Goal: Information Seeking & Learning: Learn about a topic

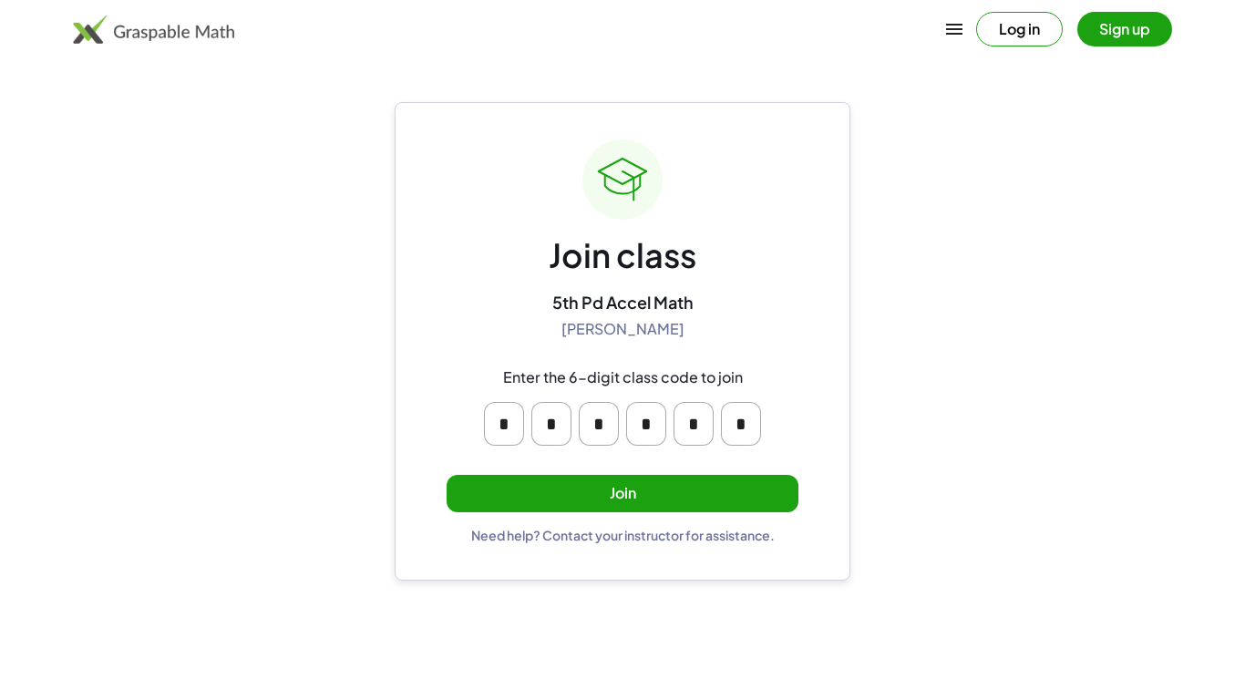
click at [713, 484] on button "Join" at bounding box center [622, 493] width 352 height 37
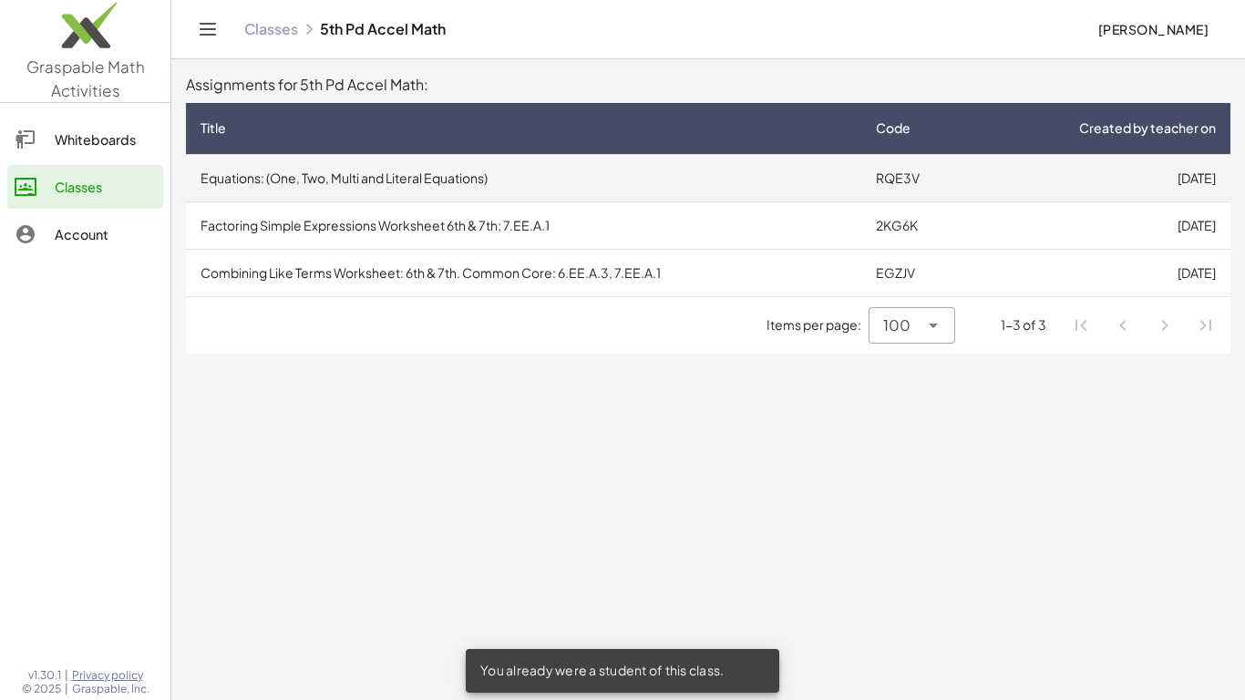
click at [702, 178] on td "Equations: (One, Two, Multi and Literal Equations)" at bounding box center [523, 177] width 675 height 47
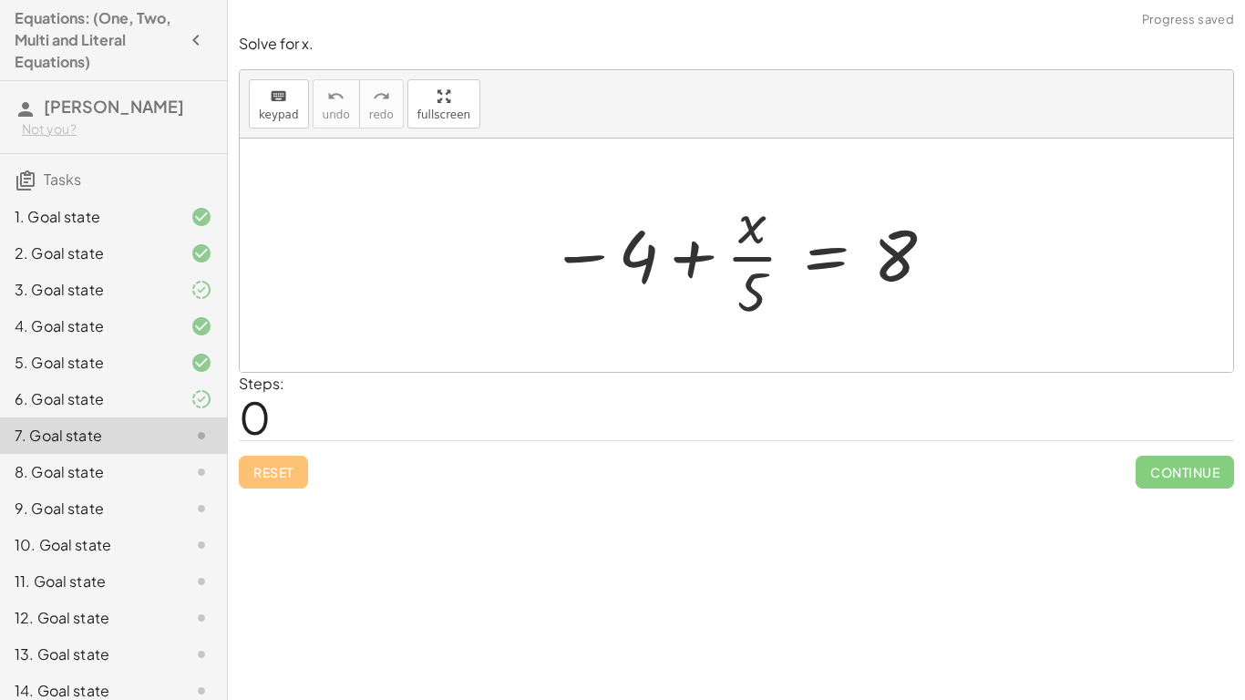
click at [701, 176] on div at bounding box center [736, 254] width 993 height 233
drag, startPoint x: 750, startPoint y: 289, endPoint x: 635, endPoint y: 274, distance: 115.7
click at [635, 274] on div at bounding box center [742, 255] width 405 height 140
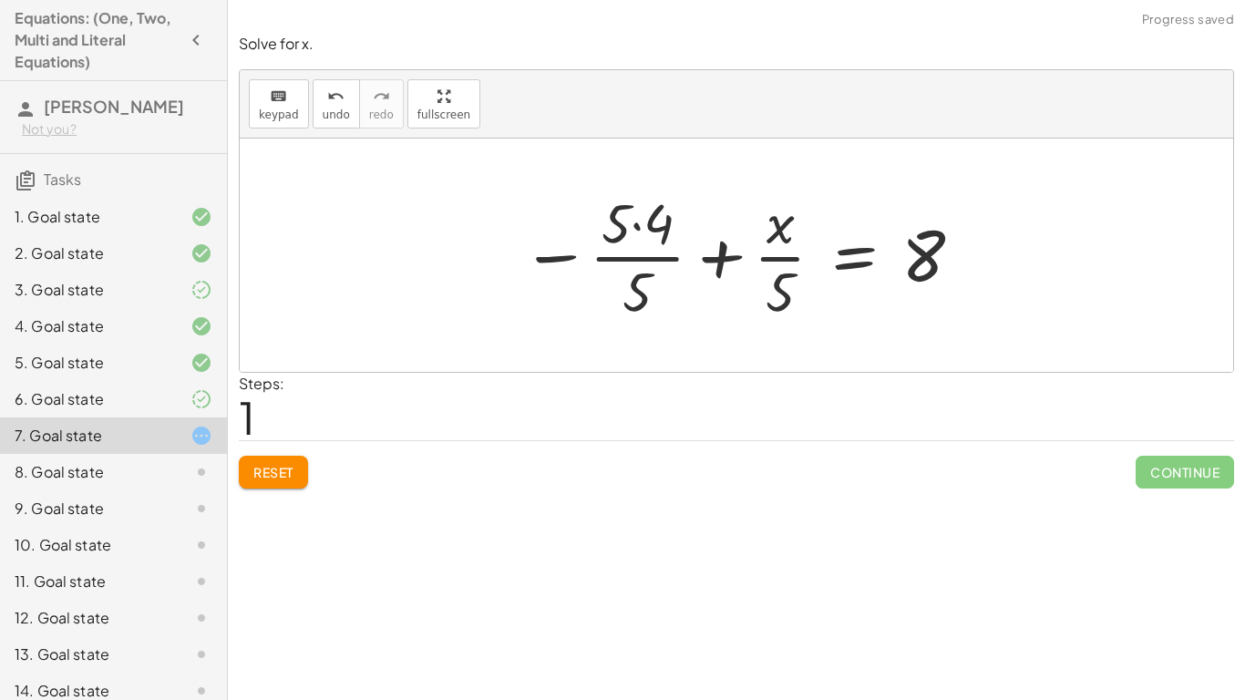
click at [621, 255] on div at bounding box center [743, 255] width 462 height 140
drag, startPoint x: 634, startPoint y: 305, endPoint x: 703, endPoint y: 308, distance: 69.3
click at [703, 308] on div at bounding box center [743, 255] width 462 height 140
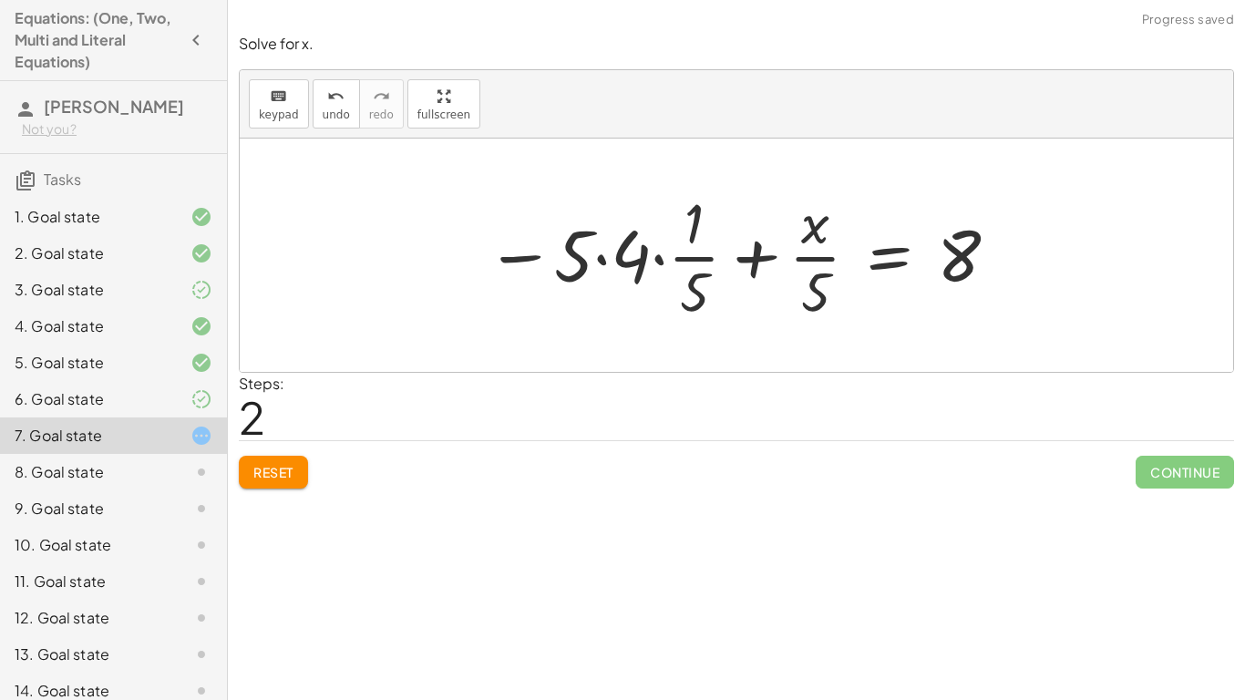
click at [275, 478] on span "Reset" at bounding box center [273, 472] width 40 height 16
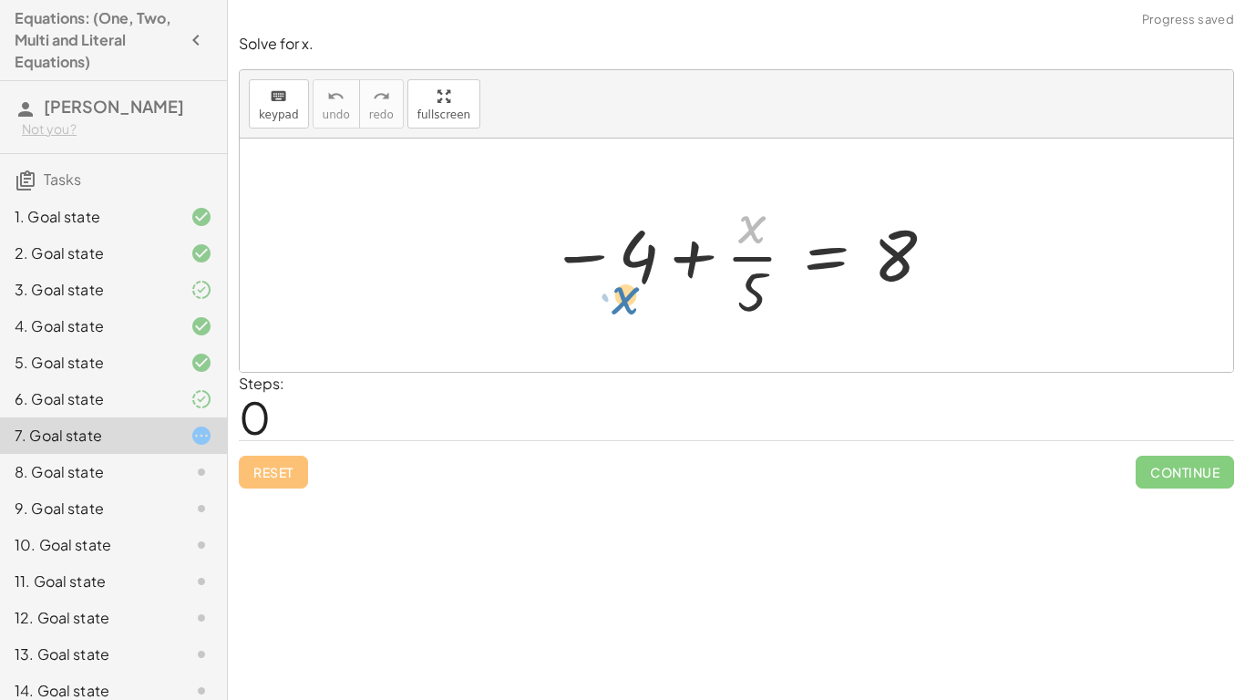
drag, startPoint x: 747, startPoint y: 233, endPoint x: 620, endPoint y: 304, distance: 146.0
click at [620, 304] on div at bounding box center [742, 255] width 405 height 140
drag, startPoint x: 753, startPoint y: 231, endPoint x: 608, endPoint y: 260, distance: 147.8
click at [608, 260] on div at bounding box center [742, 255] width 405 height 140
drag, startPoint x: 762, startPoint y: 264, endPoint x: 657, endPoint y: 270, distance: 104.9
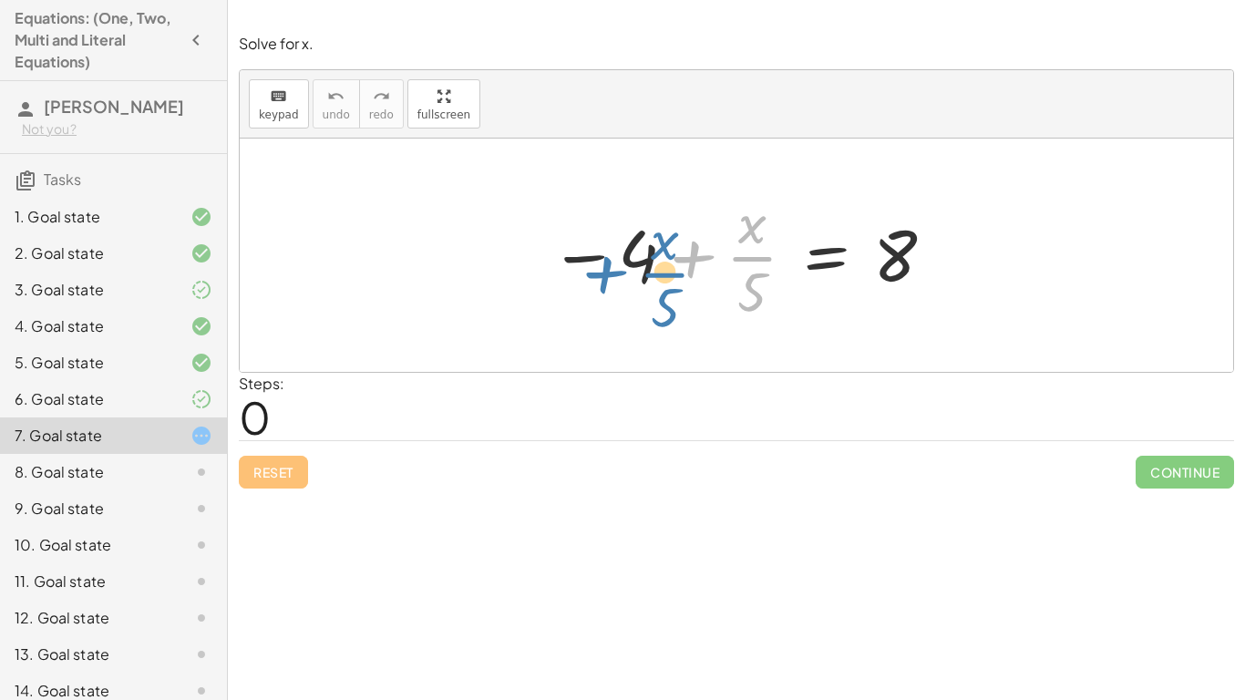
click at [657, 270] on div at bounding box center [742, 255] width 405 height 140
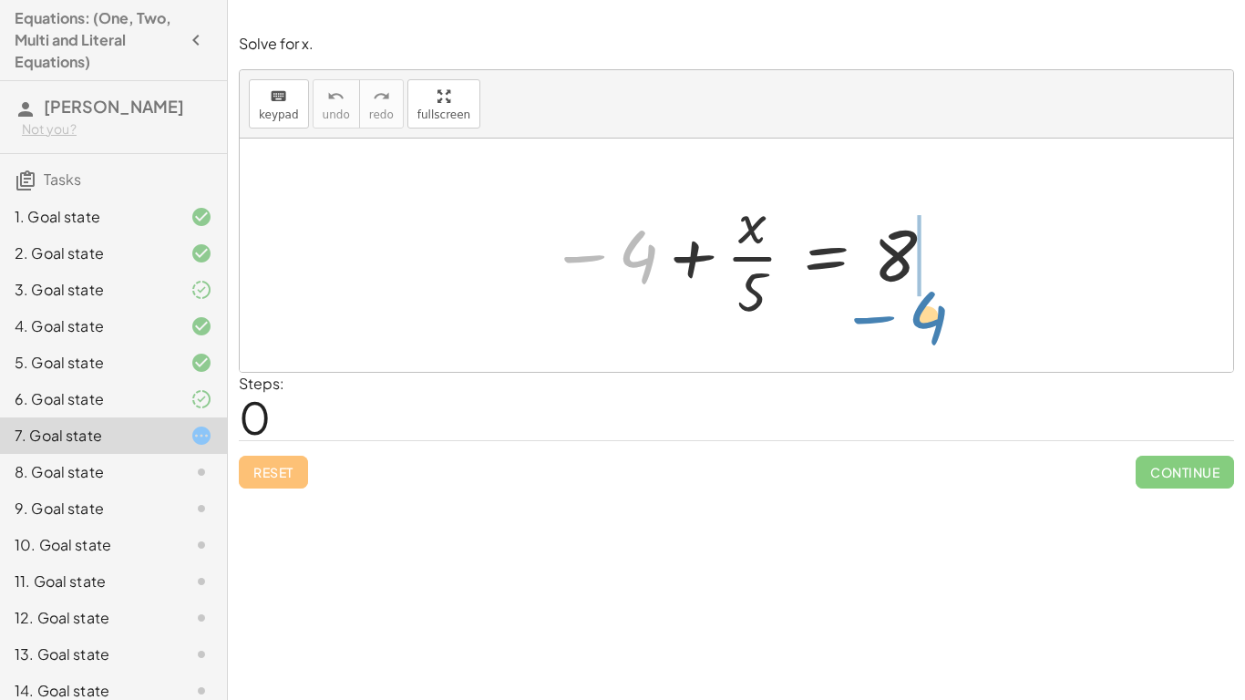
drag, startPoint x: 612, startPoint y: 266, endPoint x: 898, endPoint y: 325, distance: 292.2
click at [898, 325] on div "− 4 − 4 + · x · 5 = 8" at bounding box center [736, 254] width 428 height 149
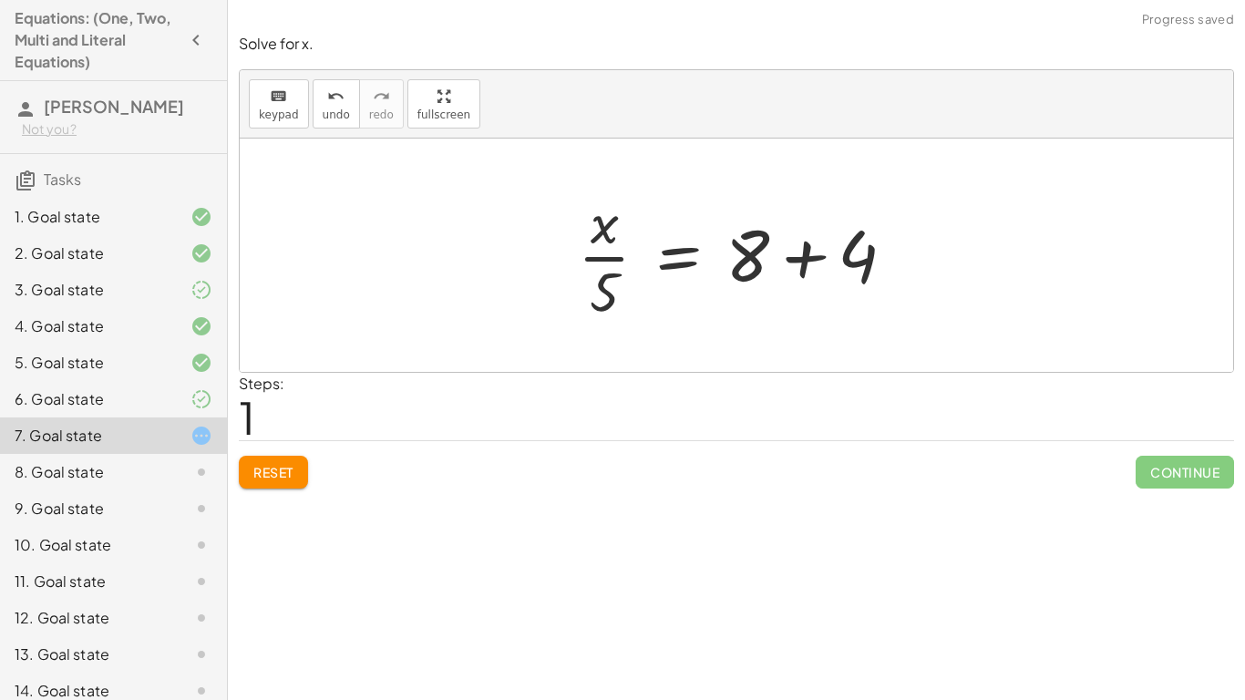
click at [784, 252] on div at bounding box center [744, 255] width 350 height 140
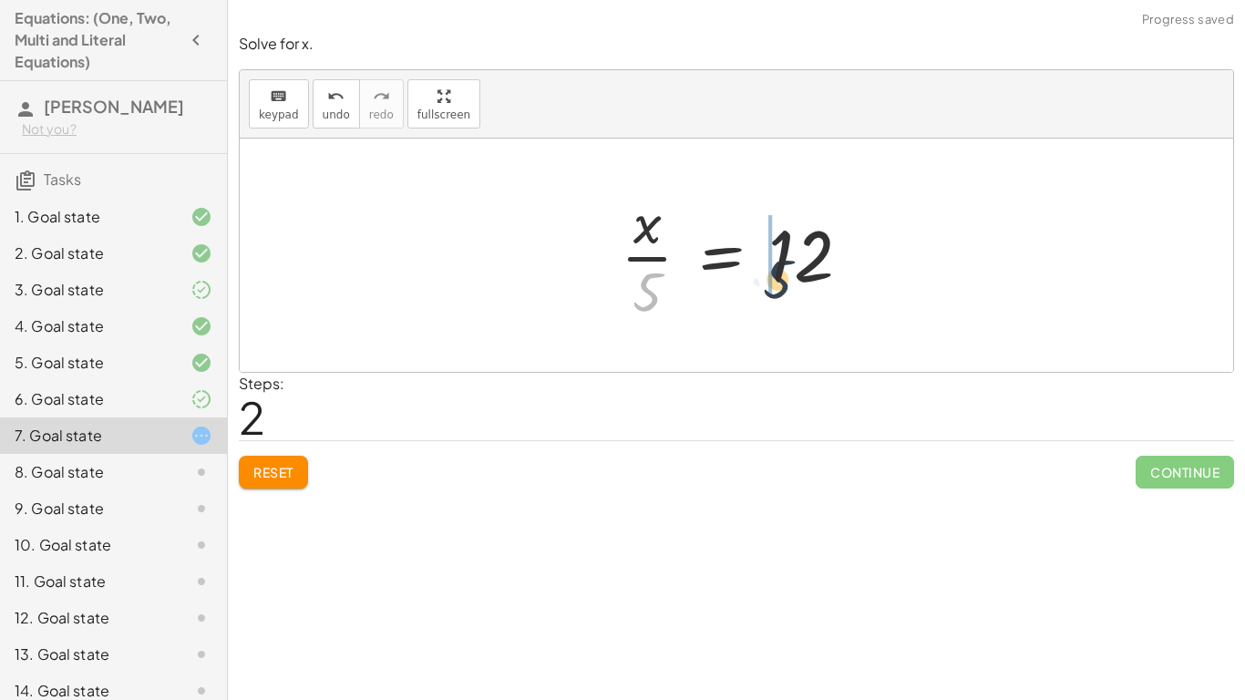
drag, startPoint x: 638, startPoint y: 291, endPoint x: 774, endPoint y: 274, distance: 136.7
click at [774, 274] on div at bounding box center [742, 255] width 263 height 140
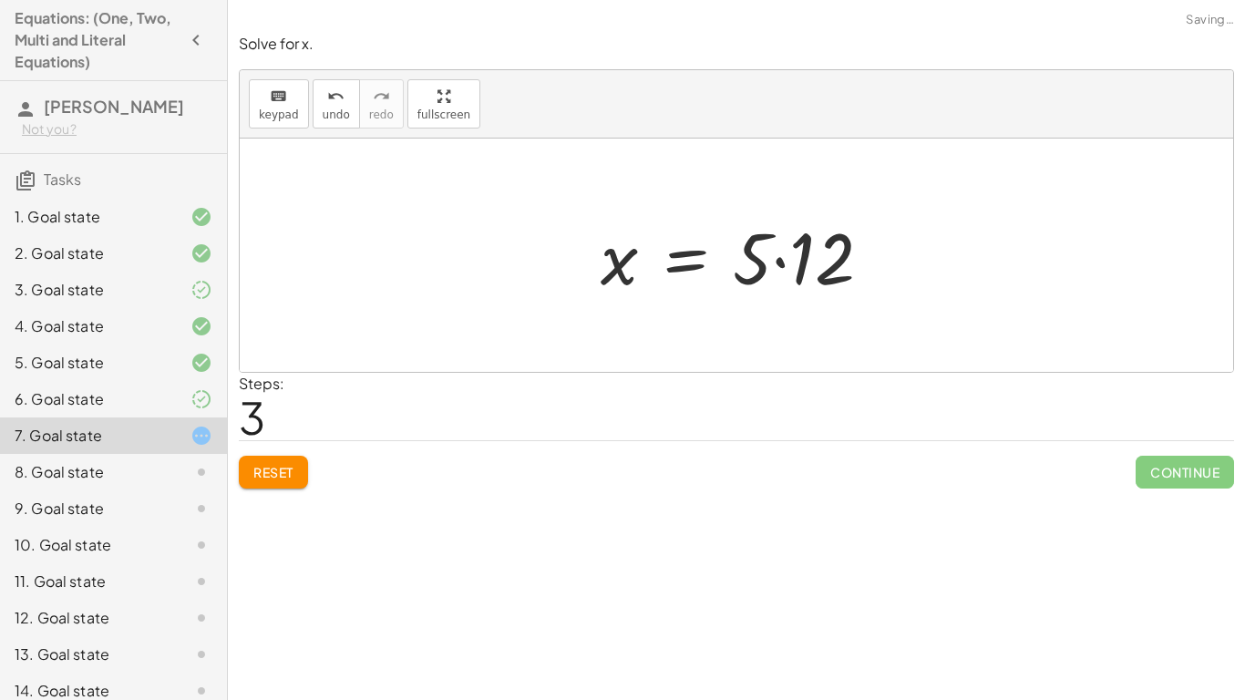
click at [805, 263] on div at bounding box center [742, 256] width 303 height 94
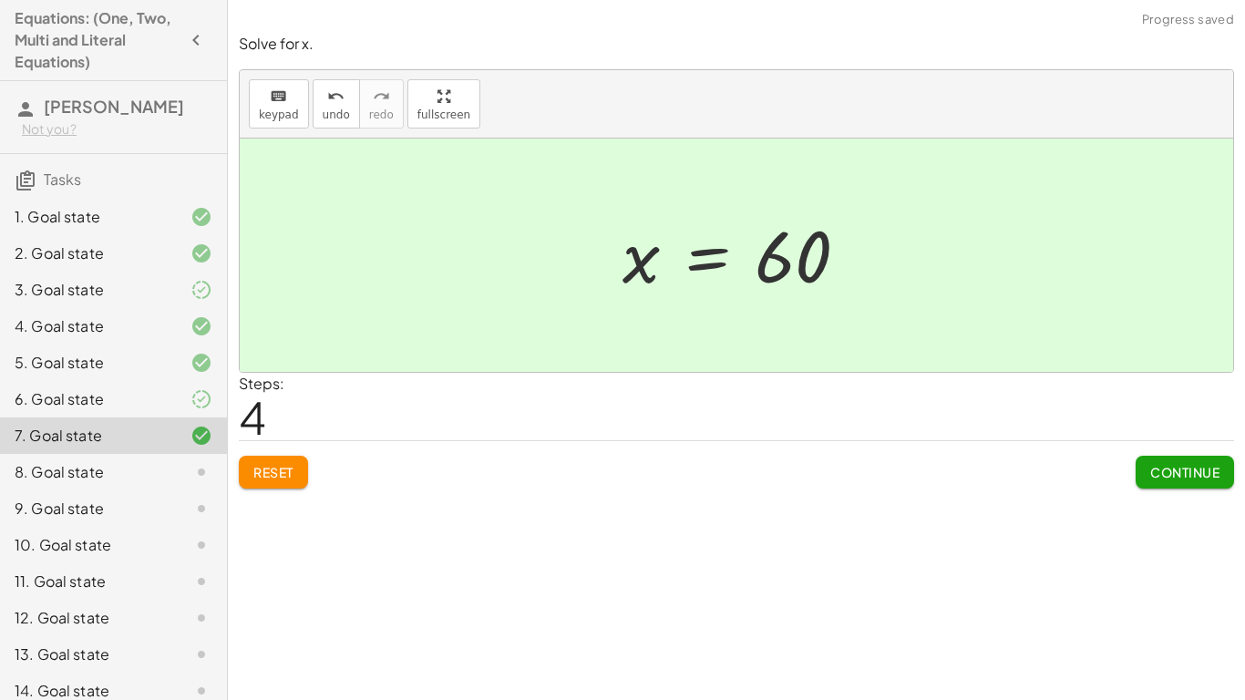
click at [1158, 467] on span "Continue" at bounding box center [1184, 472] width 69 height 16
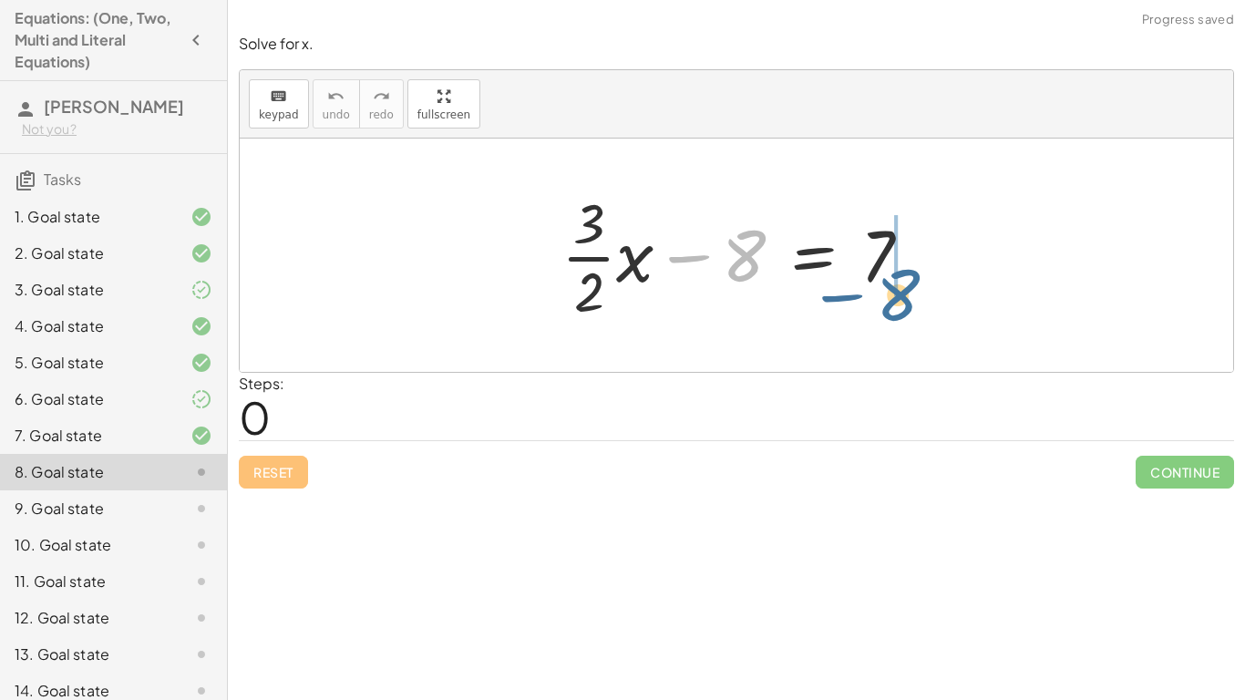
drag, startPoint x: 726, startPoint y: 262, endPoint x: 881, endPoint y: 300, distance: 159.3
click at [881, 300] on div at bounding box center [743, 255] width 383 height 140
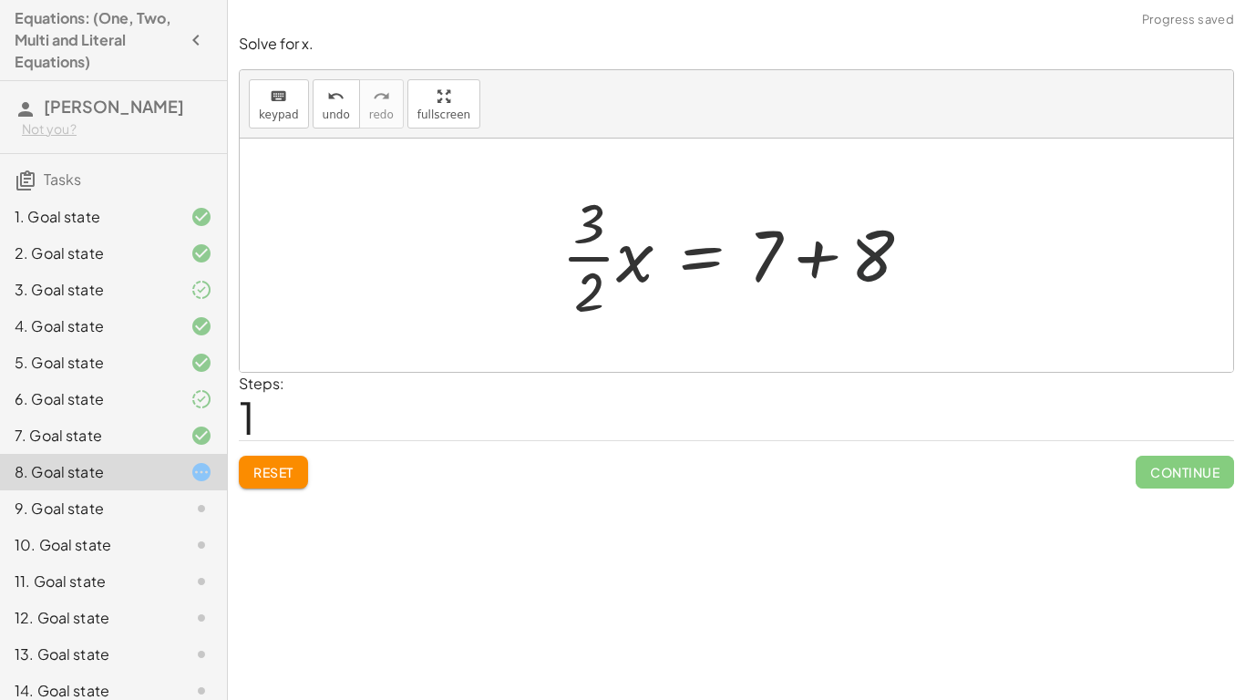
click at [885, 269] on div at bounding box center [743, 255] width 383 height 140
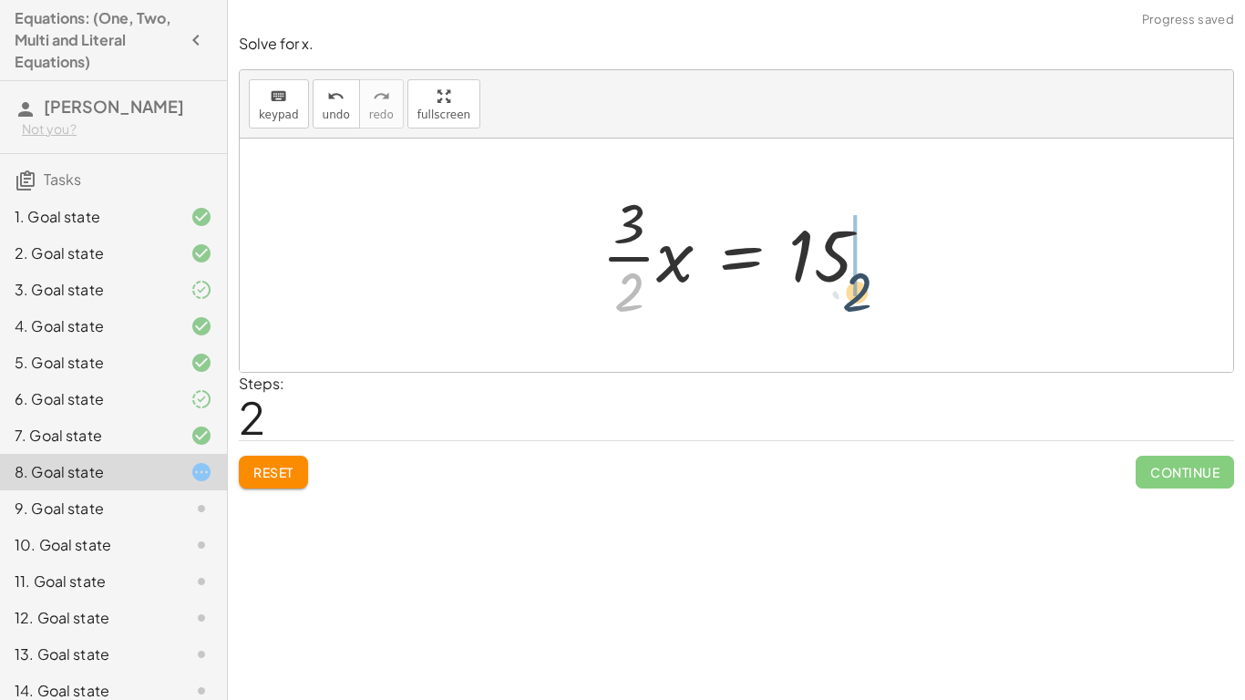
drag, startPoint x: 617, startPoint y: 303, endPoint x: 839, endPoint y: 300, distance: 222.4
click at [839, 300] on div at bounding box center [743, 255] width 302 height 140
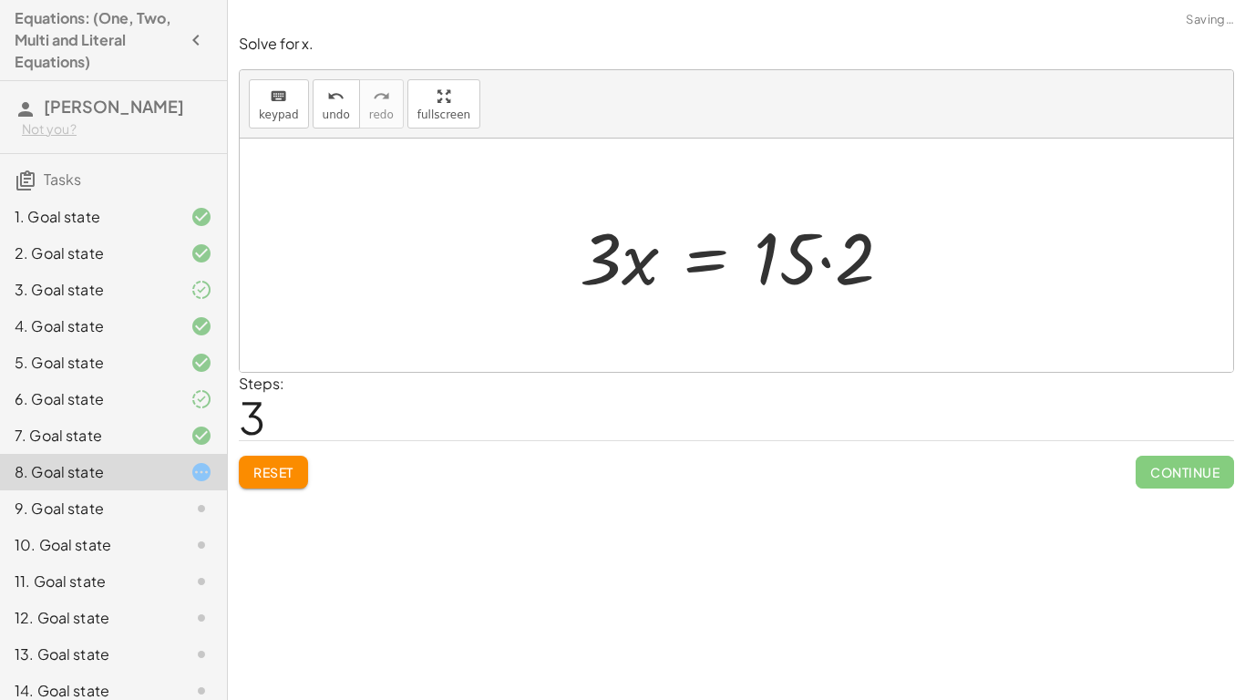
click at [832, 270] on div at bounding box center [742, 256] width 345 height 94
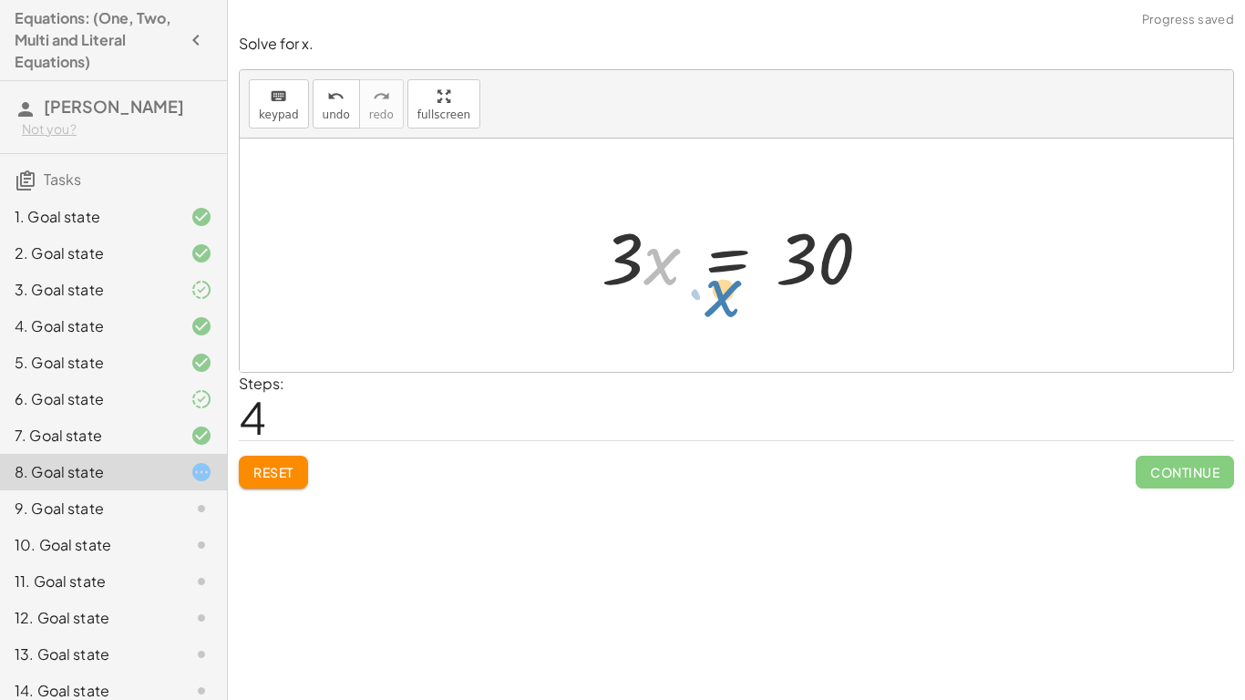
drag, startPoint x: 646, startPoint y: 264, endPoint x: 636, endPoint y: 281, distance: 19.2
click at [636, 281] on div at bounding box center [743, 256] width 302 height 94
drag, startPoint x: 627, startPoint y: 265, endPoint x: 807, endPoint y: 319, distance: 188.2
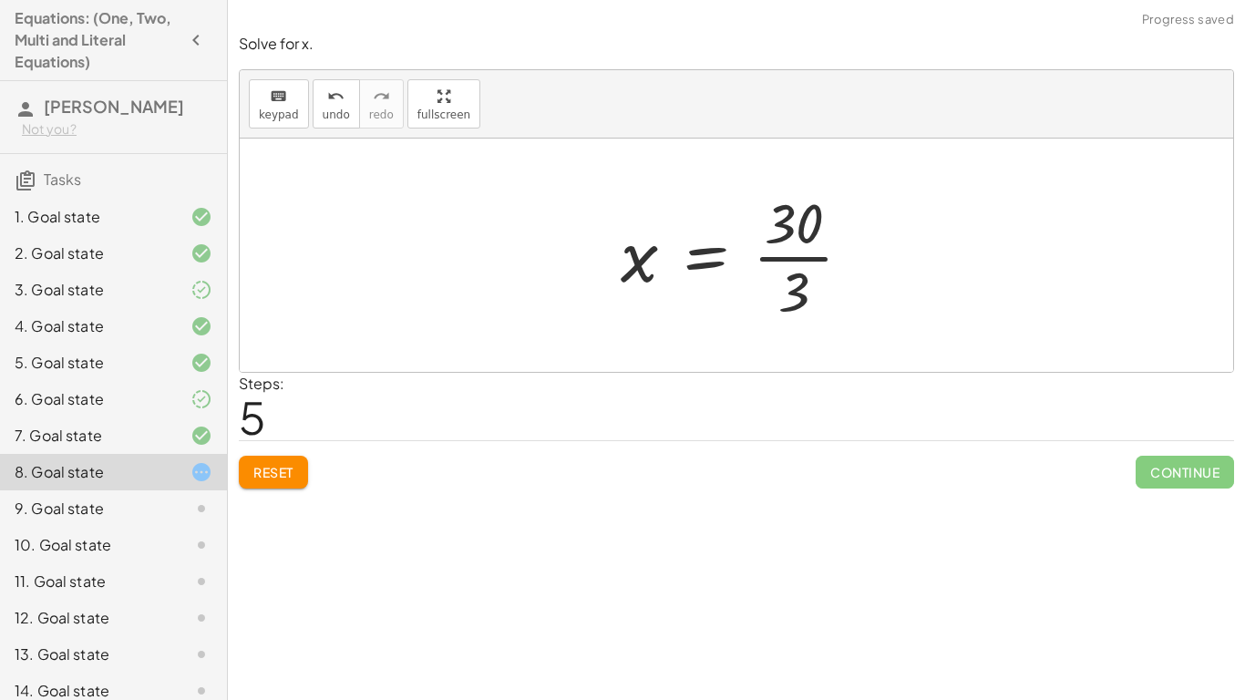
click at [815, 239] on div at bounding box center [743, 255] width 264 height 140
click at [805, 238] on div at bounding box center [742, 255] width 264 height 140
click at [807, 251] on div at bounding box center [742, 255] width 264 height 140
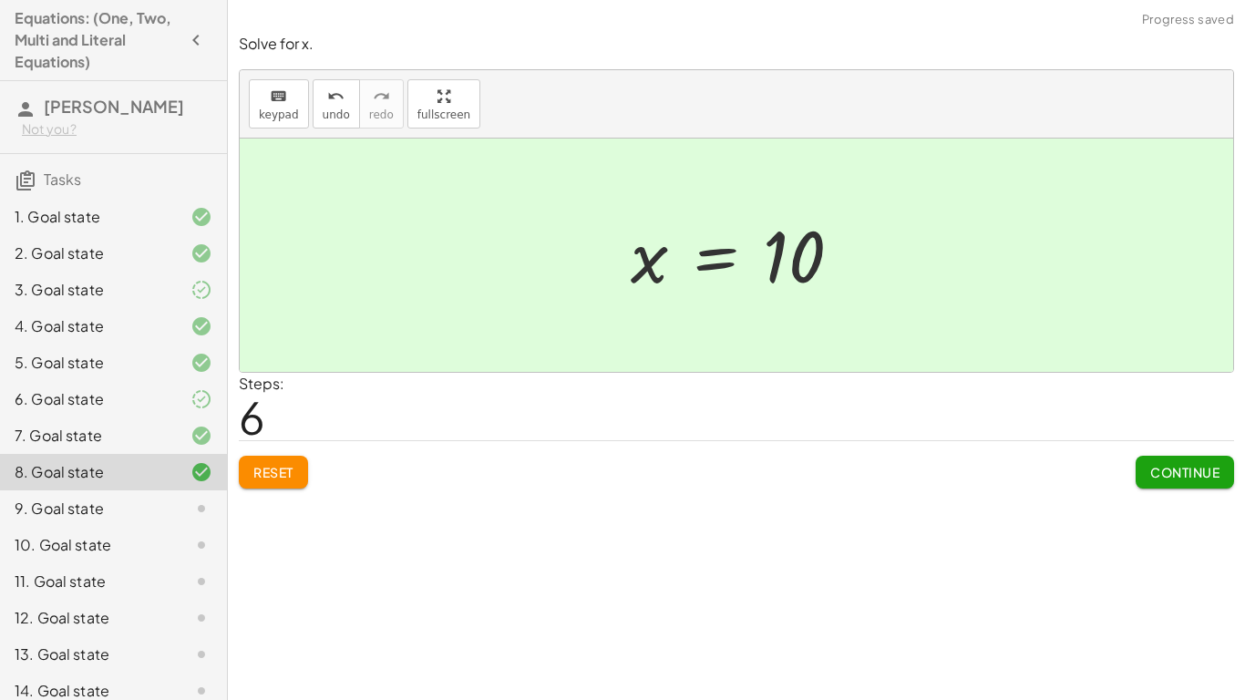
click at [1142, 474] on button "Continue" at bounding box center [1184, 472] width 98 height 33
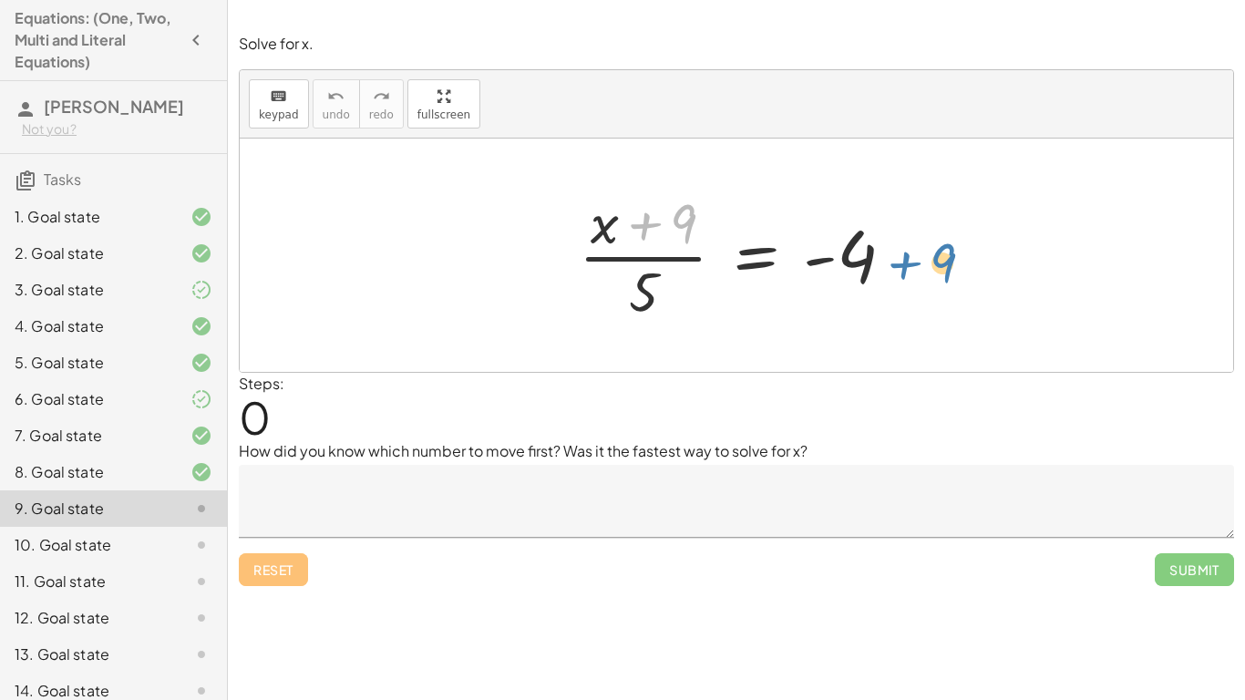
drag, startPoint x: 678, startPoint y: 218, endPoint x: 928, endPoint y: 259, distance: 253.9
drag, startPoint x: 636, startPoint y: 295, endPoint x: 876, endPoint y: 265, distance: 241.5
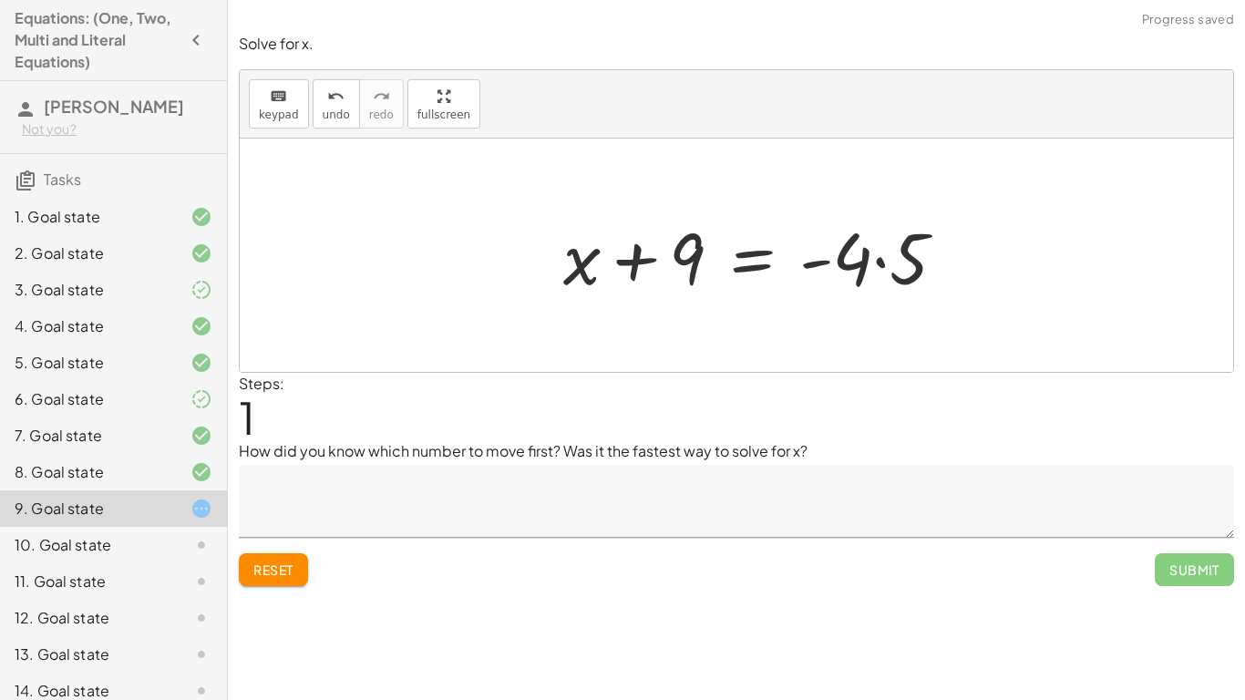
click at [872, 265] on div at bounding box center [761, 256] width 415 height 94
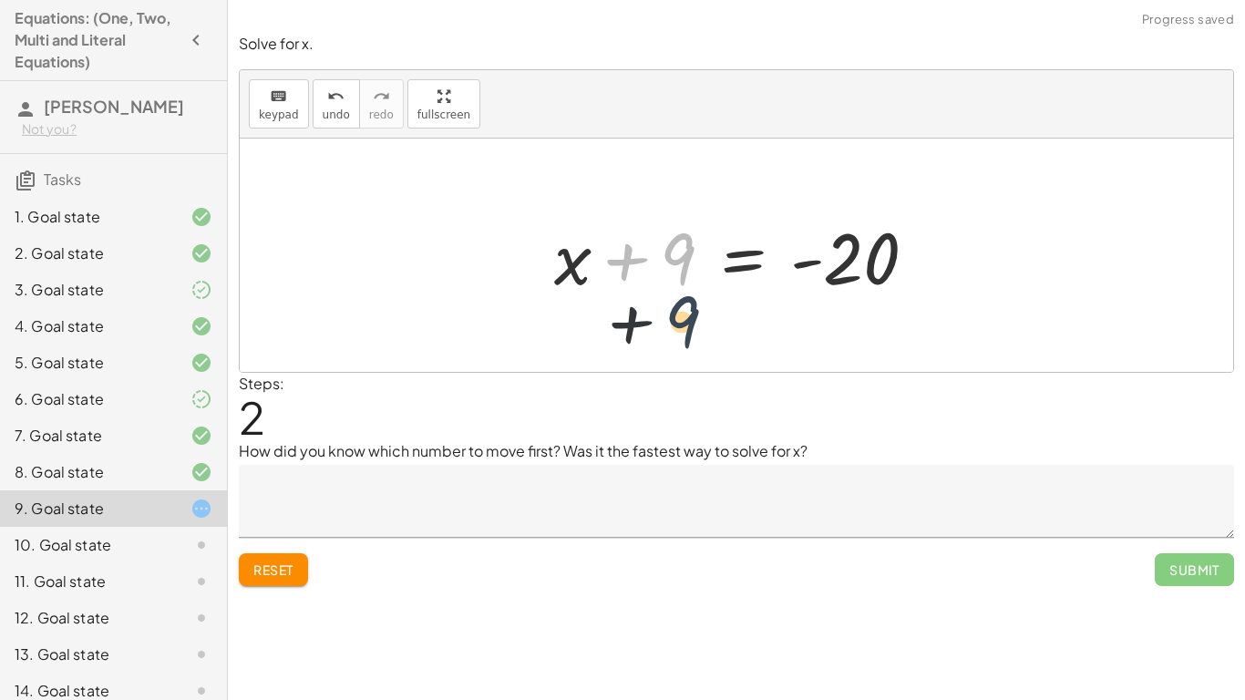
drag, startPoint x: 682, startPoint y: 264, endPoint x: 897, endPoint y: 301, distance: 218.1
click at [897, 301] on div at bounding box center [742, 256] width 395 height 94
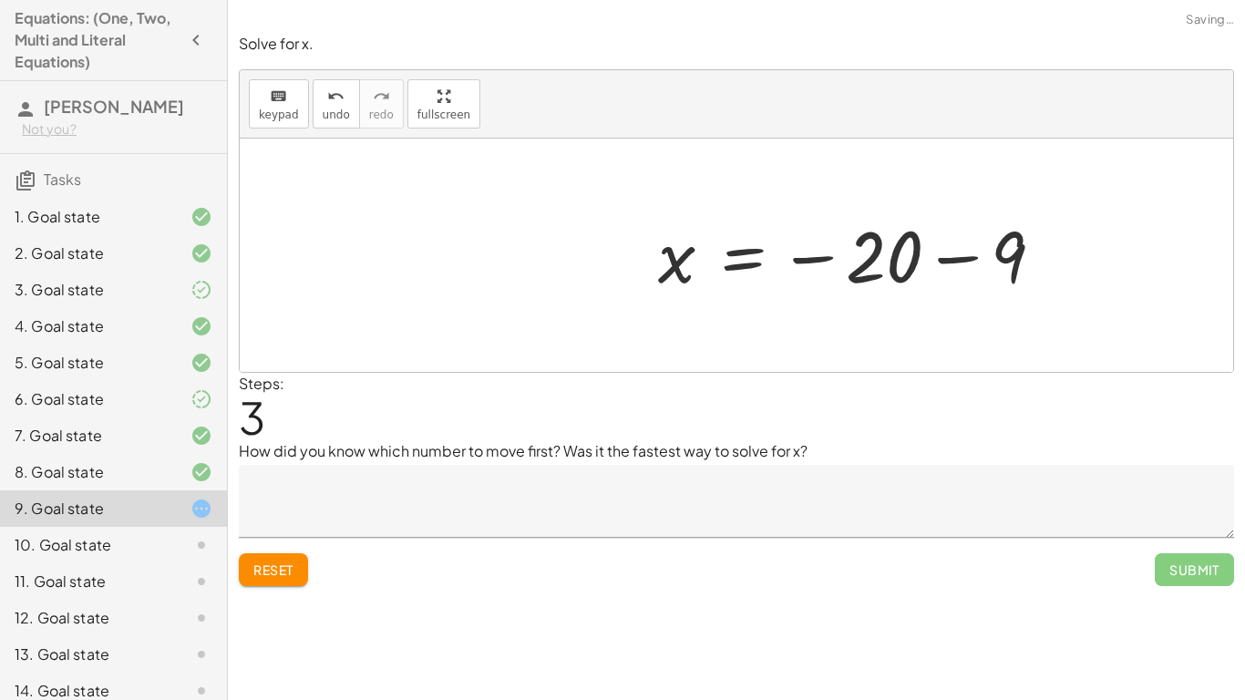
click at [889, 277] on div at bounding box center [858, 255] width 418 height 90
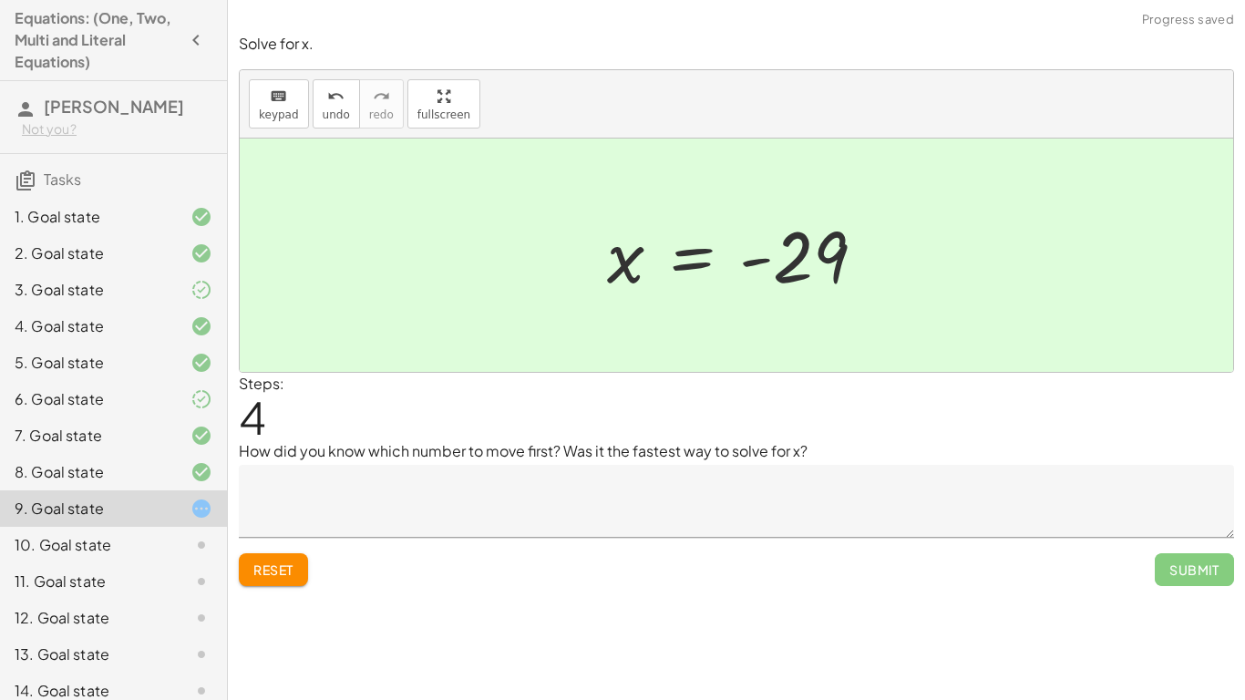
click at [272, 546] on div "Reset Submit" at bounding box center [736, 562] width 995 height 48
click at [280, 563] on span "Reset" at bounding box center [273, 569] width 40 height 16
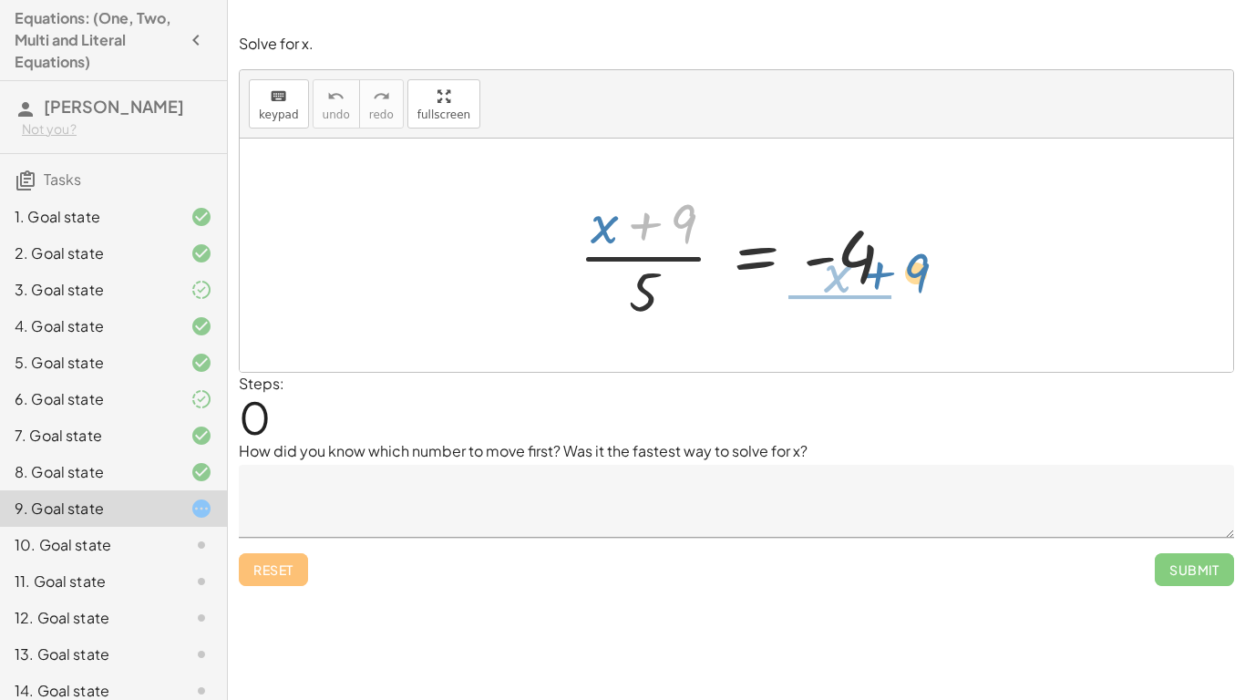
drag, startPoint x: 677, startPoint y: 222, endPoint x: 911, endPoint y: 271, distance: 239.1
click at [911, 271] on div at bounding box center [743, 255] width 348 height 140
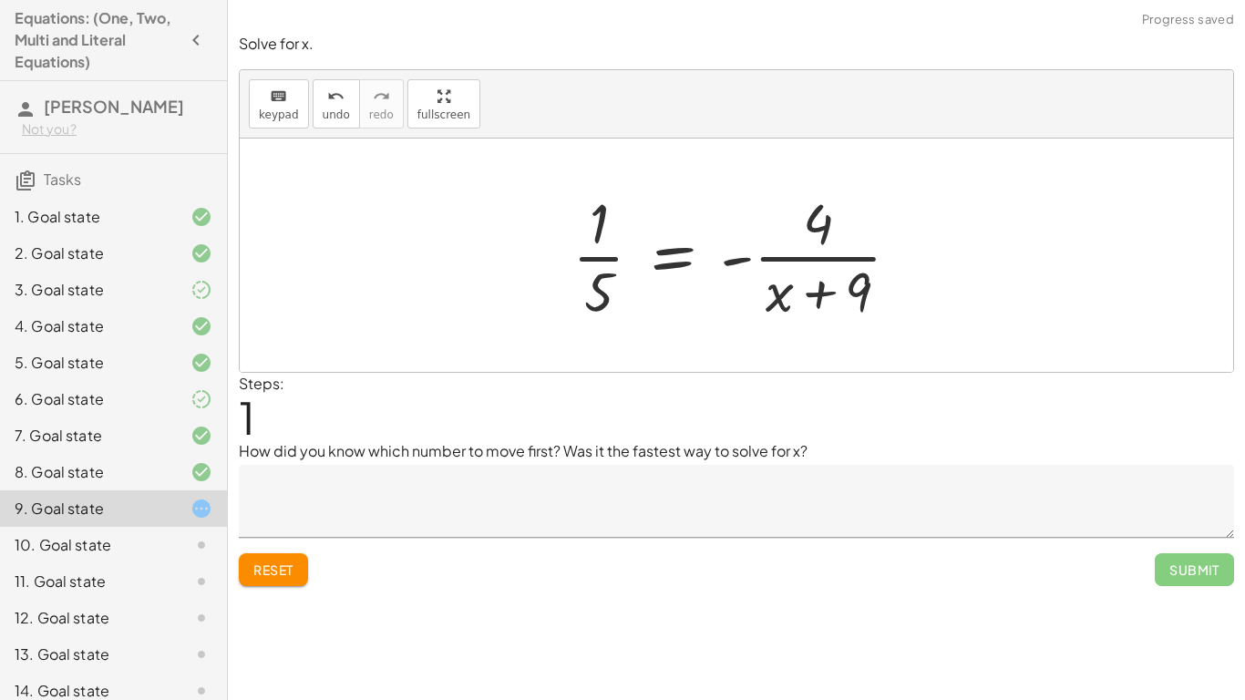
click at [272, 582] on button "Reset" at bounding box center [273, 569] width 69 height 33
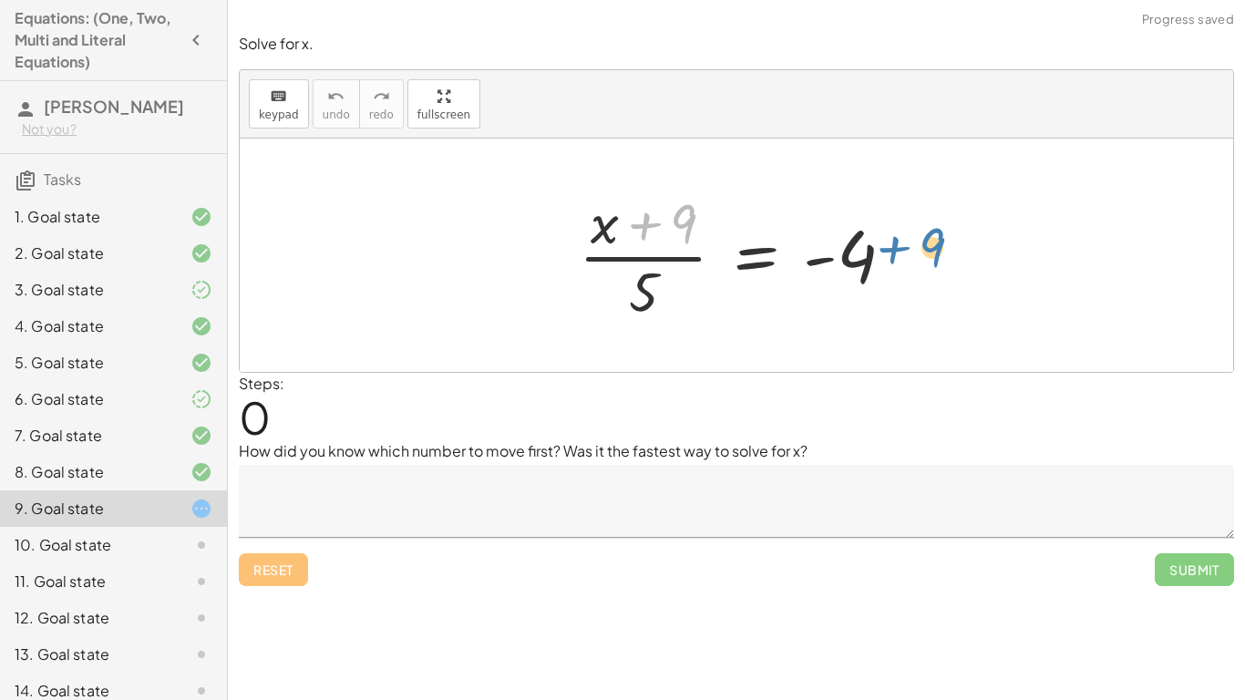
drag, startPoint x: 689, startPoint y: 209, endPoint x: 938, endPoint y: 232, distance: 249.9
click at [938, 232] on div "+ 9 · ( + x ) · ( + x + 9 ) · 5 = - 4" at bounding box center [736, 254] width 993 height 233
drag, startPoint x: 682, startPoint y: 225, endPoint x: 959, endPoint y: 269, distance: 281.3
drag, startPoint x: 645, startPoint y: 286, endPoint x: 916, endPoint y: 248, distance: 273.3
click at [916, 248] on div at bounding box center [743, 255] width 348 height 140
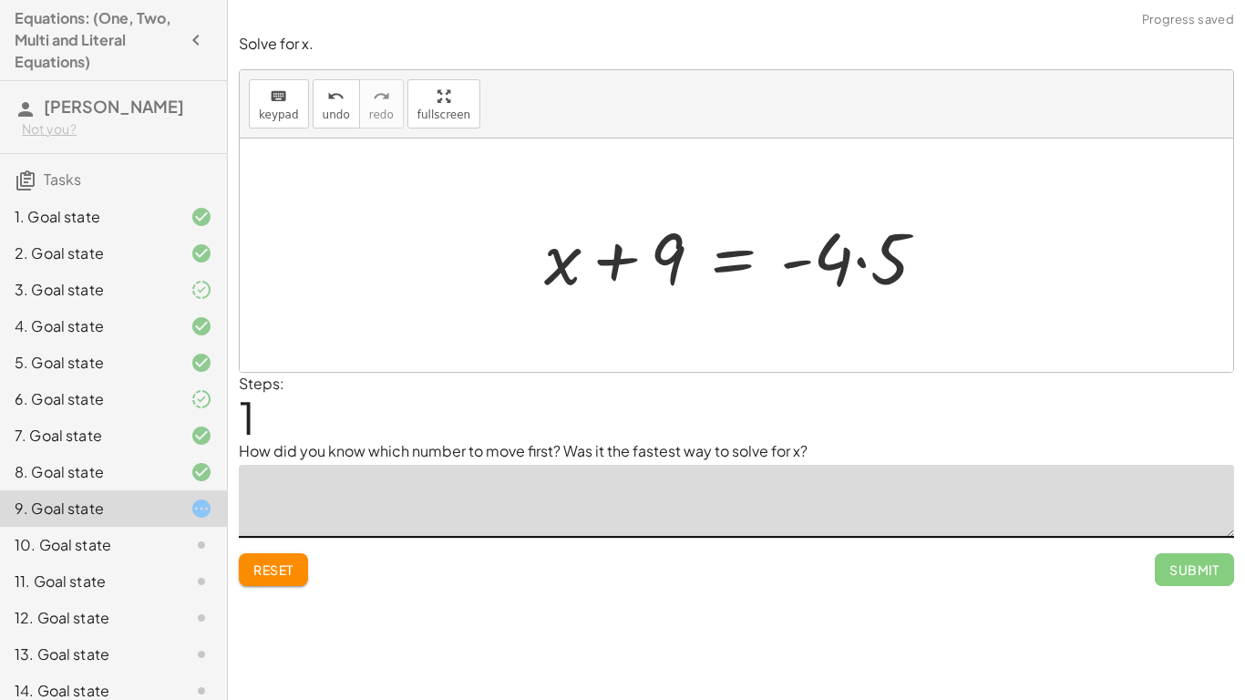
click at [452, 515] on textarea at bounding box center [736, 501] width 995 height 73
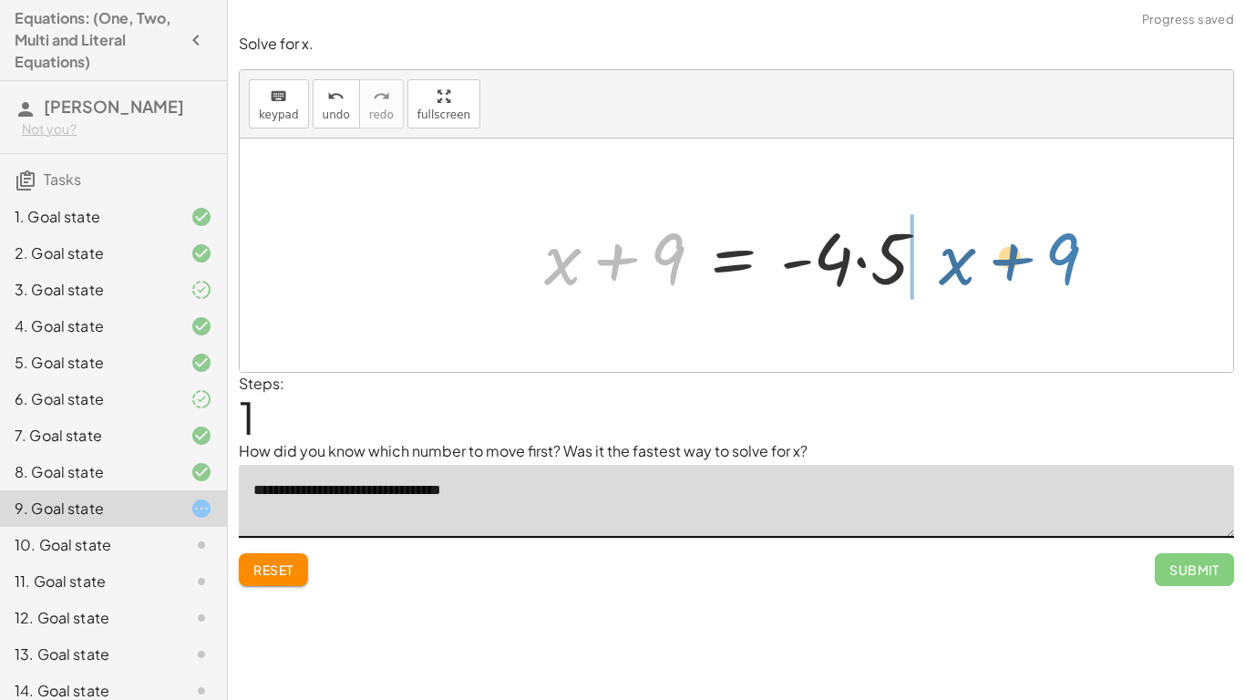
drag, startPoint x: 676, startPoint y: 260, endPoint x: 1026, endPoint y: 237, distance: 350.6
click at [1026, 237] on div "· ( + x + 9 ) · 5 = - 4 + 9 + x + x + 9 · 5 = - 4 ·" at bounding box center [736, 254] width 993 height 233
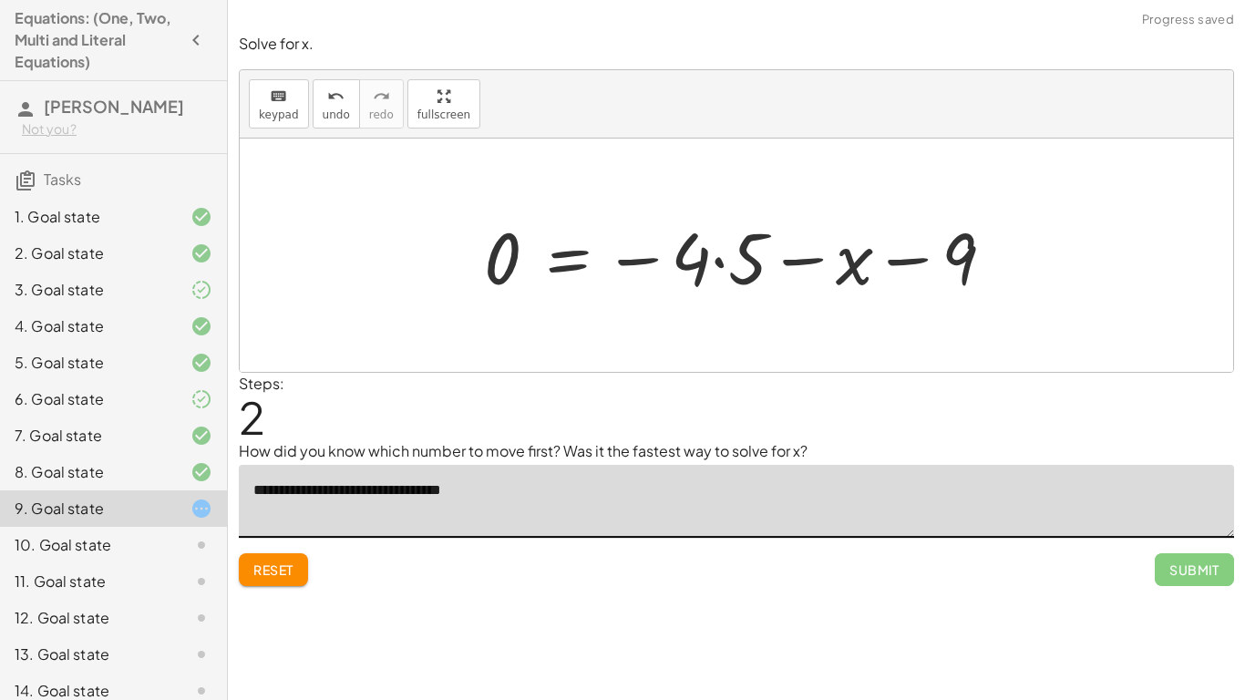
click at [898, 265] on div at bounding box center [746, 256] width 543 height 94
click at [715, 265] on div at bounding box center [743, 256] width 543 height 94
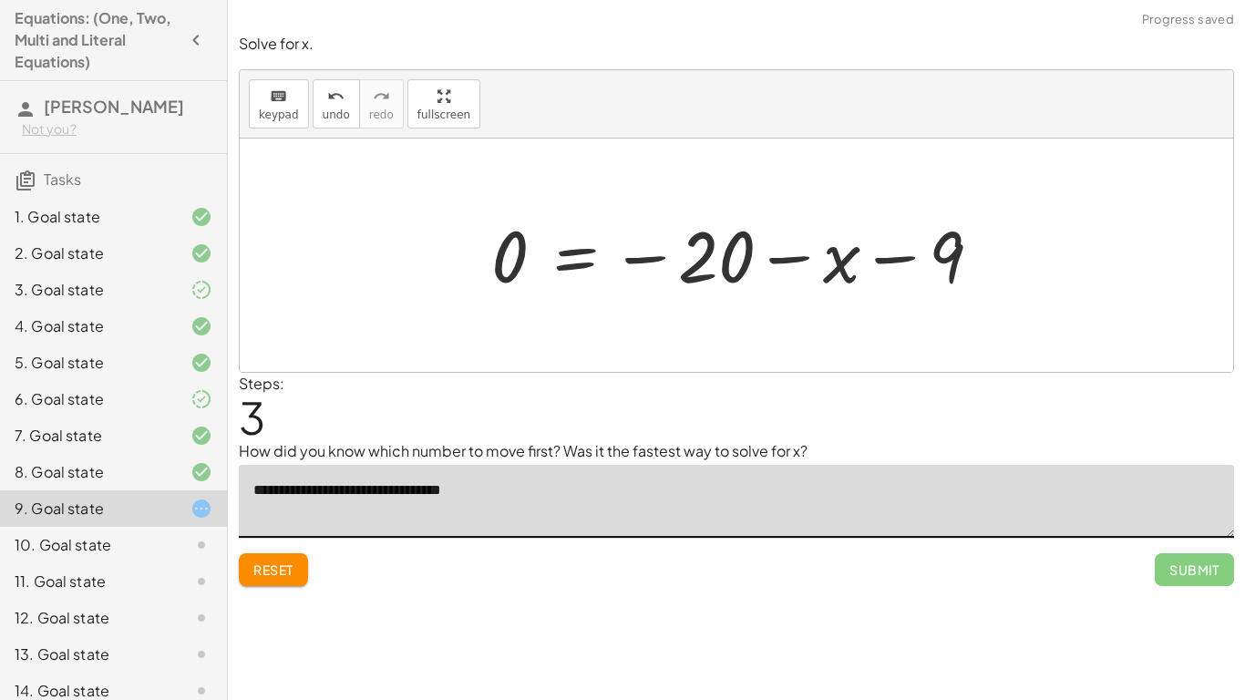
click at [832, 254] on div at bounding box center [743, 255] width 523 height 90
click at [873, 258] on div at bounding box center [743, 255] width 523 height 90
type textarea "**********"
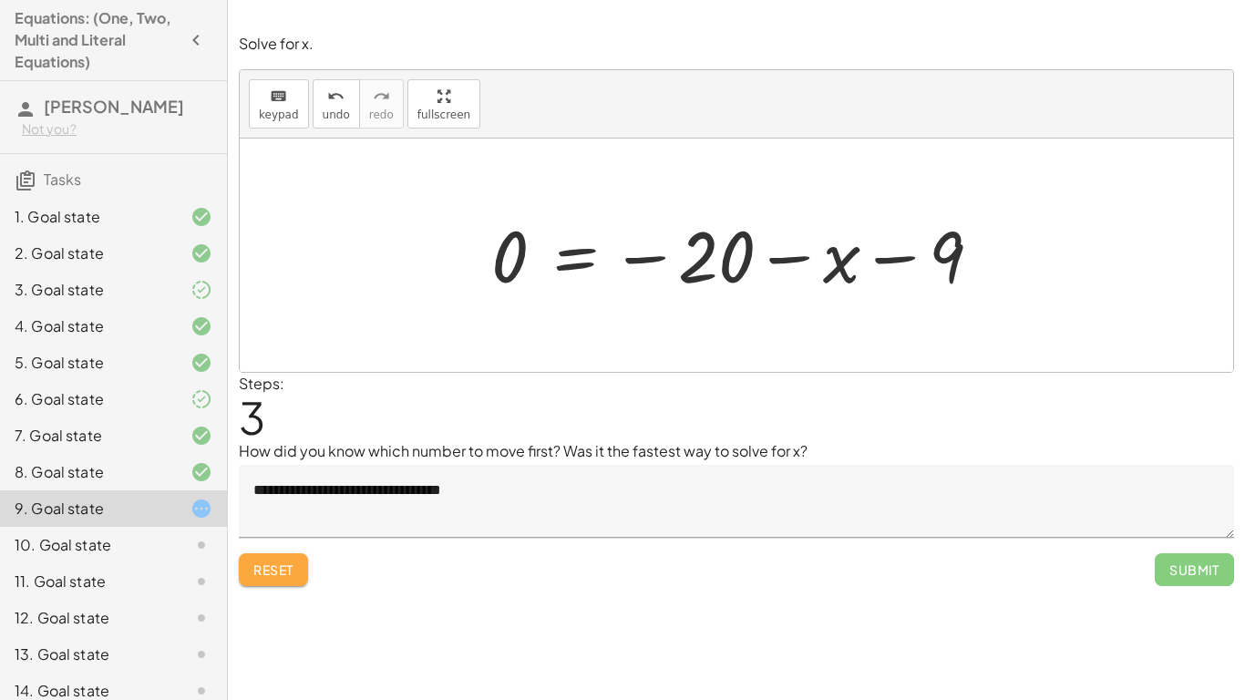
click at [245, 578] on button "Reset" at bounding box center [273, 569] width 69 height 33
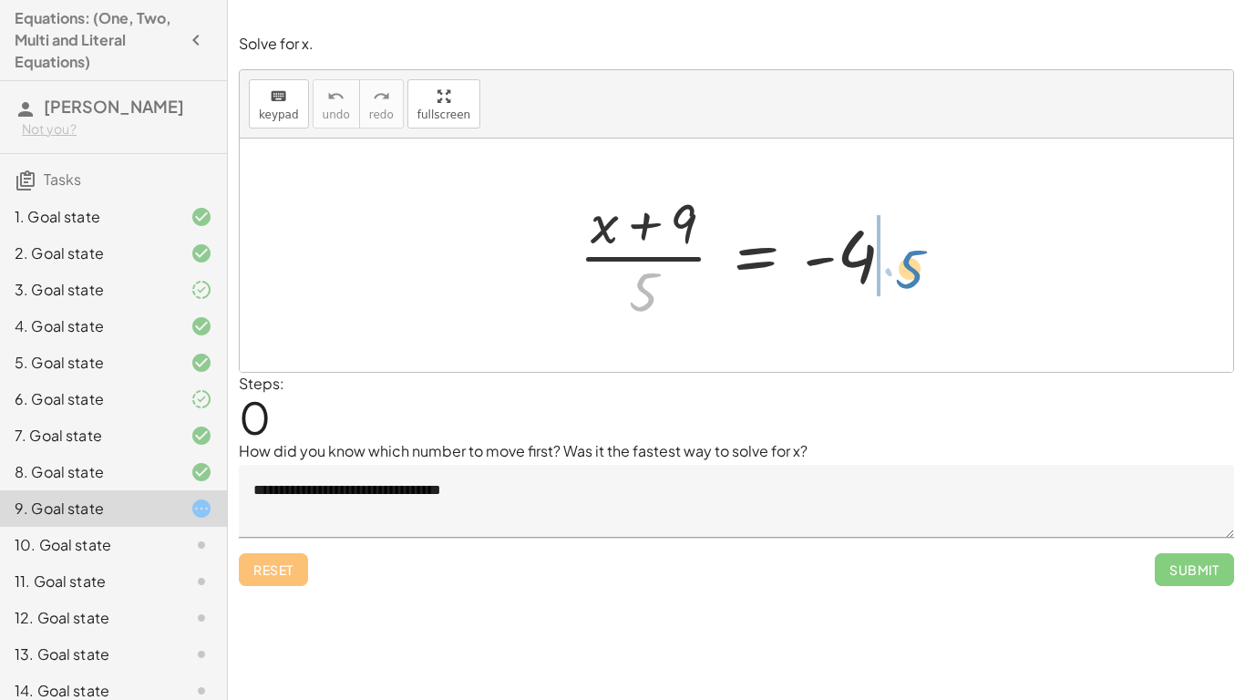
drag, startPoint x: 648, startPoint y: 288, endPoint x: 908, endPoint y: 264, distance: 260.8
click at [908, 264] on div at bounding box center [743, 255] width 348 height 140
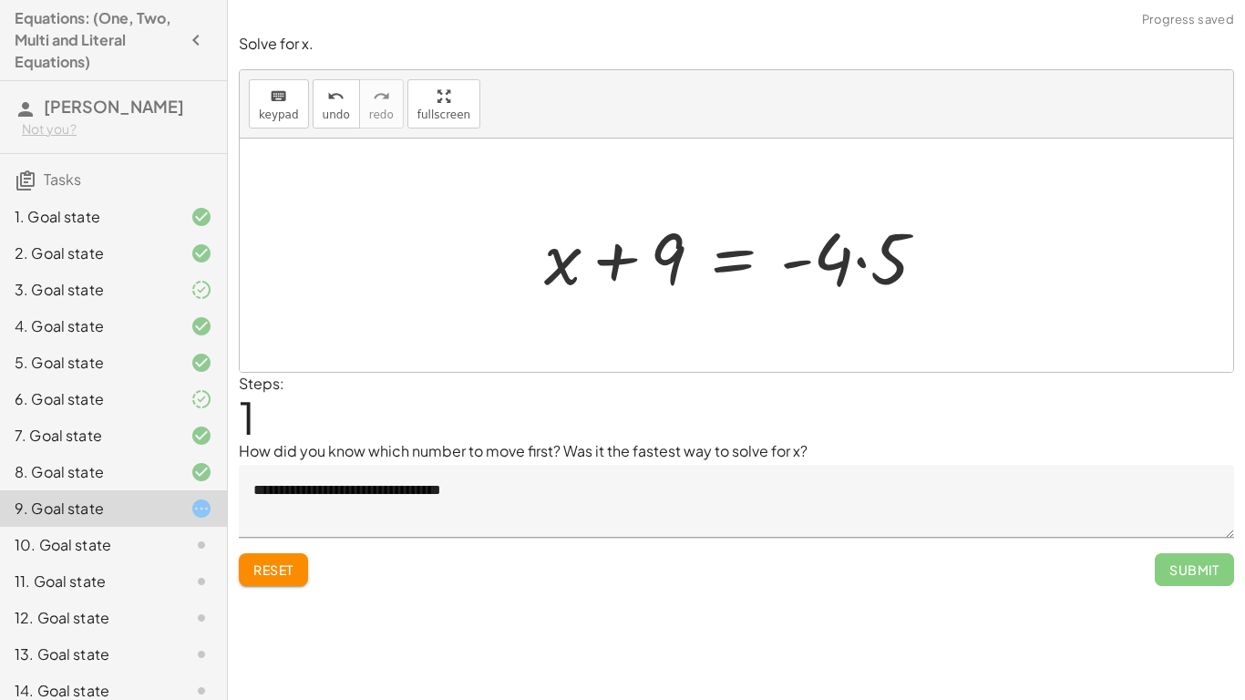
click at [908, 264] on div at bounding box center [742, 256] width 415 height 94
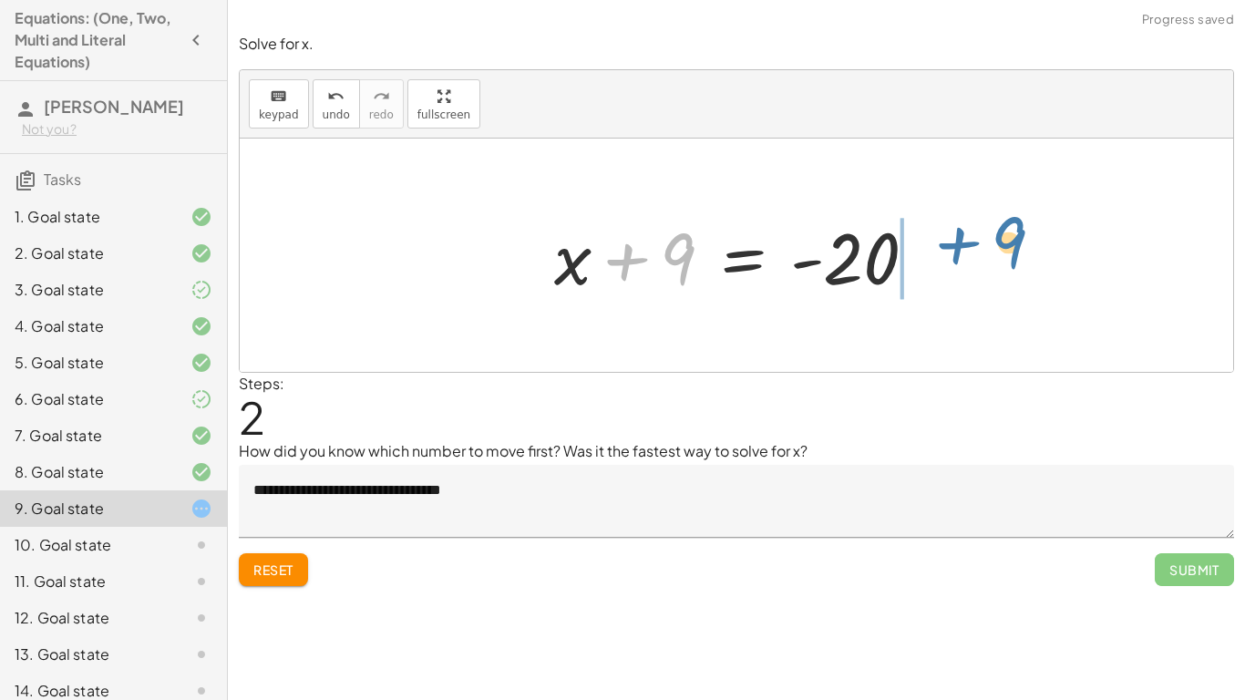
drag, startPoint x: 684, startPoint y: 266, endPoint x: 989, endPoint y: 260, distance: 304.4
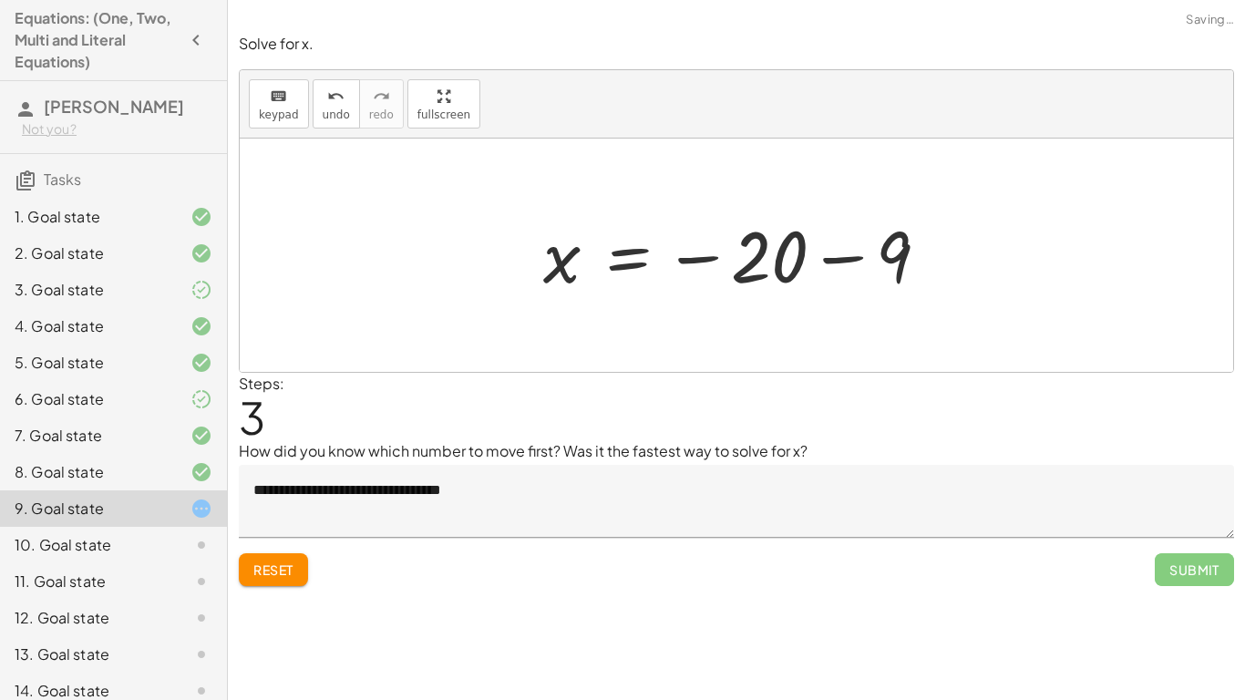
click at [855, 251] on div at bounding box center [743, 255] width 418 height 90
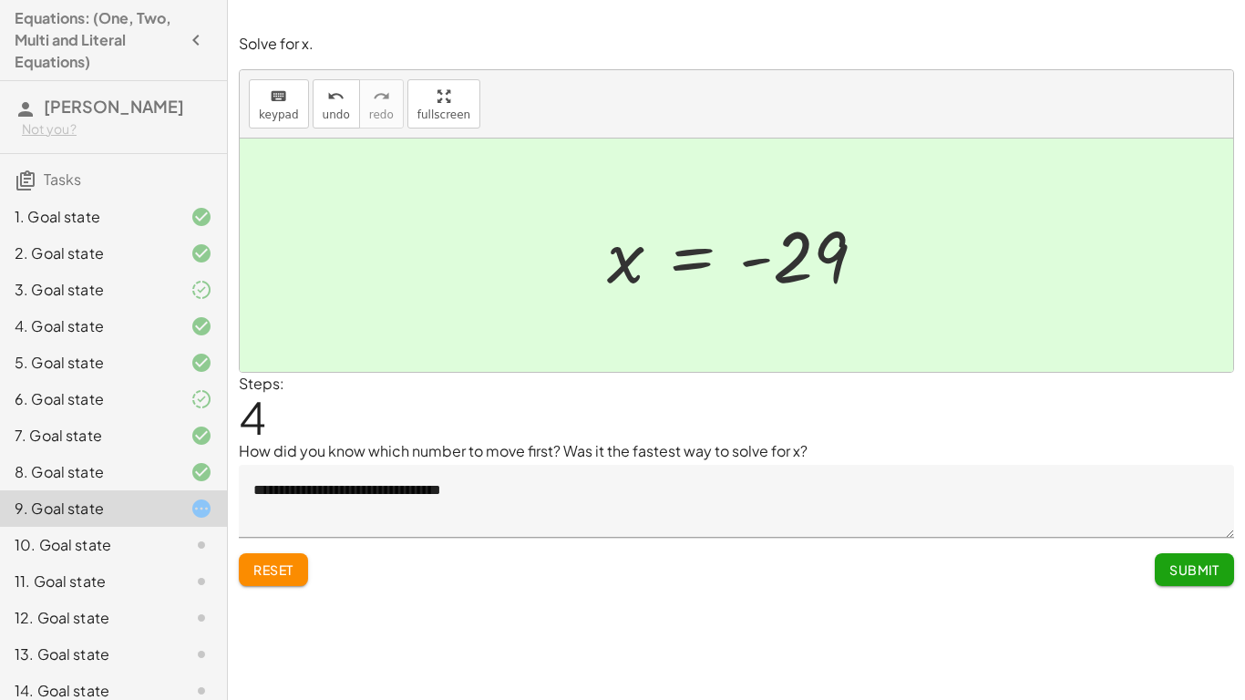
click at [1221, 564] on button "Submit" at bounding box center [1193, 569] width 79 height 33
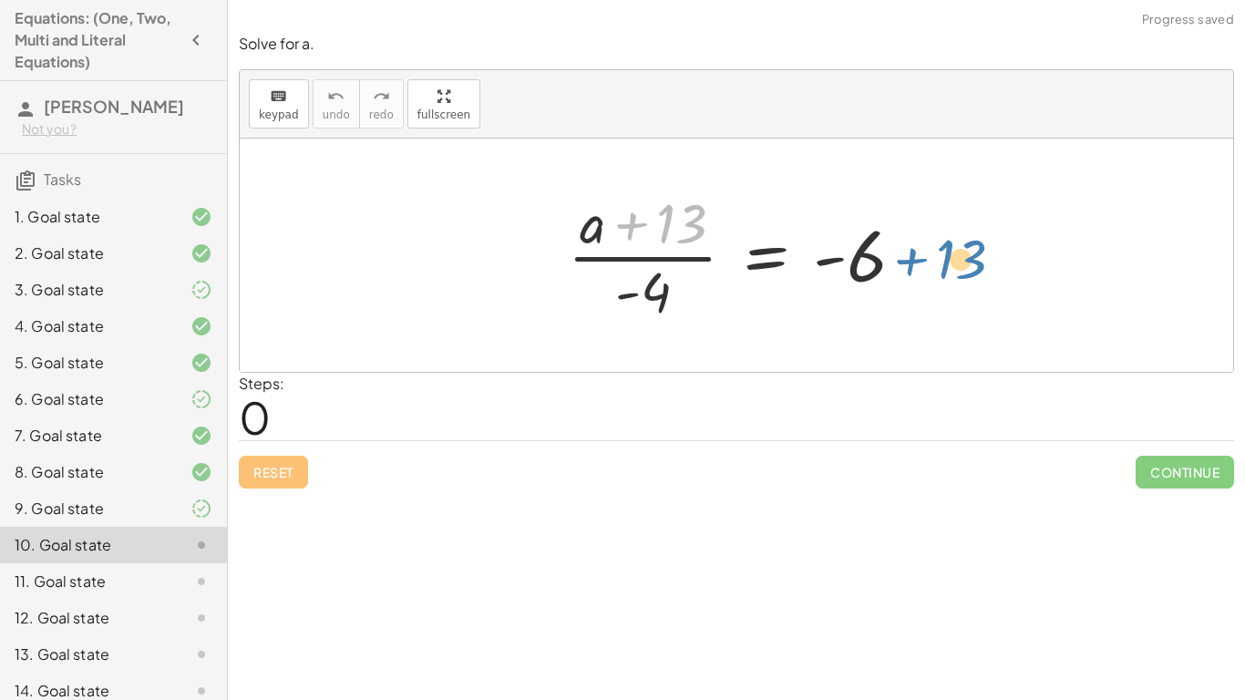
drag, startPoint x: 680, startPoint y: 221, endPoint x: 935, endPoint y: 258, distance: 257.7
drag, startPoint x: 659, startPoint y: 288, endPoint x: 940, endPoint y: 262, distance: 282.8
click at [940, 262] on div "· - 4 · ( + a + 13 ) · - 4 = - 6" at bounding box center [736, 254] width 993 height 233
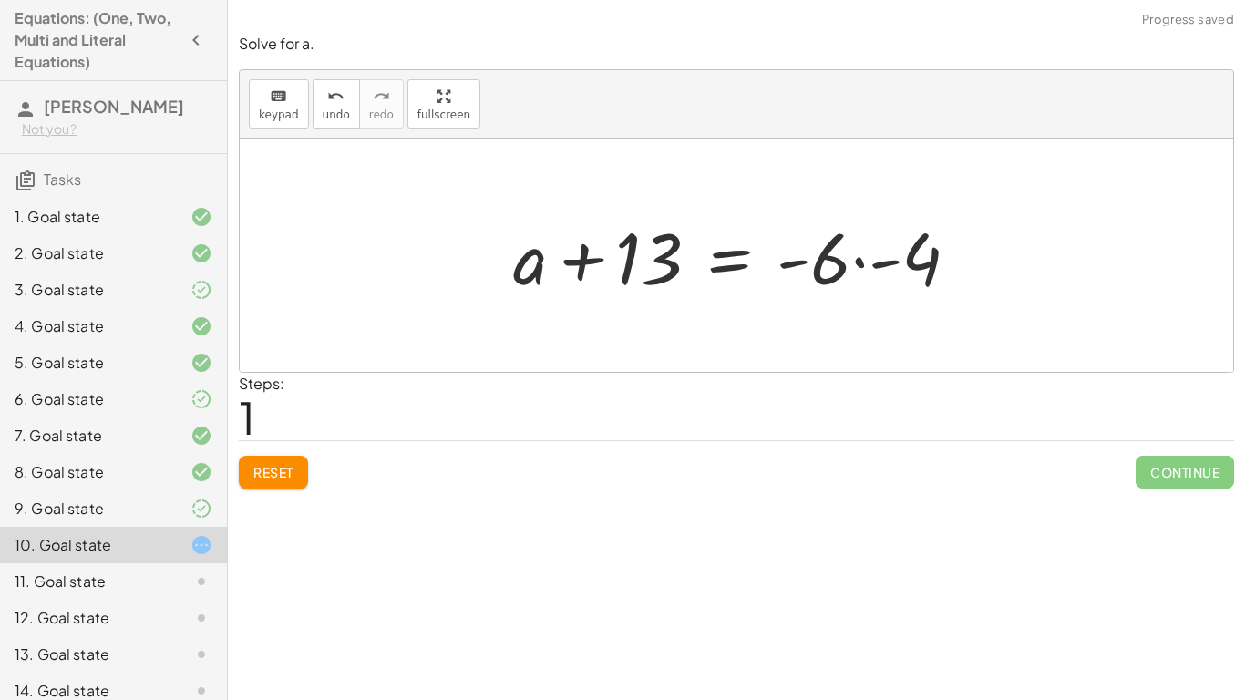
click at [873, 269] on div at bounding box center [743, 256] width 478 height 94
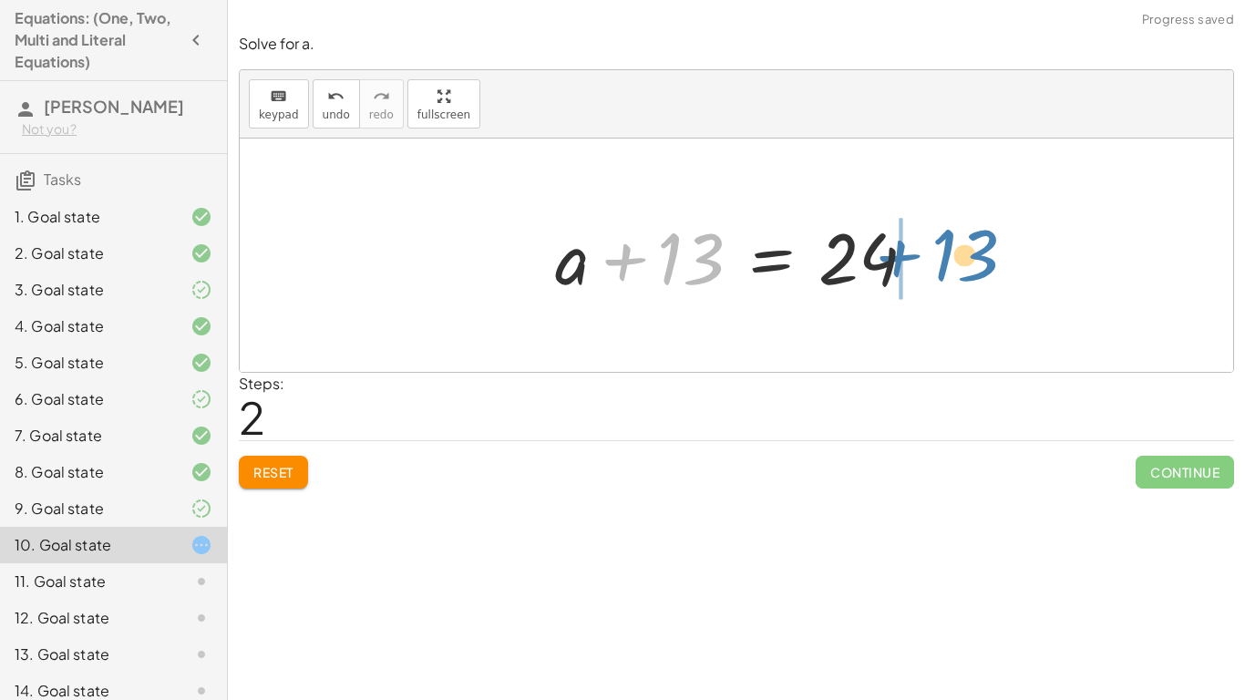
drag, startPoint x: 673, startPoint y: 265, endPoint x: 949, endPoint y: 262, distance: 275.2
click at [949, 262] on div "· ( + a + 13 ) · - 4 = - 6 + a + 13 = · - 6 · - 4 + 13 + a + 13 = 24" at bounding box center [736, 254] width 993 height 233
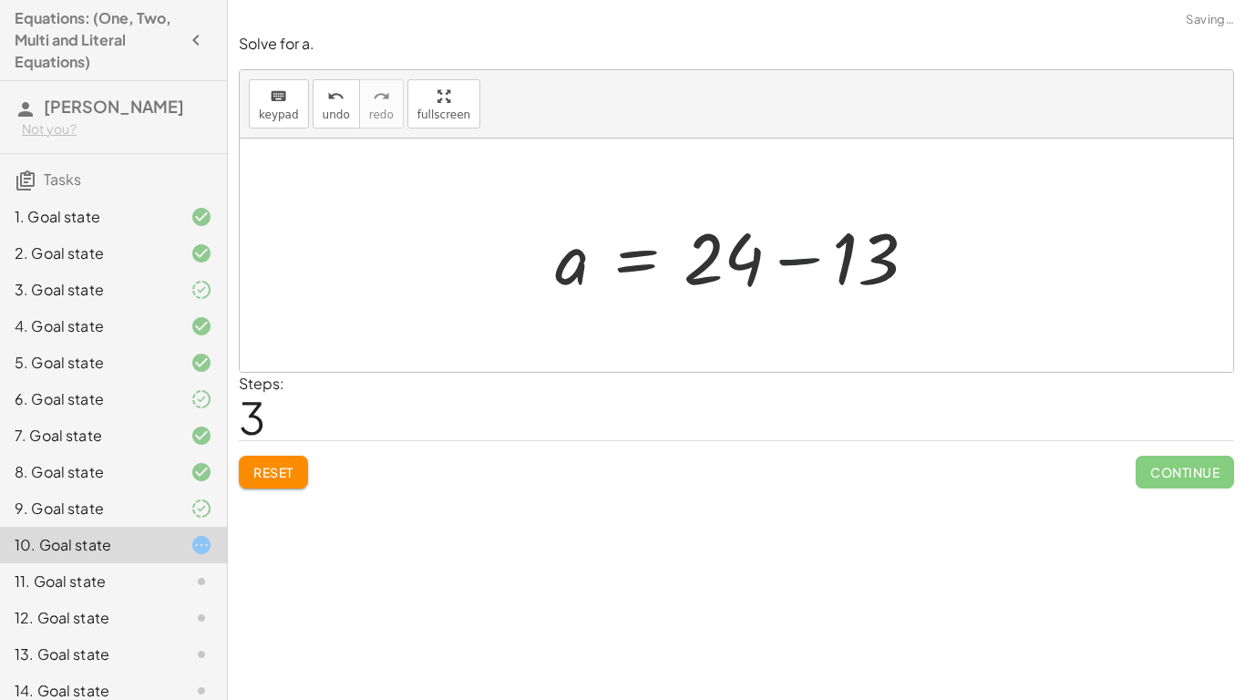
click at [804, 278] on div at bounding box center [743, 256] width 394 height 94
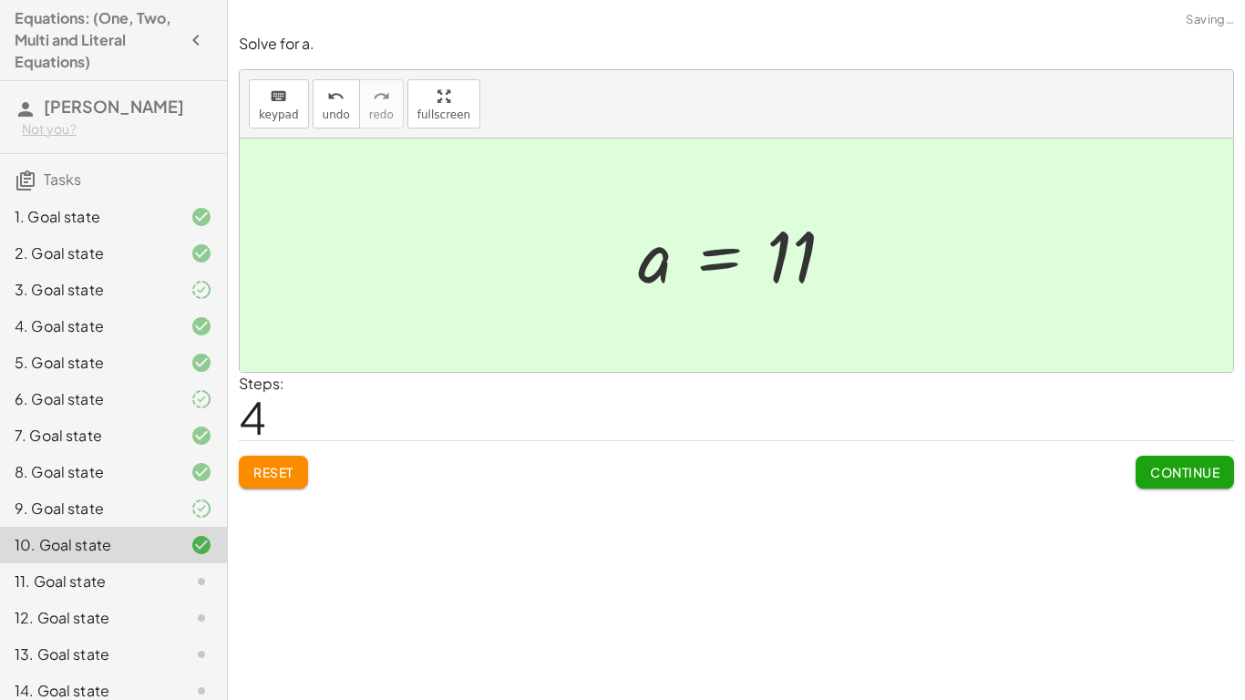
click at [1183, 485] on button "Continue" at bounding box center [1184, 472] width 98 height 33
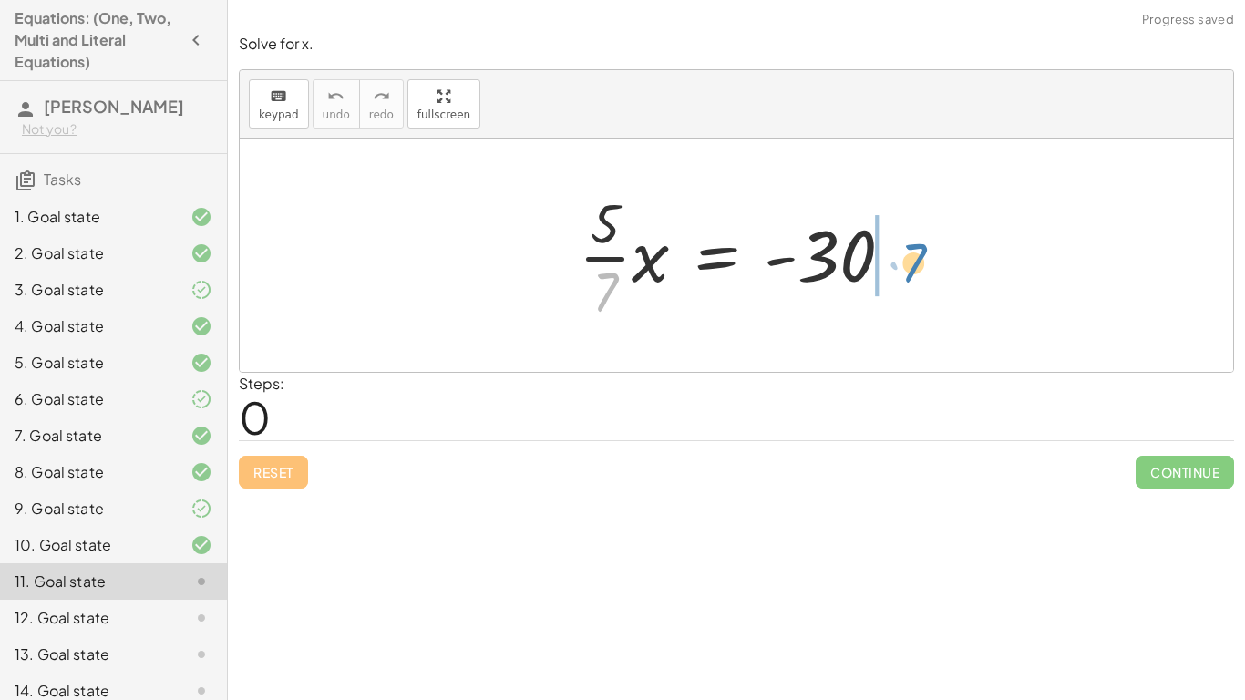
drag, startPoint x: 613, startPoint y: 281, endPoint x: 914, endPoint y: 251, distance: 302.1
click at [914, 251] on div at bounding box center [742, 255] width 347 height 140
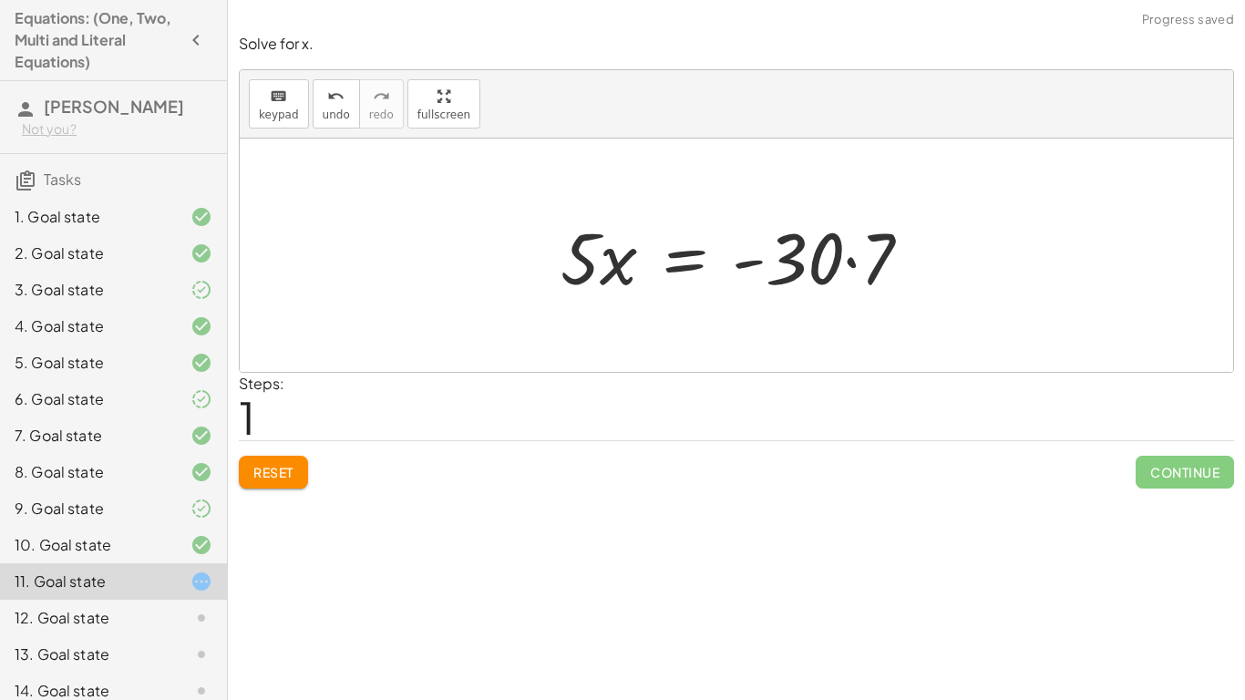
click at [901, 252] on div at bounding box center [743, 256] width 384 height 94
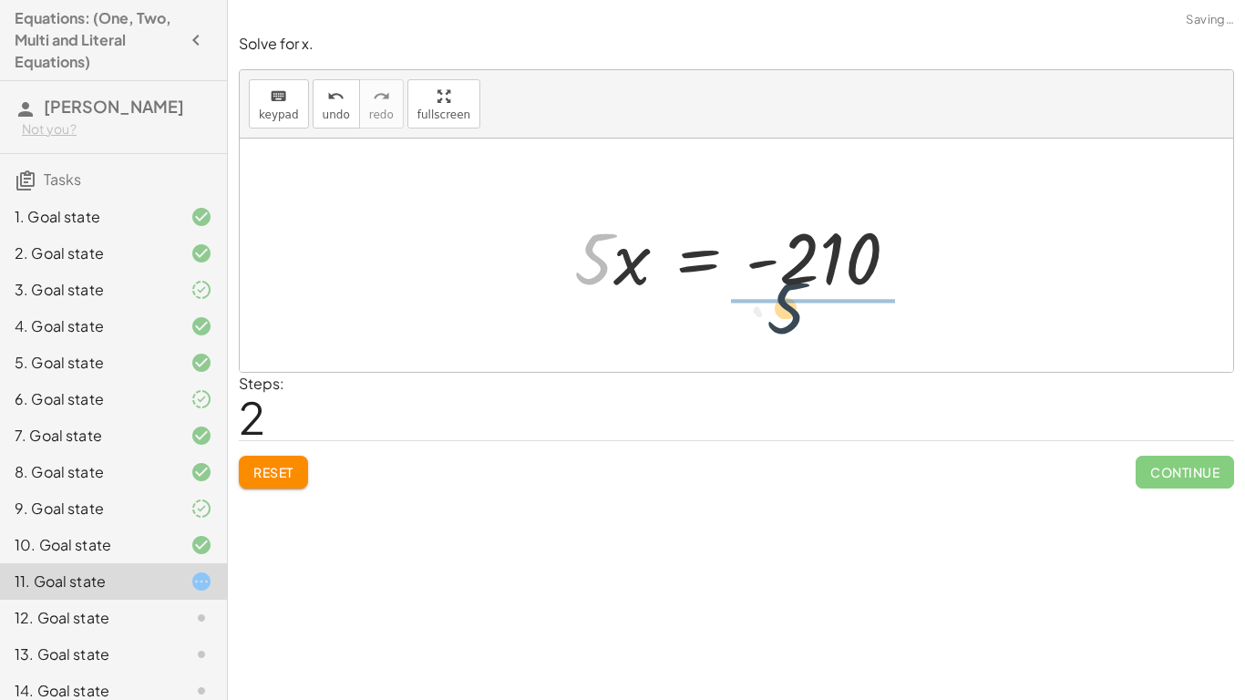
drag, startPoint x: 592, startPoint y: 276, endPoint x: 824, endPoint y: 329, distance: 237.4
click at [824, 329] on div "· · 5 · 7 · x = - 30 · 5 · x = · - 30 · 7 · 5 · 5 · x = - 210" at bounding box center [736, 254] width 993 height 233
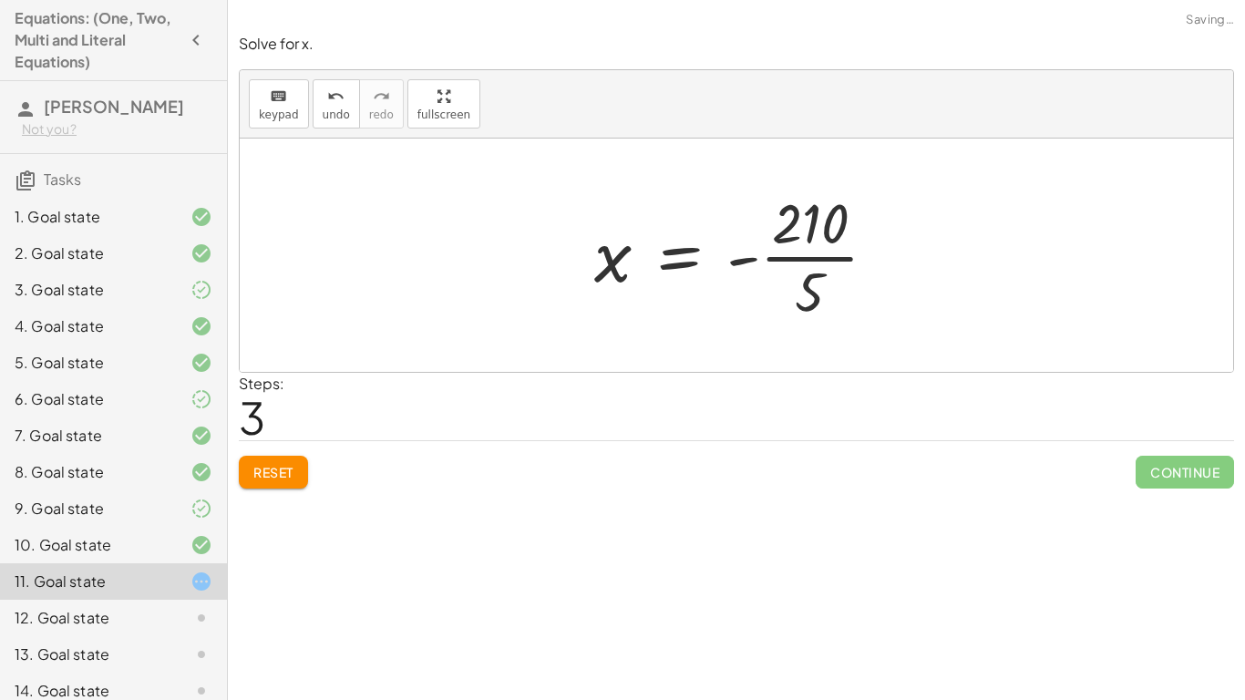
click at [828, 266] on div at bounding box center [742, 255] width 315 height 140
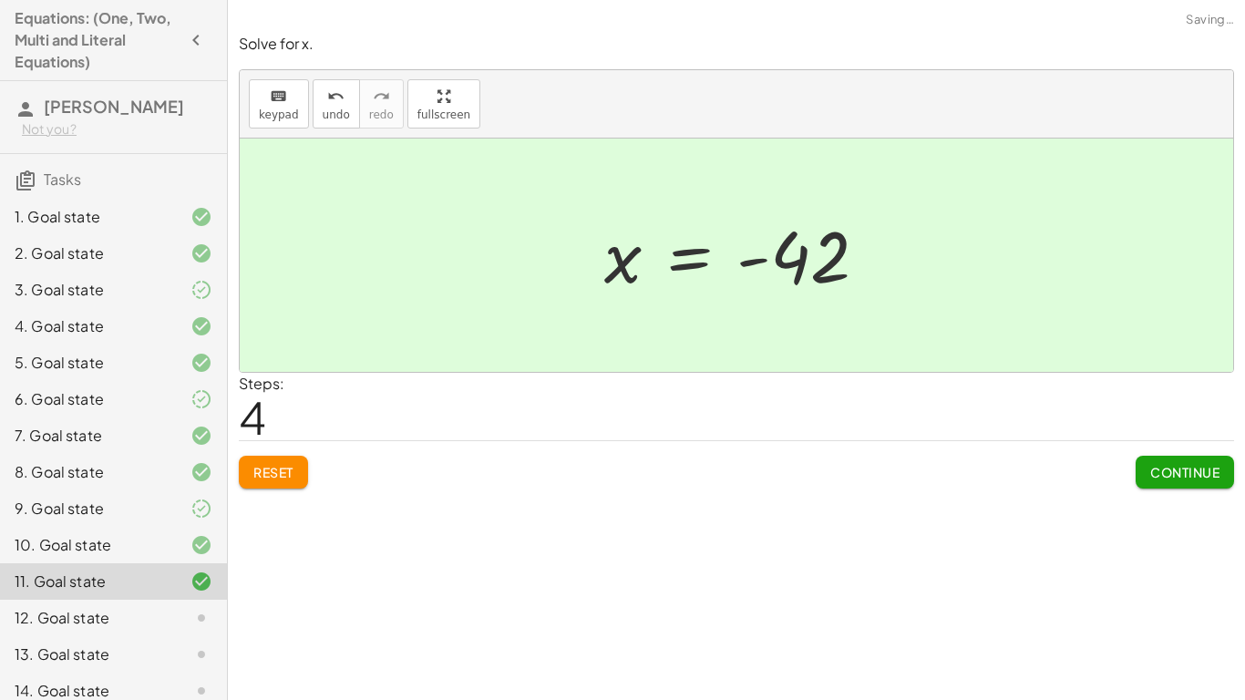
click at [1144, 456] on button "Continue" at bounding box center [1184, 472] width 98 height 33
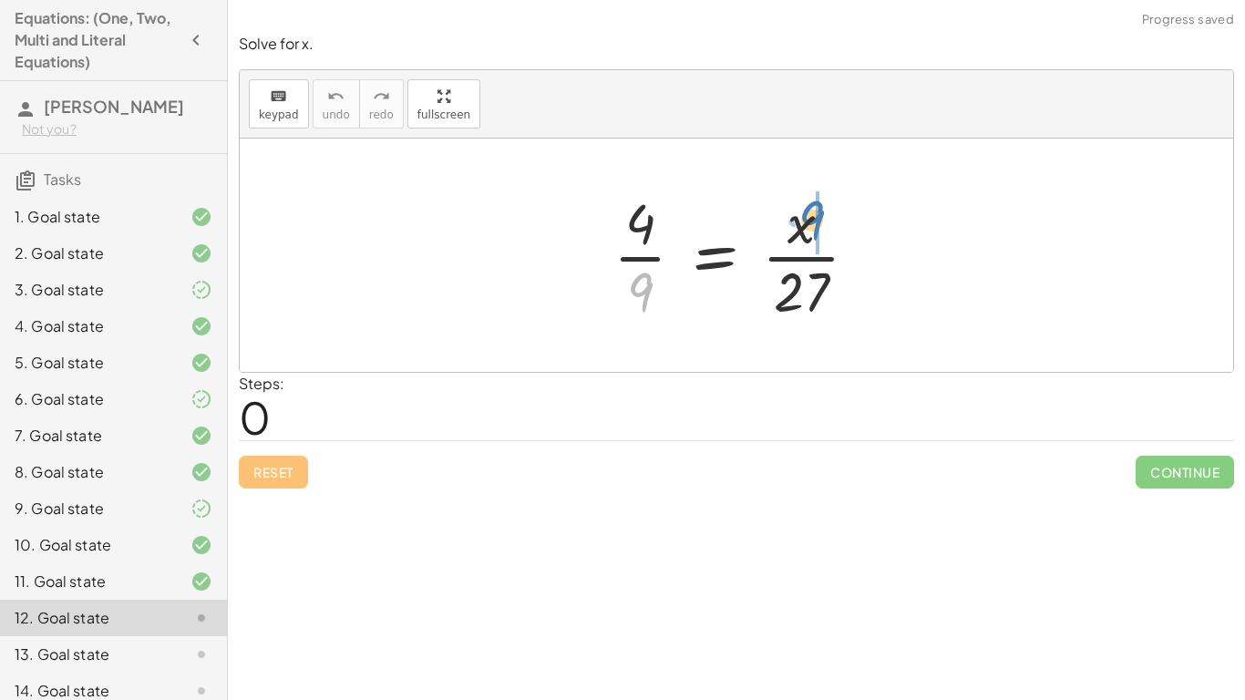
drag, startPoint x: 642, startPoint y: 291, endPoint x: 813, endPoint y: 218, distance: 185.3
click at [813, 218] on div at bounding box center [742, 255] width 277 height 140
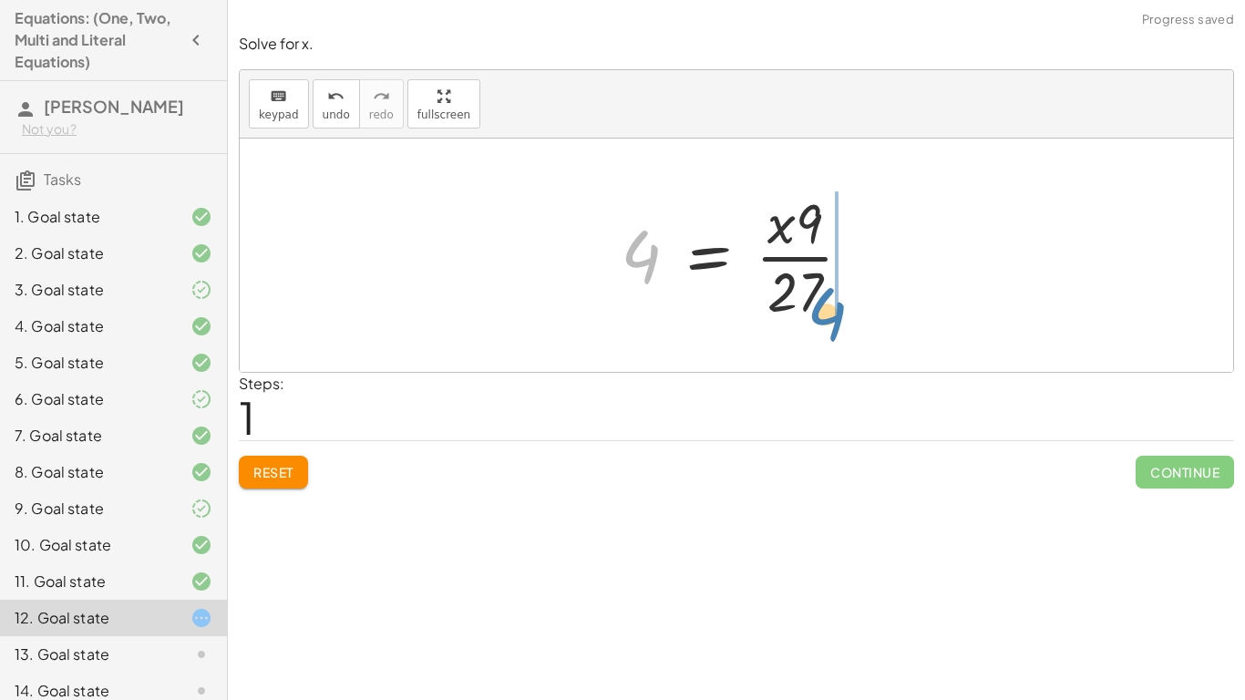
drag, startPoint x: 633, startPoint y: 259, endPoint x: 820, endPoint y: 313, distance: 194.4
click at [820, 313] on div at bounding box center [743, 255] width 264 height 140
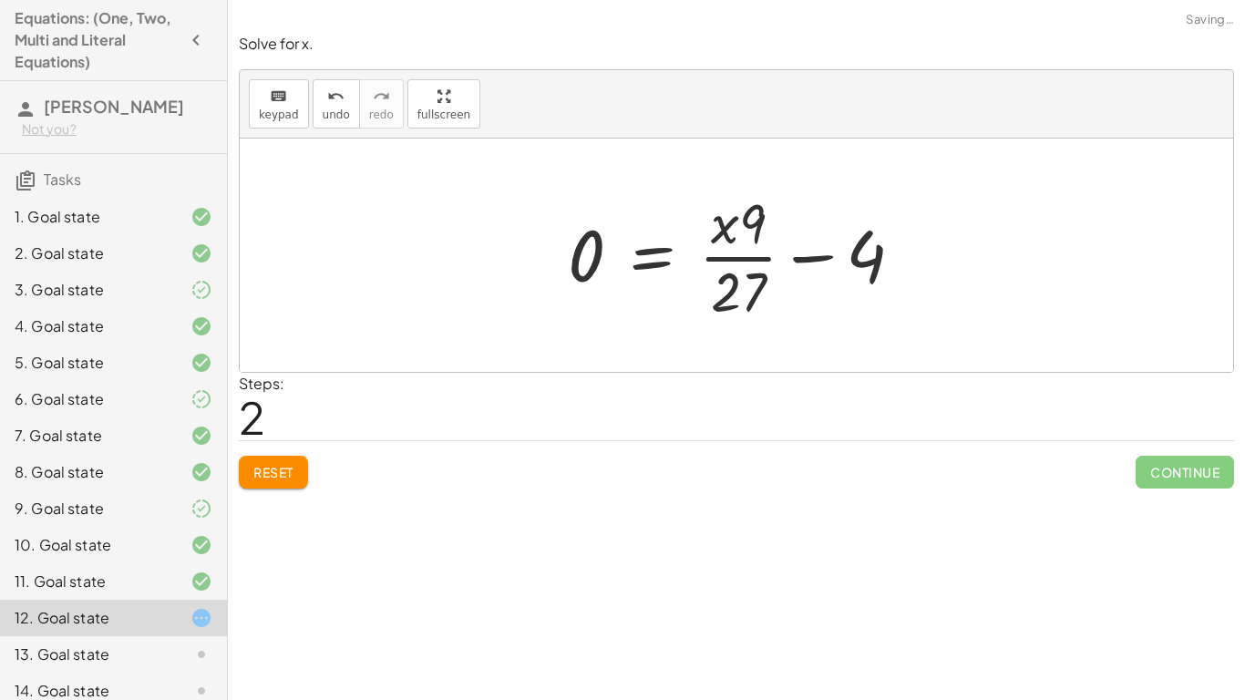
click at [745, 243] on div at bounding box center [743, 255] width 368 height 140
click at [789, 259] on div at bounding box center [743, 255] width 368 height 140
click at [0, 0] on div "Solve for x. keyboard keypad undo undo redo redo fullscreen · 4 · 9 = · x · 27 …" at bounding box center [0, 0] width 0 height 0
click at [284, 478] on span "Reset" at bounding box center [273, 472] width 40 height 16
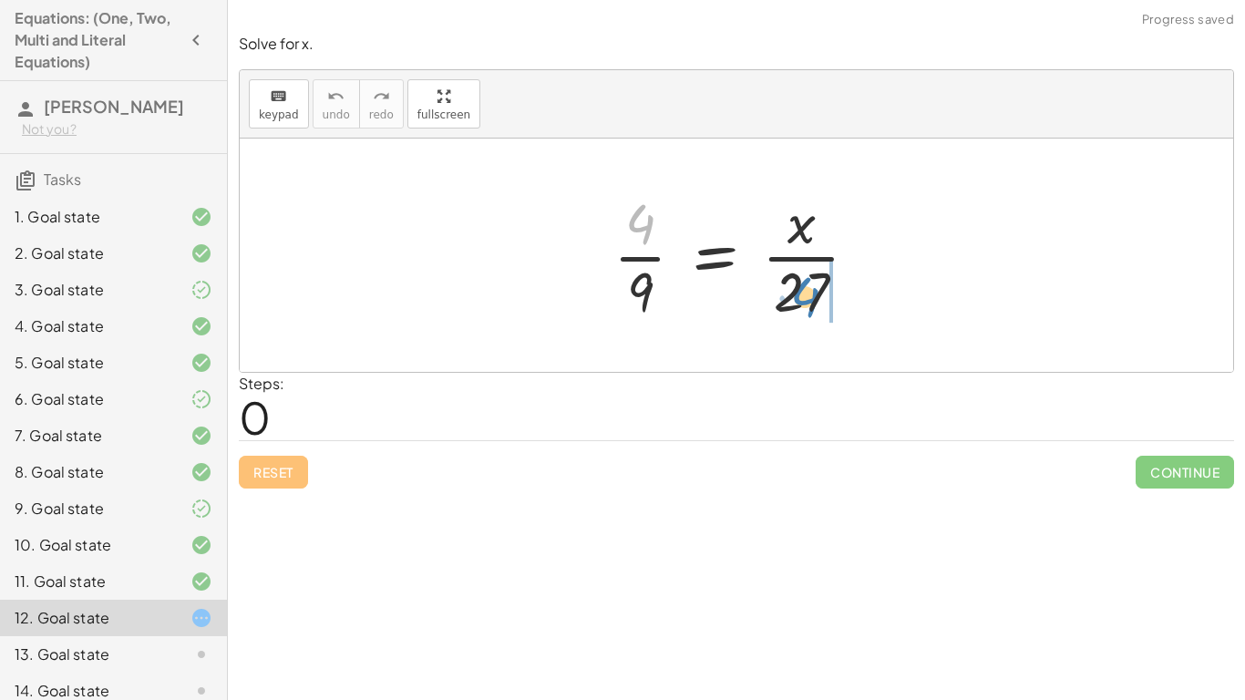
drag, startPoint x: 653, startPoint y: 234, endPoint x: 838, endPoint y: 308, distance: 199.1
click at [838, 308] on div at bounding box center [742, 255] width 277 height 140
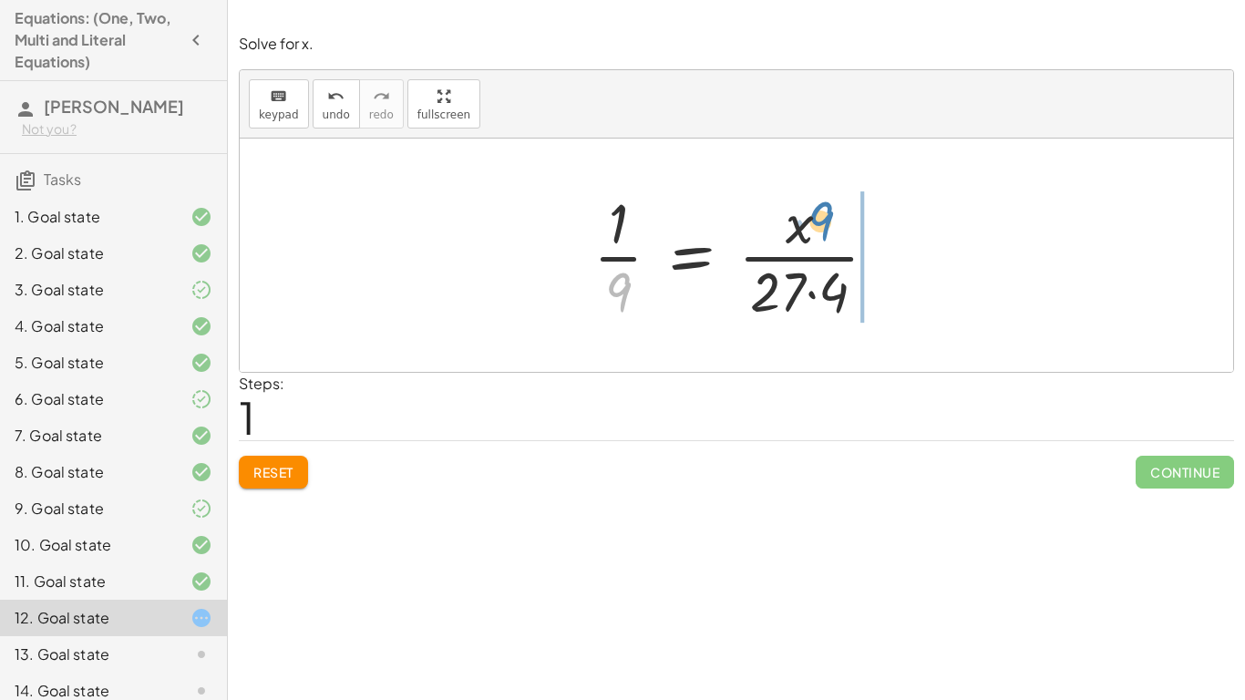
drag, startPoint x: 616, startPoint y: 278, endPoint x: 817, endPoint y: 207, distance: 213.5
click at [817, 207] on div at bounding box center [742, 255] width 317 height 140
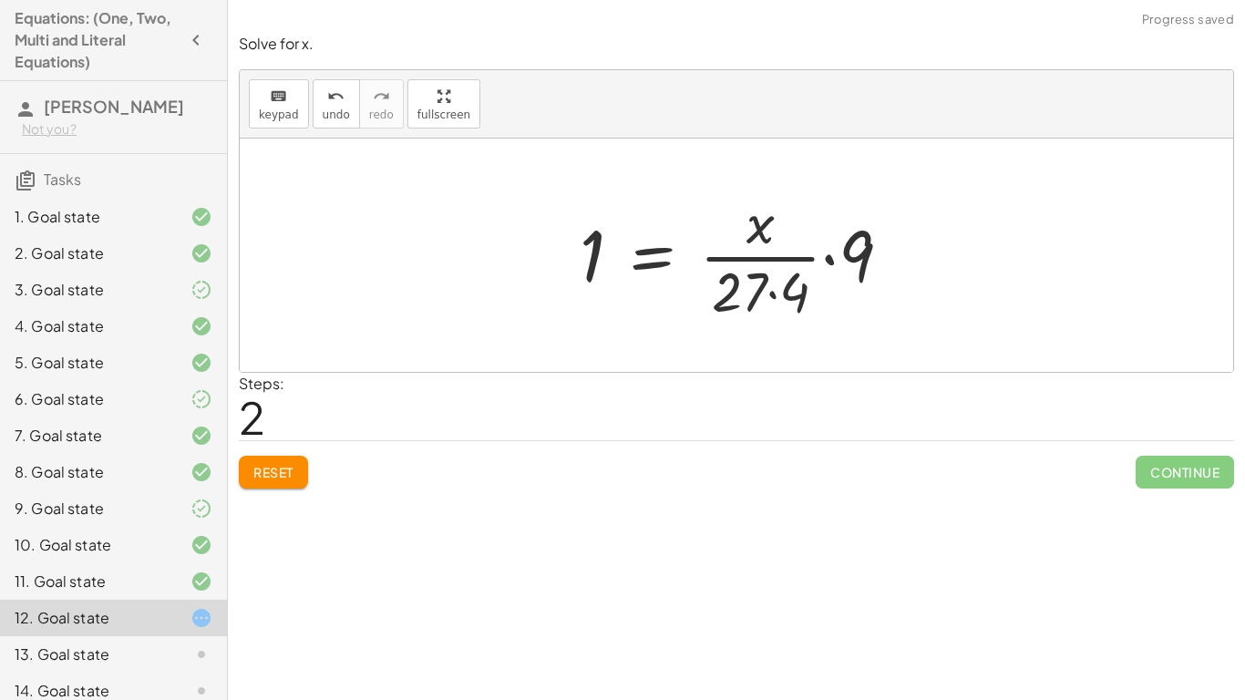
click at [766, 248] on div at bounding box center [742, 255] width 344 height 140
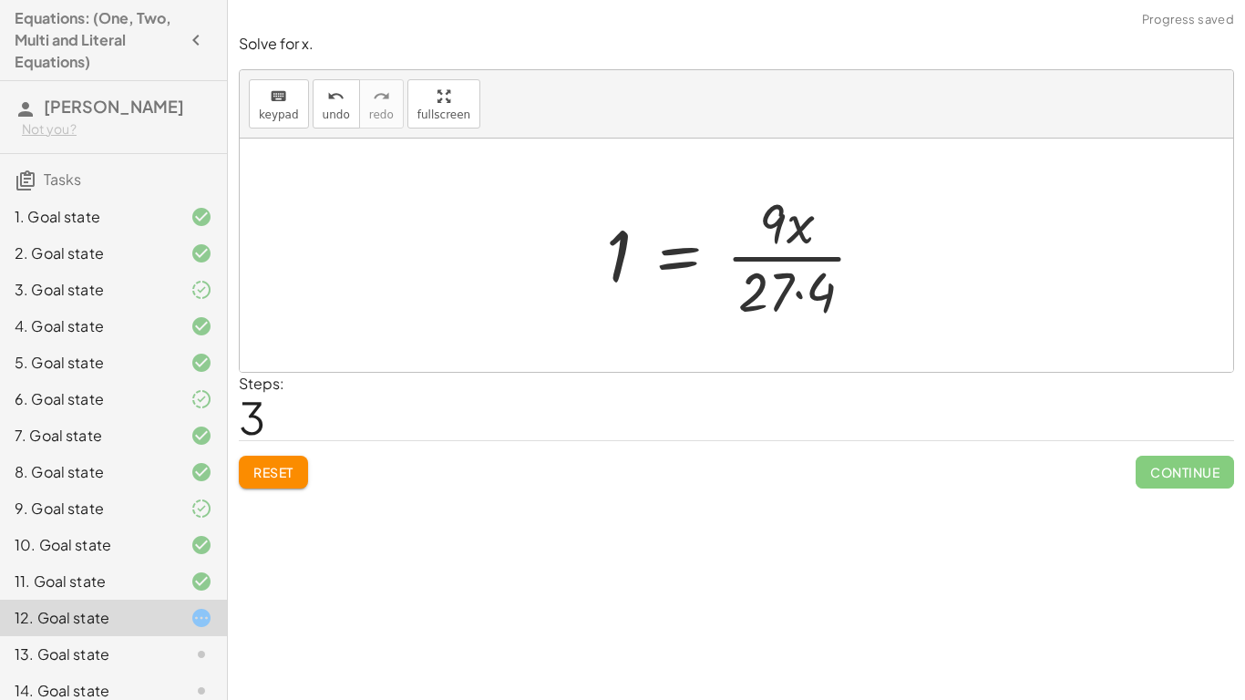
click at [795, 259] on div at bounding box center [743, 255] width 292 height 140
click at [264, 460] on button "Reset" at bounding box center [273, 472] width 69 height 33
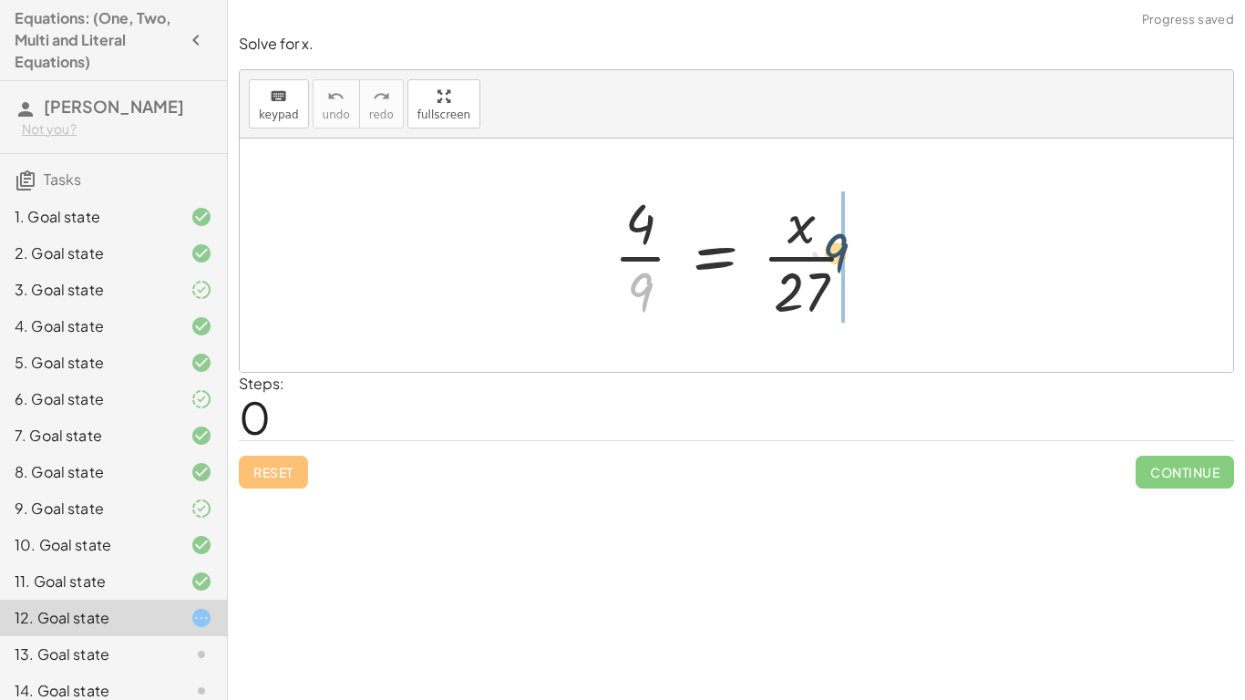
drag, startPoint x: 644, startPoint y: 276, endPoint x: 830, endPoint y: 235, distance: 190.3
click at [830, 235] on div at bounding box center [742, 255] width 277 height 140
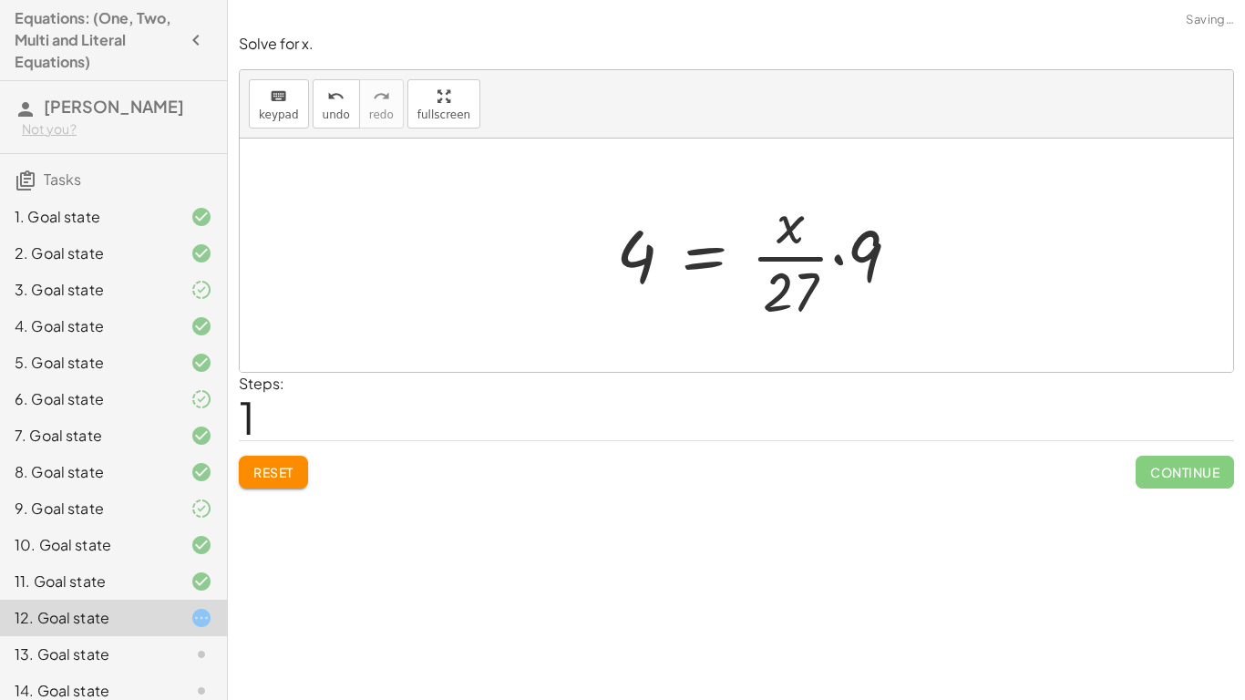
click at [815, 257] on div at bounding box center [765, 255] width 317 height 140
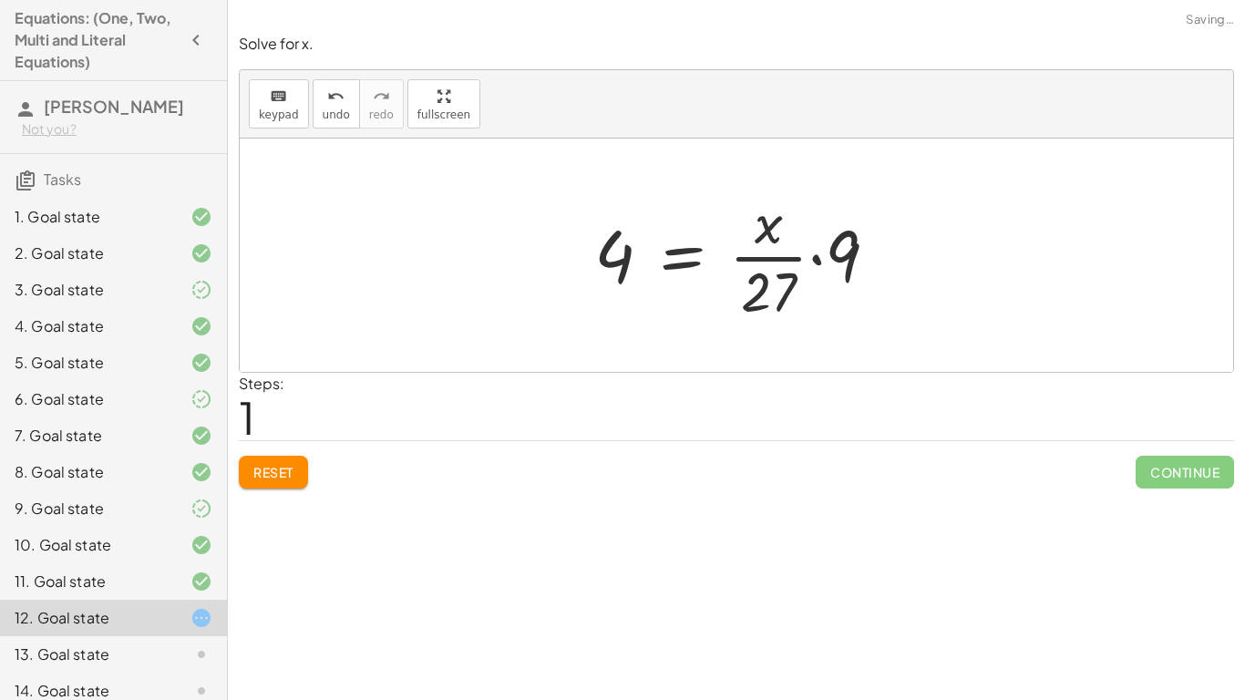
click at [313, 487] on div "Reset Continue" at bounding box center [736, 464] width 995 height 48
click at [280, 486] on button "Reset" at bounding box center [273, 472] width 69 height 33
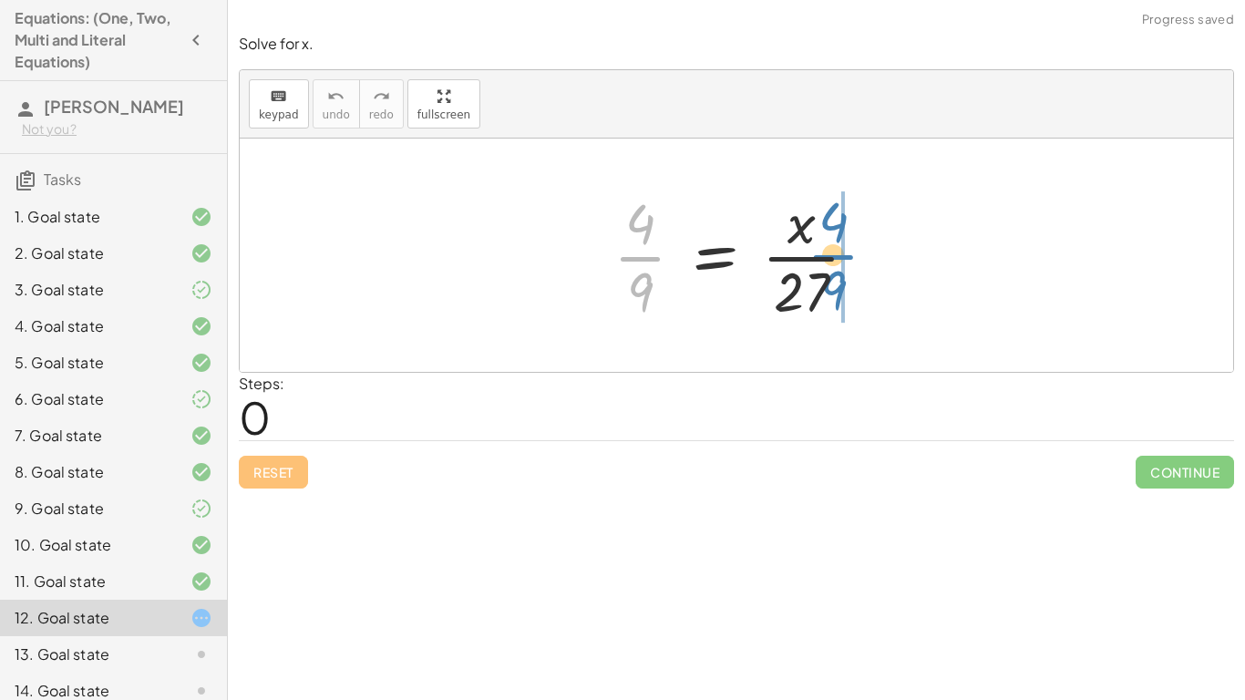
drag, startPoint x: 641, startPoint y: 259, endPoint x: 835, endPoint y: 257, distance: 194.1
click at [835, 257] on div at bounding box center [742, 255] width 277 height 140
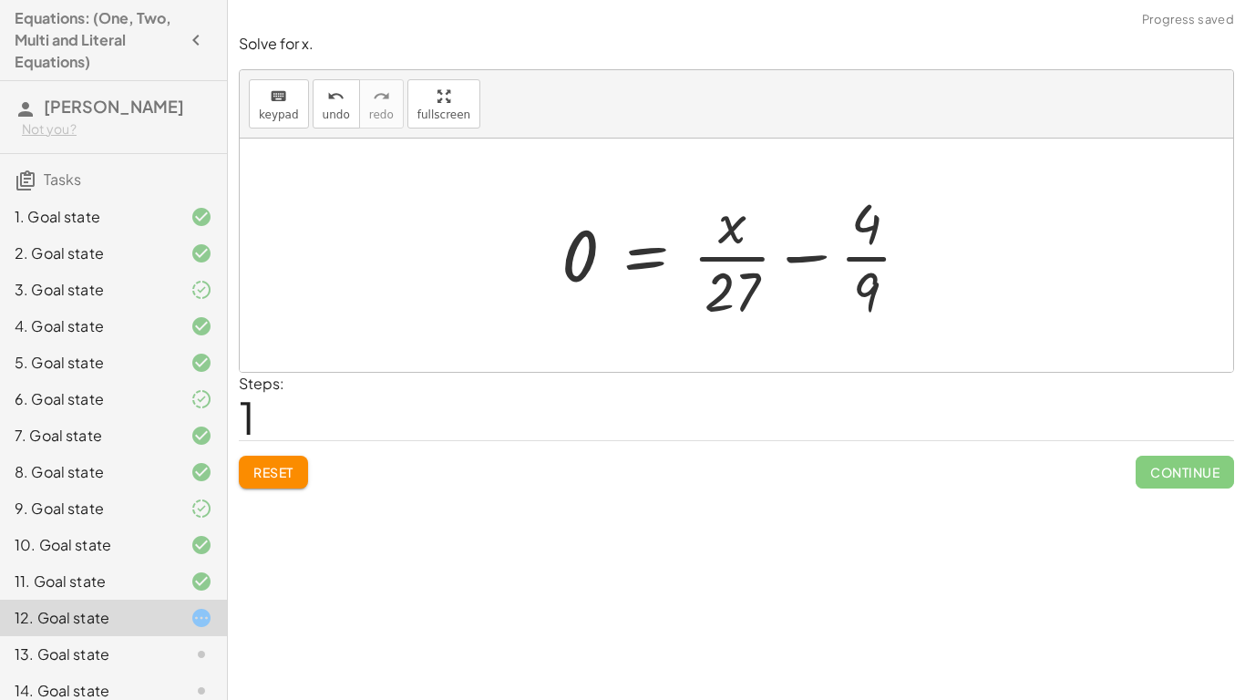
click at [824, 258] on div at bounding box center [743, 255] width 382 height 140
click at [257, 467] on span "Reset" at bounding box center [273, 472] width 40 height 16
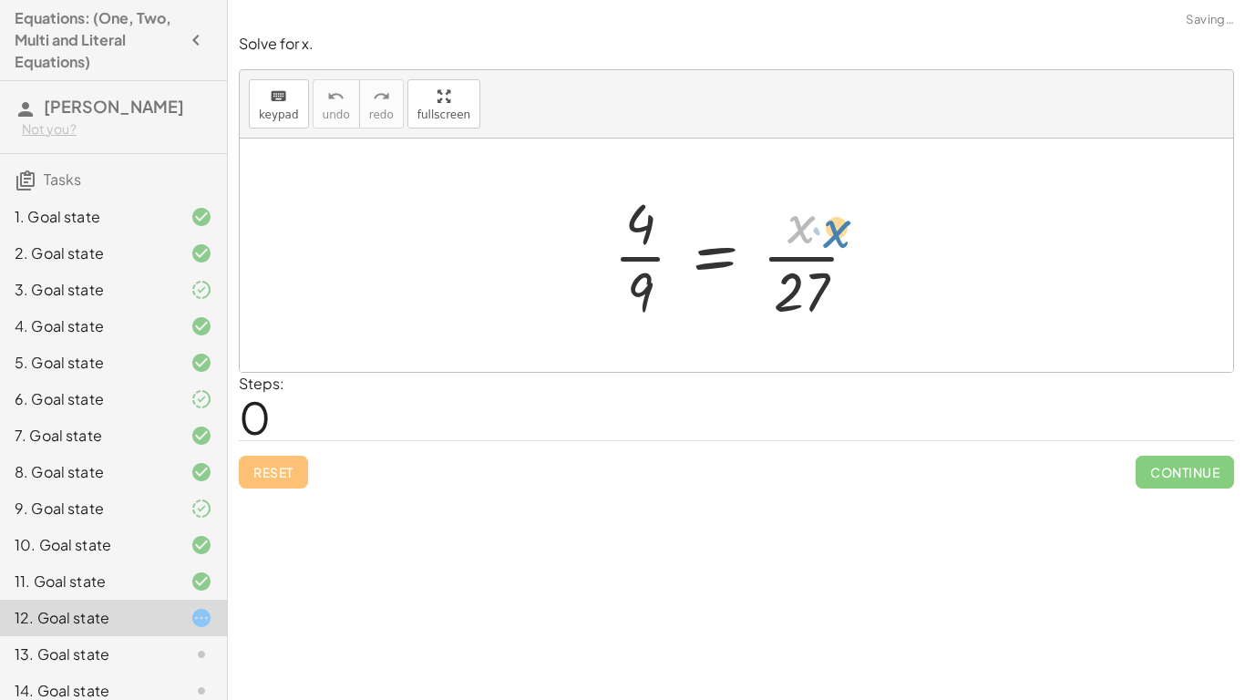
drag, startPoint x: 796, startPoint y: 240, endPoint x: 812, endPoint y: 242, distance: 15.7
click at [812, 242] on div at bounding box center [742, 255] width 277 height 140
drag, startPoint x: 641, startPoint y: 244, endPoint x: 784, endPoint y: 232, distance: 143.5
click at [784, 232] on div at bounding box center [742, 255] width 277 height 140
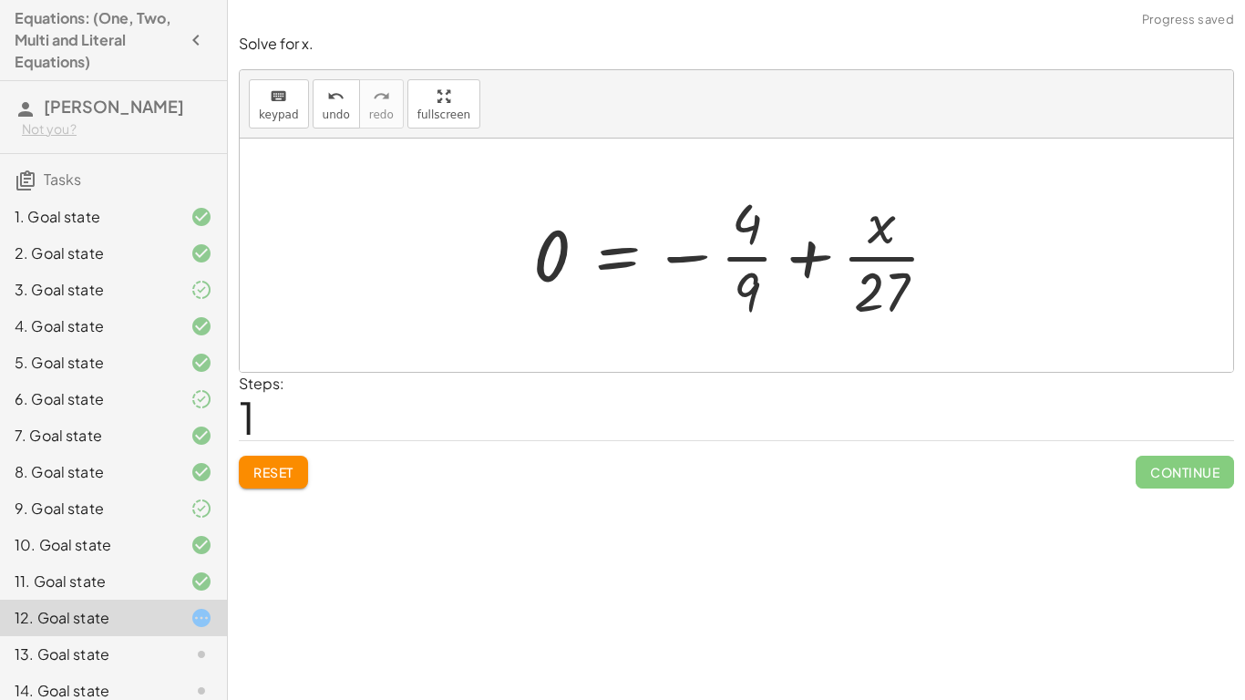
click at [868, 251] on div at bounding box center [742, 255] width 437 height 140
click at [292, 470] on span "Reset" at bounding box center [273, 472] width 40 height 16
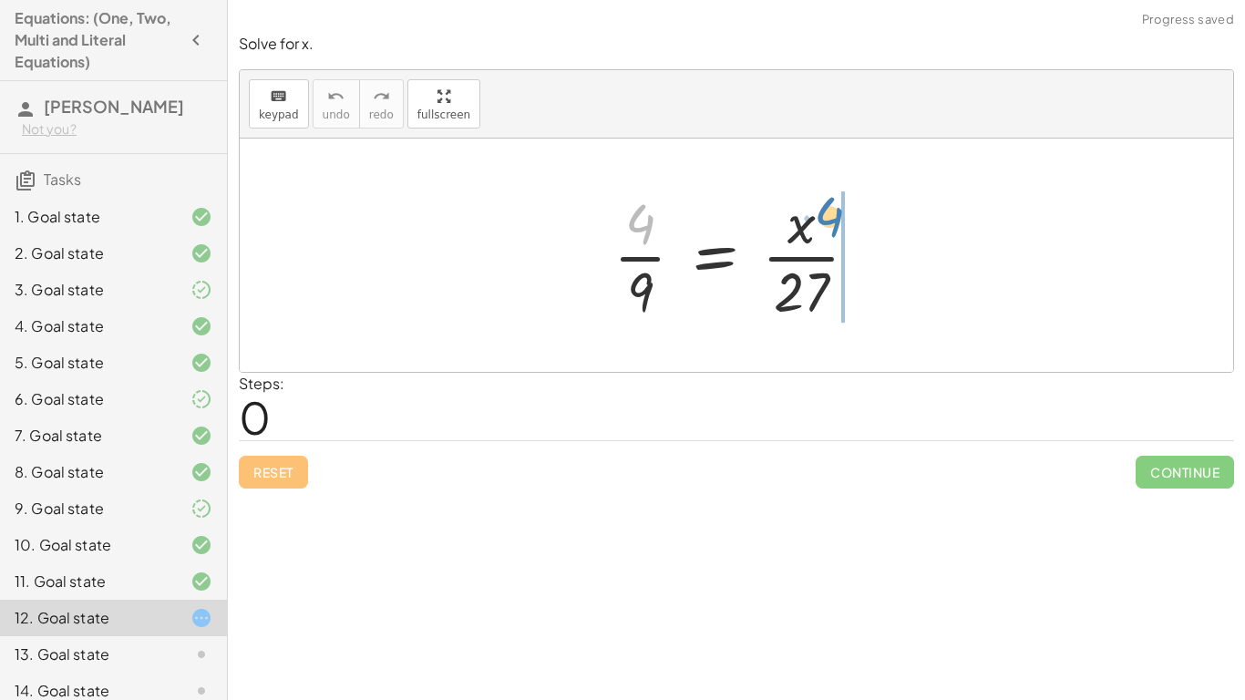
drag, startPoint x: 645, startPoint y: 238, endPoint x: 816, endPoint y: 228, distance: 171.6
click at [816, 228] on div at bounding box center [742, 255] width 277 height 140
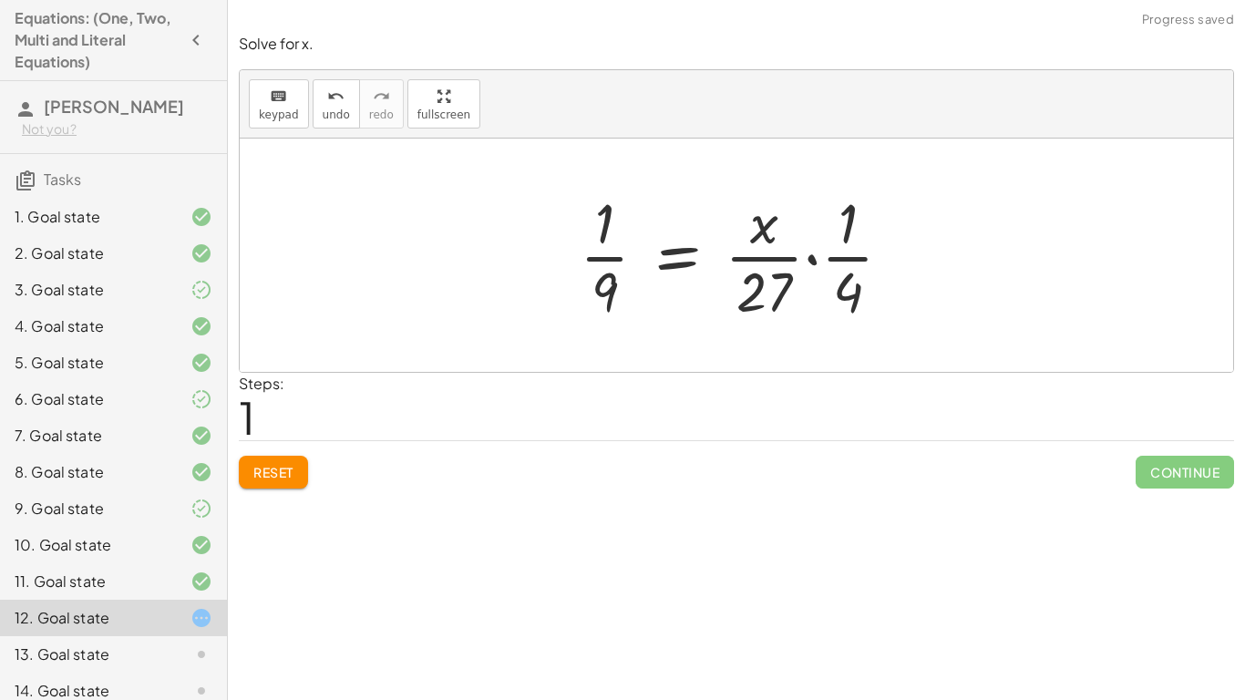
click at [813, 259] on div at bounding box center [742, 255] width 345 height 140
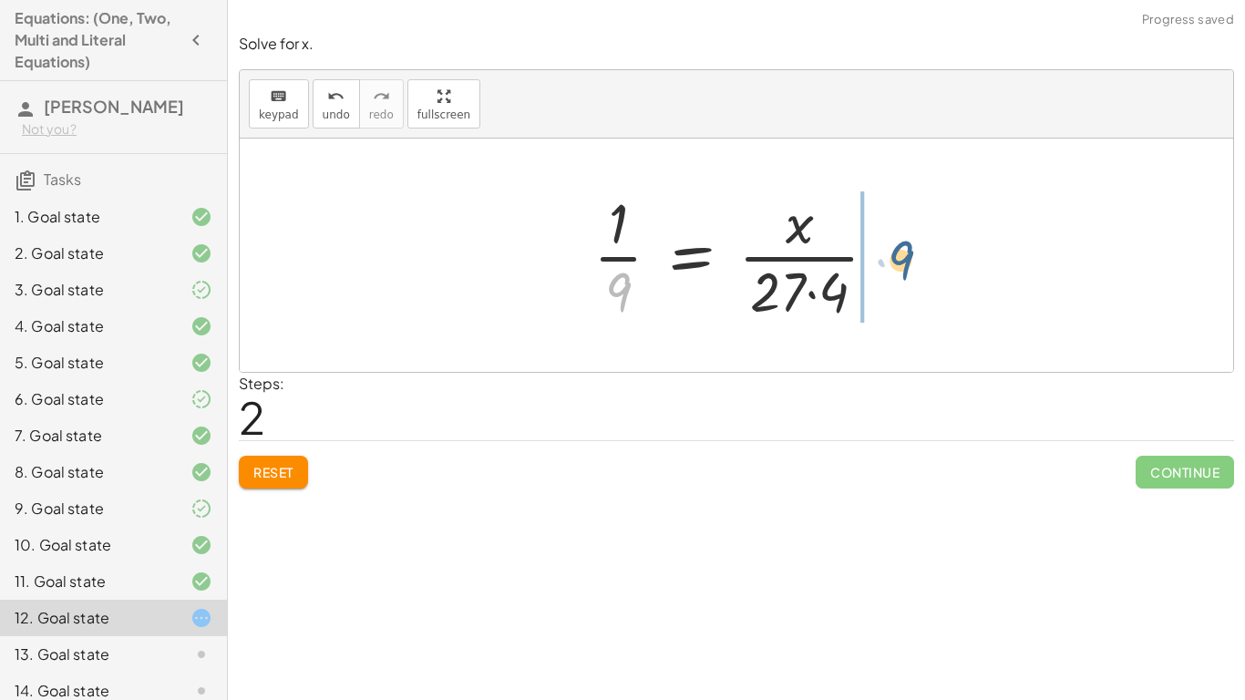
drag, startPoint x: 617, startPoint y: 287, endPoint x: 899, endPoint y: 255, distance: 284.3
click at [899, 255] on div at bounding box center [742, 255] width 317 height 140
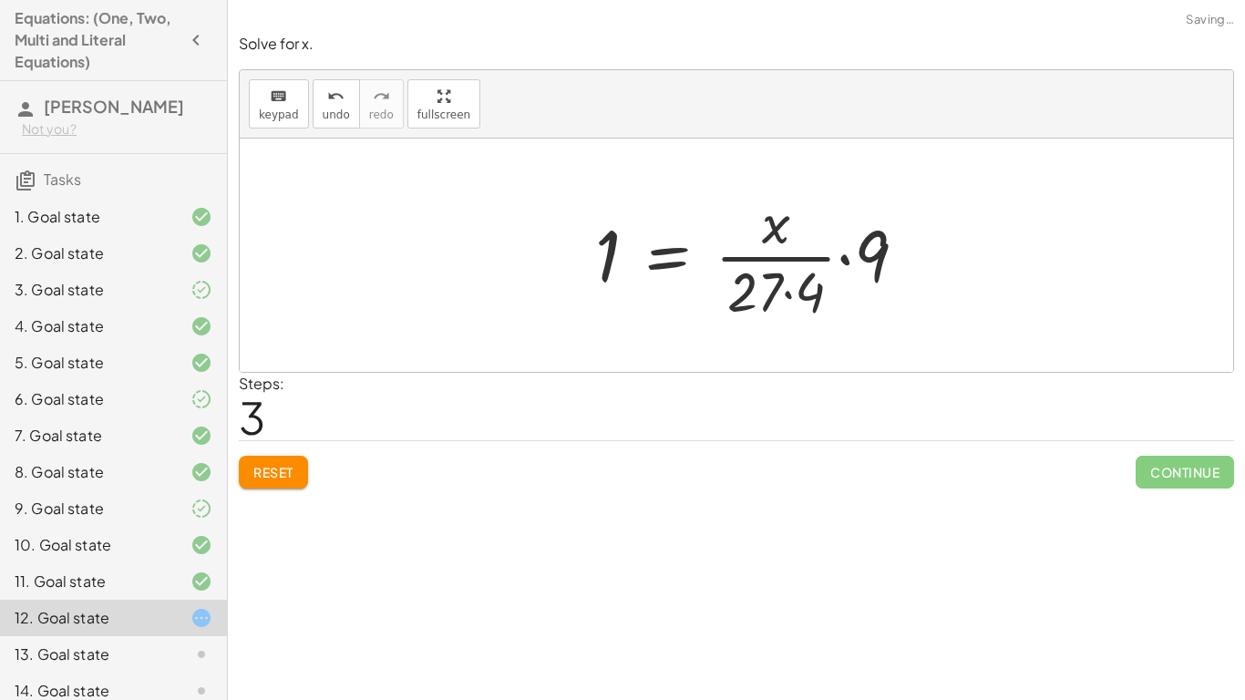
click at [855, 253] on div at bounding box center [758, 255] width 344 height 140
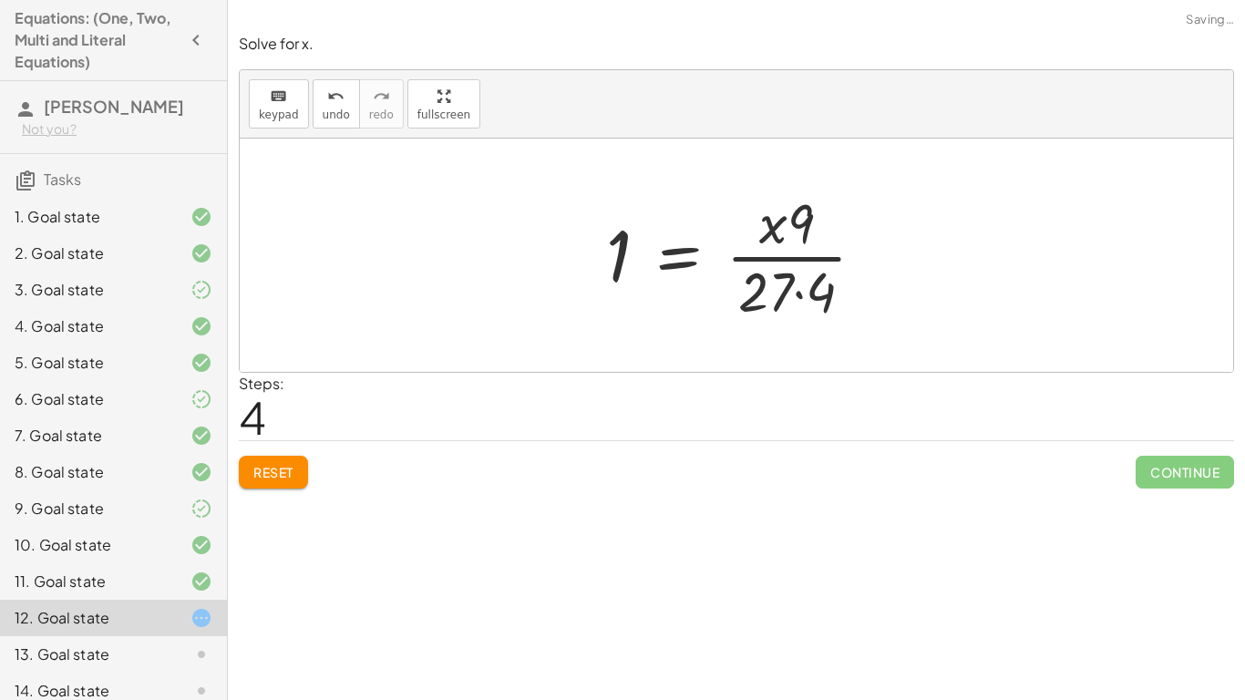
click at [823, 261] on div at bounding box center [743, 255] width 292 height 140
drag, startPoint x: 798, startPoint y: 218, endPoint x: 603, endPoint y: 258, distance: 199.1
click at [603, 258] on div at bounding box center [743, 255] width 292 height 140
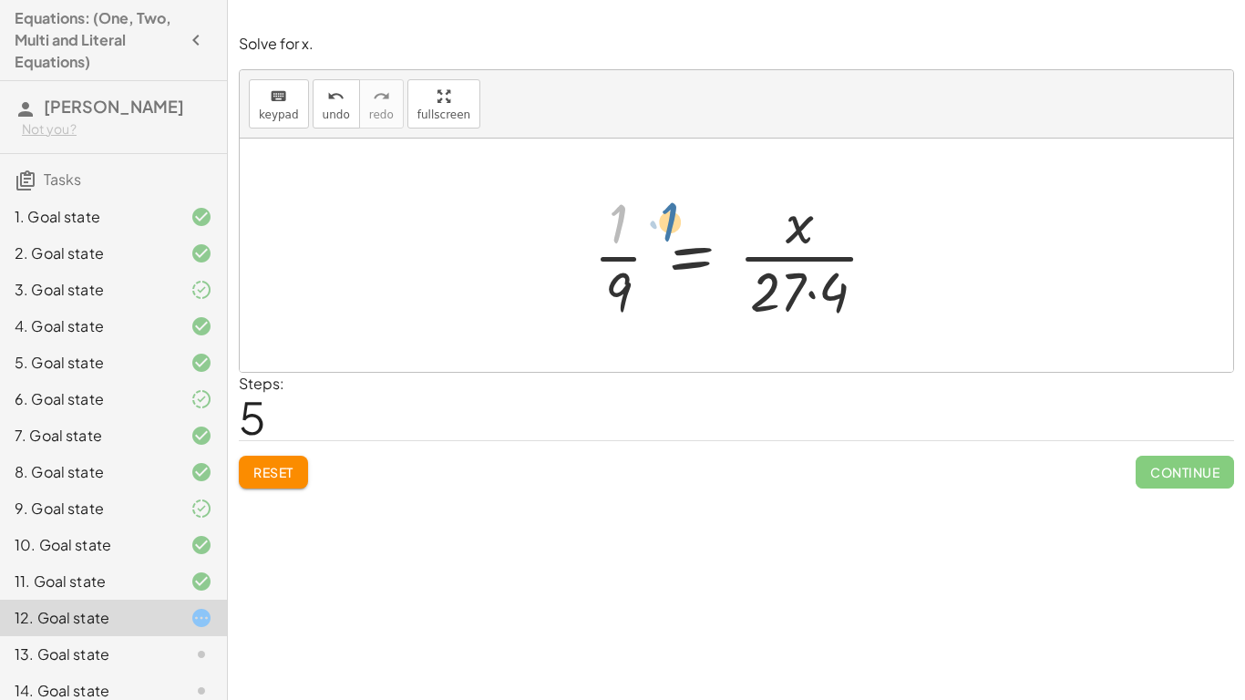
drag, startPoint x: 611, startPoint y: 223, endPoint x: 620, endPoint y: 219, distance: 10.2
click at [620, 219] on div at bounding box center [742, 255] width 317 height 140
drag, startPoint x: 616, startPoint y: 287, endPoint x: 777, endPoint y: 200, distance: 183.5
click at [777, 200] on div at bounding box center [742, 255] width 317 height 140
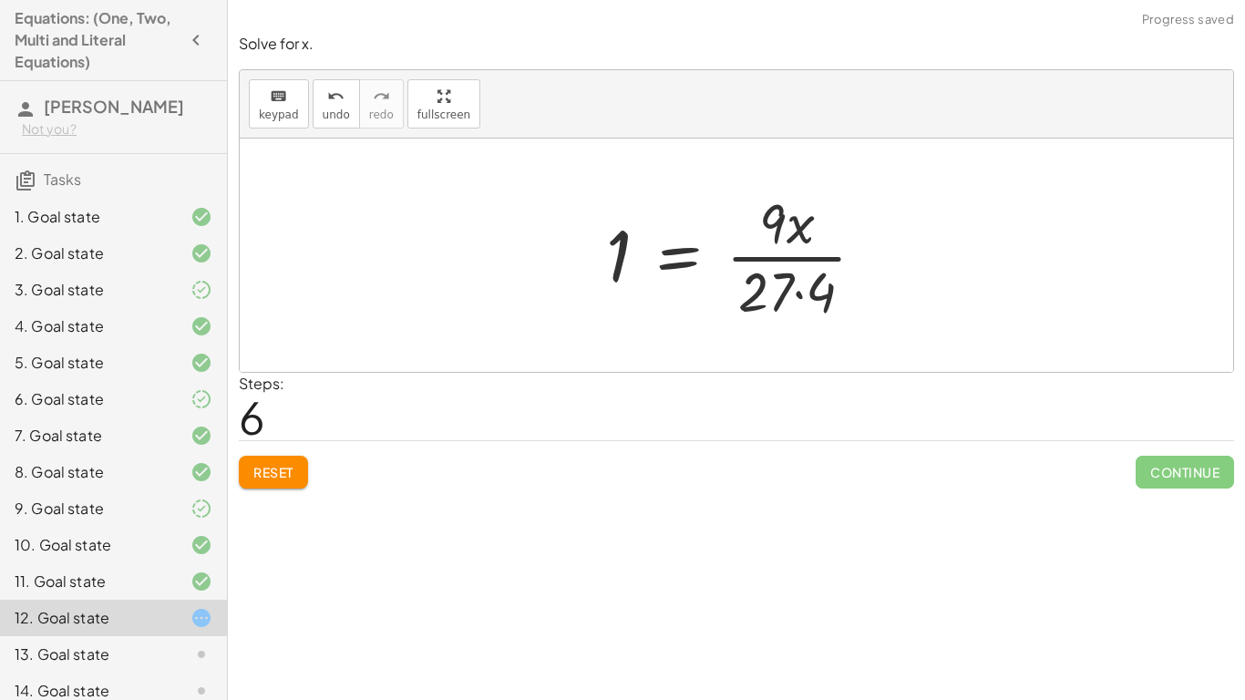
click at [810, 241] on div at bounding box center [743, 255] width 292 height 140
click at [807, 262] on div at bounding box center [743, 255] width 292 height 140
click at [283, 454] on div "Reset Continue" at bounding box center [736, 464] width 995 height 48
click at [292, 462] on button "Reset" at bounding box center [273, 472] width 69 height 33
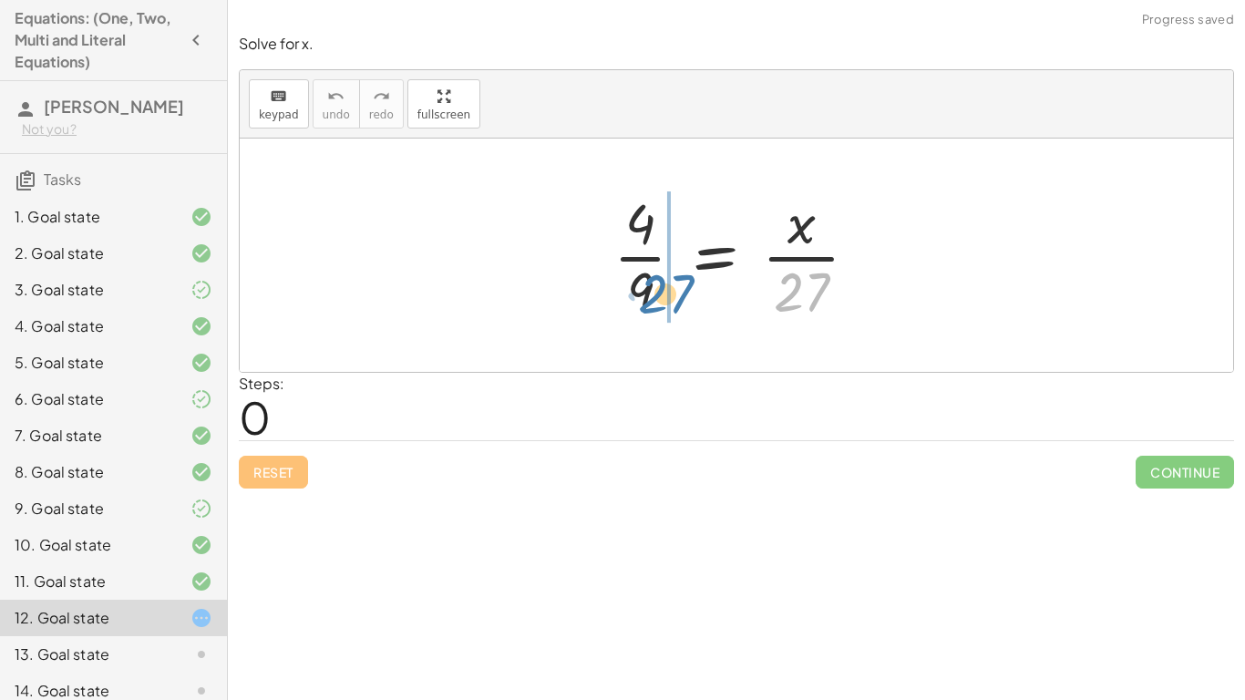
drag, startPoint x: 799, startPoint y: 281, endPoint x: 660, endPoint y: 281, distance: 139.4
click at [660, 281] on div at bounding box center [742, 255] width 277 height 140
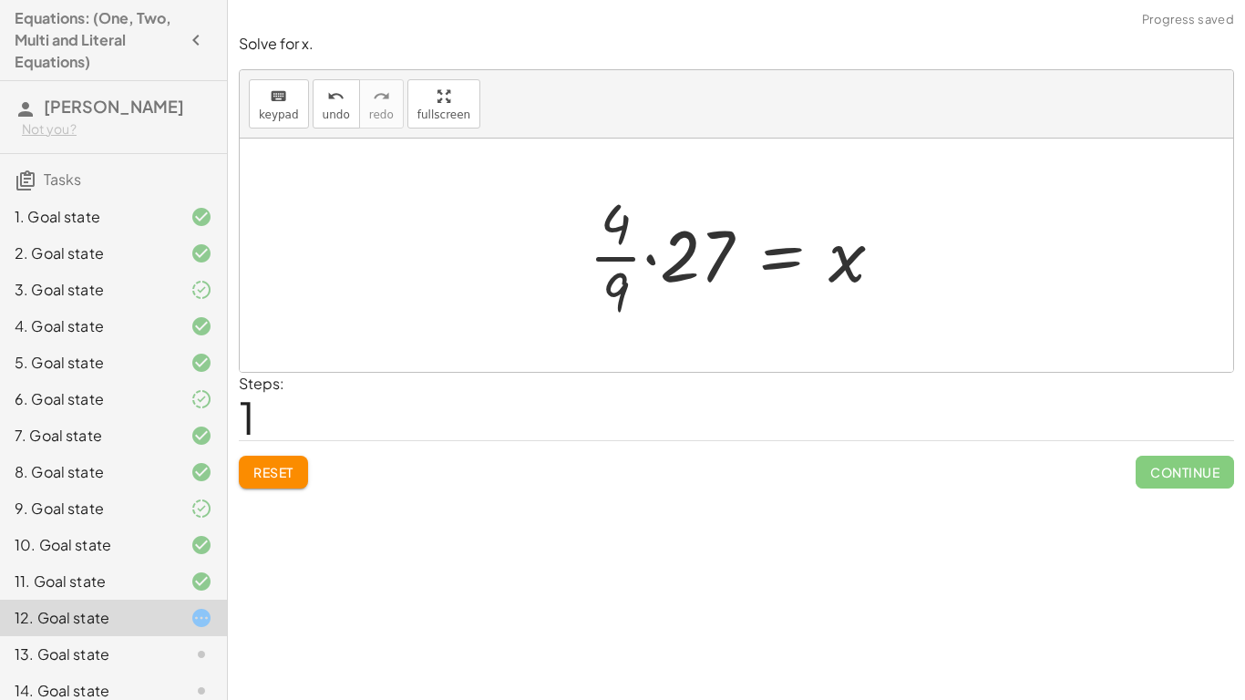
click at [643, 282] on div at bounding box center [742, 255] width 327 height 140
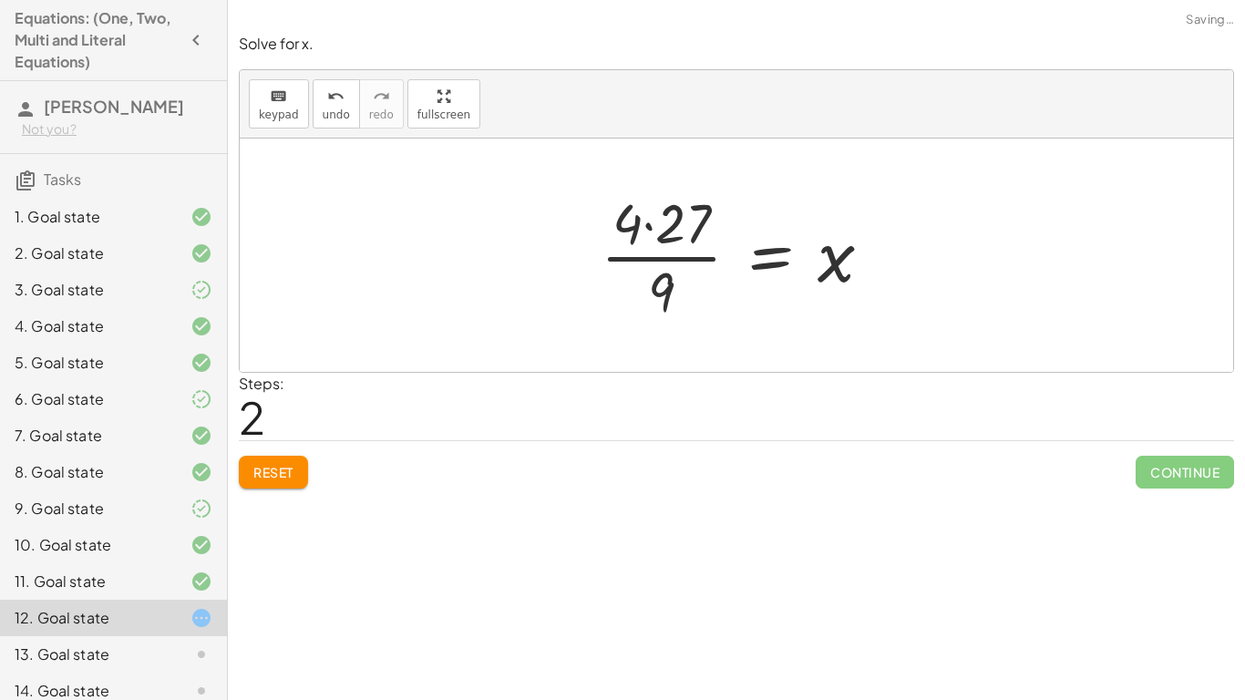
click at [677, 206] on div at bounding box center [743, 255] width 304 height 140
click at [707, 257] on div at bounding box center [742, 255] width 285 height 140
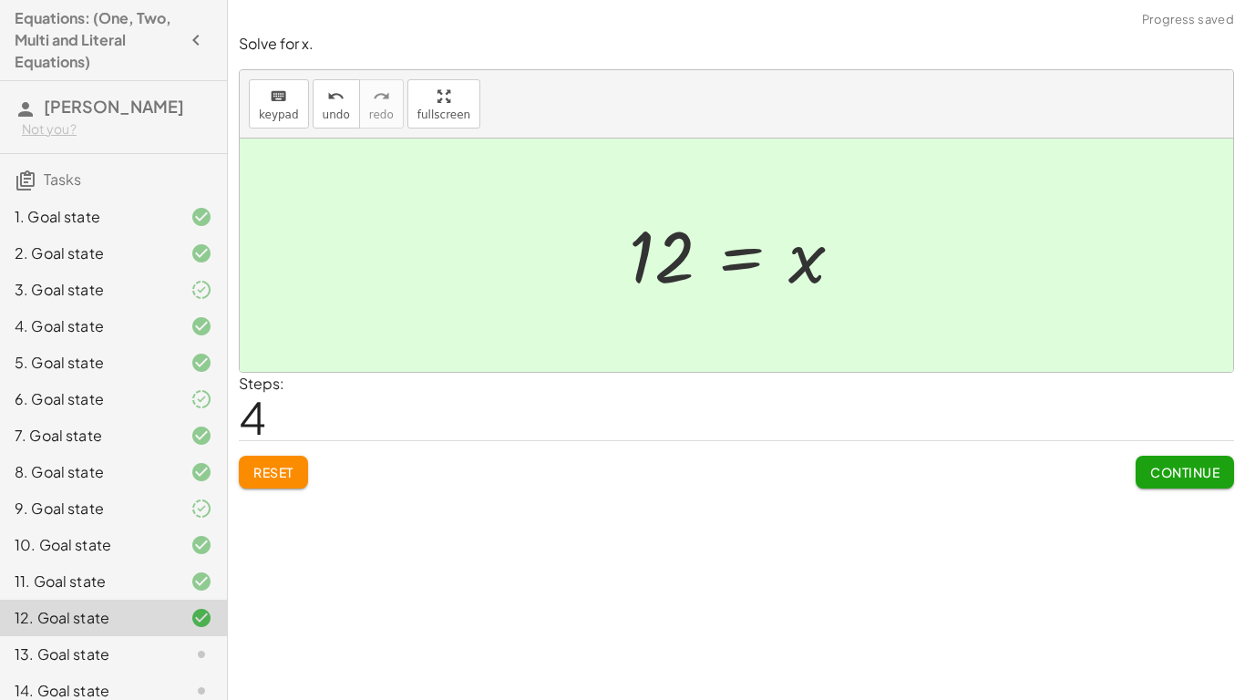
click at [276, 477] on span "Reset" at bounding box center [273, 472] width 40 height 16
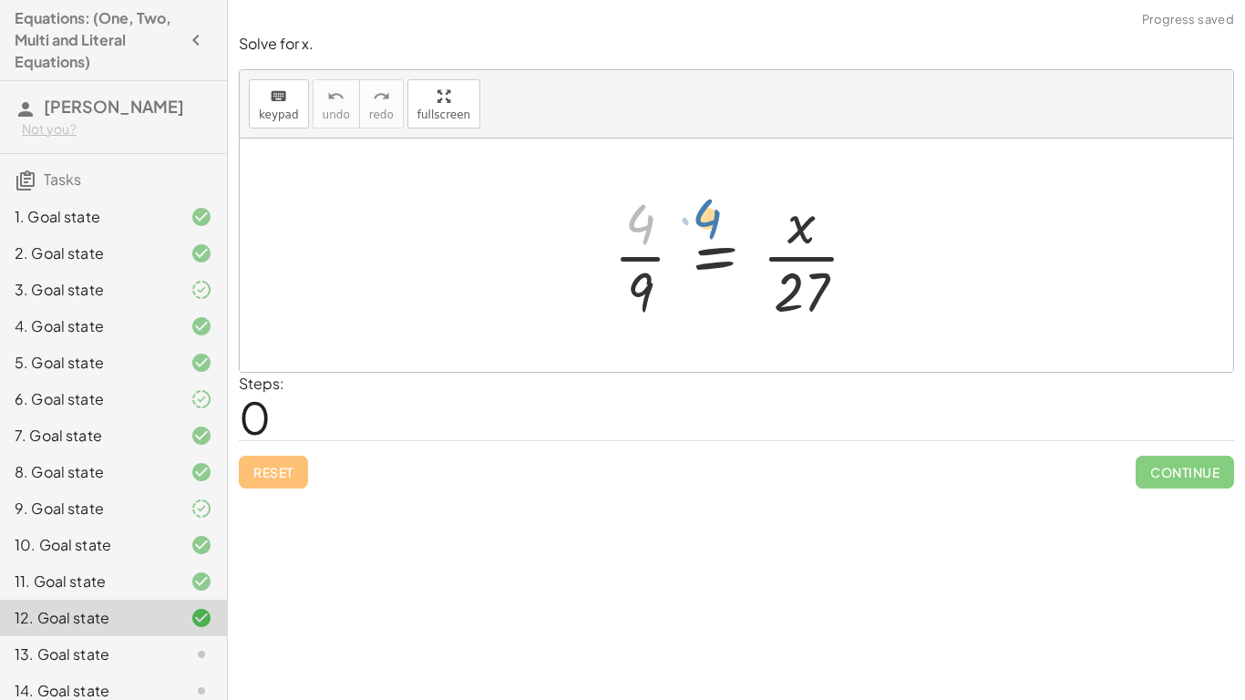
drag, startPoint x: 632, startPoint y: 225, endPoint x: 609, endPoint y: 229, distance: 24.0
click at [609, 229] on div at bounding box center [742, 255] width 277 height 140
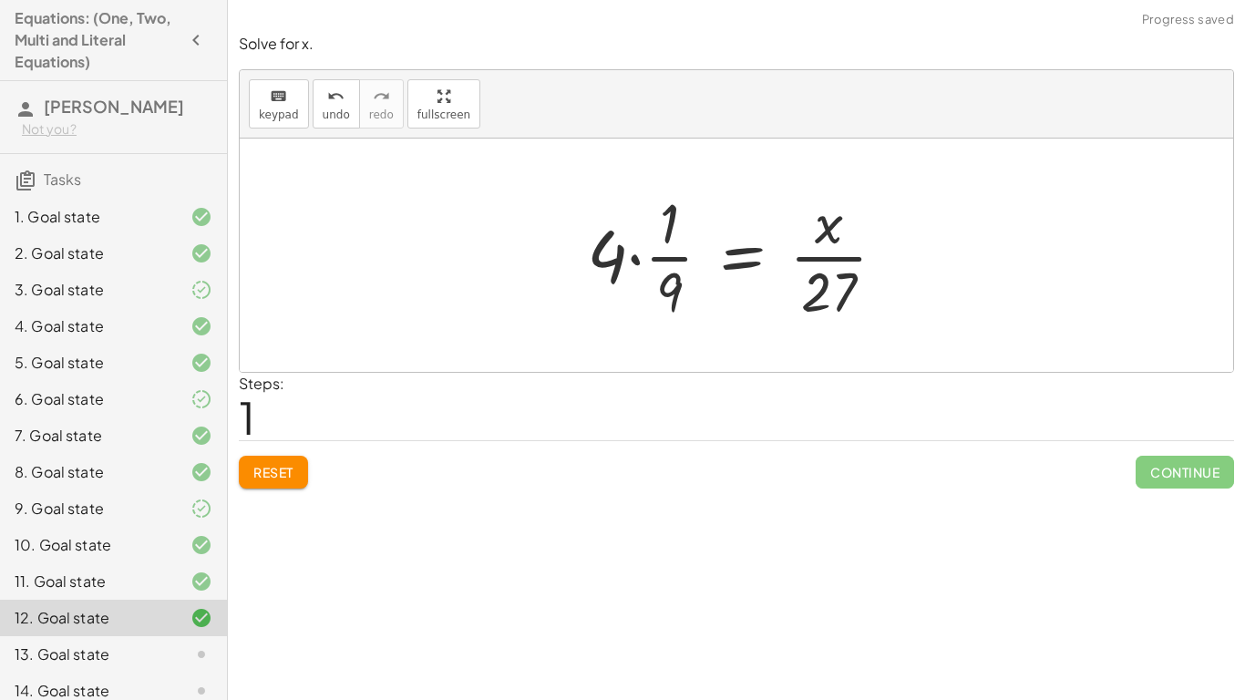
click at [256, 468] on span "Reset" at bounding box center [273, 472] width 40 height 16
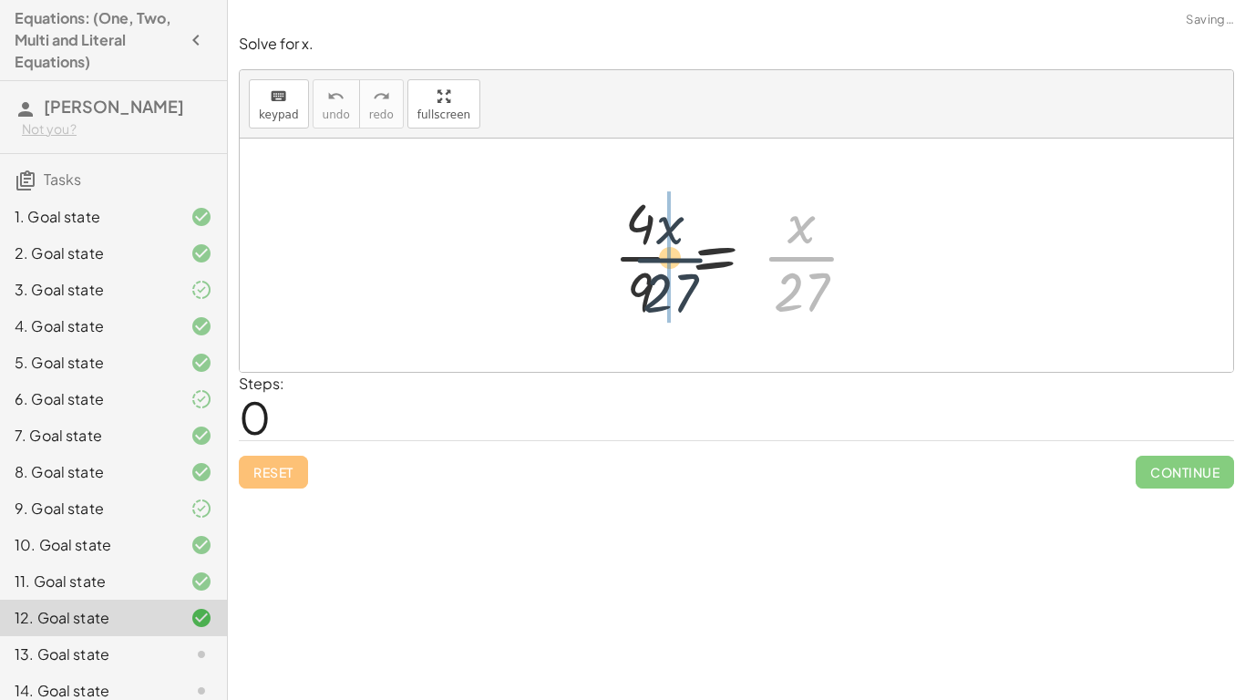
drag, startPoint x: 823, startPoint y: 259, endPoint x: 687, endPoint y: 258, distance: 135.8
click at [687, 258] on div at bounding box center [742, 255] width 277 height 140
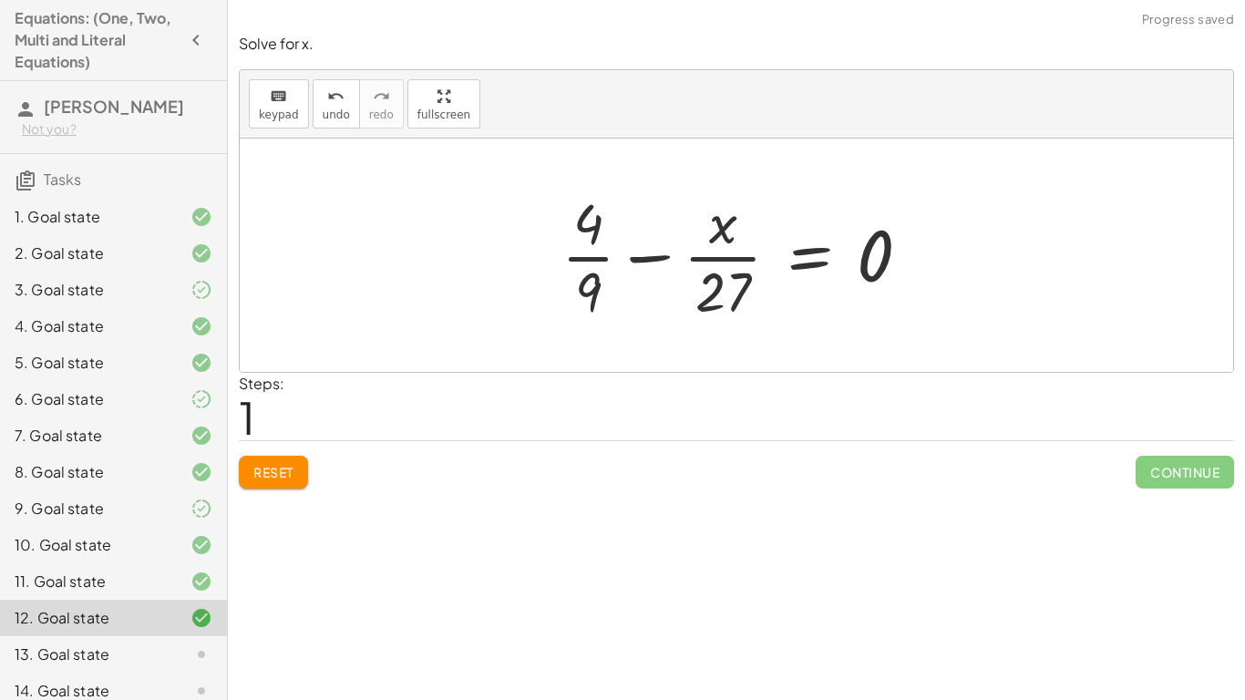
click at [647, 265] on div at bounding box center [743, 255] width 382 height 140
click at [292, 482] on button "Reset" at bounding box center [273, 472] width 69 height 33
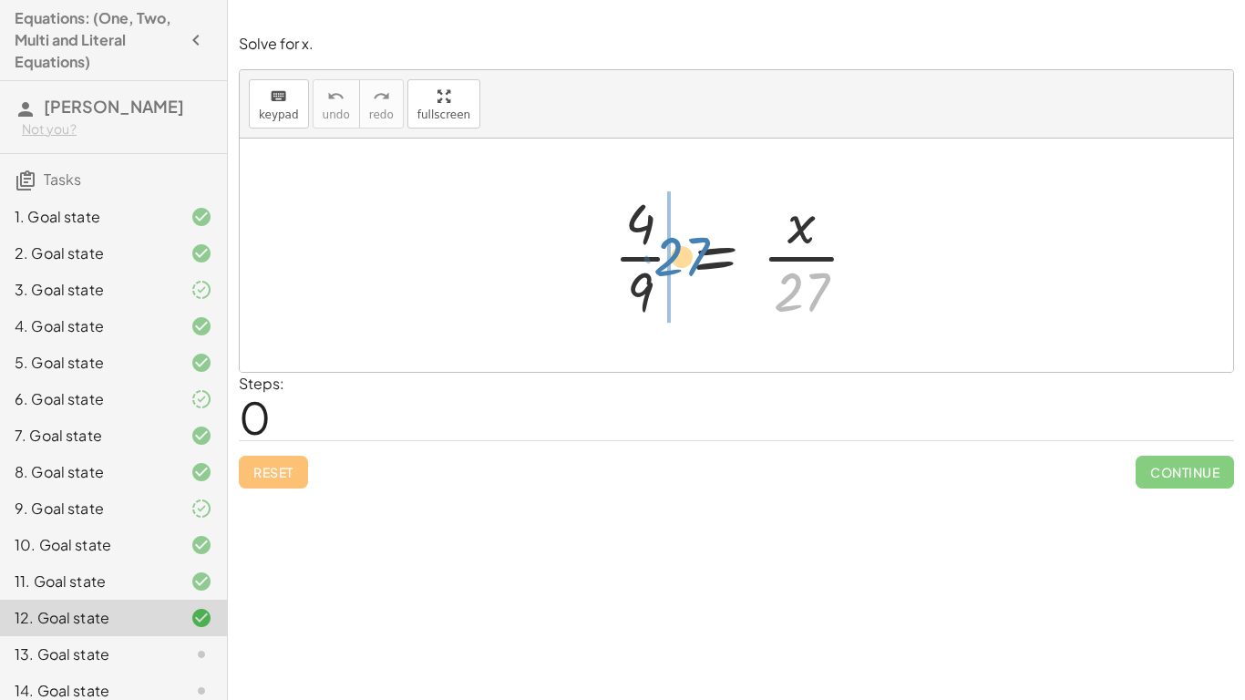
drag, startPoint x: 795, startPoint y: 282, endPoint x: 673, endPoint y: 247, distance: 126.9
click at [673, 247] on div at bounding box center [742, 255] width 277 height 140
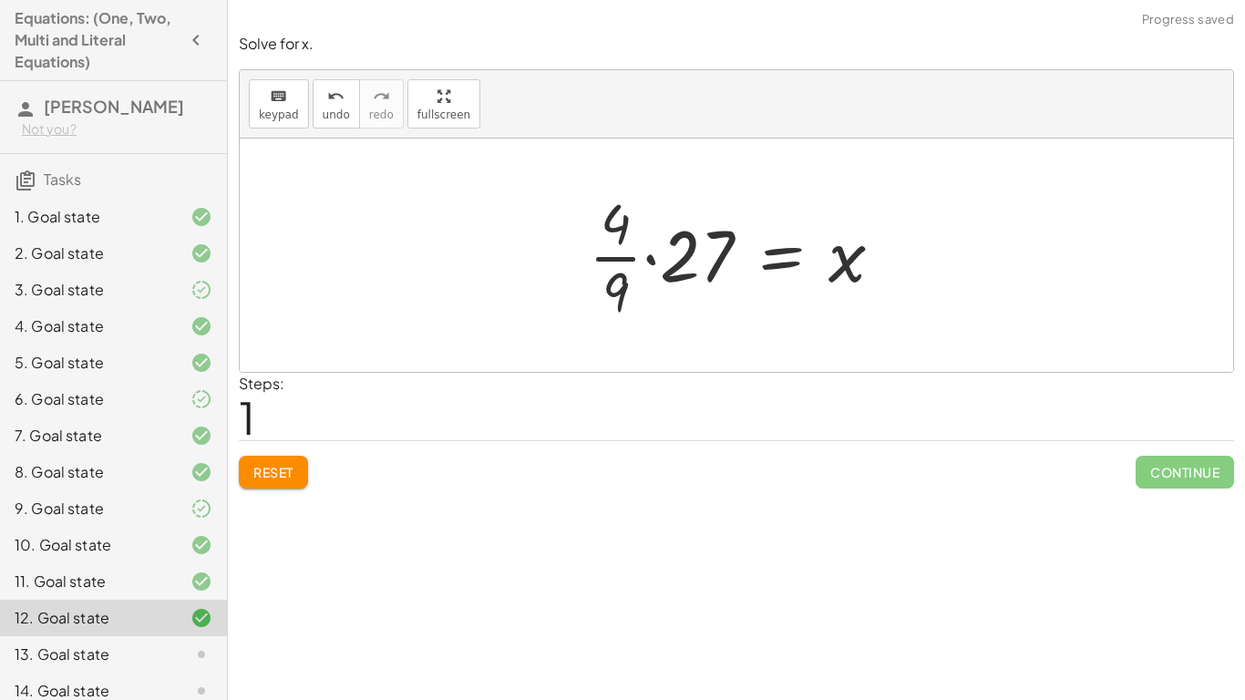
click at [624, 269] on div at bounding box center [742, 255] width 327 height 140
click at [652, 264] on div at bounding box center [742, 255] width 327 height 140
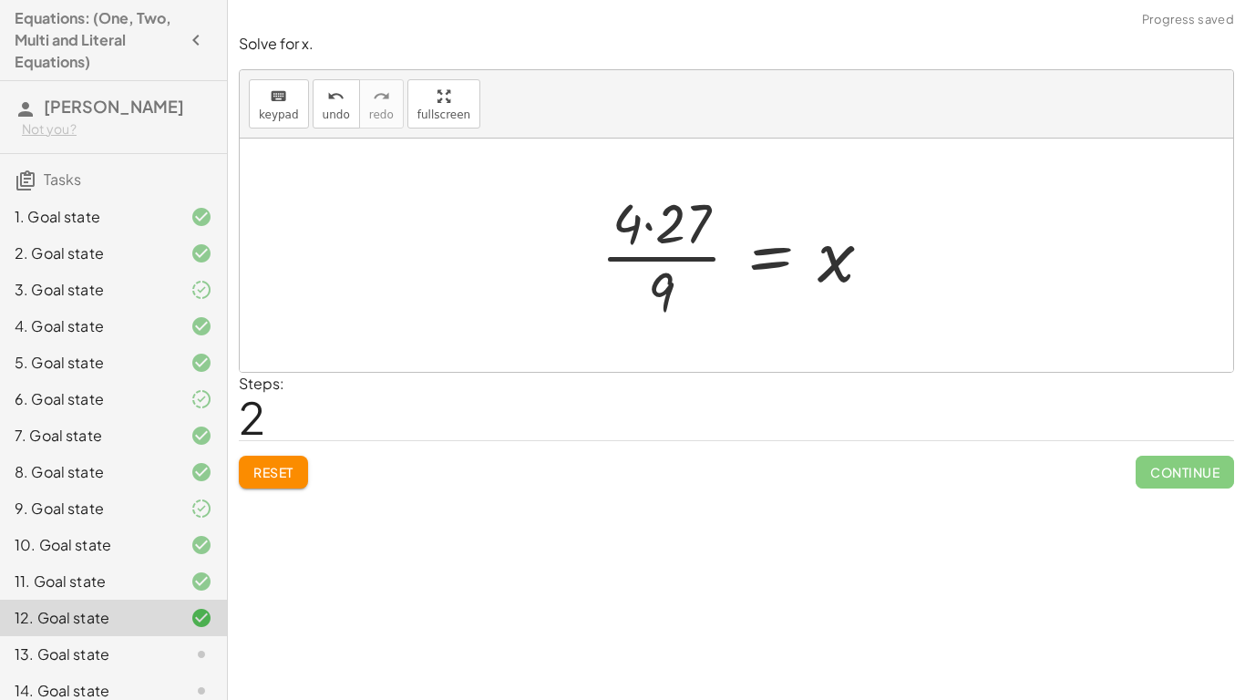
click at [652, 259] on div at bounding box center [743, 255] width 304 height 140
click at [651, 235] on div at bounding box center [743, 255] width 304 height 140
click at [656, 258] on div at bounding box center [749, 255] width 285 height 140
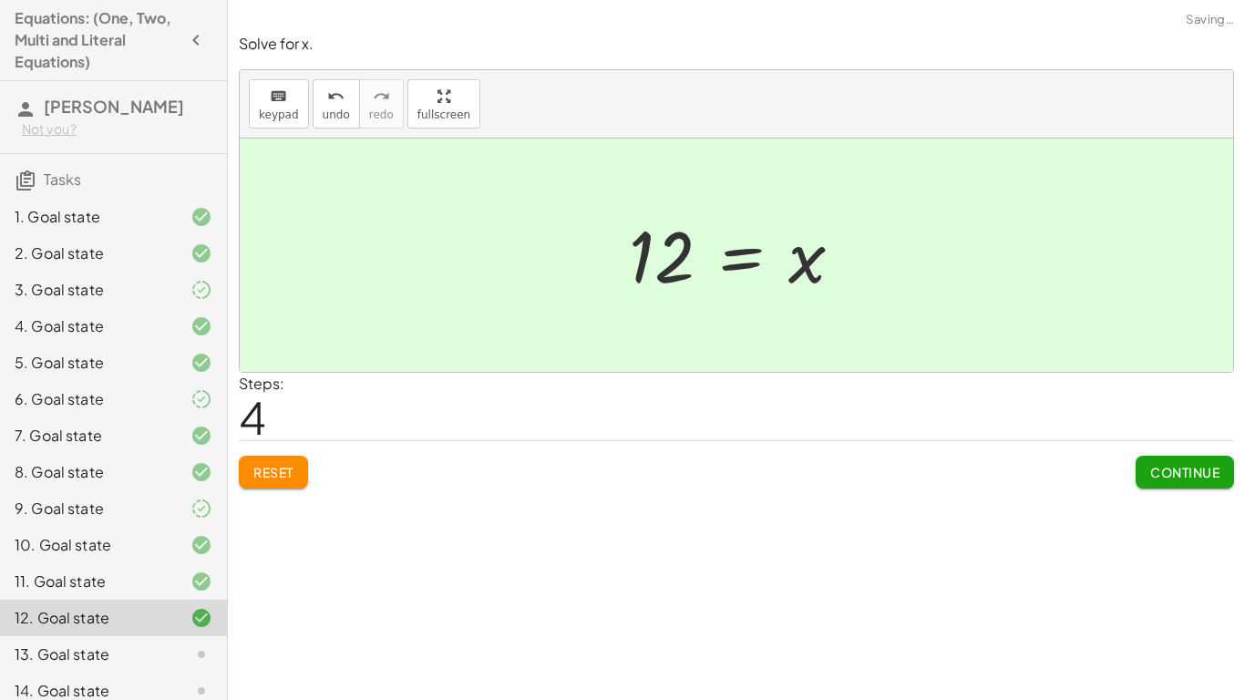
click at [1159, 475] on span "Continue" at bounding box center [1184, 472] width 69 height 16
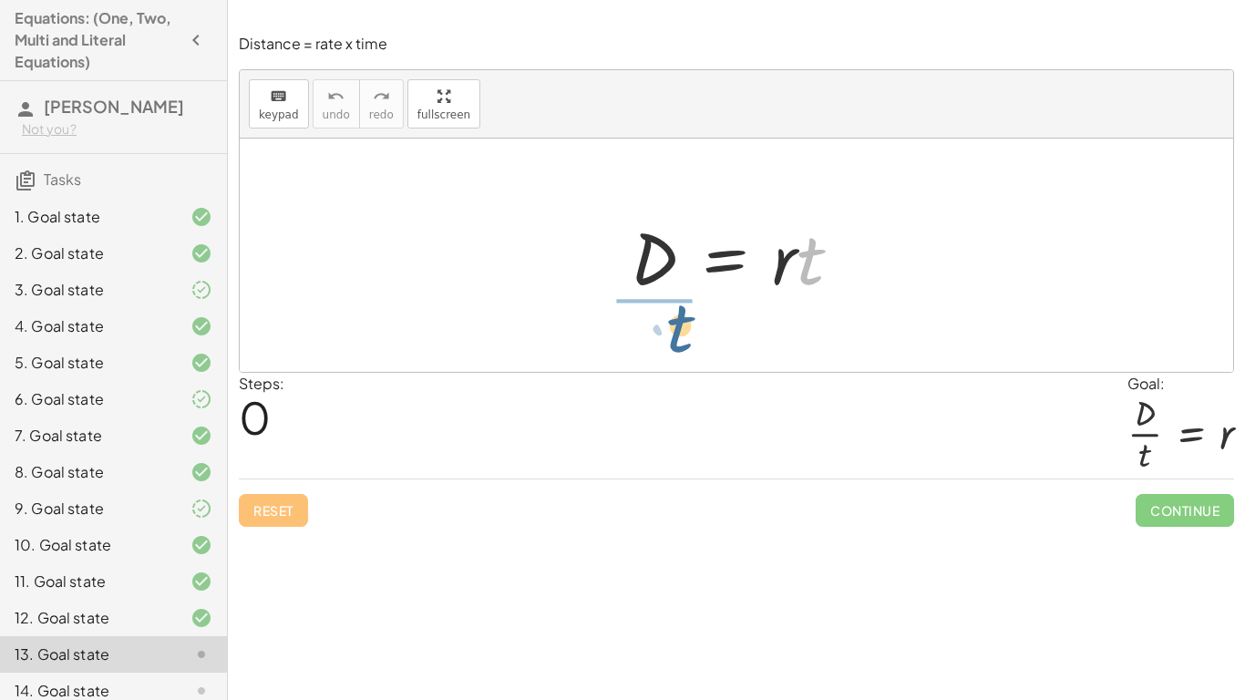
drag, startPoint x: 807, startPoint y: 269, endPoint x: 669, endPoint y: 333, distance: 152.9
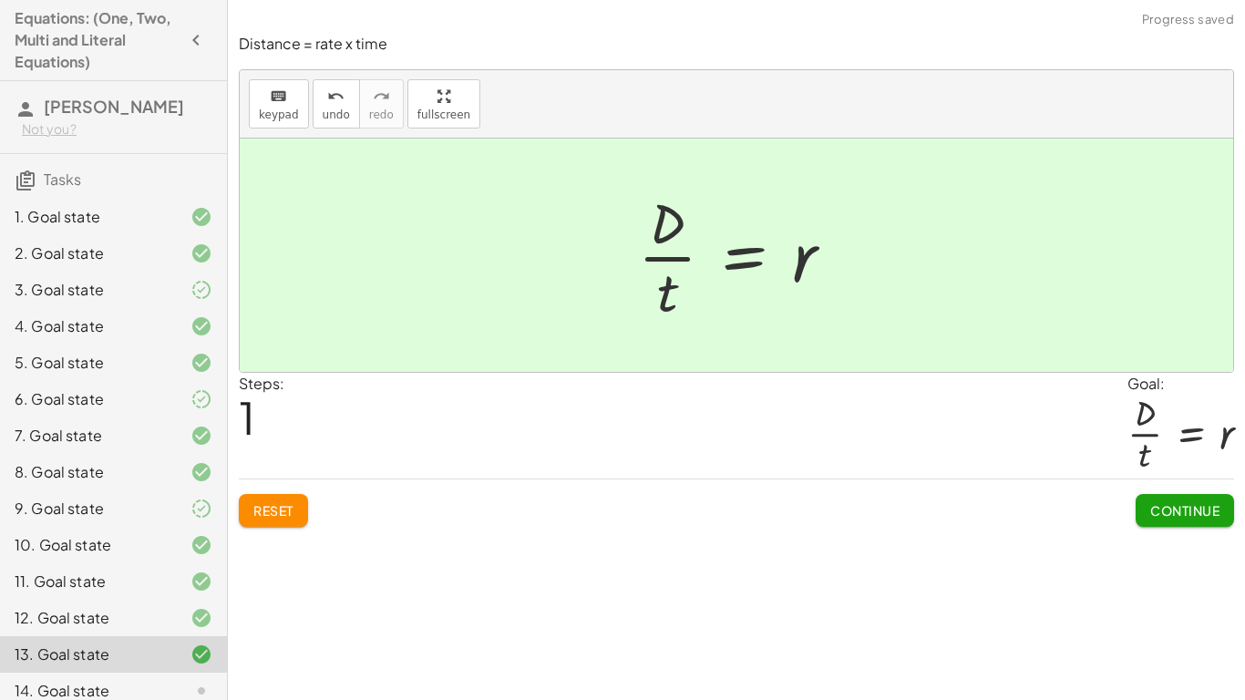
click at [1185, 498] on button "Continue" at bounding box center [1184, 510] width 98 height 33
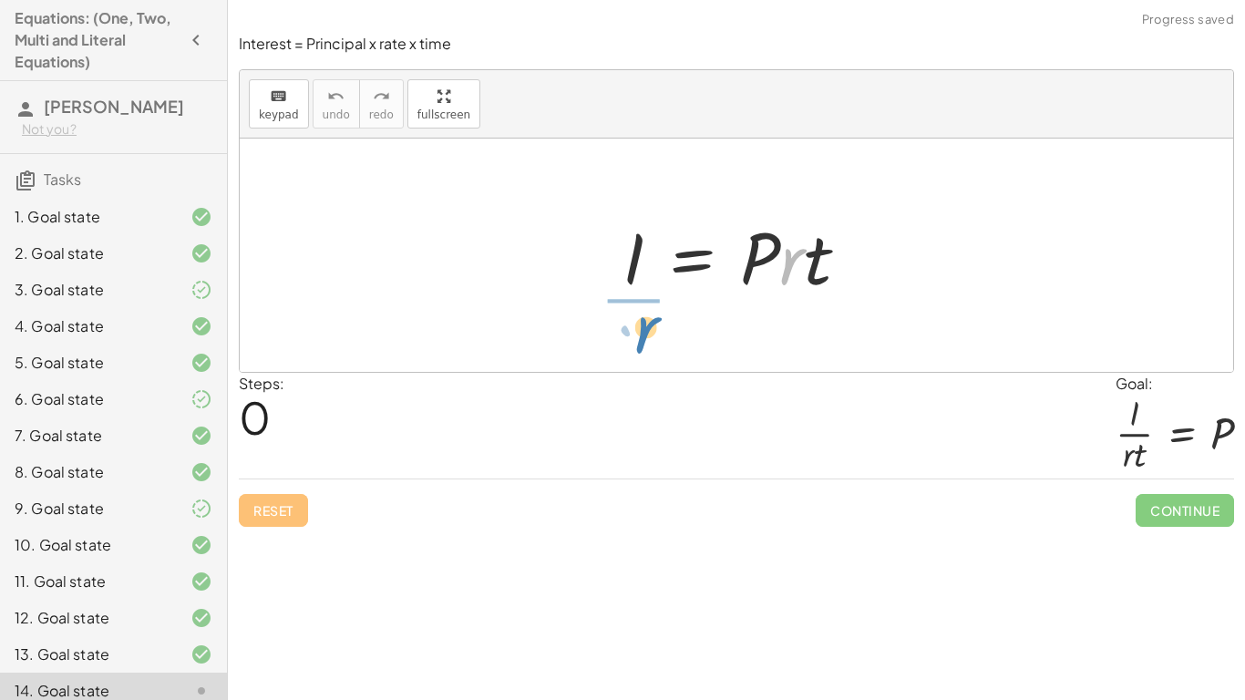
drag, startPoint x: 790, startPoint y: 267, endPoint x: 644, endPoint y: 334, distance: 160.6
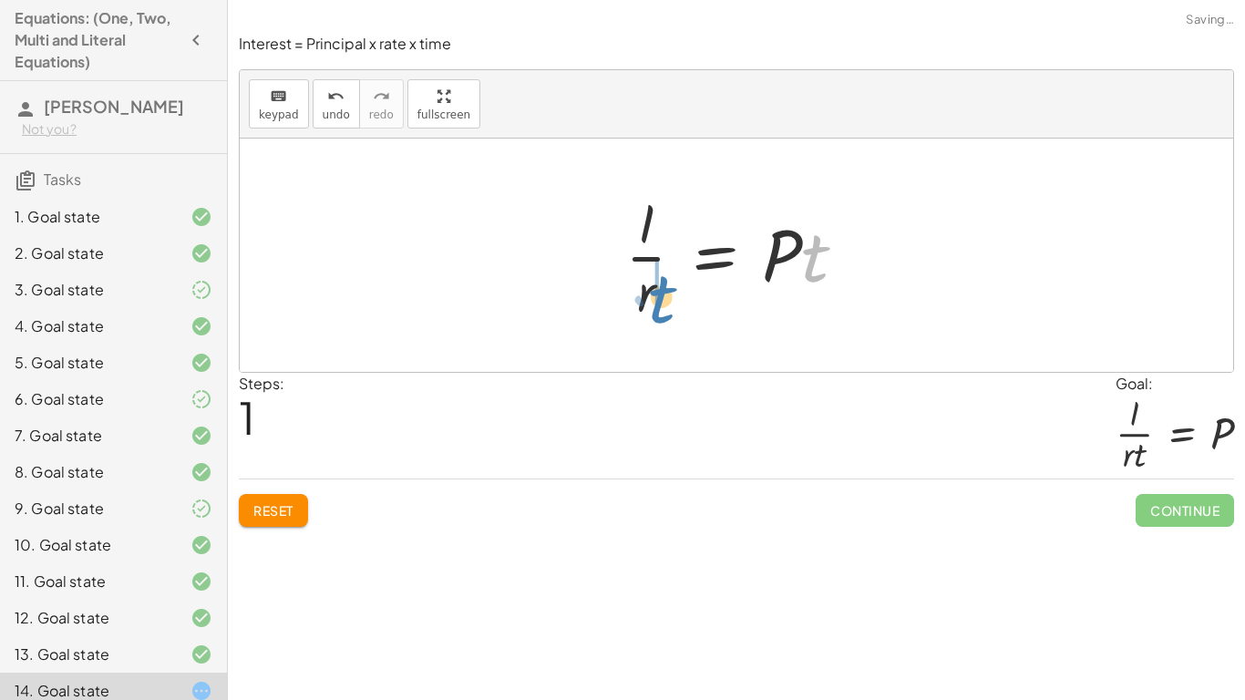
drag, startPoint x: 827, startPoint y: 270, endPoint x: 672, endPoint y: 310, distance: 160.0
click at [672, 310] on div at bounding box center [743, 255] width 254 height 140
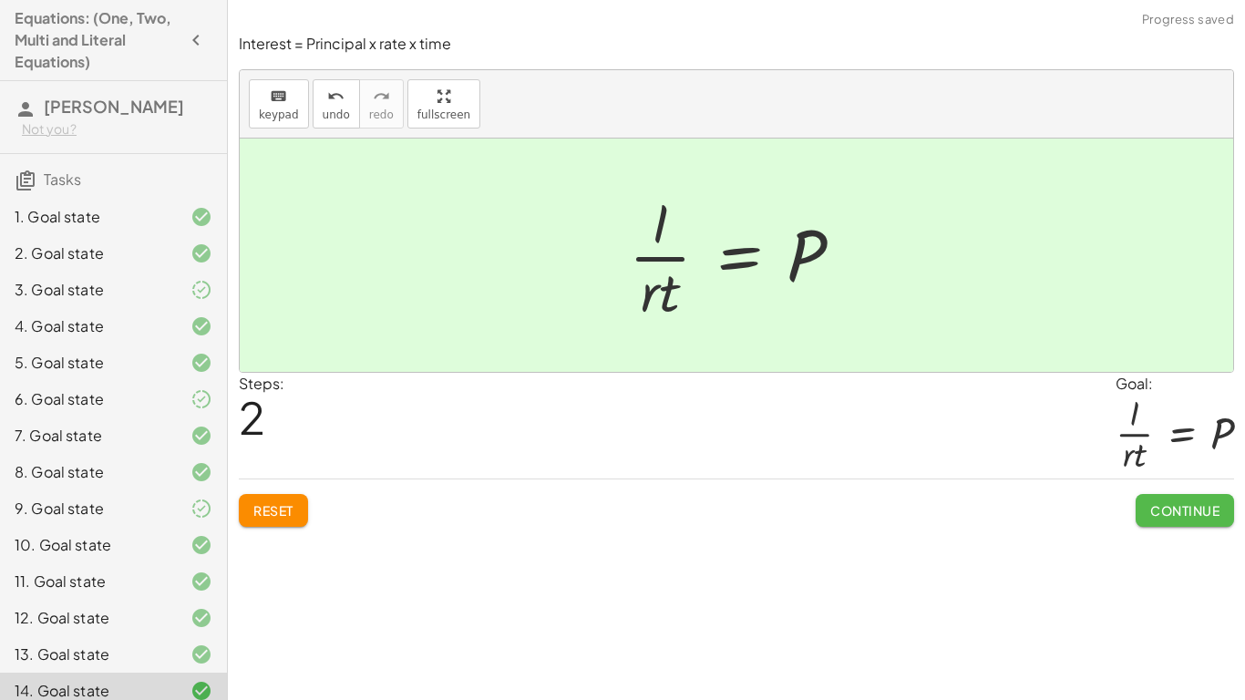
click at [1230, 502] on button "Continue" at bounding box center [1184, 510] width 98 height 33
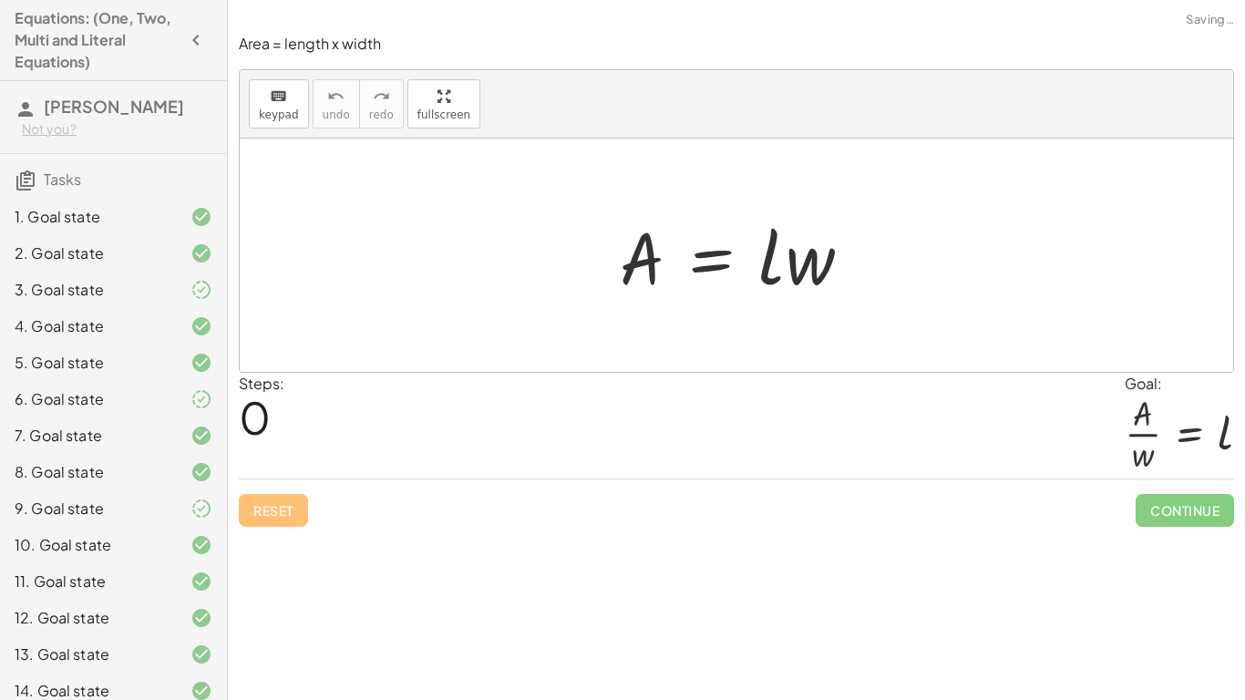
click at [736, 284] on div at bounding box center [742, 256] width 265 height 94
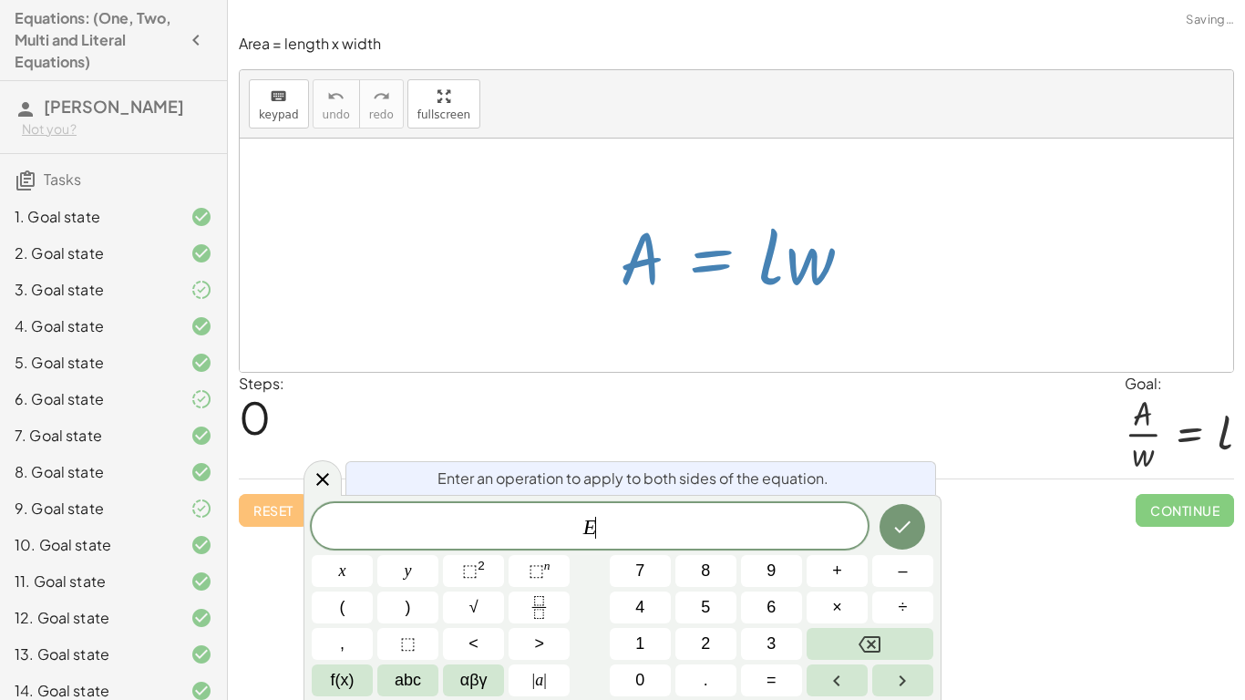
scroll to position [1, 0]
drag, startPoint x: 805, startPoint y: 262, endPoint x: 704, endPoint y: 330, distance: 121.3
click at [704, 330] on div "A = · l · w" at bounding box center [736, 254] width 993 height 233
click at [338, 453] on div "Steps: 0 Goal: · A · w = l" at bounding box center [736, 426] width 995 height 107
click at [328, 471] on icon at bounding box center [323, 479] width 22 height 22
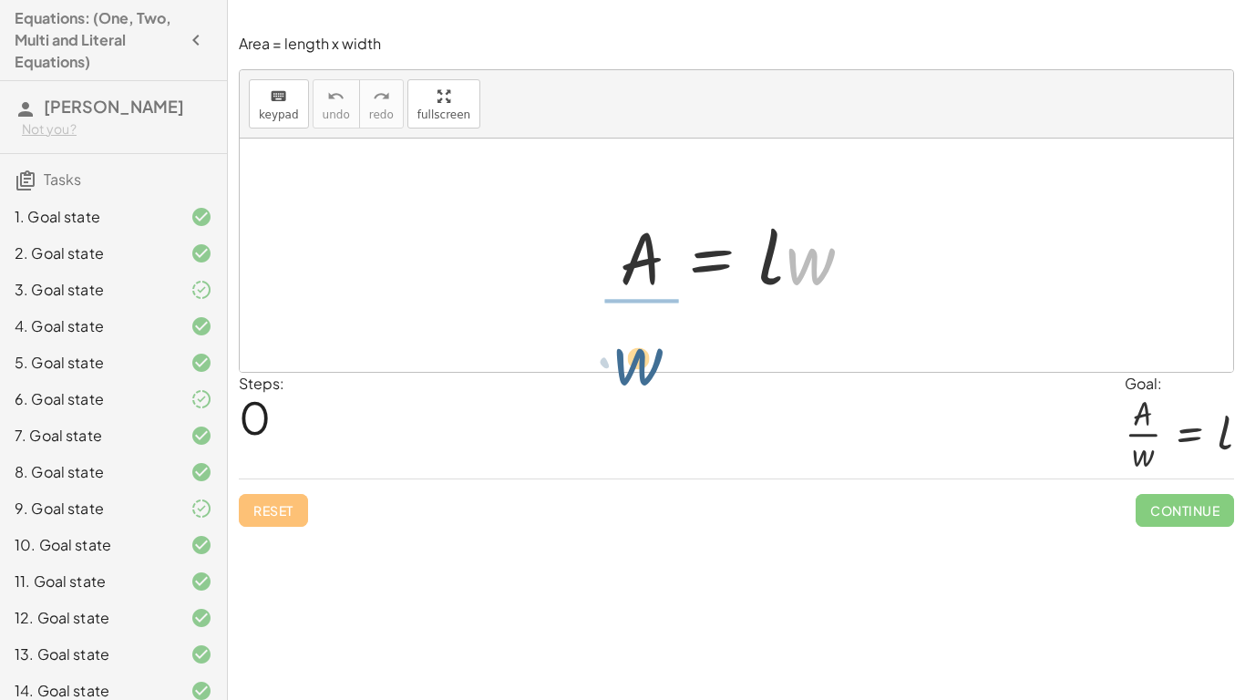
drag, startPoint x: 808, startPoint y: 274, endPoint x: 631, endPoint y: 364, distance: 198.9
click at [631, 364] on div "· w A = · l · w" at bounding box center [736, 254] width 993 height 233
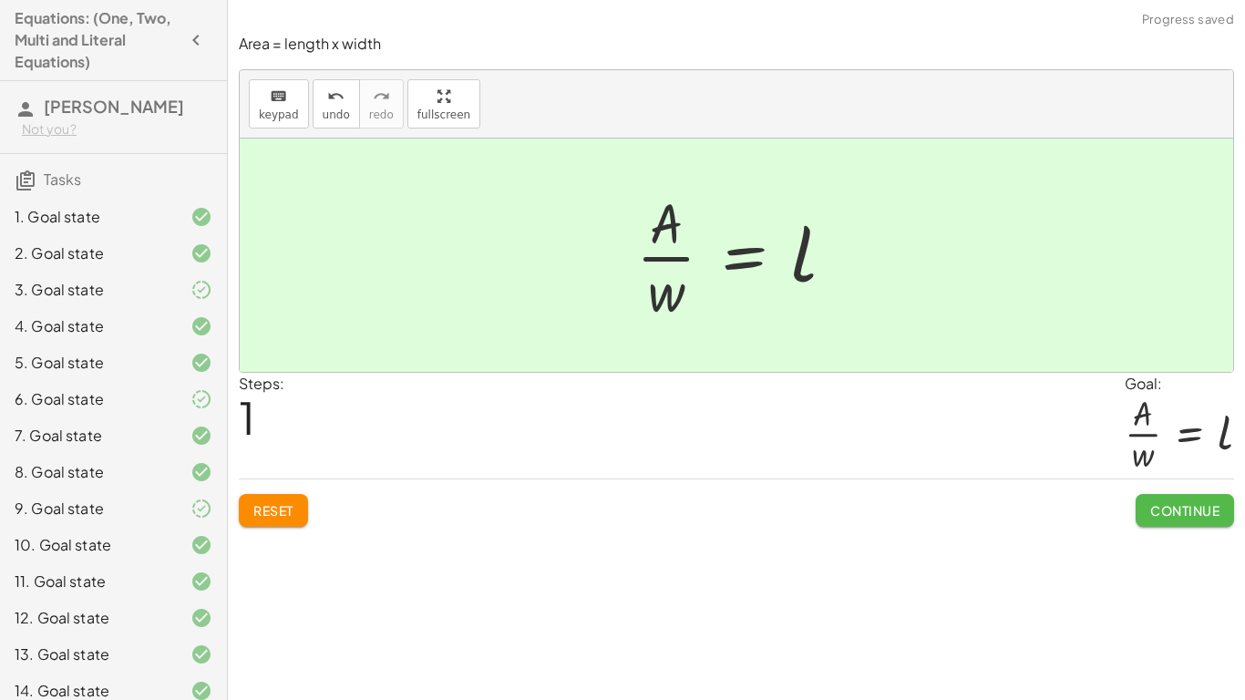
click at [1178, 504] on span "Continue" at bounding box center [1184, 510] width 69 height 16
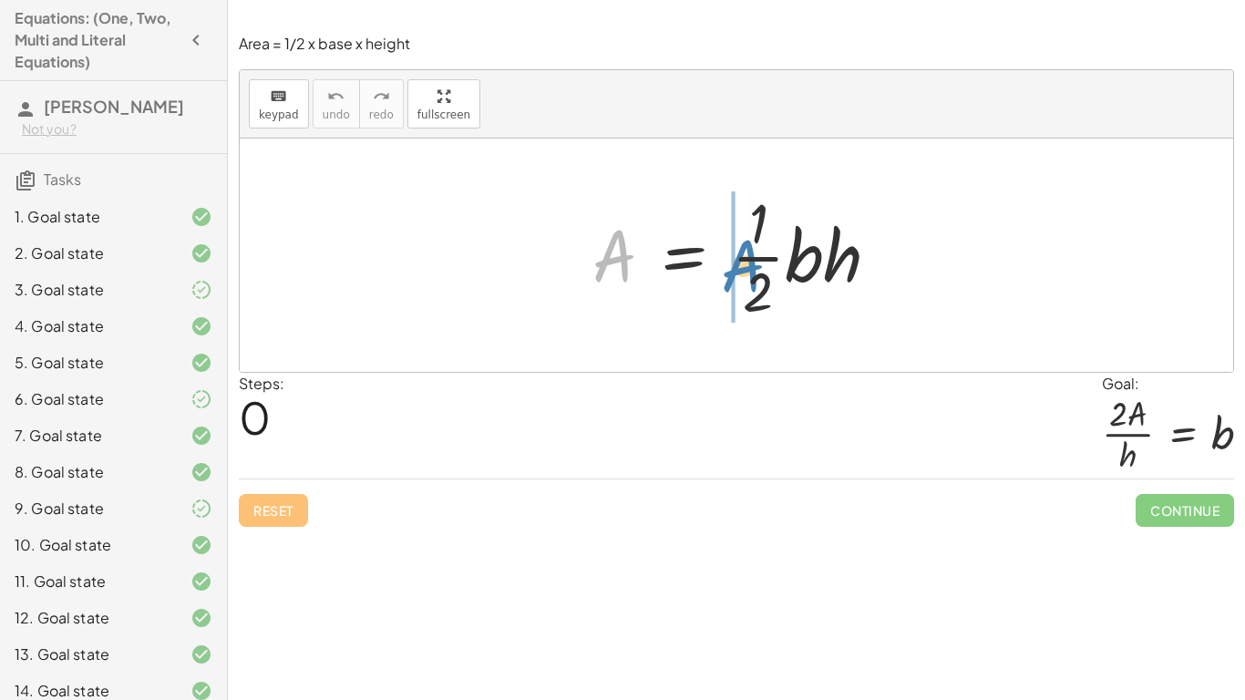
drag, startPoint x: 617, startPoint y: 261, endPoint x: 745, endPoint y: 270, distance: 128.8
click at [745, 270] on div at bounding box center [743, 255] width 320 height 140
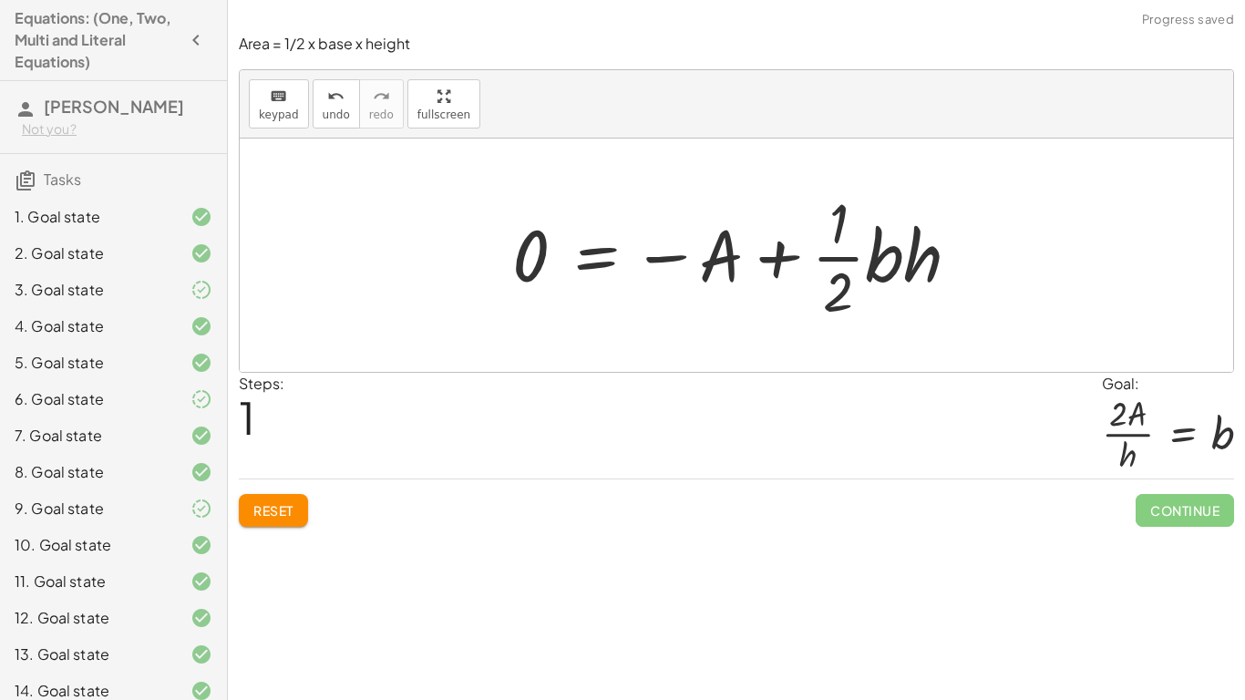
click at [827, 262] on div at bounding box center [743, 255] width 480 height 140
click at [787, 262] on div at bounding box center [743, 255] width 480 height 140
click at [264, 524] on button "Reset" at bounding box center [273, 510] width 69 height 33
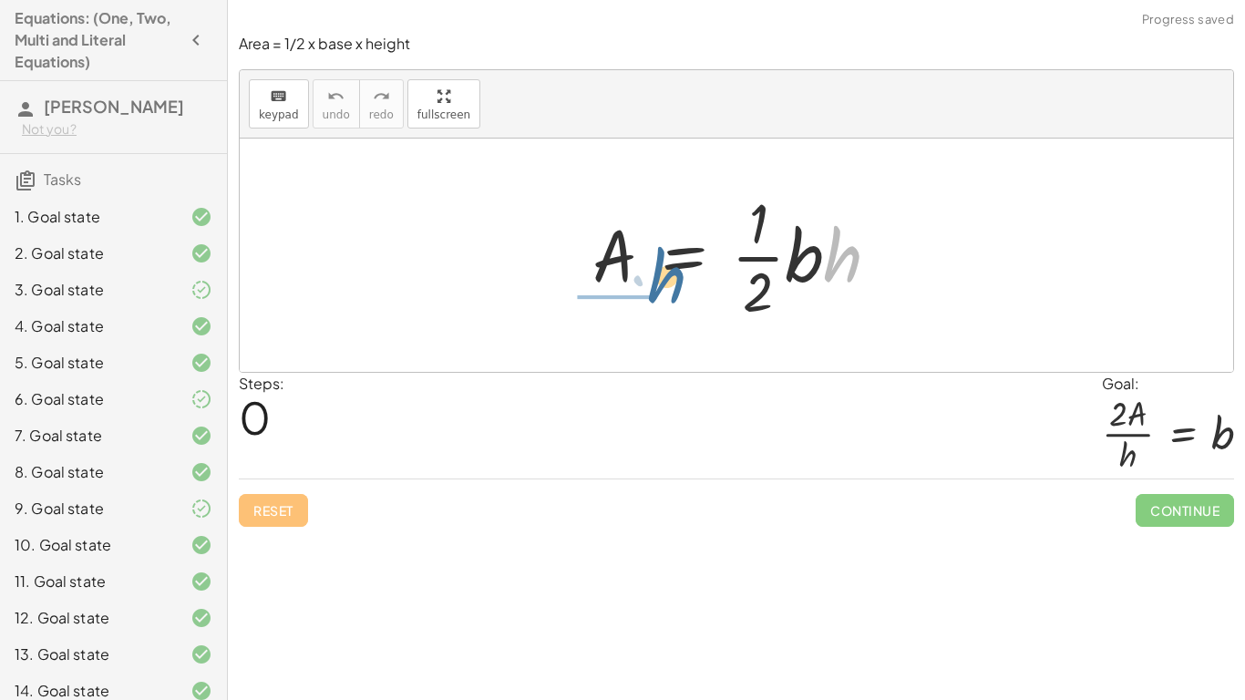
drag, startPoint x: 850, startPoint y: 264, endPoint x: 672, endPoint y: 286, distance: 179.9
click at [672, 286] on div at bounding box center [743, 255] width 320 height 140
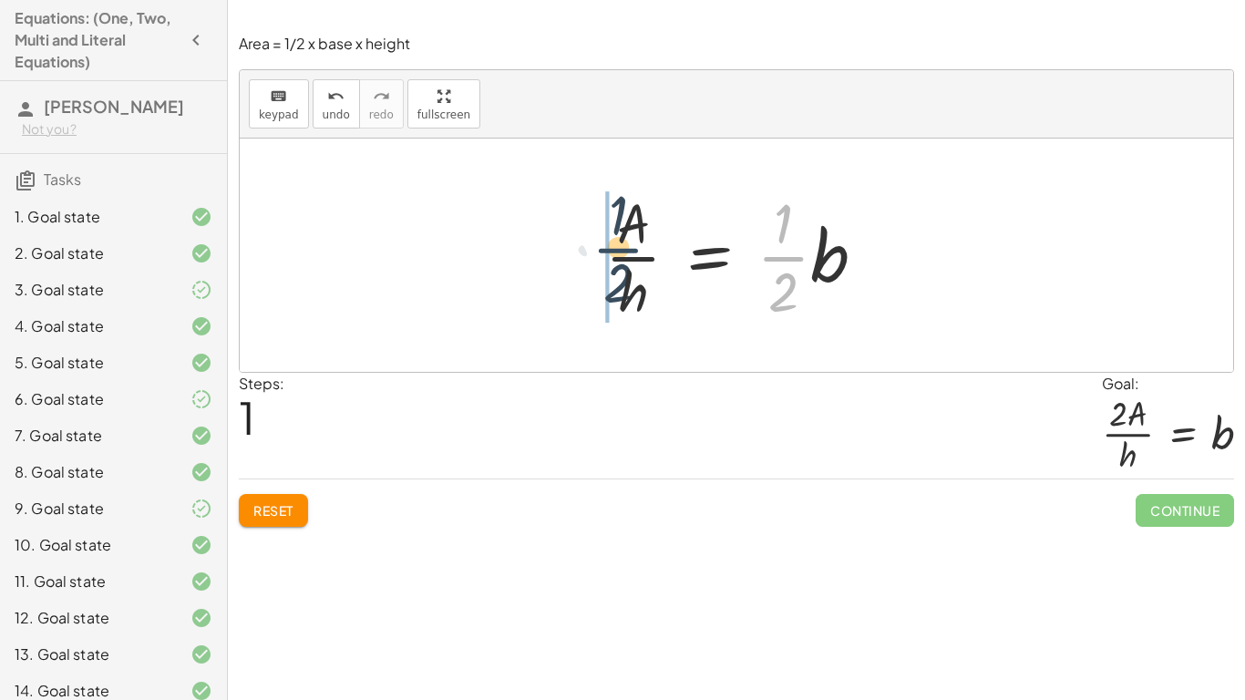
drag, startPoint x: 781, startPoint y: 262, endPoint x: 616, endPoint y: 252, distance: 165.2
click at [616, 252] on div at bounding box center [742, 255] width 293 height 140
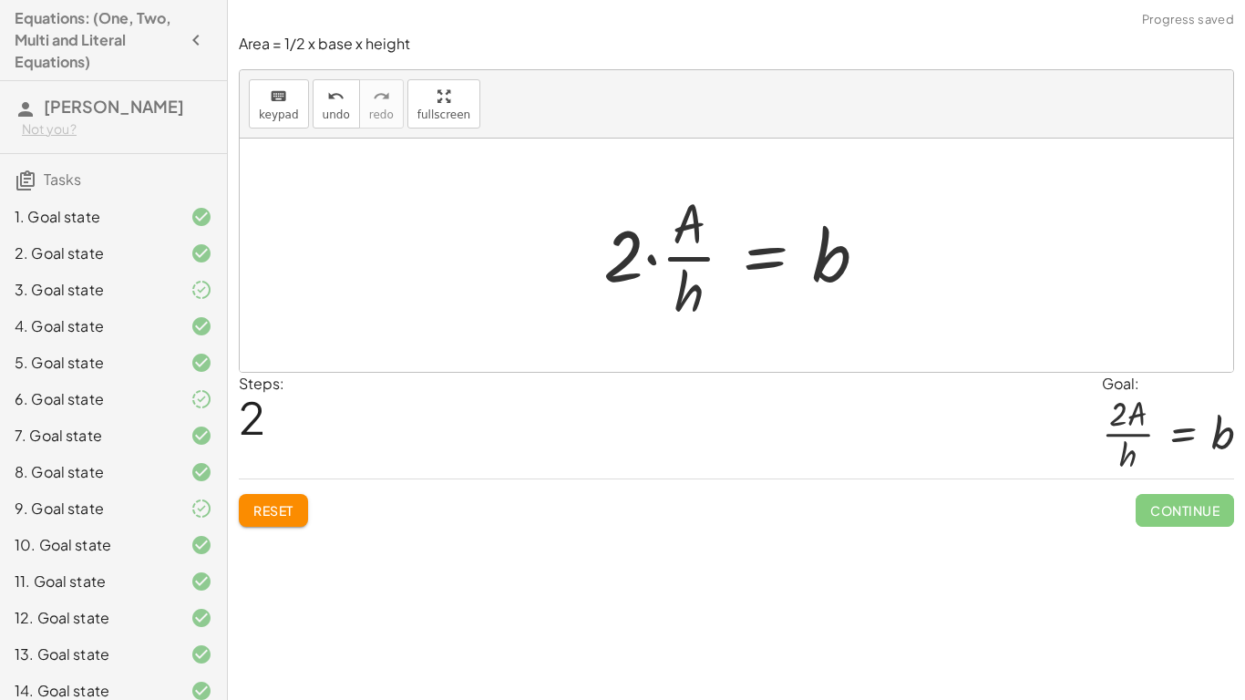
click at [691, 285] on div at bounding box center [742, 255] width 297 height 140
click at [667, 256] on div at bounding box center [742, 255] width 297 height 140
click at [652, 257] on div at bounding box center [742, 255] width 297 height 140
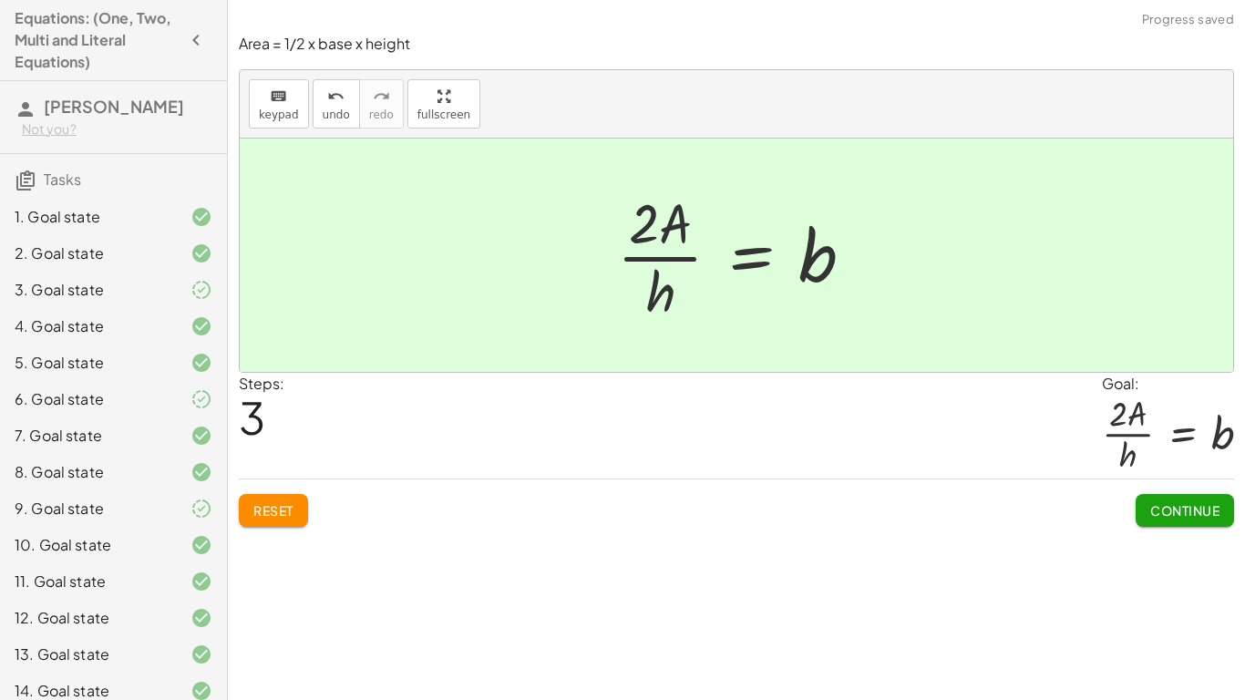
click at [1199, 503] on span "Continue" at bounding box center [1184, 510] width 69 height 16
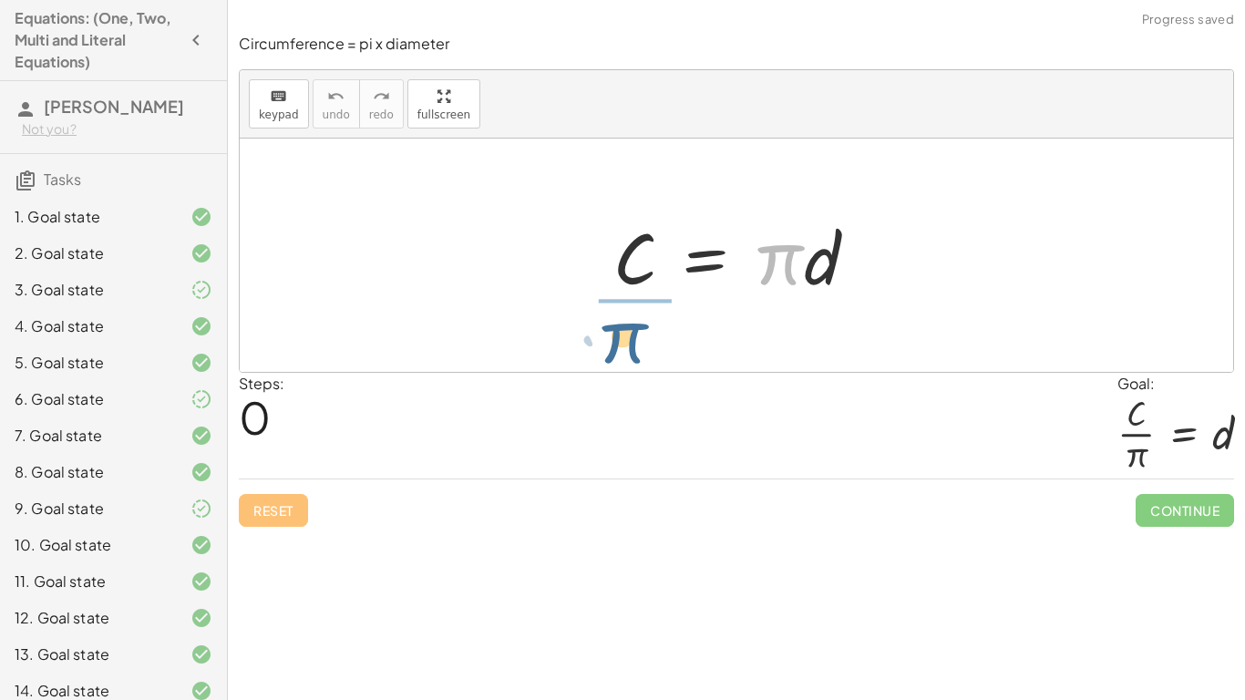
drag, startPoint x: 785, startPoint y: 280, endPoint x: 629, endPoint y: 357, distance: 174.8
click at [629, 357] on div "· π C = · π · d" at bounding box center [736, 254] width 993 height 233
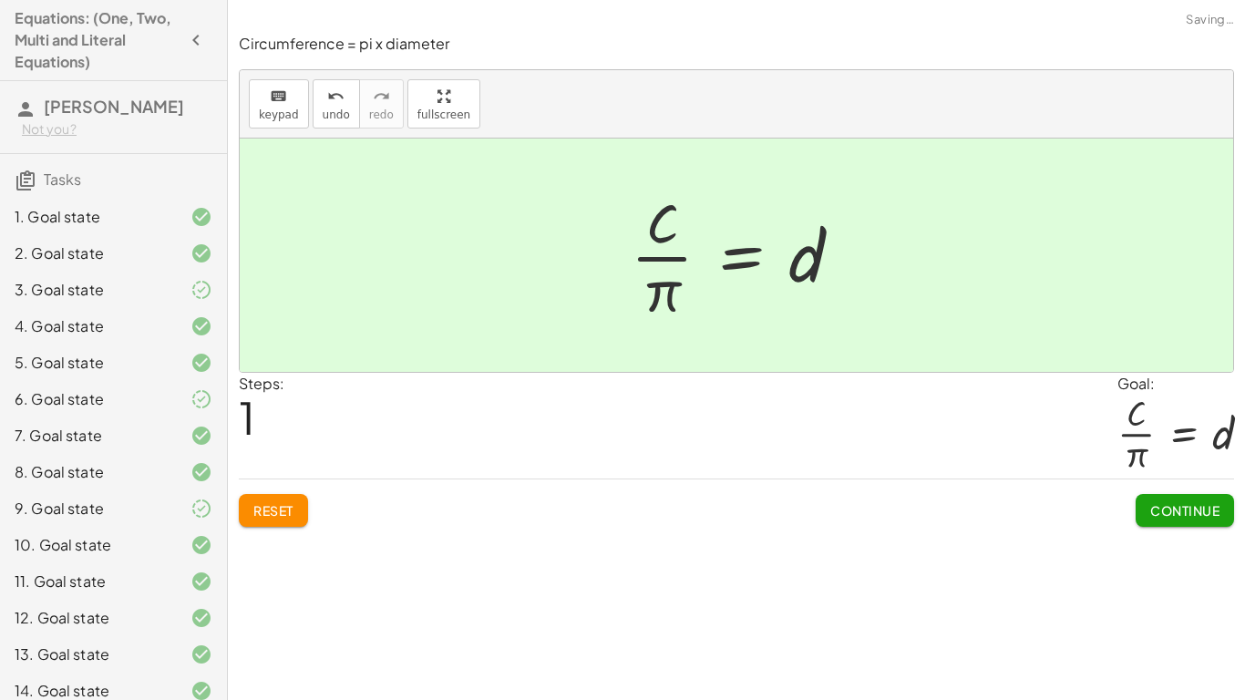
click at [1173, 505] on span "Continue" at bounding box center [1184, 510] width 69 height 16
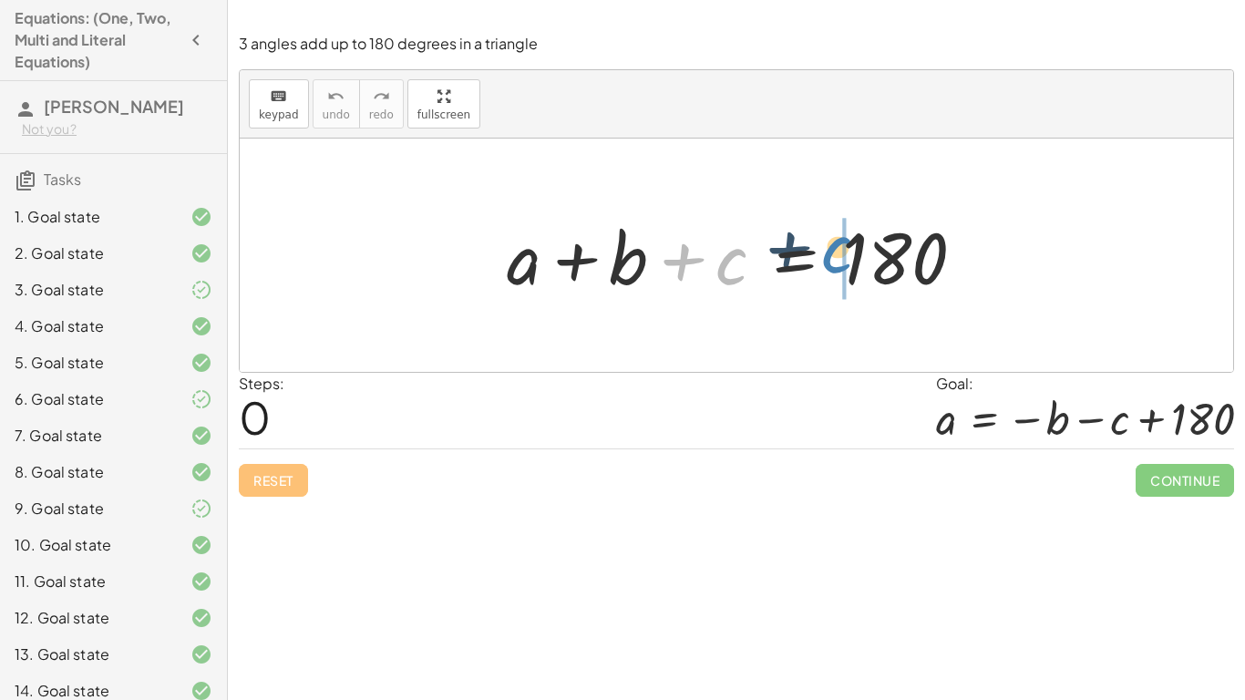
drag, startPoint x: 730, startPoint y: 272, endPoint x: 851, endPoint y: 257, distance: 122.2
click at [851, 257] on div at bounding box center [742, 256] width 491 height 94
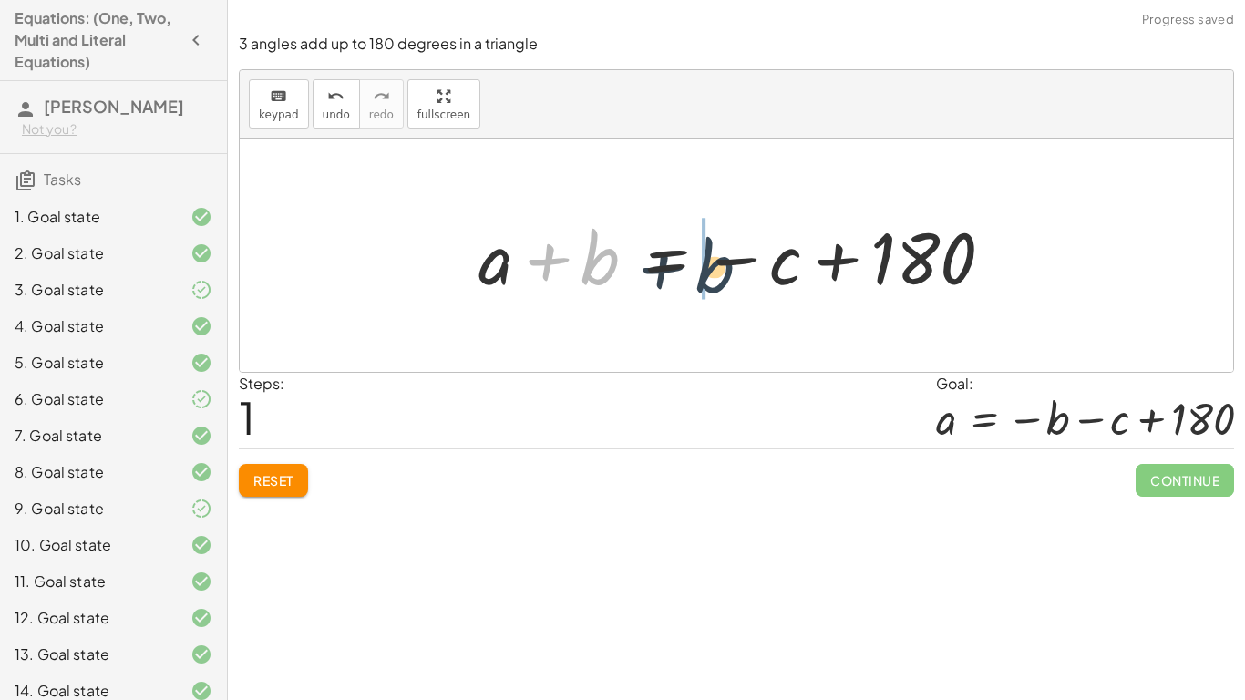
drag, startPoint x: 604, startPoint y: 267, endPoint x: 719, endPoint y: 271, distance: 114.9
click at [719, 271] on div at bounding box center [742, 256] width 547 height 94
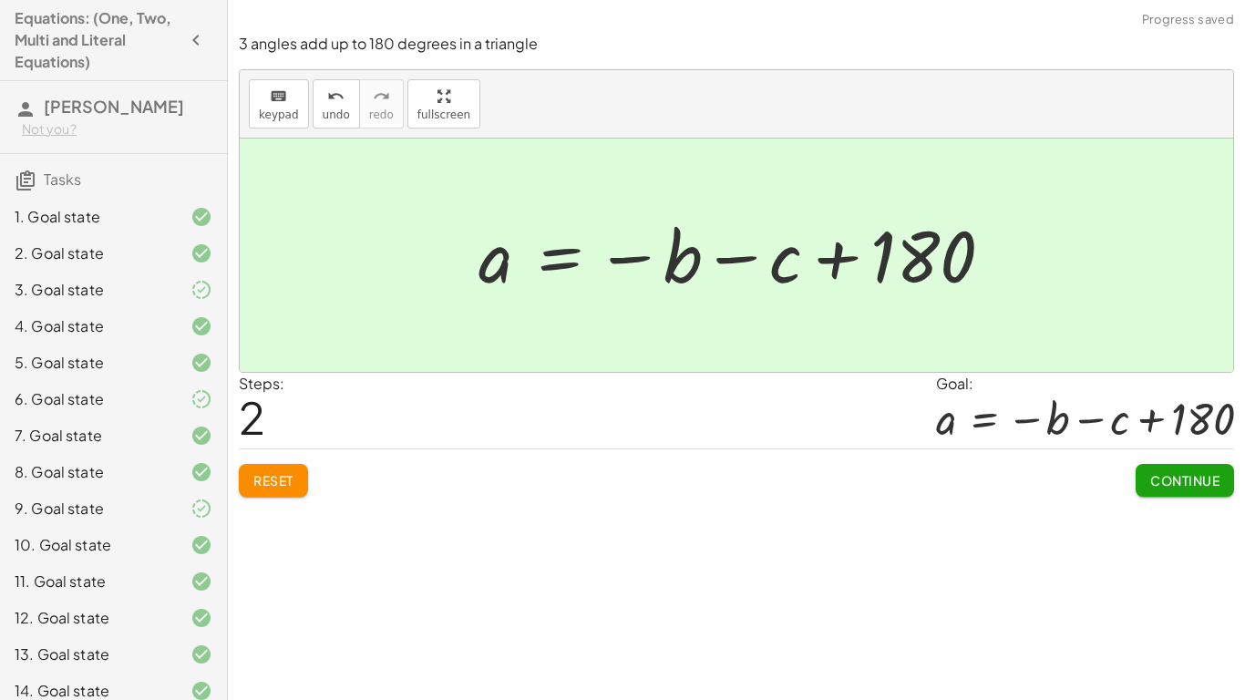
click at [1143, 485] on button "Continue" at bounding box center [1184, 480] width 98 height 33
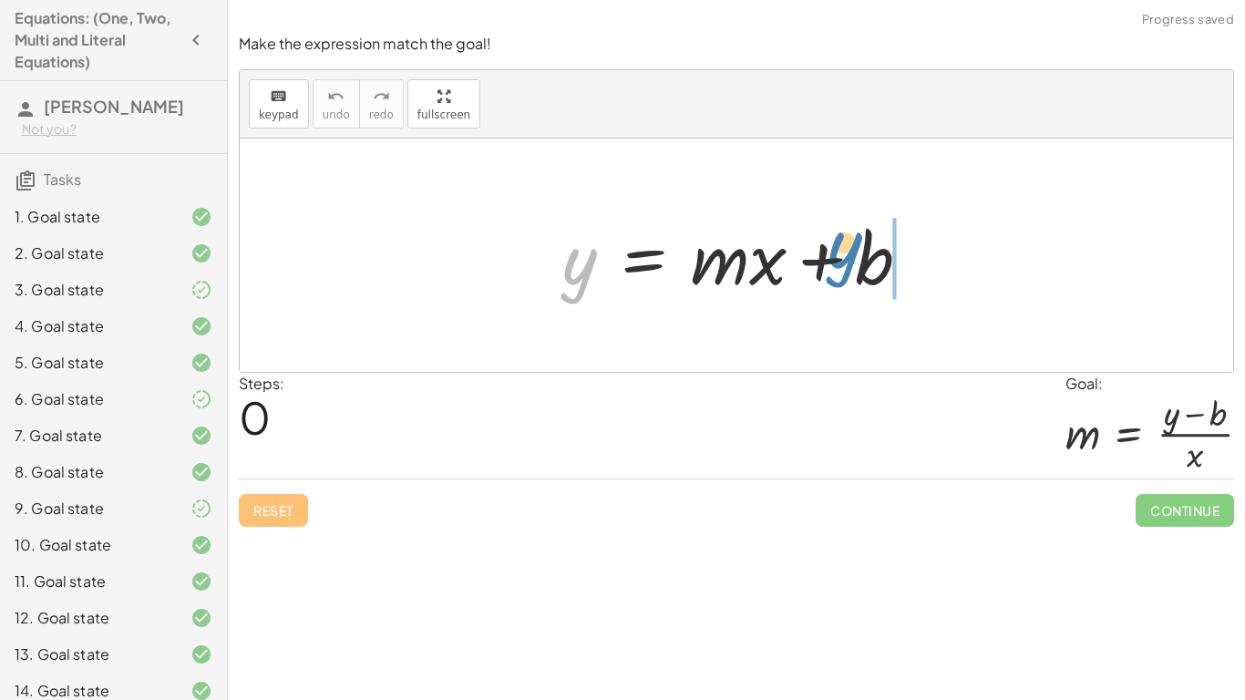
drag, startPoint x: 554, startPoint y: 266, endPoint x: 821, endPoint y: 249, distance: 267.5
click at [821, 249] on div at bounding box center [743, 256] width 381 height 94
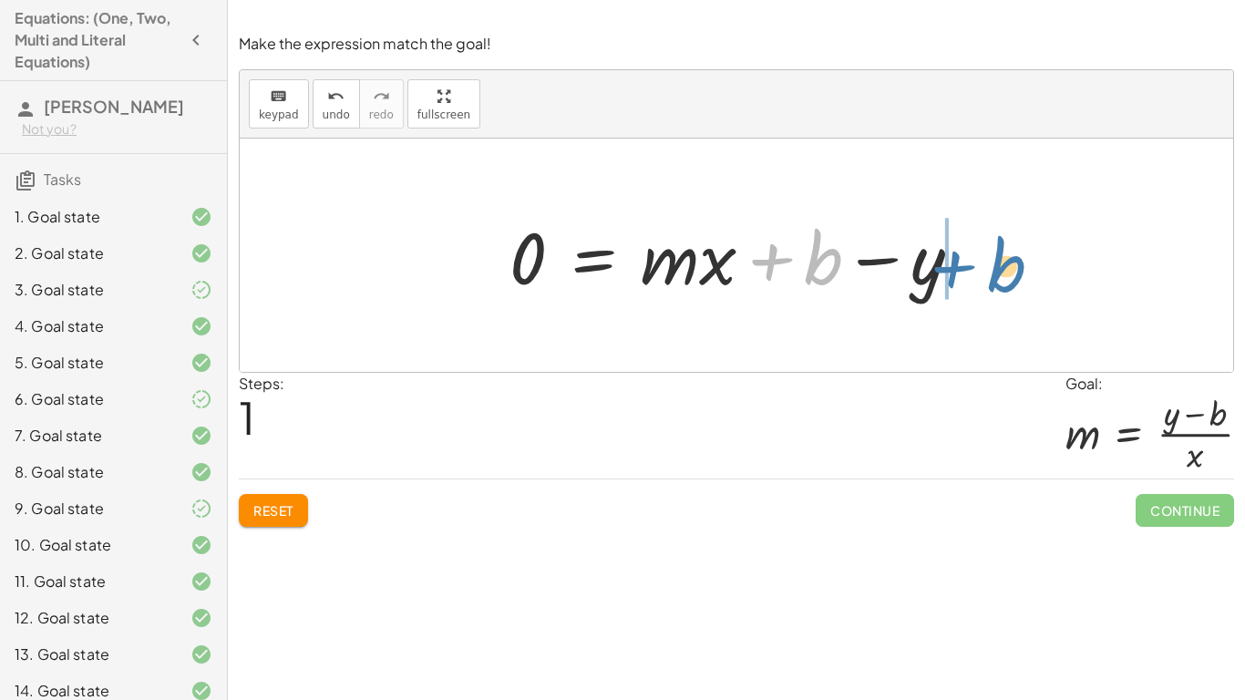
drag, startPoint x: 827, startPoint y: 265, endPoint x: 1009, endPoint y: 272, distance: 181.5
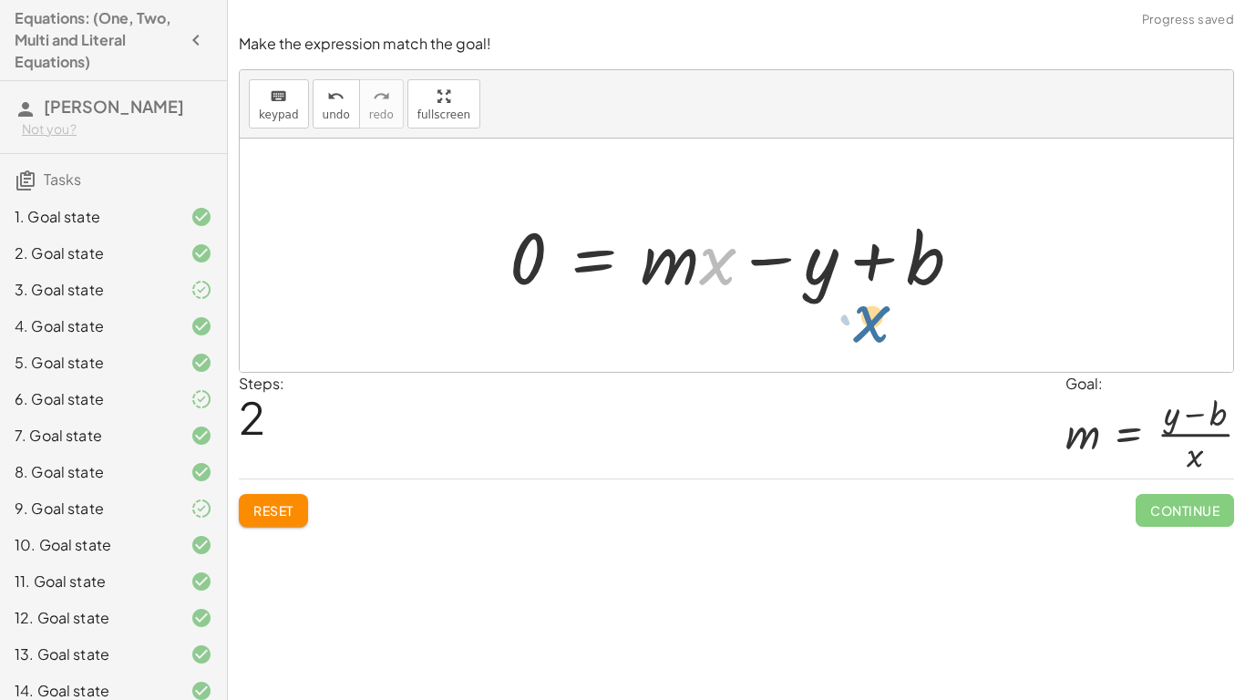
drag, startPoint x: 724, startPoint y: 275, endPoint x: 883, endPoint y: 333, distance: 168.6
click at [883, 333] on div "y = + · m · x + b 0 = + · m · x + b − y · x y = + · m · x + b 0 −" at bounding box center [736, 254] width 993 height 233
drag, startPoint x: 735, startPoint y: 277, endPoint x: 964, endPoint y: 347, distance: 239.2
click at [964, 347] on div "y = + · m · x + b 0 = + · m · x + b − y · x + · m y = + · m · x + b 0 −" at bounding box center [736, 254] width 993 height 233
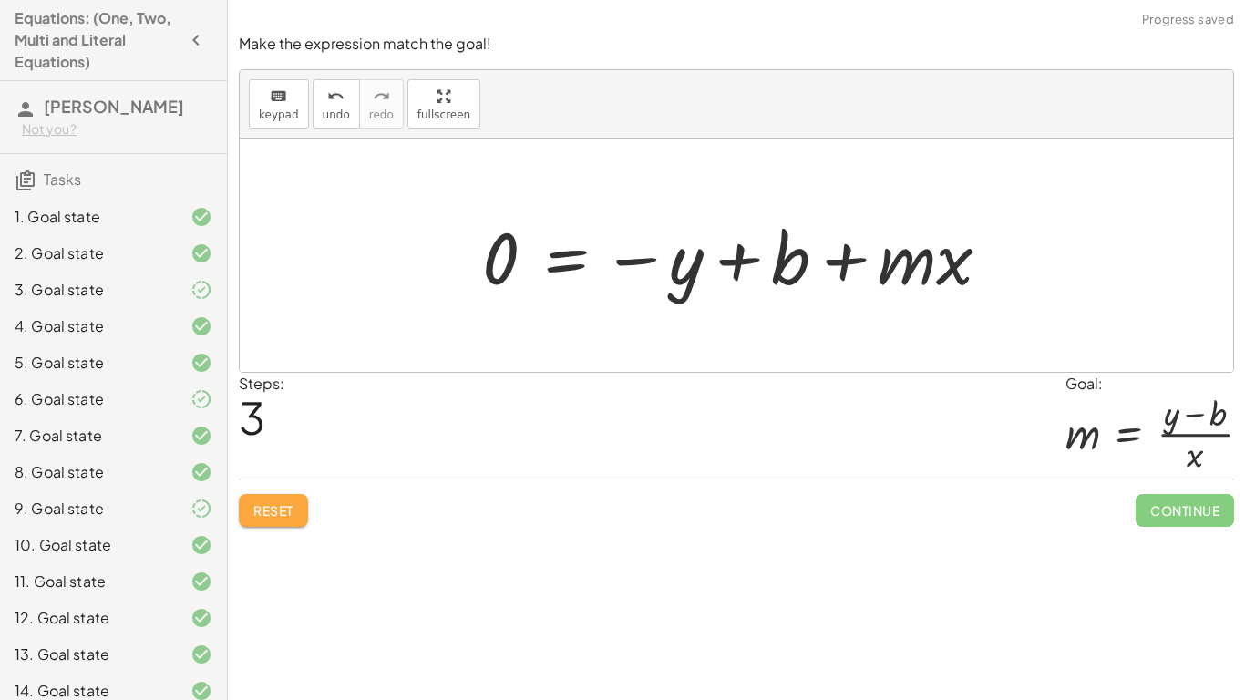
click at [291, 515] on span "Reset" at bounding box center [273, 510] width 40 height 16
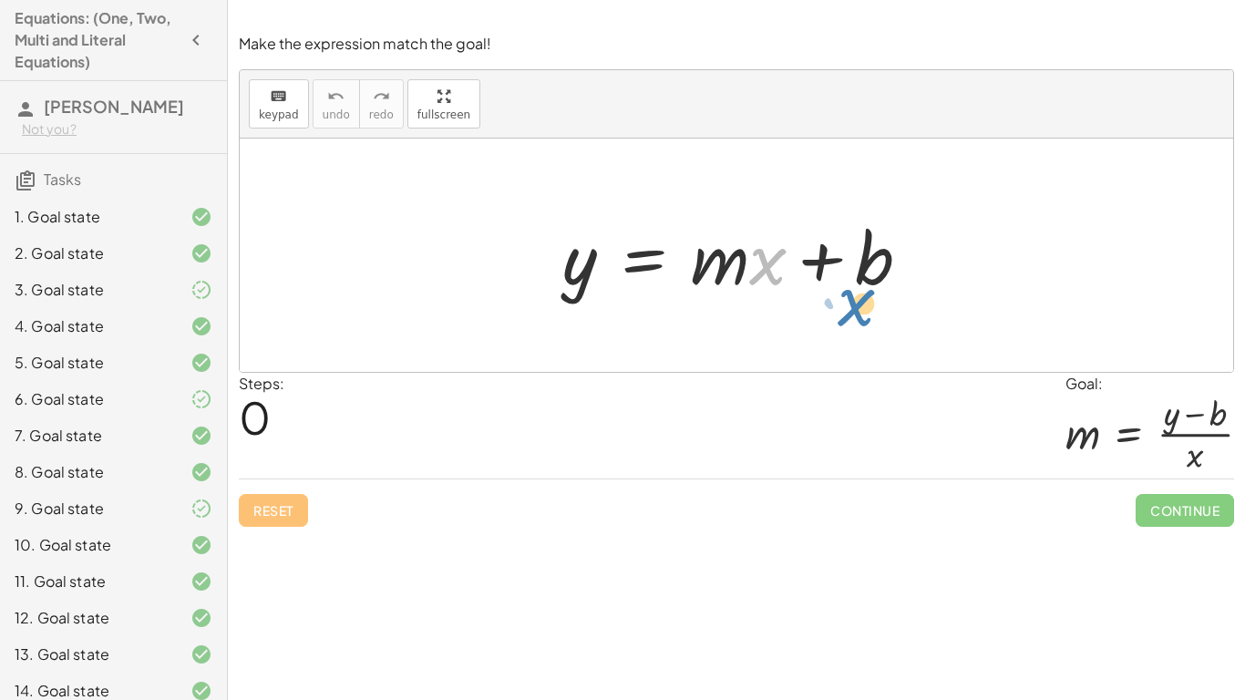
drag, startPoint x: 764, startPoint y: 274, endPoint x: 820, endPoint y: 294, distance: 59.9
click at [820, 294] on div at bounding box center [743, 256] width 381 height 94
drag, startPoint x: 757, startPoint y: 247, endPoint x: 1019, endPoint y: 231, distance: 262.0
click at [1019, 231] on div "· x + · m y = + · m · x + b" at bounding box center [736, 254] width 993 height 233
drag, startPoint x: 574, startPoint y: 254, endPoint x: 837, endPoint y: 228, distance: 264.6
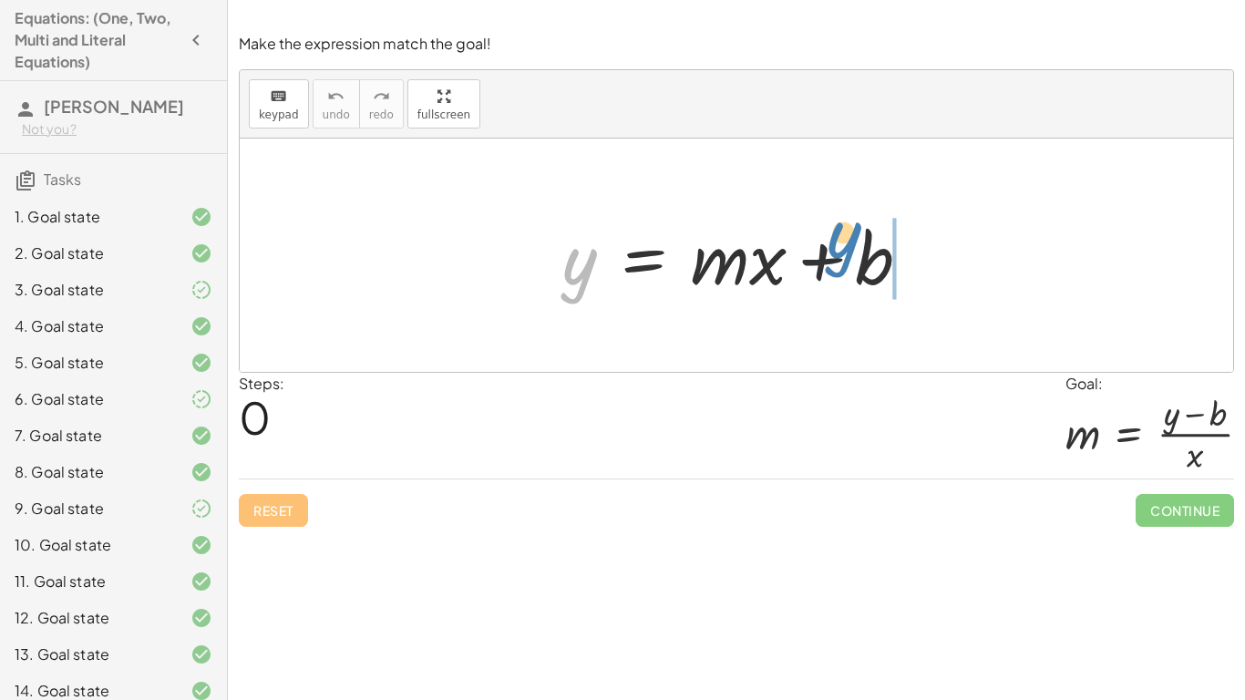
click at [837, 228] on div at bounding box center [743, 256] width 381 height 94
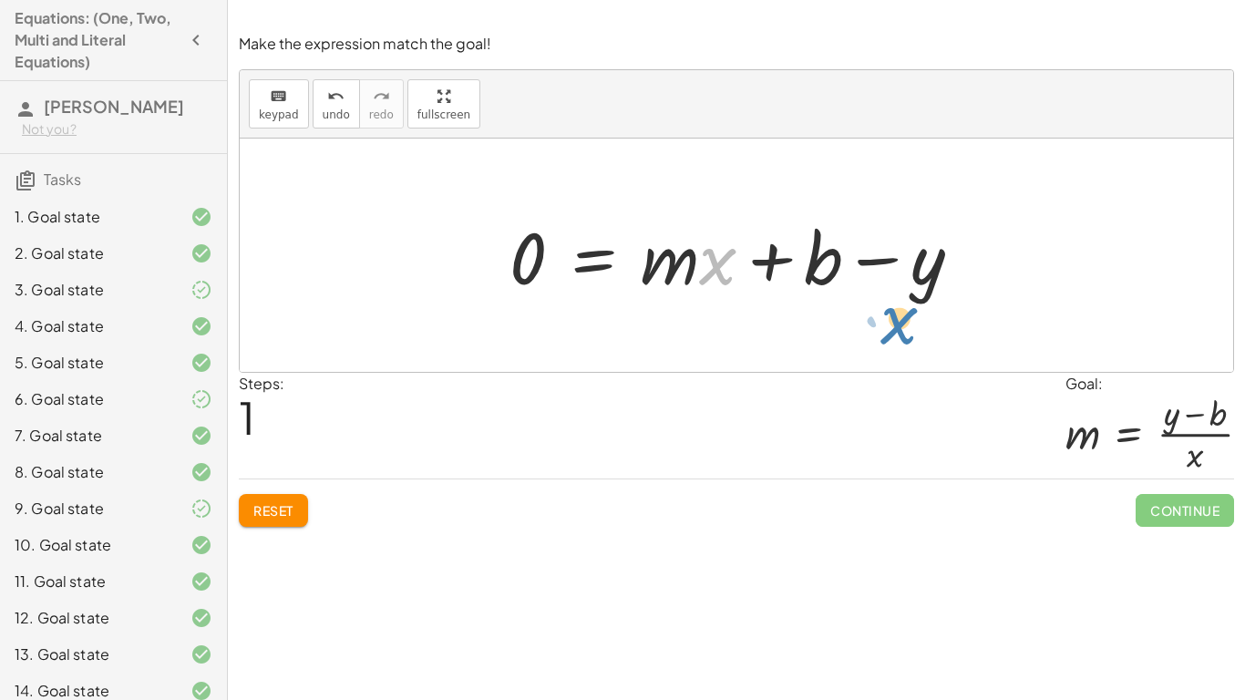
drag, startPoint x: 708, startPoint y: 265, endPoint x: 889, endPoint y: 324, distance: 190.7
drag, startPoint x: 664, startPoint y: 267, endPoint x: 470, endPoint y: 278, distance: 194.4
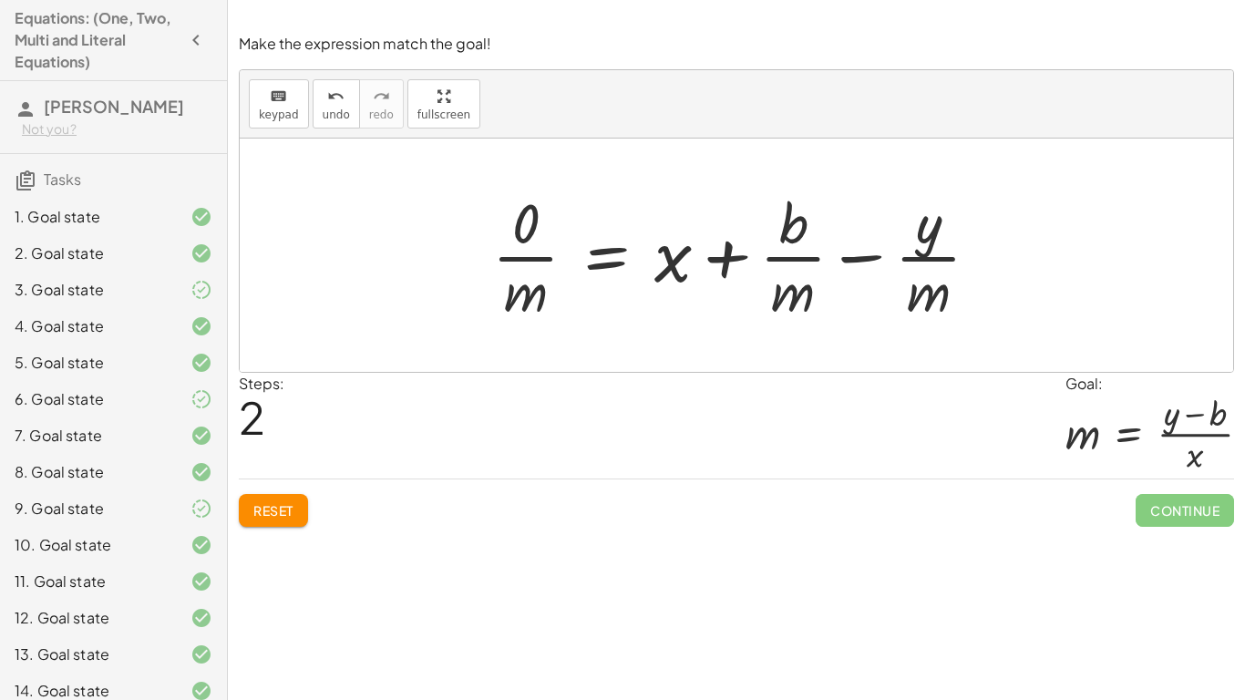
click at [283, 497] on button "Reset" at bounding box center [273, 510] width 69 height 33
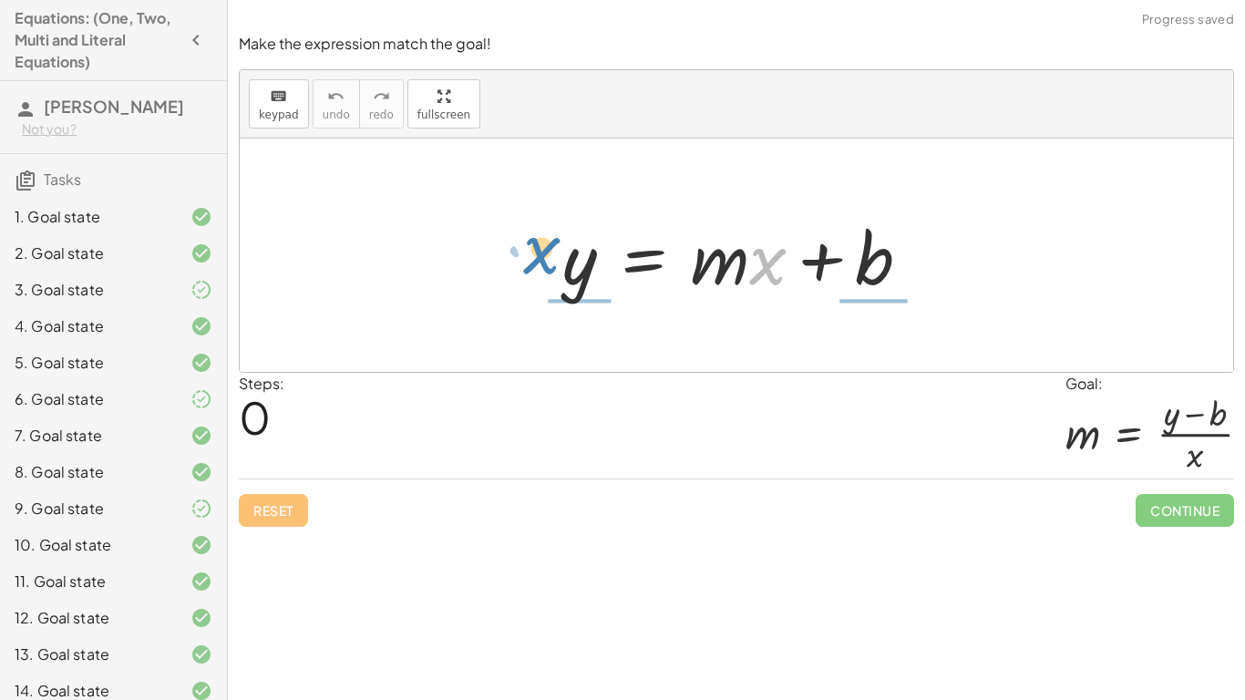
drag, startPoint x: 753, startPoint y: 264, endPoint x: 502, endPoint y: 259, distance: 250.6
click at [502, 259] on div "· x y = + · m · x + b" at bounding box center [736, 254] width 993 height 233
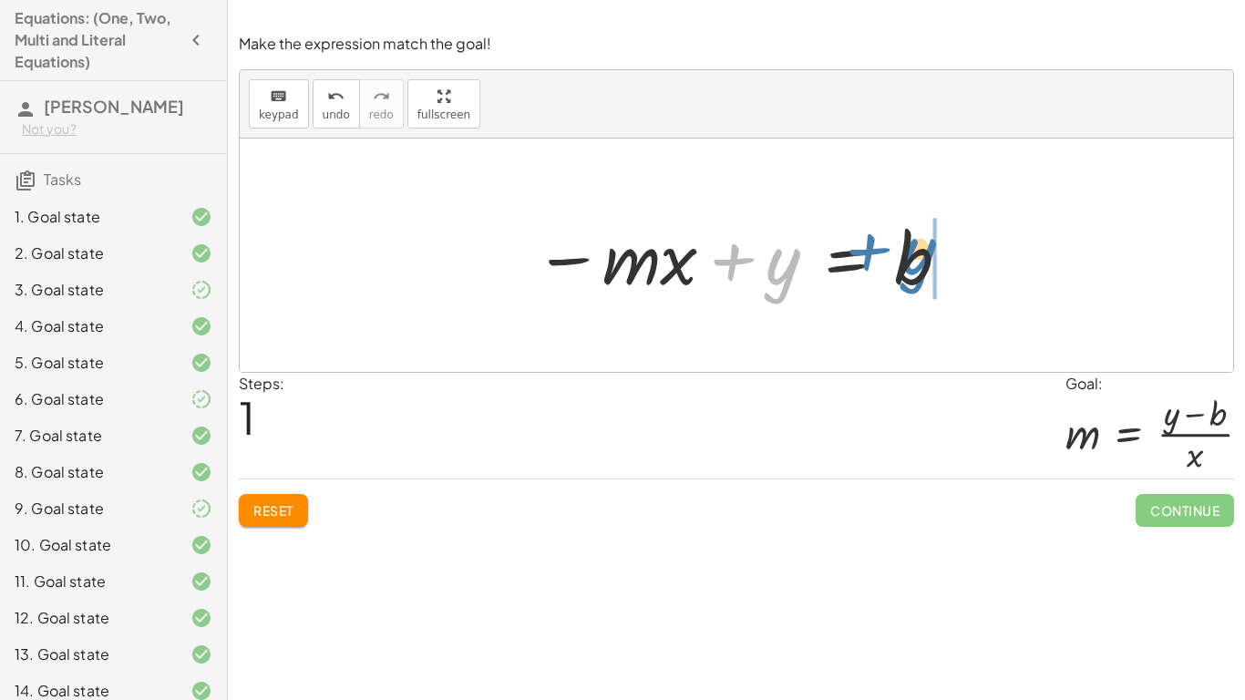
drag, startPoint x: 799, startPoint y: 290, endPoint x: 931, endPoint y: 278, distance: 132.6
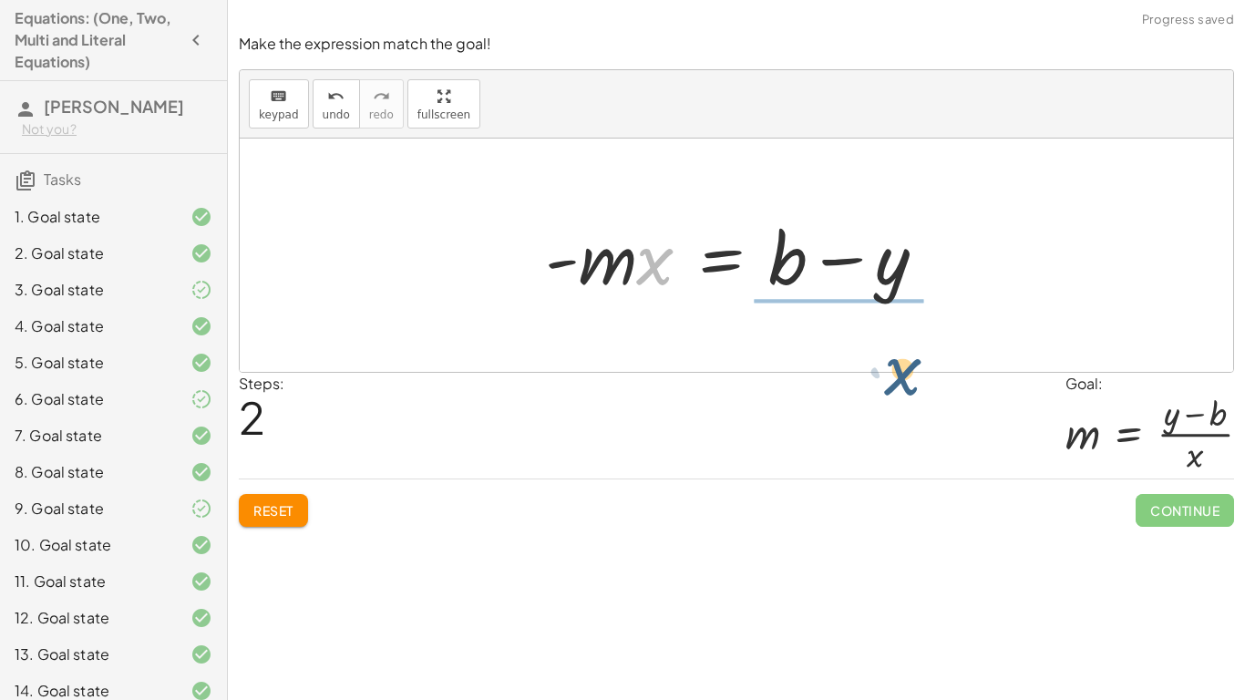
drag, startPoint x: 641, startPoint y: 277, endPoint x: 881, endPoint y: 378, distance: 260.1
click at [0, 0] on div "Make the expression match the goal! keyboard keypad undo undo redo redo fullscr…" at bounding box center [0, 0] width 0 height 0
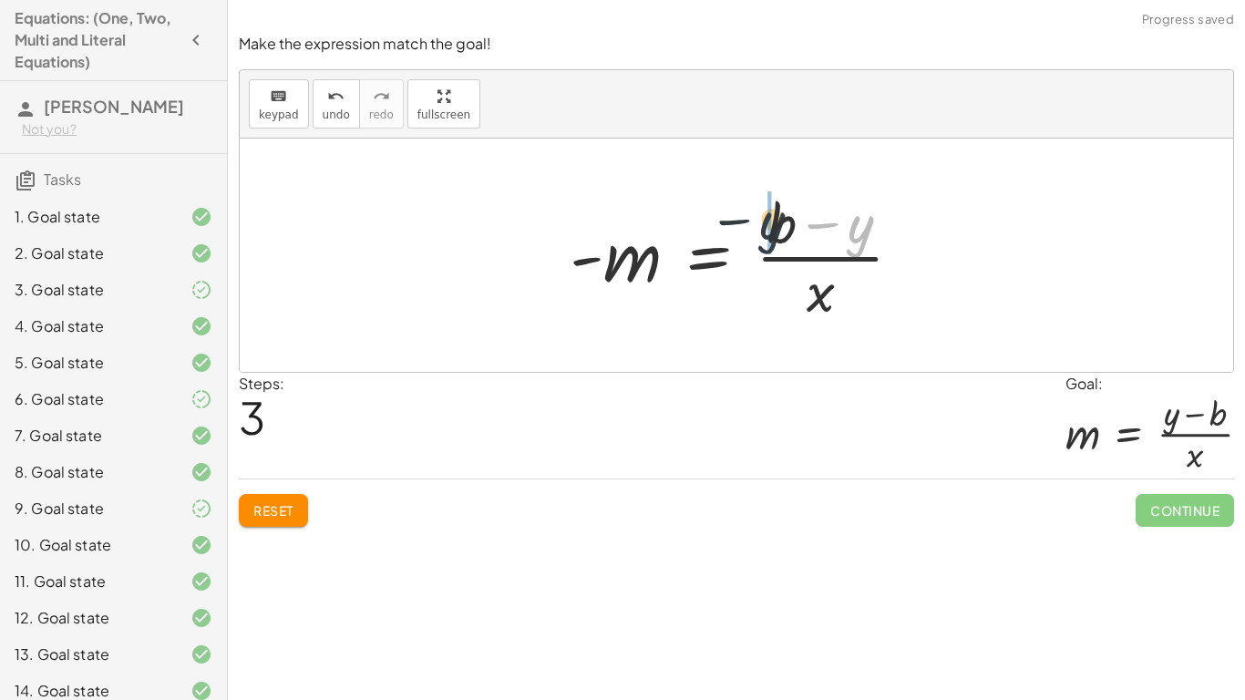
drag, startPoint x: 858, startPoint y: 241, endPoint x: 763, endPoint y: 234, distance: 95.9
click at [763, 234] on div at bounding box center [742, 255] width 365 height 140
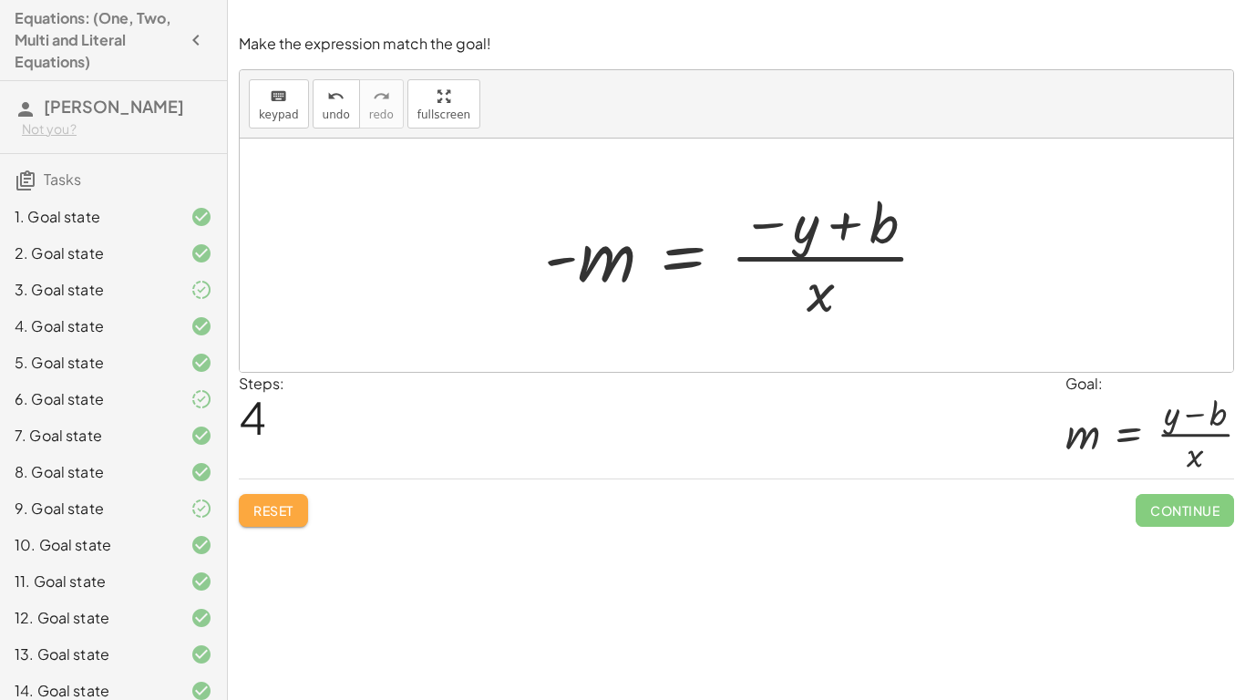
click at [290, 516] on span "Reset" at bounding box center [273, 510] width 40 height 16
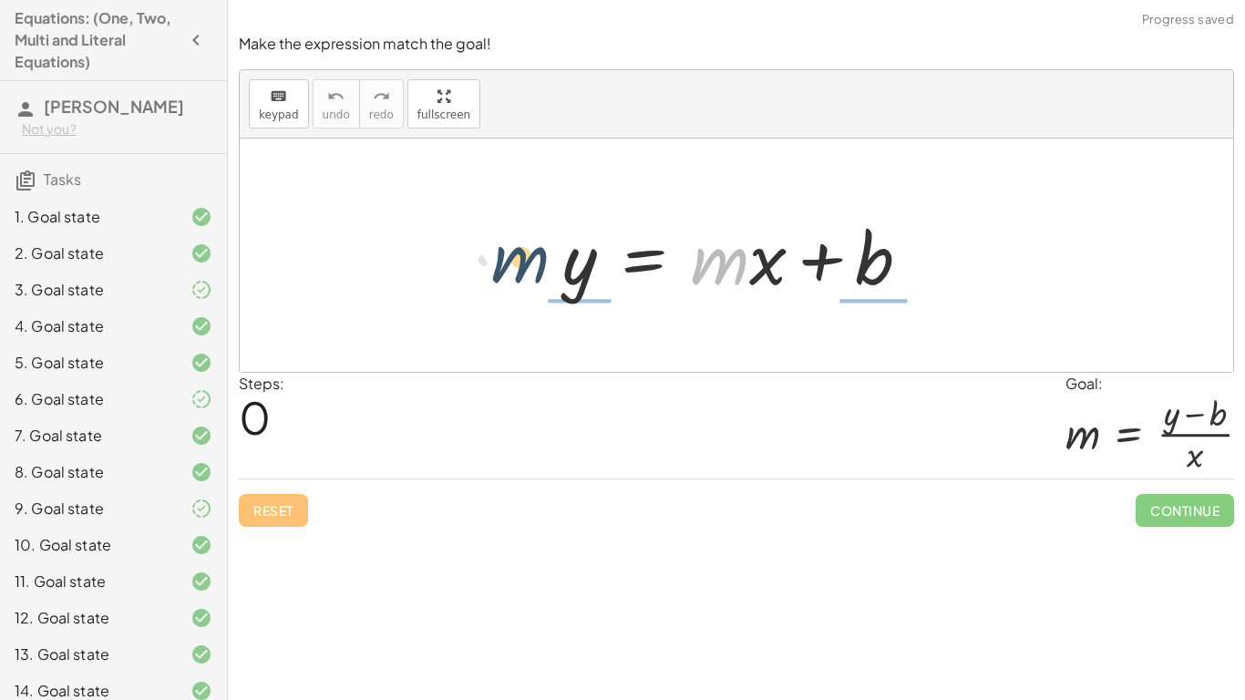
drag, startPoint x: 733, startPoint y: 257, endPoint x: 527, endPoint y: 254, distance: 205.9
click at [527, 254] on div "· m y = + · m · x + b" at bounding box center [736, 254] width 993 height 233
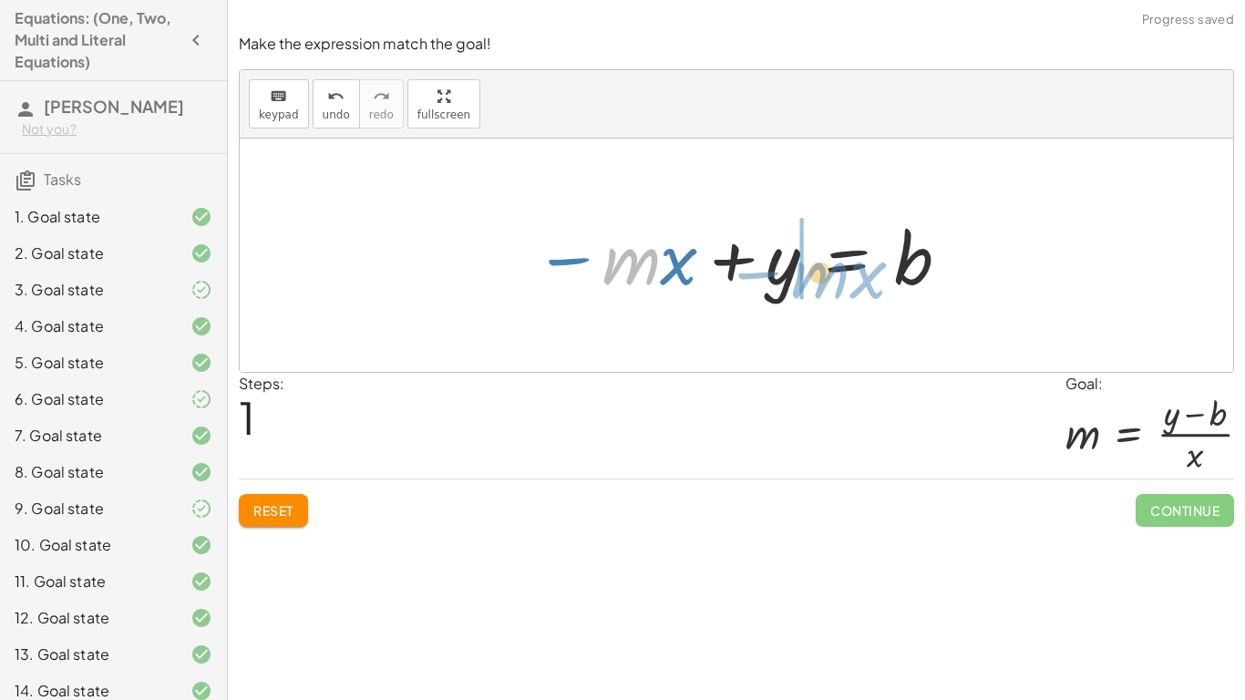
drag, startPoint x: 635, startPoint y: 258, endPoint x: 826, endPoint y: 268, distance: 190.7
click at [826, 268] on div at bounding box center [743, 256] width 436 height 94
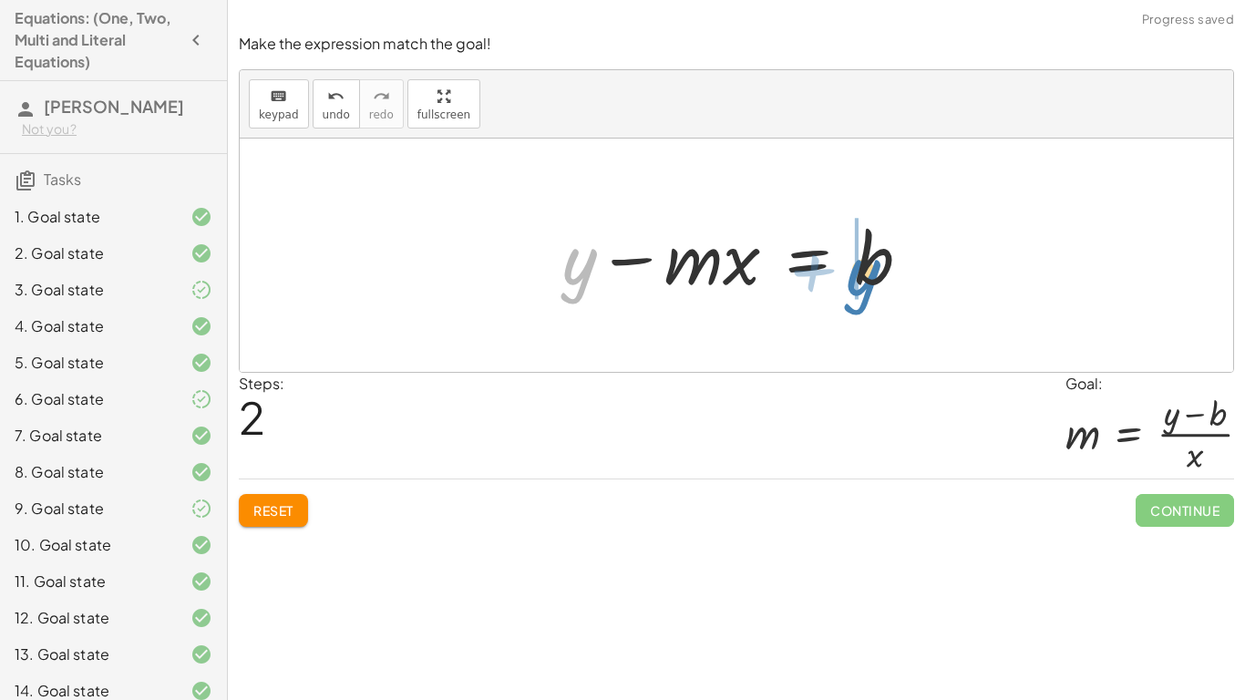
drag, startPoint x: 581, startPoint y: 267, endPoint x: 860, endPoint y: 275, distance: 278.9
click at [860, 275] on div at bounding box center [743, 256] width 381 height 94
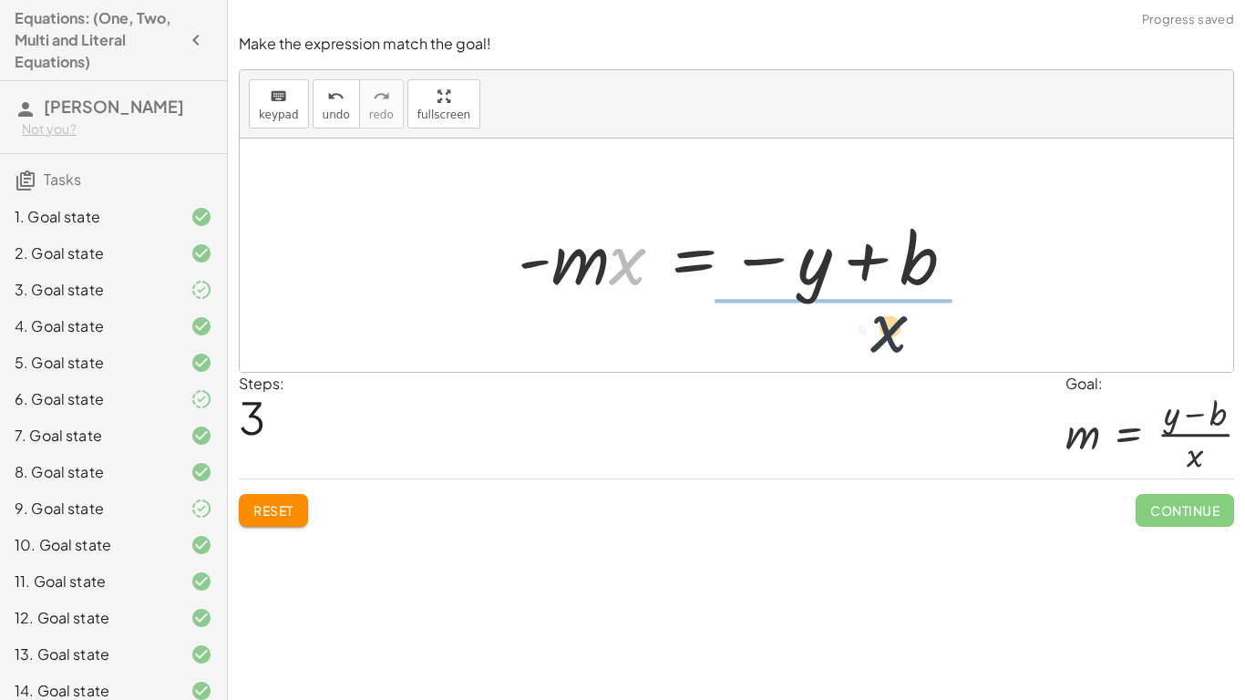
drag, startPoint x: 618, startPoint y: 271, endPoint x: 889, endPoint y: 336, distance: 279.3
click at [889, 336] on div "y = + · m · x + b − · m · x + y = b + y − · m · x = b · x y = · m · x b - − +" at bounding box center [736, 254] width 993 height 233
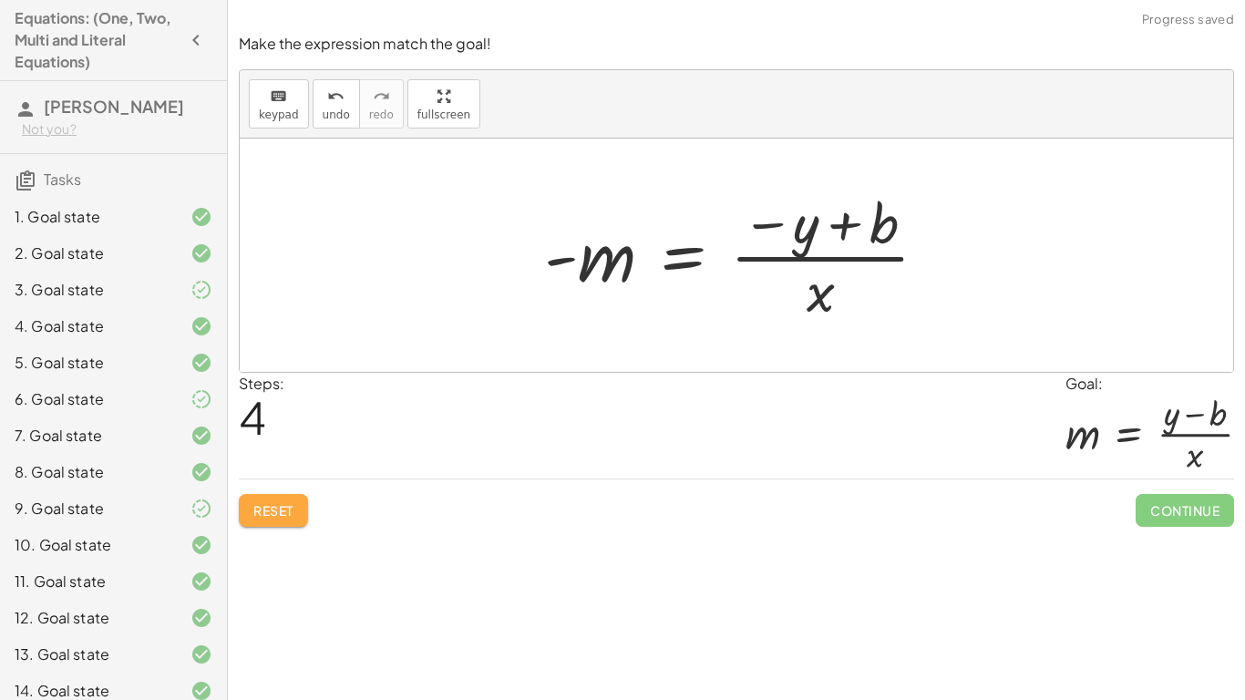
click at [292, 513] on span "Reset" at bounding box center [273, 510] width 40 height 16
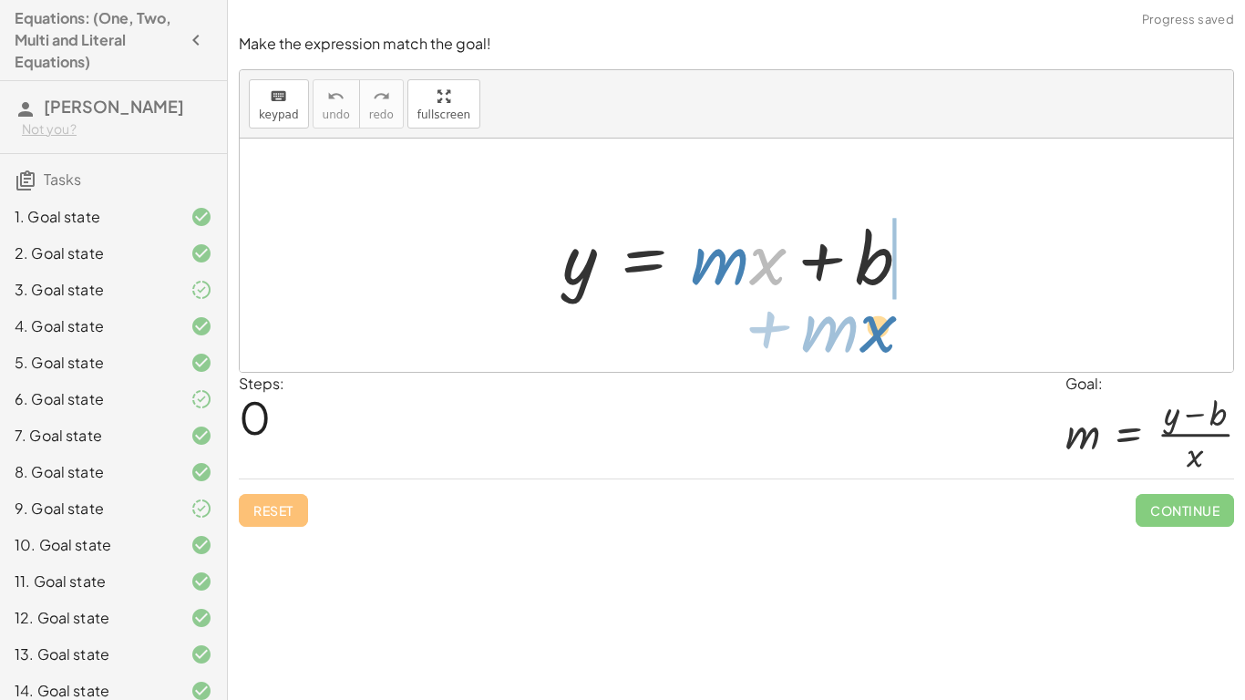
drag, startPoint x: 783, startPoint y: 260, endPoint x: 896, endPoint y: 322, distance: 128.9
click at [896, 322] on div "· x + · m y = + · m · x + b" at bounding box center [736, 254] width 993 height 233
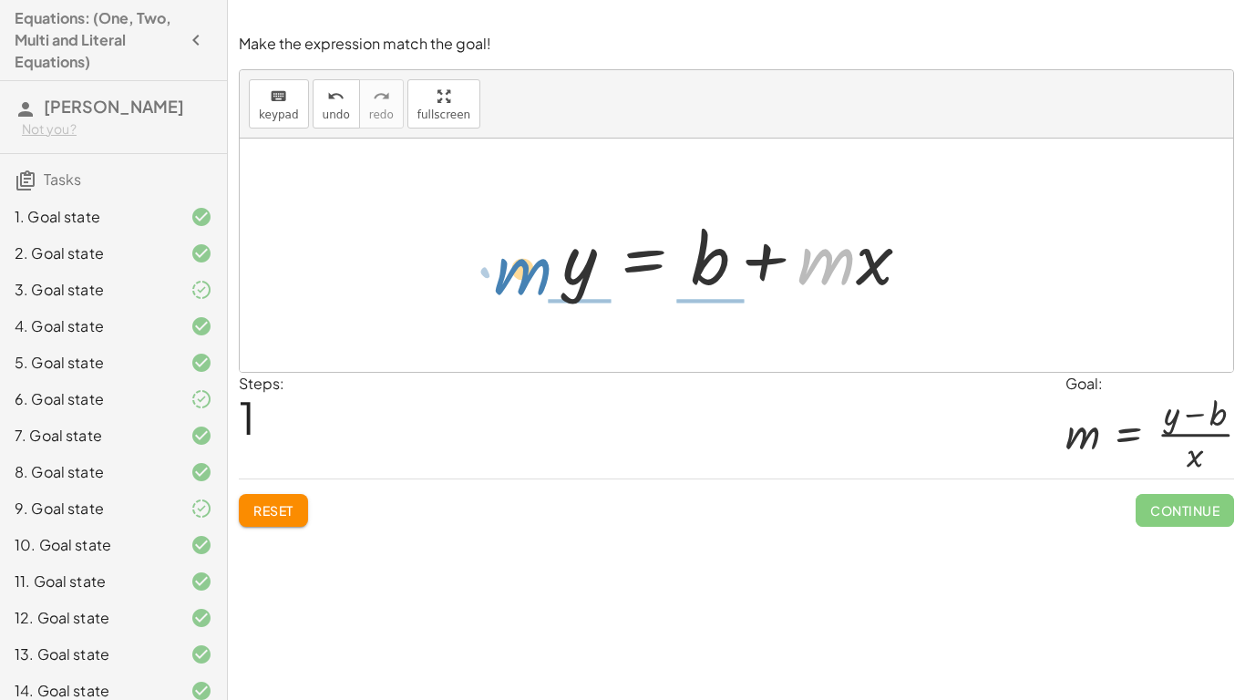
drag, startPoint x: 820, startPoint y: 275, endPoint x: 517, endPoint y: 285, distance: 303.6
click at [517, 285] on div "y = + · m · x + b · m + · x y = + · m · x + b" at bounding box center [736, 254] width 993 height 233
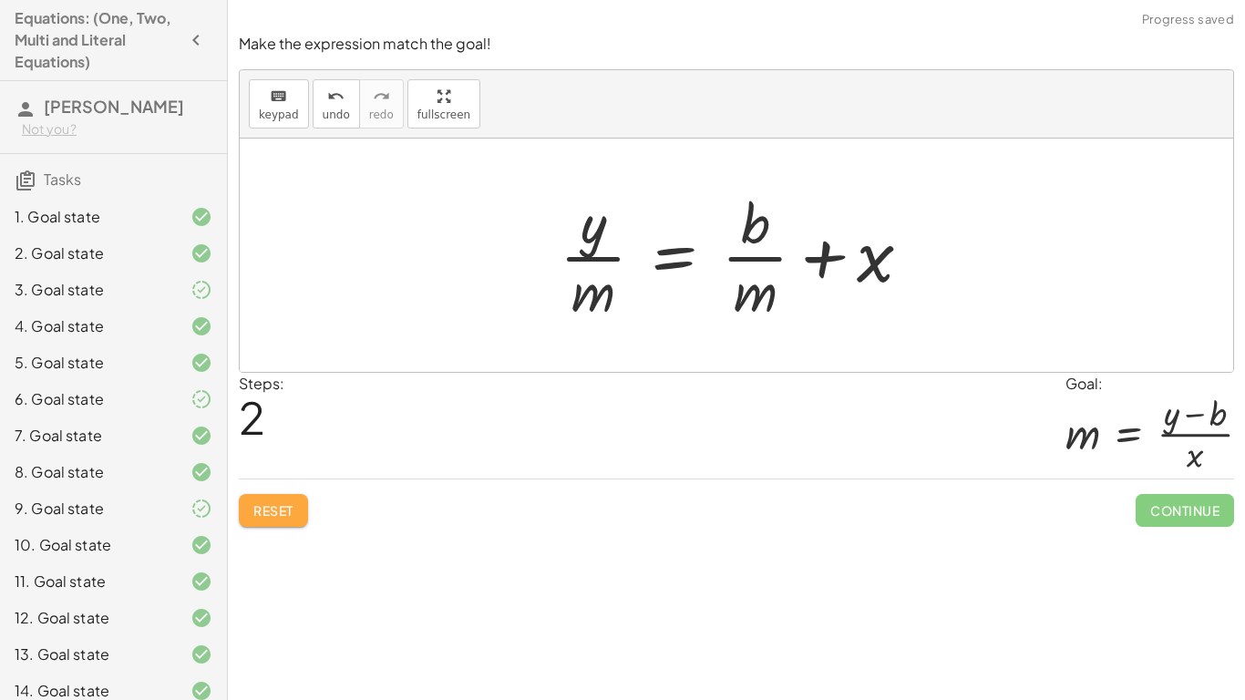
click at [263, 500] on button "Reset" at bounding box center [273, 510] width 69 height 33
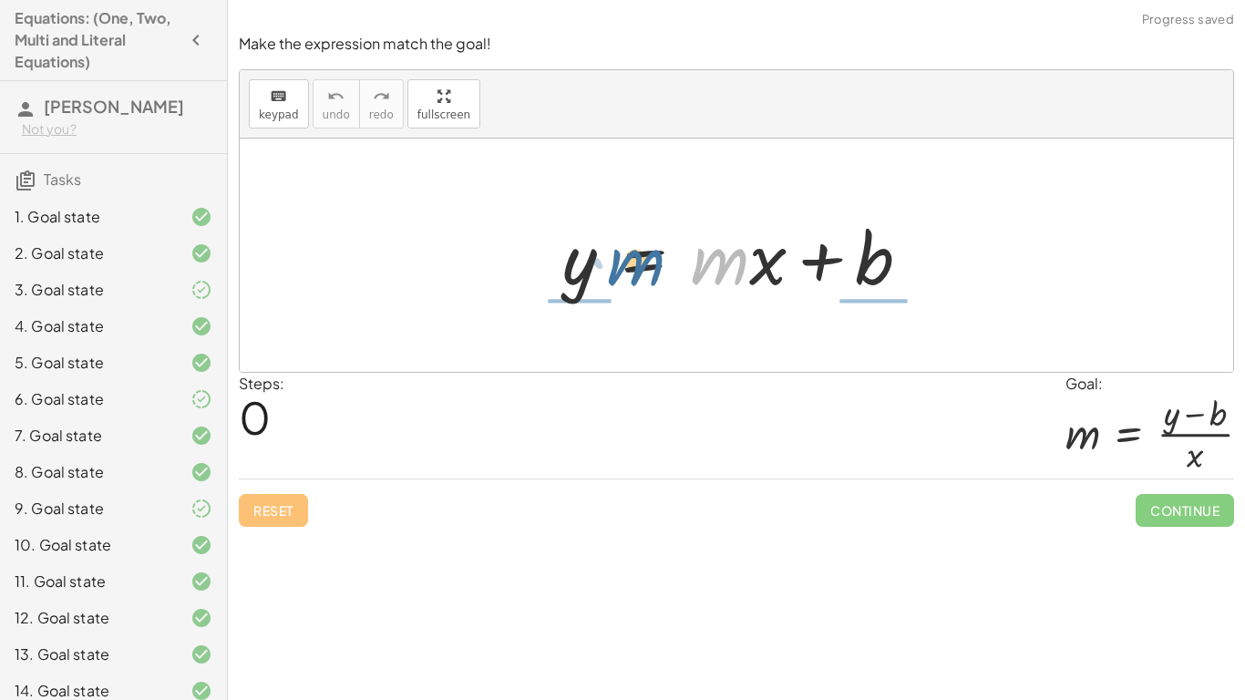
drag, startPoint x: 740, startPoint y: 269, endPoint x: 643, endPoint y: 267, distance: 96.6
click at [643, 267] on div at bounding box center [743, 256] width 381 height 94
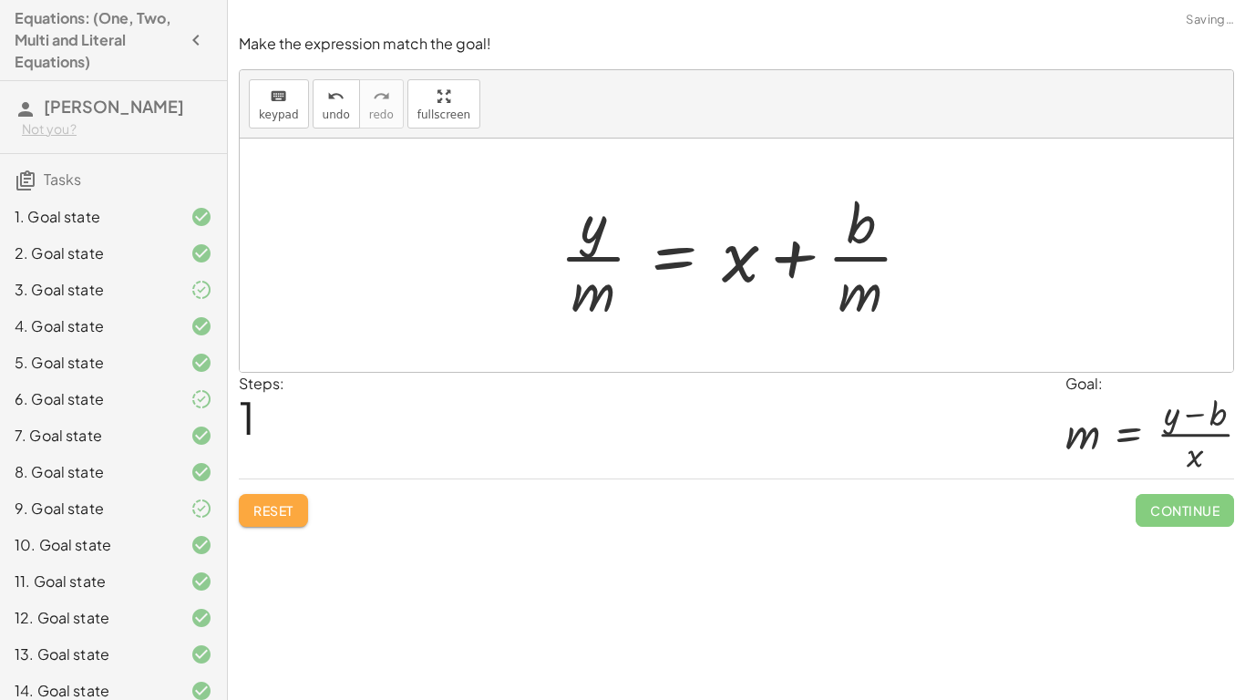
click at [240, 516] on button "Reset" at bounding box center [273, 510] width 69 height 33
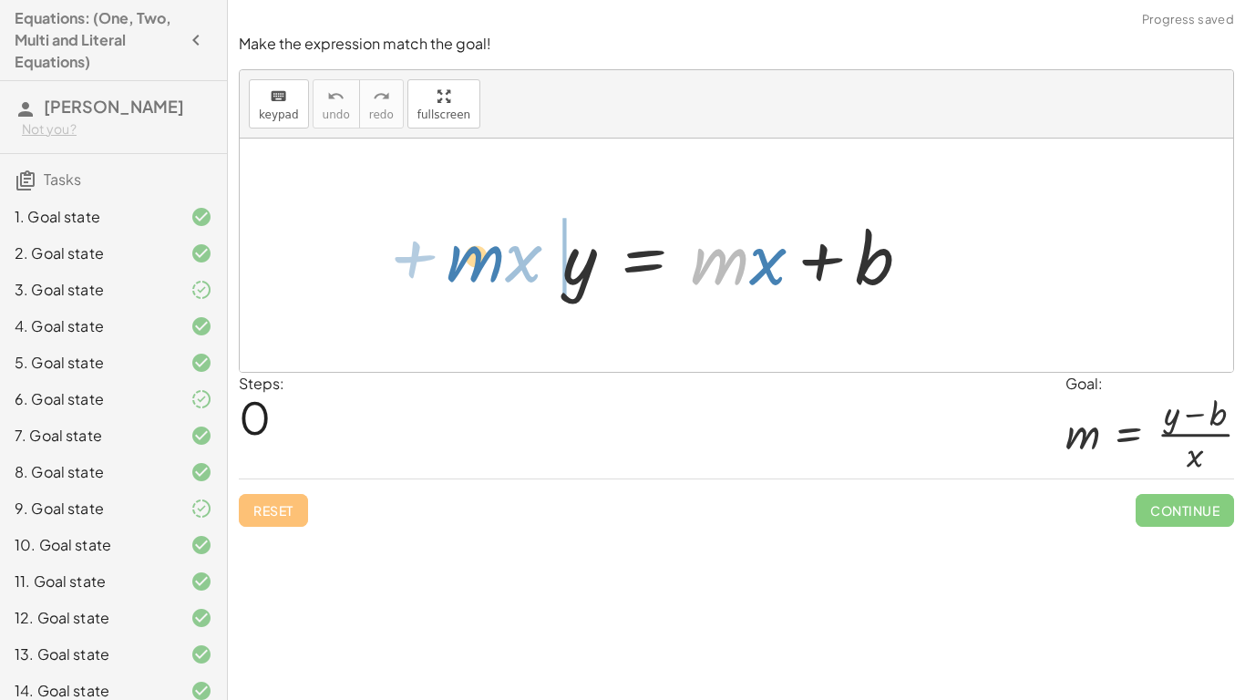
drag, startPoint x: 736, startPoint y: 267, endPoint x: 488, endPoint y: 263, distance: 247.9
click at [488, 263] on div "· m + · x y = + · m · x + b" at bounding box center [736, 254] width 993 height 233
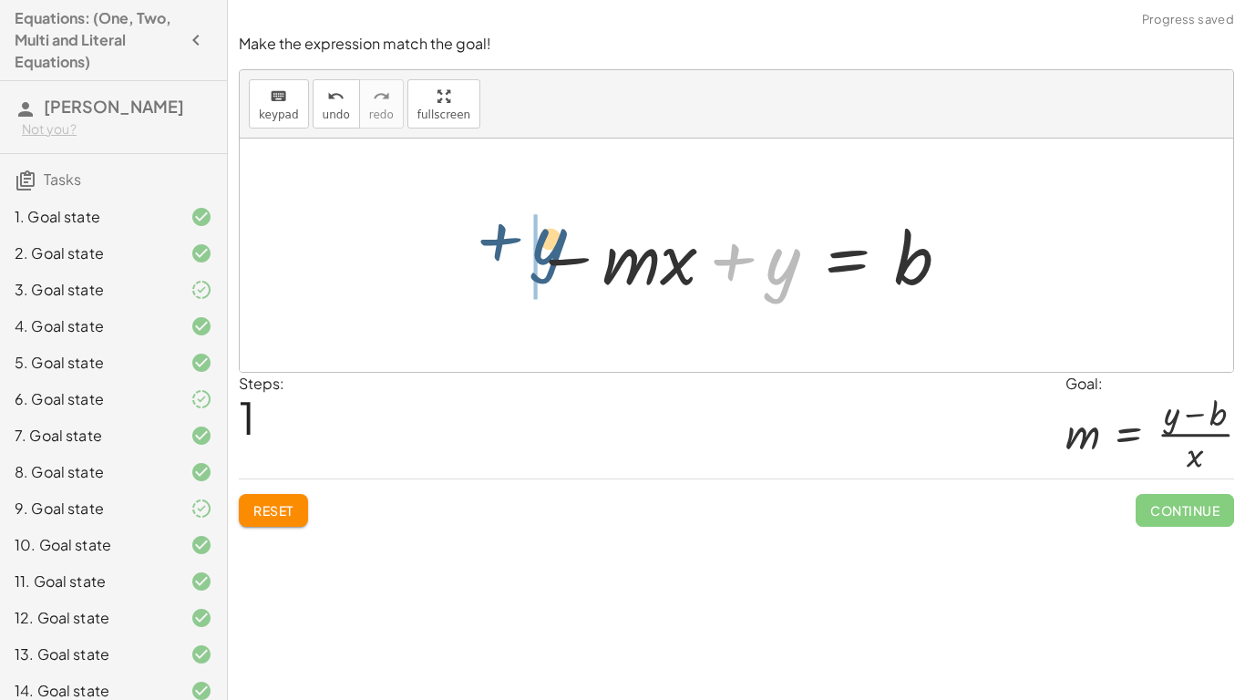
drag, startPoint x: 783, startPoint y: 268, endPoint x: 492, endPoint y: 254, distance: 291.0
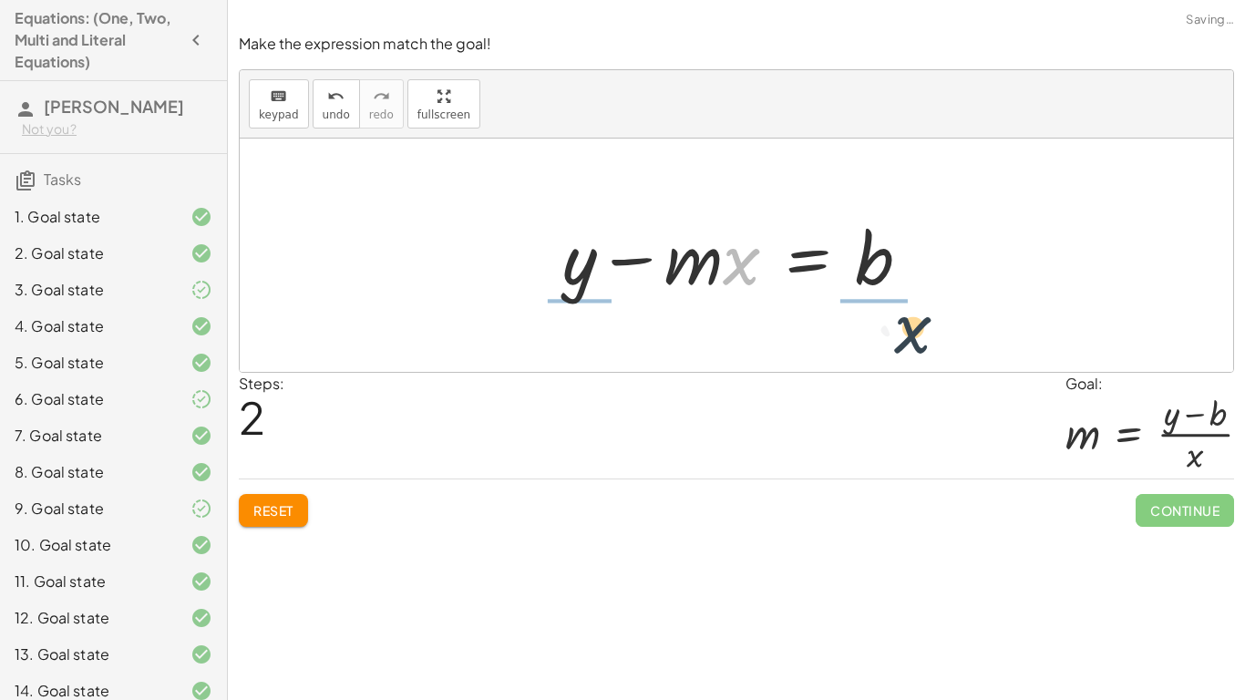
drag, startPoint x: 744, startPoint y: 266, endPoint x: 923, endPoint y: 334, distance: 191.2
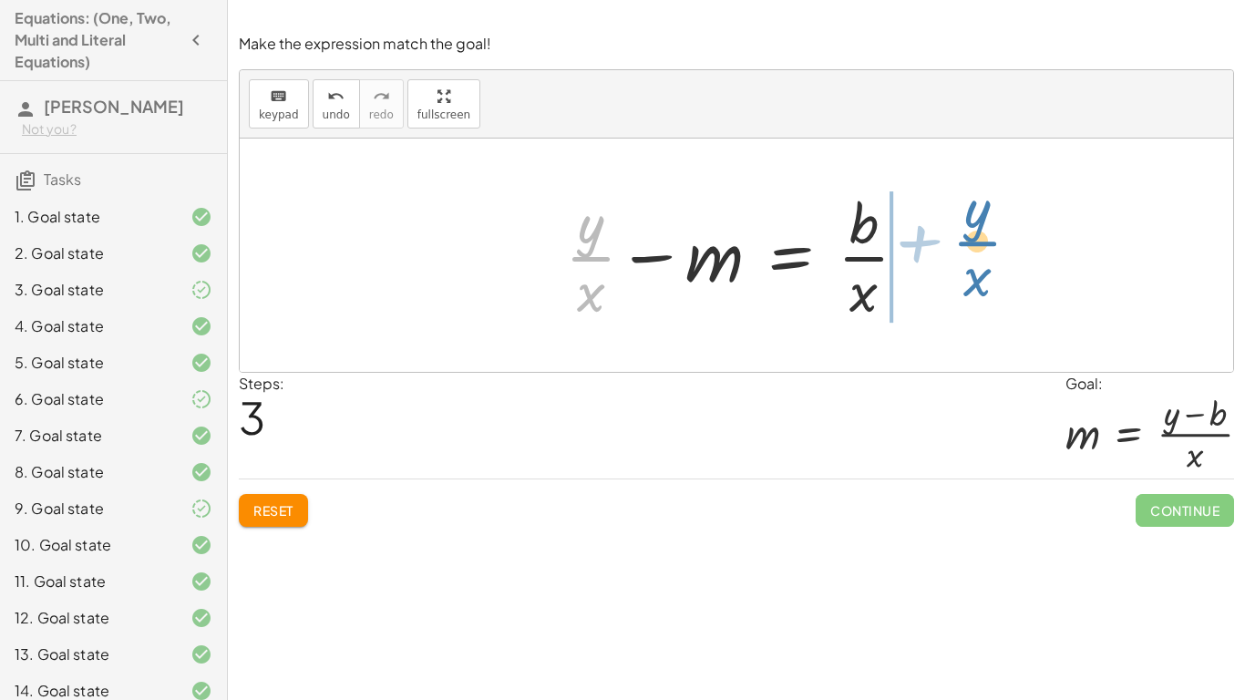
drag, startPoint x: 579, startPoint y: 243, endPoint x: 937, endPoint y: 223, distance: 358.6
click at [937, 223] on div "y = + · m · x + b − · m · x + y = b + y − · m · x = b + · y · x y = m b − + · ·…" at bounding box center [736, 254] width 993 height 233
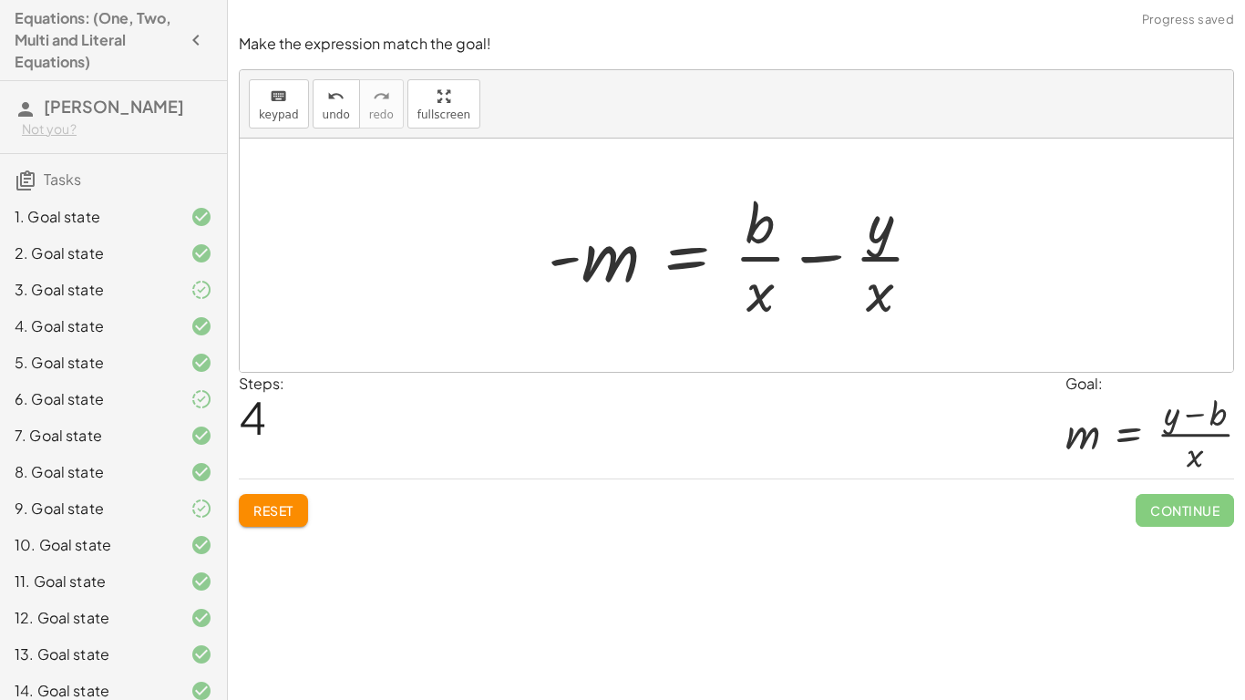
click at [821, 270] on div at bounding box center [742, 255] width 408 height 140
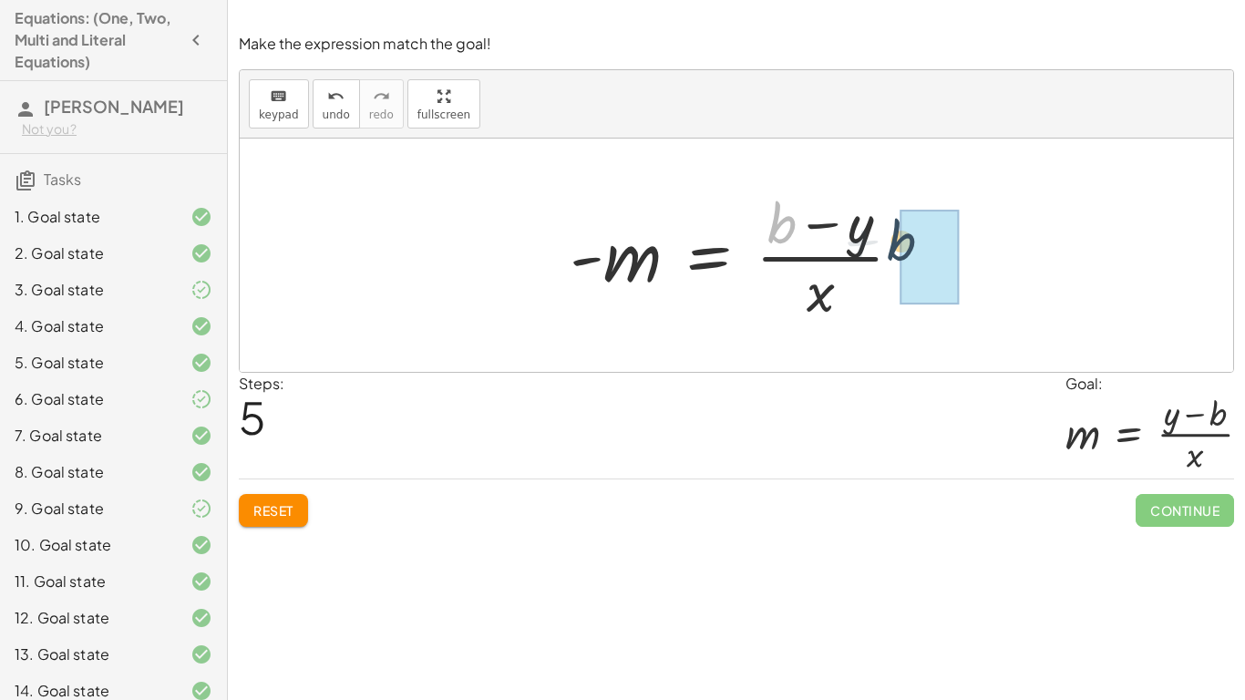
drag, startPoint x: 780, startPoint y: 228, endPoint x: 900, endPoint y: 242, distance: 121.2
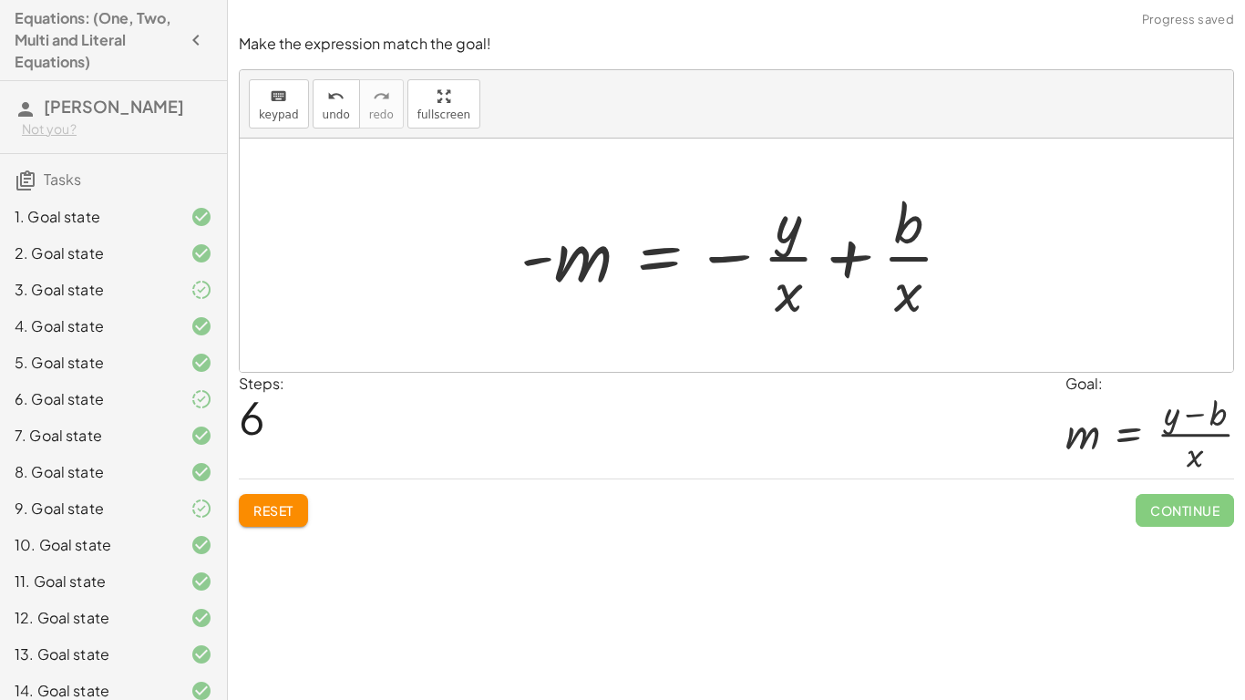
click at [848, 263] on div at bounding box center [743, 255] width 465 height 140
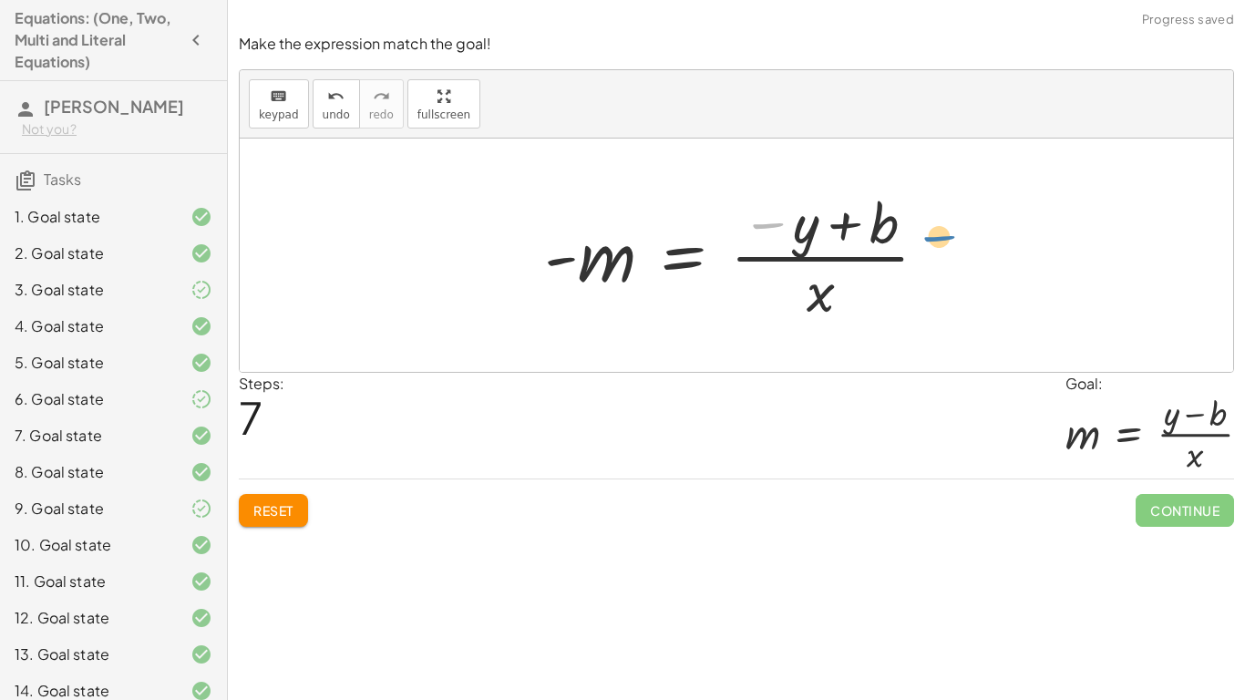
drag, startPoint x: 790, startPoint y: 231, endPoint x: 959, endPoint y: 232, distance: 168.6
click at [959, 232] on div "y = + · m · x + b − · m · x + y = b + y − · m · x = b + · y · x − m = · b · x -…" at bounding box center [736, 254] width 993 height 233
drag, startPoint x: 813, startPoint y: 225, endPoint x: 974, endPoint y: 215, distance: 161.6
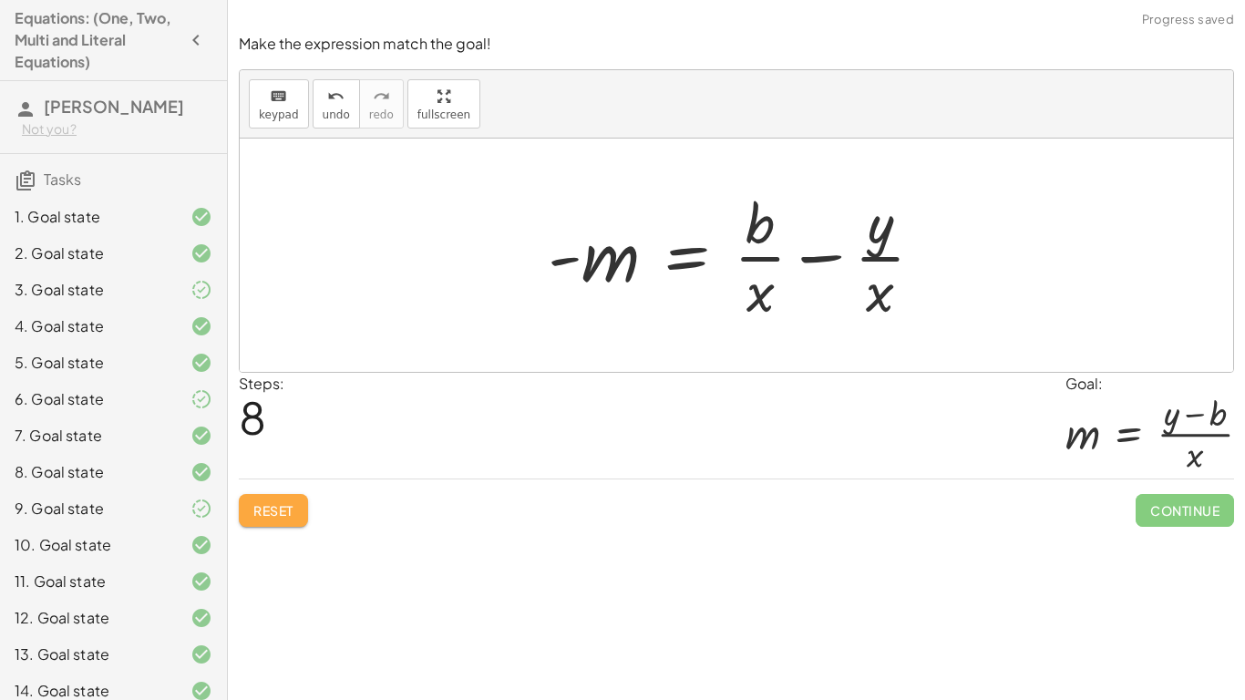
click at [297, 516] on button "Reset" at bounding box center [273, 510] width 69 height 33
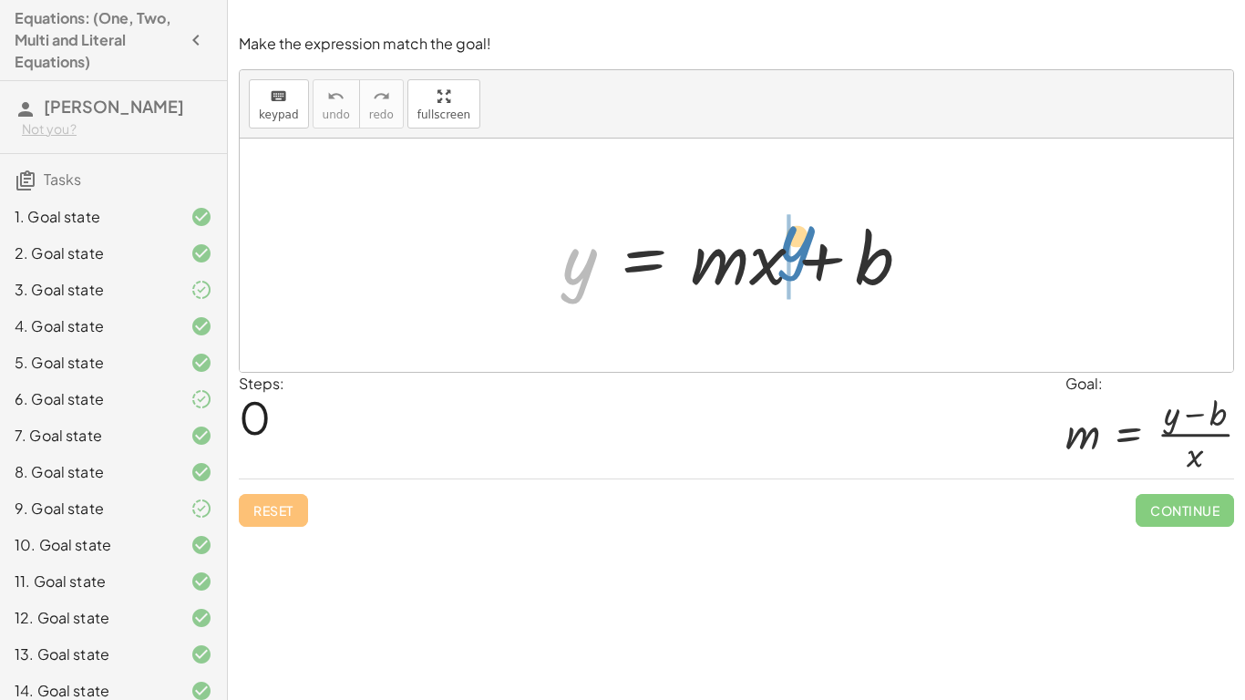
drag, startPoint x: 574, startPoint y: 280, endPoint x: 792, endPoint y: 257, distance: 219.0
click at [792, 257] on div at bounding box center [743, 256] width 381 height 94
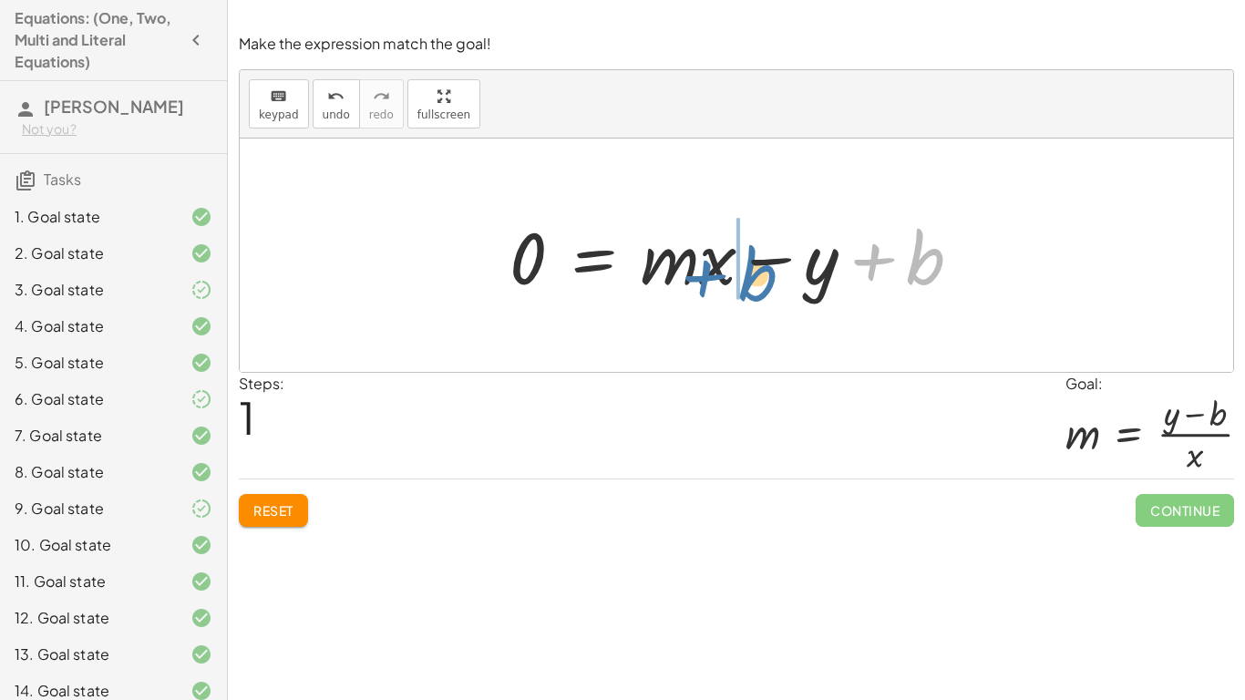
drag, startPoint x: 932, startPoint y: 259, endPoint x: 770, endPoint y: 271, distance: 162.6
click at [770, 271] on div at bounding box center [742, 256] width 485 height 94
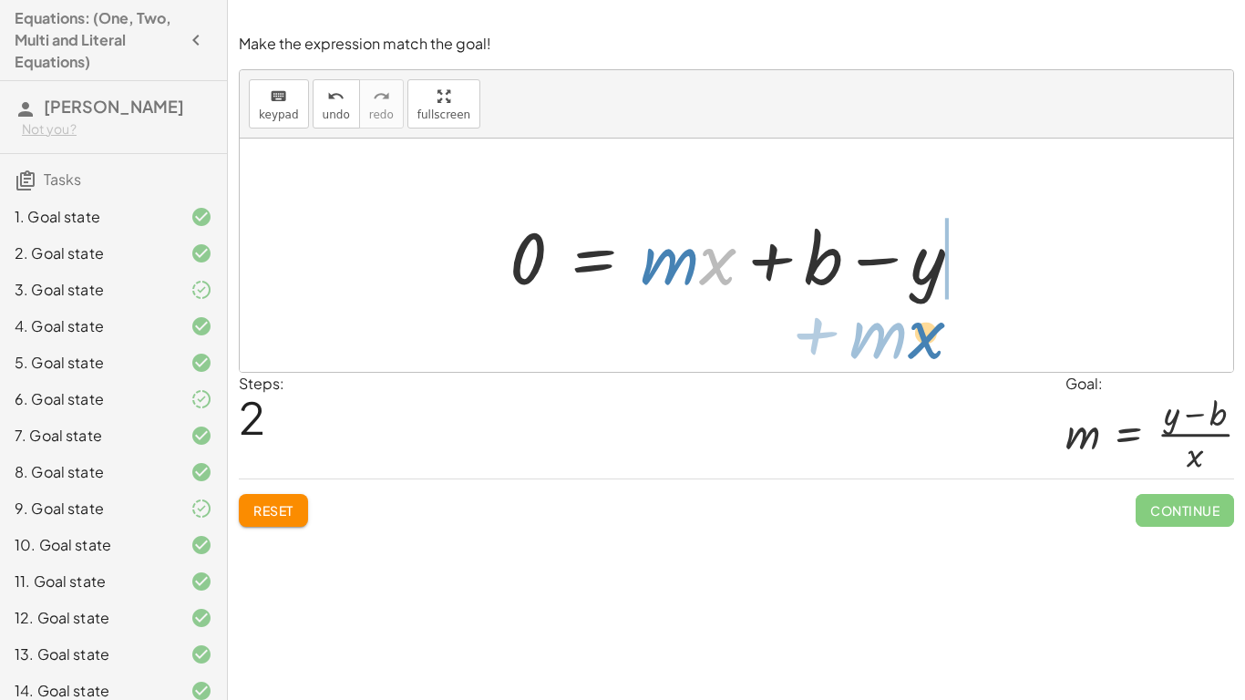
drag, startPoint x: 706, startPoint y: 272, endPoint x: 915, endPoint y: 344, distance: 221.0
click at [915, 344] on div "y = + · m · x + b 0 = + · m · x − y + b · x + · m y = + · m · x + b 0 −" at bounding box center [736, 254] width 993 height 233
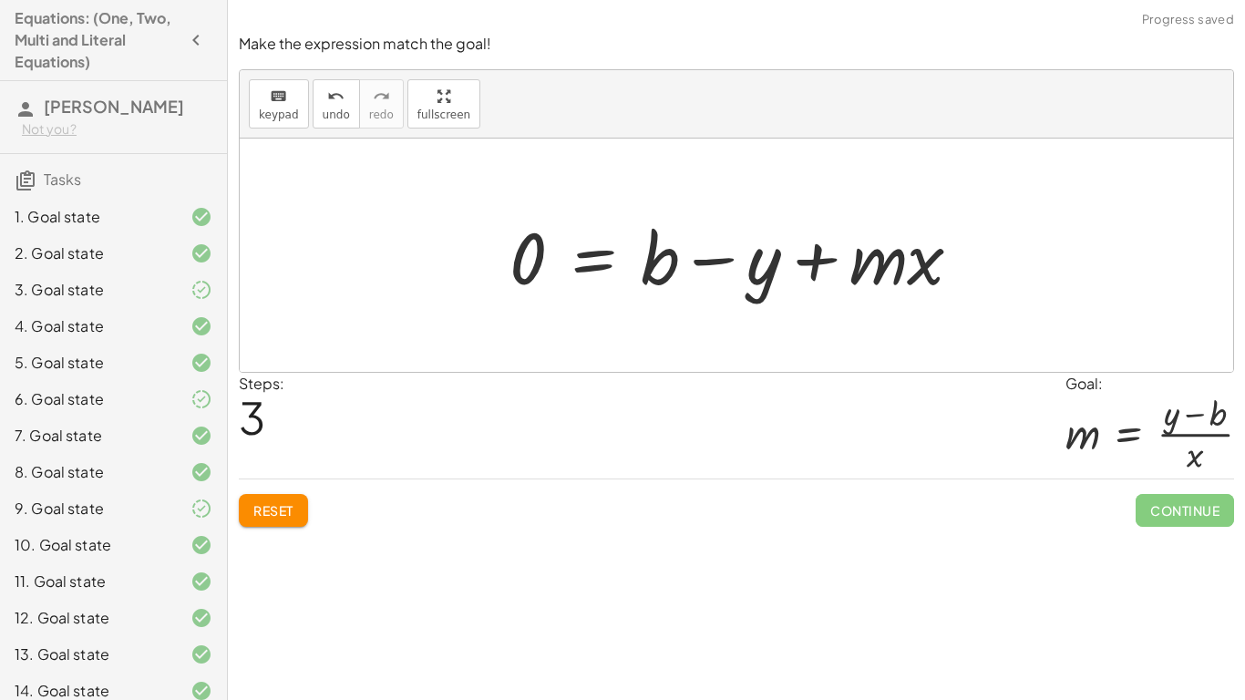
click at [860, 274] on div at bounding box center [742, 256] width 485 height 94
click at [821, 272] on div at bounding box center [742, 256] width 485 height 94
click at [249, 523] on button "Reset" at bounding box center [273, 510] width 69 height 33
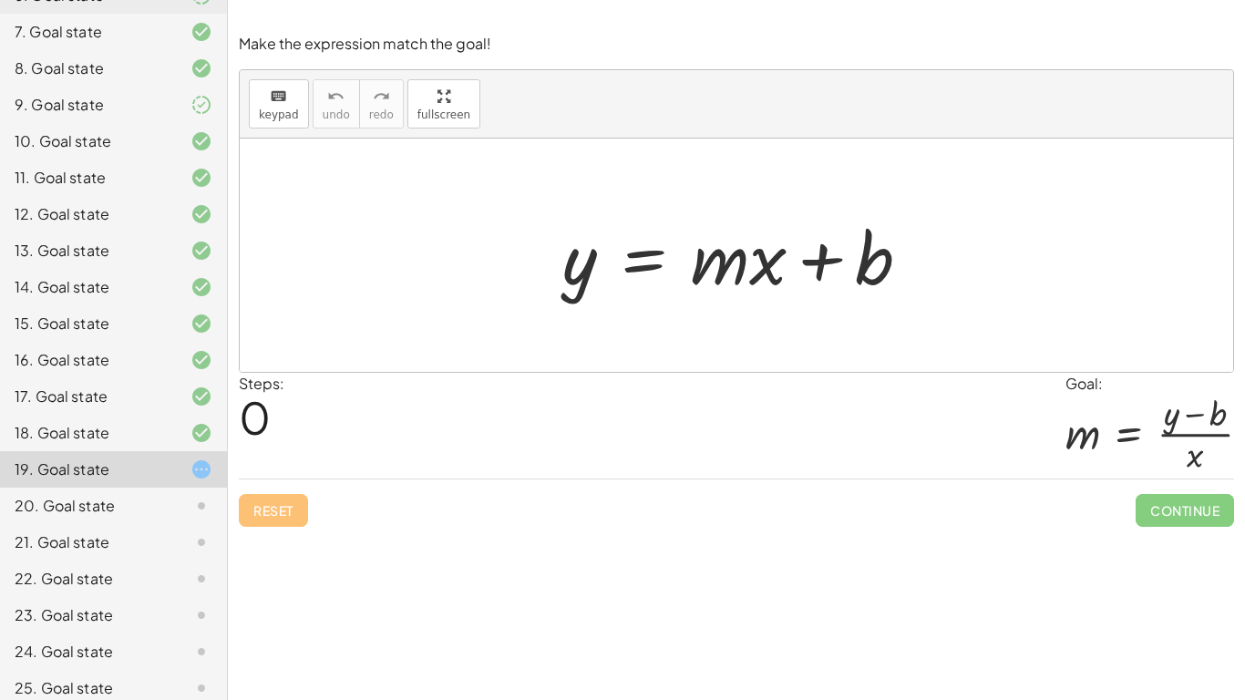
scroll to position [454, 0]
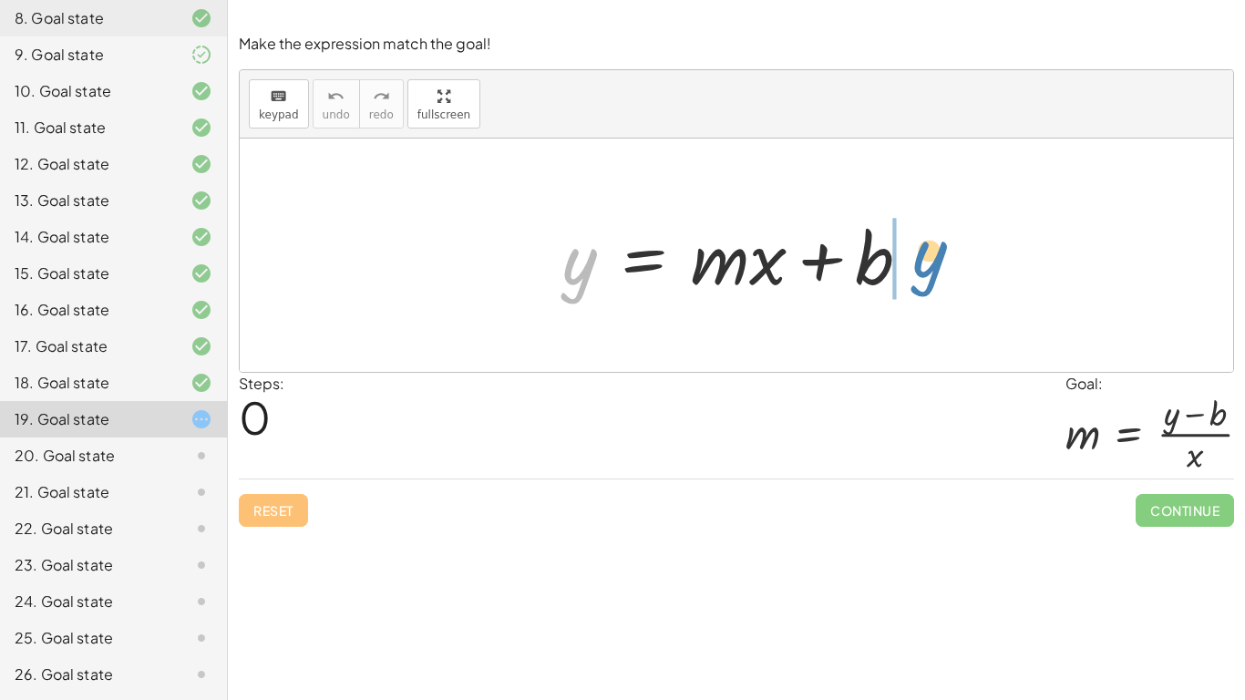
drag, startPoint x: 585, startPoint y: 268, endPoint x: 936, endPoint y: 261, distance: 350.9
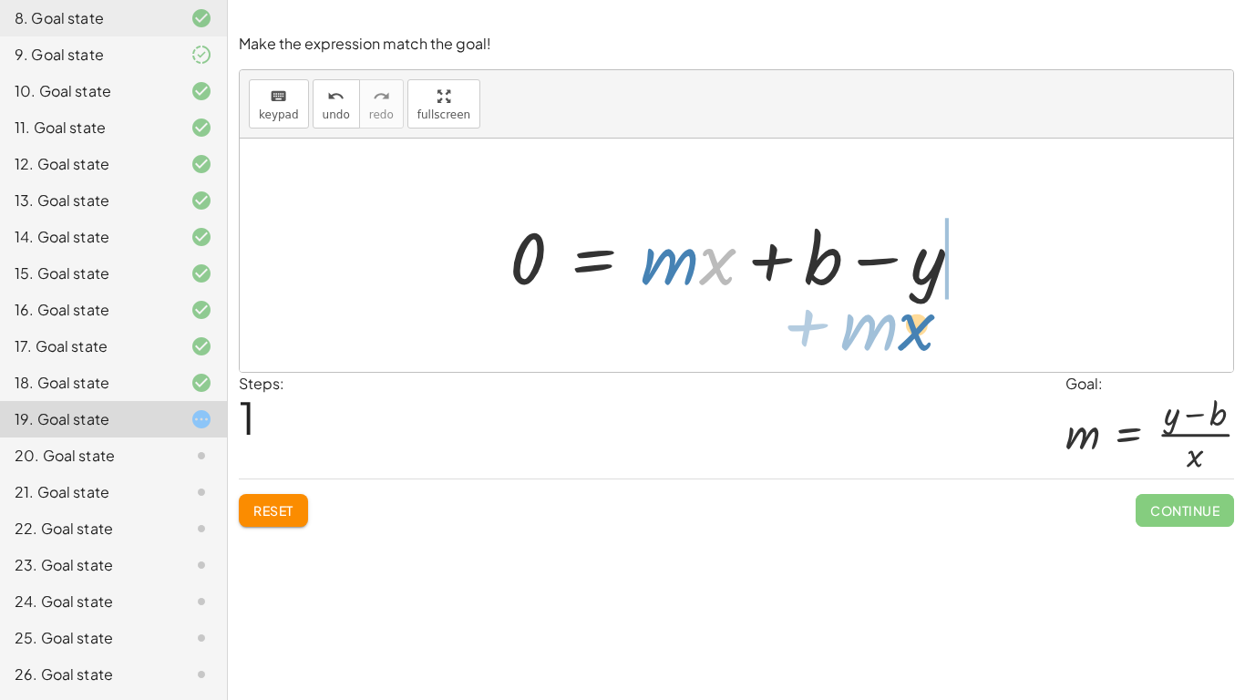
drag, startPoint x: 710, startPoint y: 271, endPoint x: 908, endPoint y: 336, distance: 209.2
click at [908, 336] on div "y = + · m · x + b · x + · m y = + · m · x + b 0 −" at bounding box center [736, 254] width 993 height 233
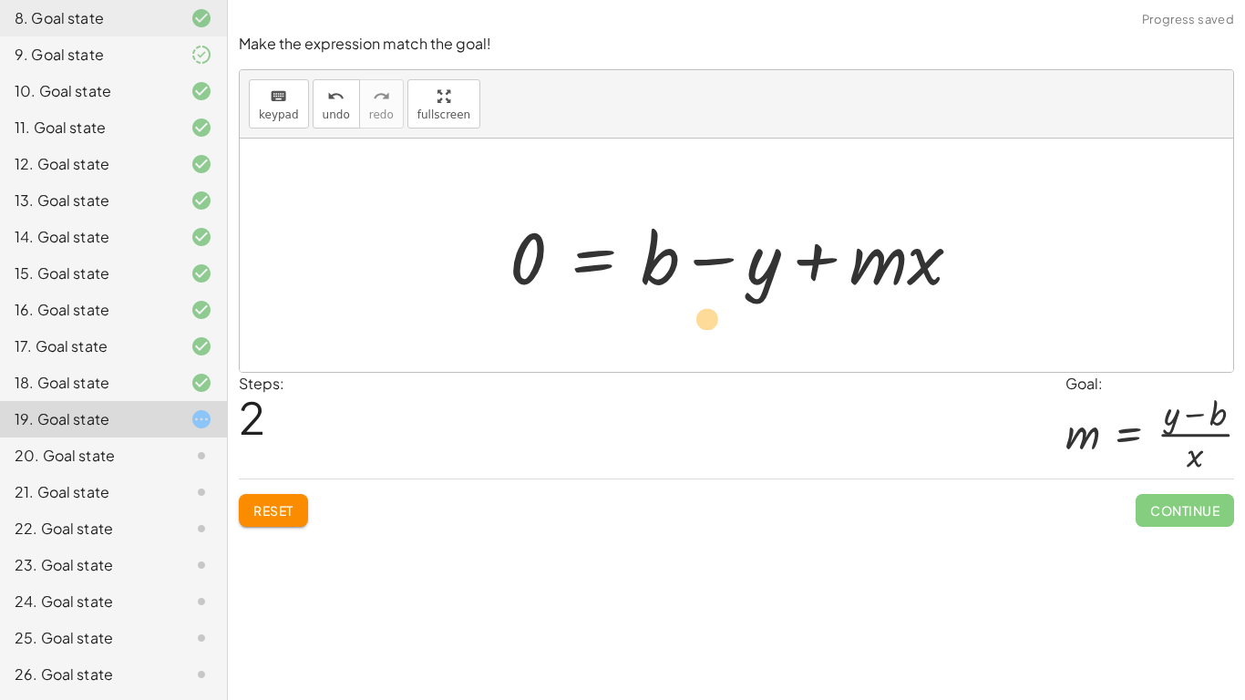
drag, startPoint x: 916, startPoint y: 277, endPoint x: 696, endPoint y: 337, distance: 227.7
click at [696, 337] on div "y = + · m · x + b 0 = + · m · x + b − y · x y = + · m · x + b 0 −" at bounding box center [736, 254] width 993 height 233
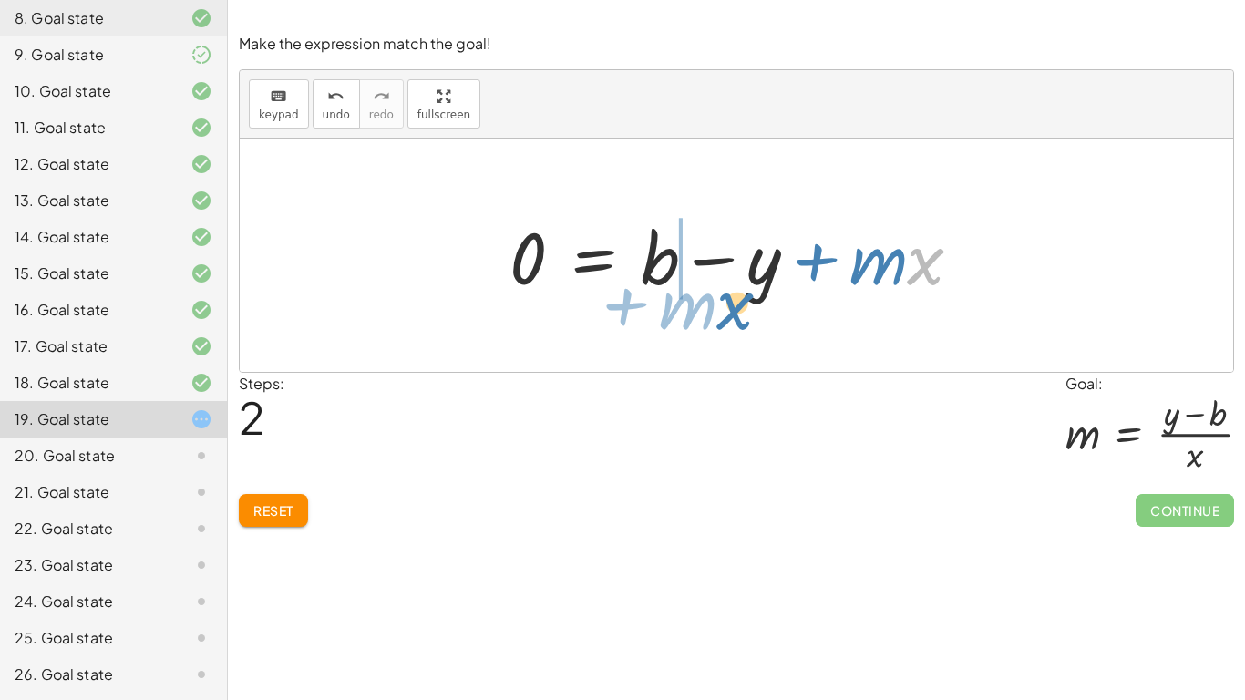
drag, startPoint x: 924, startPoint y: 268, endPoint x: 715, endPoint y: 313, distance: 213.6
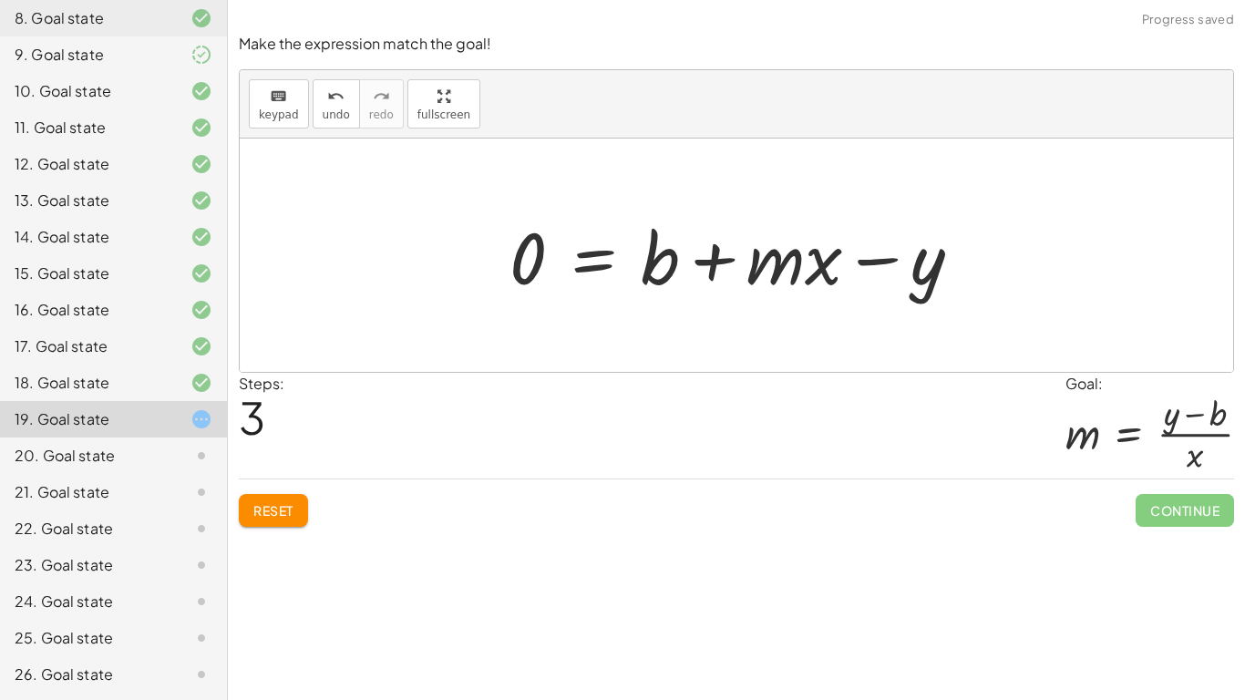
click at [241, 580] on div "Solve the equation for the variable given. keyboard keypad undo undo redo redo …" at bounding box center [736, 350] width 1017 height 700
click at [250, 543] on div "Solve the equation for the variable given. keyboard keypad undo undo redo redo …" at bounding box center [736, 350] width 1017 height 700
click at [272, 495] on button "Reset" at bounding box center [273, 510] width 69 height 33
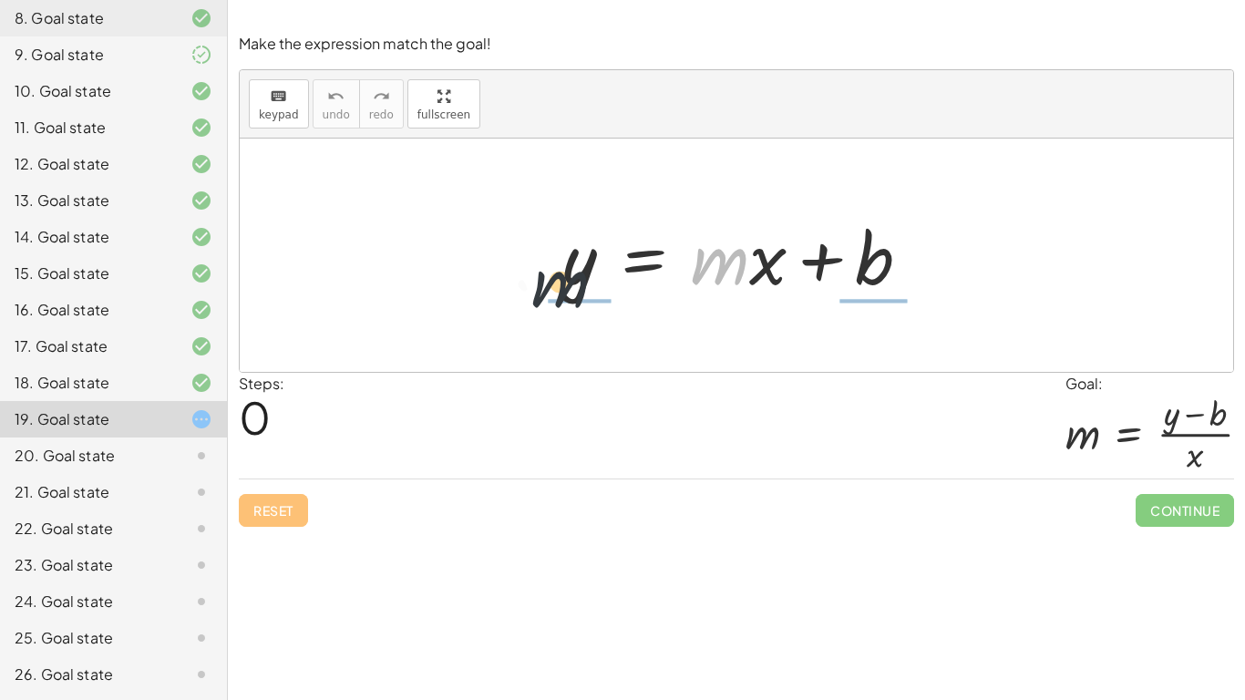
drag, startPoint x: 739, startPoint y: 272, endPoint x: 524, endPoint y: 290, distance: 215.8
click at [524, 290] on div "· m y = + · m · x + b" at bounding box center [736, 254] width 993 height 233
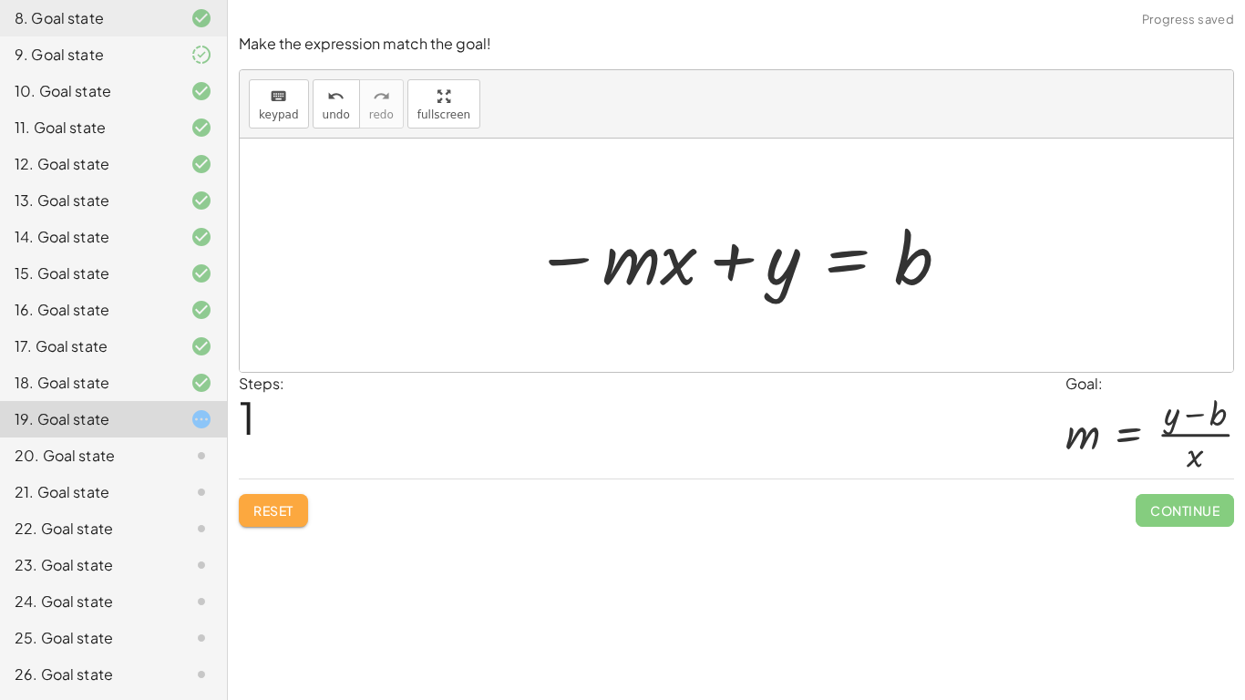
click at [280, 512] on span "Reset" at bounding box center [273, 510] width 40 height 16
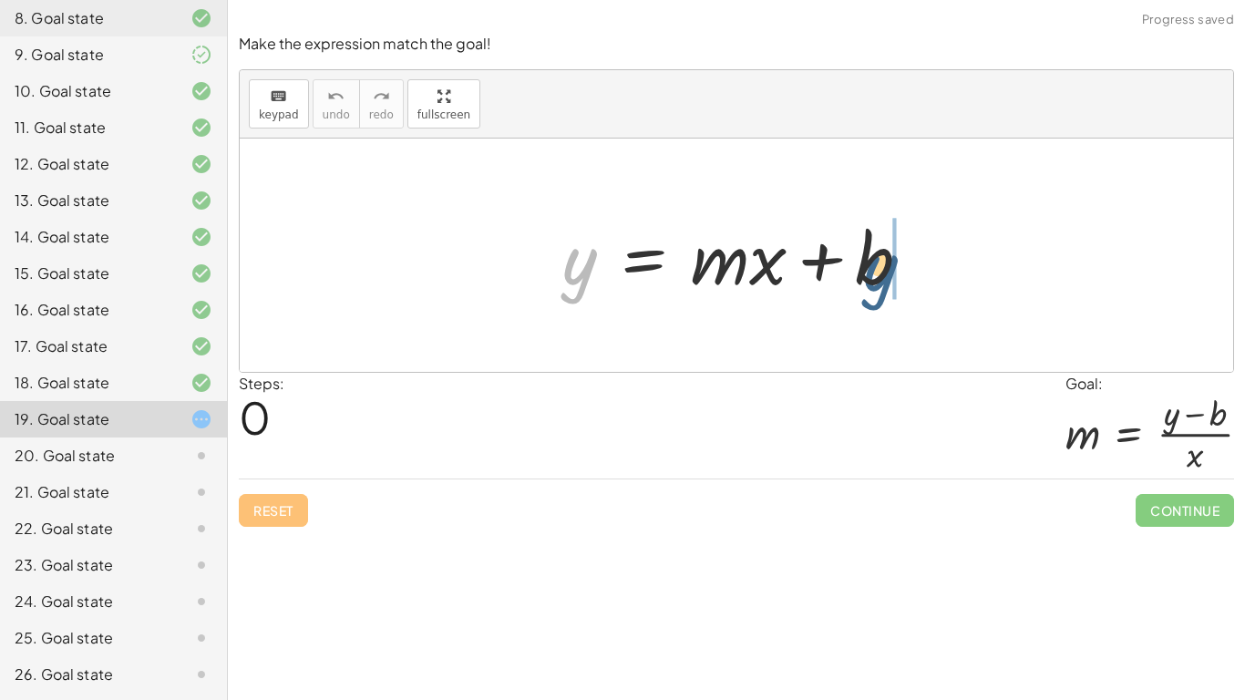
drag, startPoint x: 571, startPoint y: 283, endPoint x: 876, endPoint y: 267, distance: 304.8
click at [876, 267] on div at bounding box center [743, 256] width 381 height 94
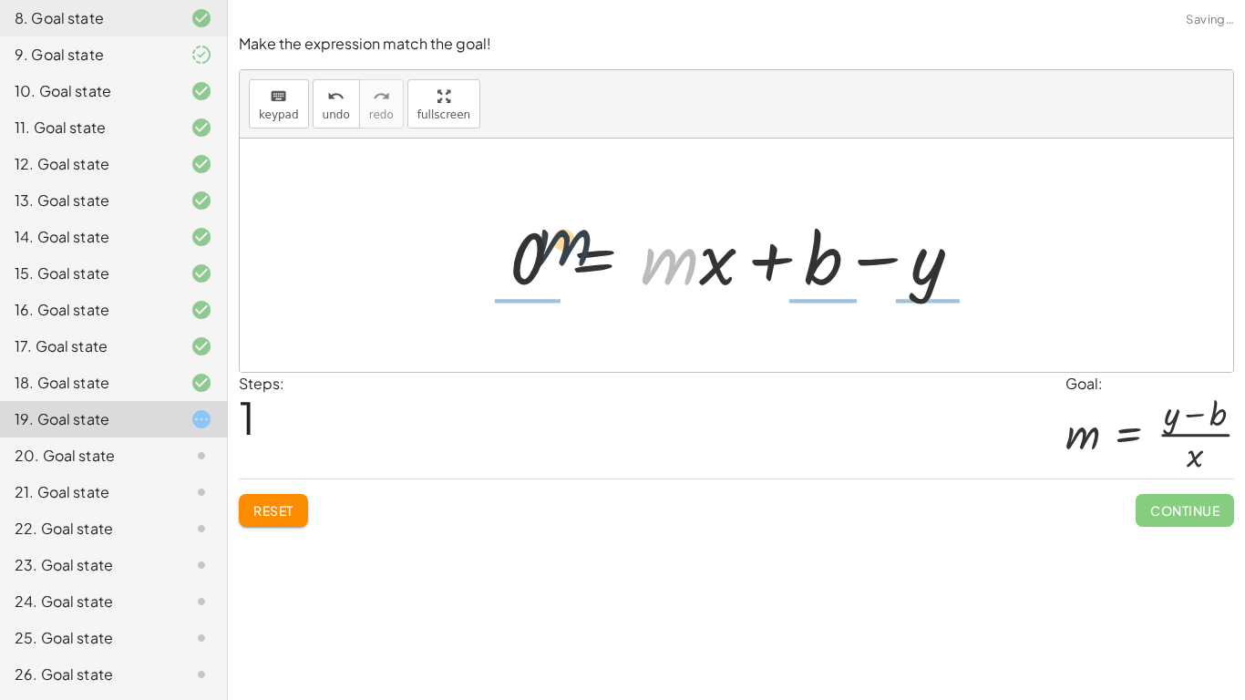
drag, startPoint x: 673, startPoint y: 281, endPoint x: 532, endPoint y: 272, distance: 141.5
click at [532, 272] on div at bounding box center [742, 256] width 485 height 94
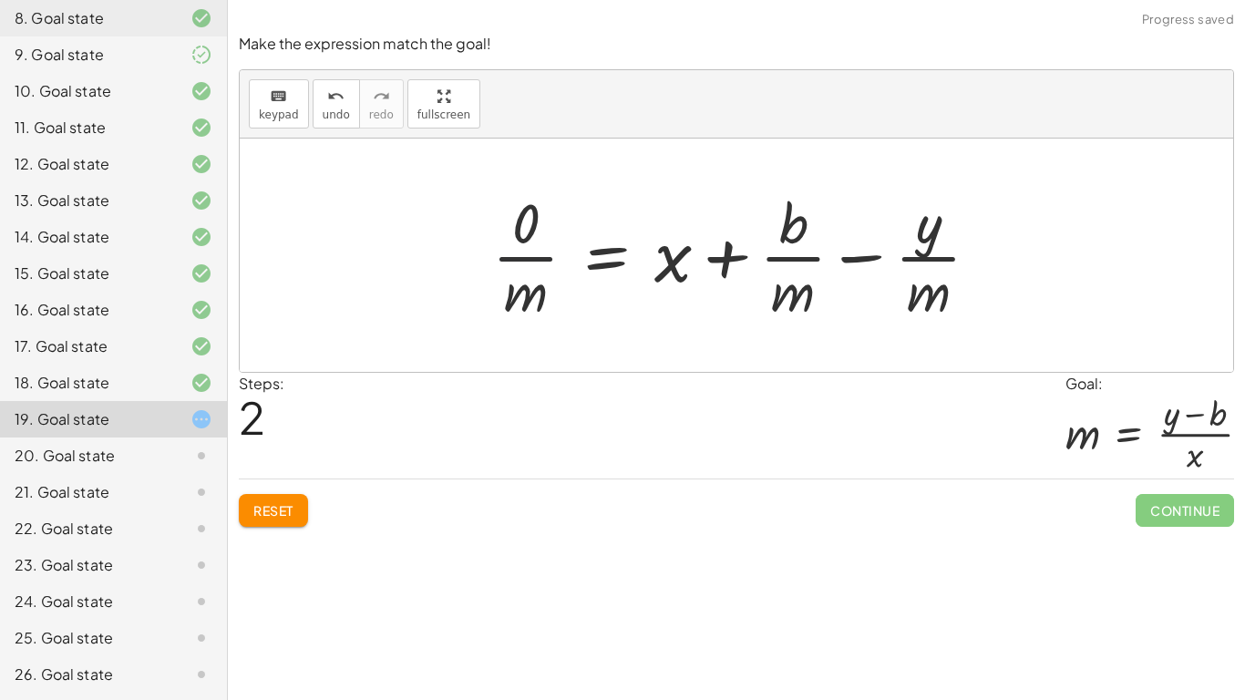
click at [531, 256] on div at bounding box center [743, 255] width 520 height 140
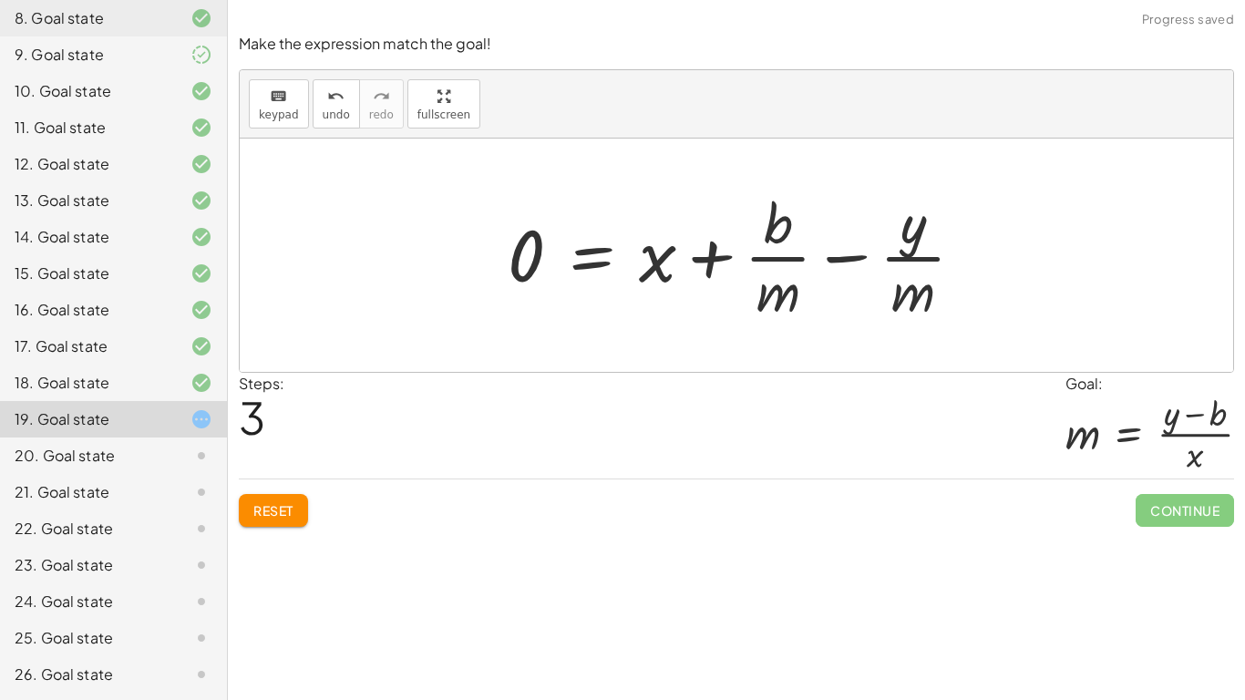
click at [0, 0] on div "Make the expression match the goal! keyboard keypad undo undo redo redo fullscr…" at bounding box center [0, 0] width 0 height 0
click at [275, 525] on button "Reset" at bounding box center [273, 510] width 69 height 33
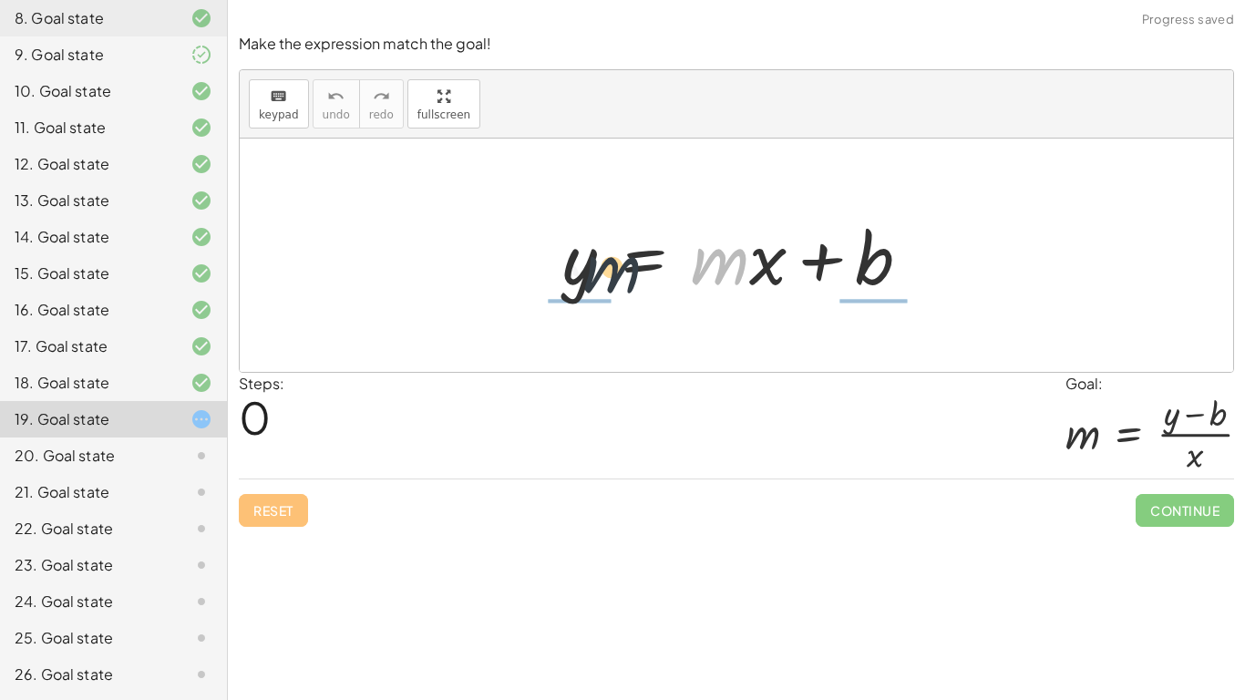
drag, startPoint x: 733, startPoint y: 272, endPoint x: 562, endPoint y: 283, distance: 171.6
click at [562, 283] on div at bounding box center [743, 256] width 381 height 94
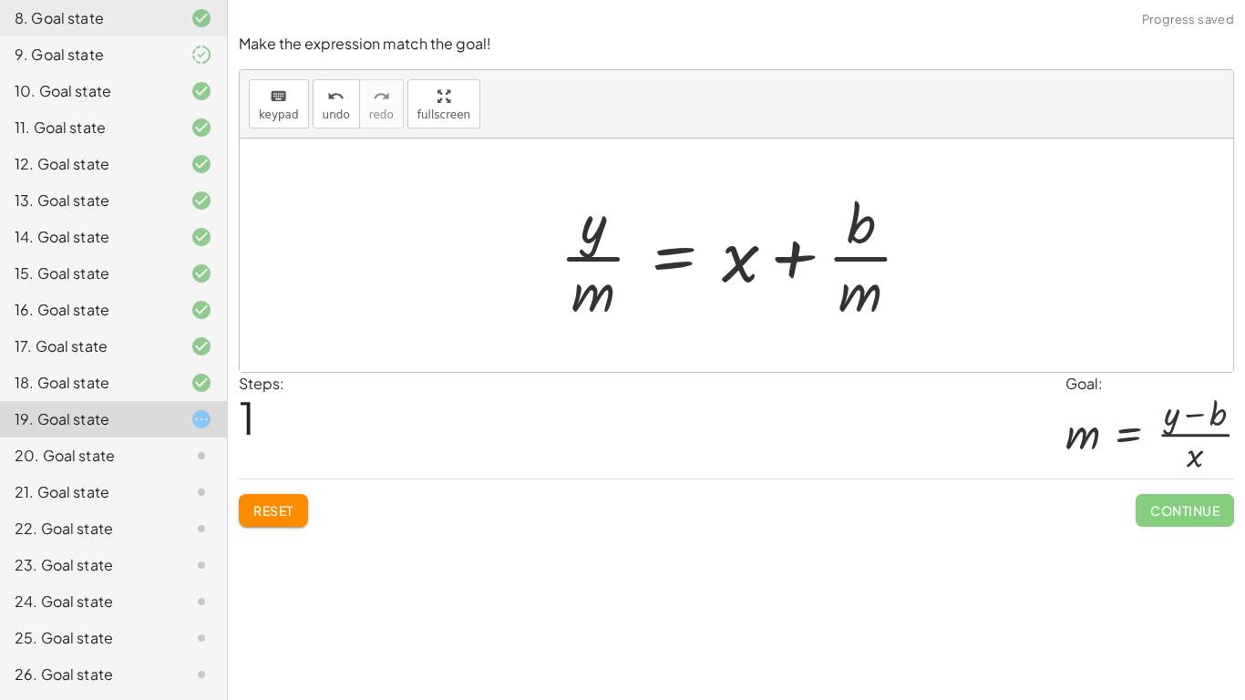
click at [581, 305] on div at bounding box center [742, 255] width 385 height 140
click at [611, 255] on div at bounding box center [742, 255] width 385 height 140
click at [284, 478] on div "Reset Continue" at bounding box center [736, 502] width 995 height 48
click at [287, 481] on div "Reset Continue" at bounding box center [736, 502] width 995 height 48
click at [277, 502] on span "Reset" at bounding box center [273, 510] width 40 height 16
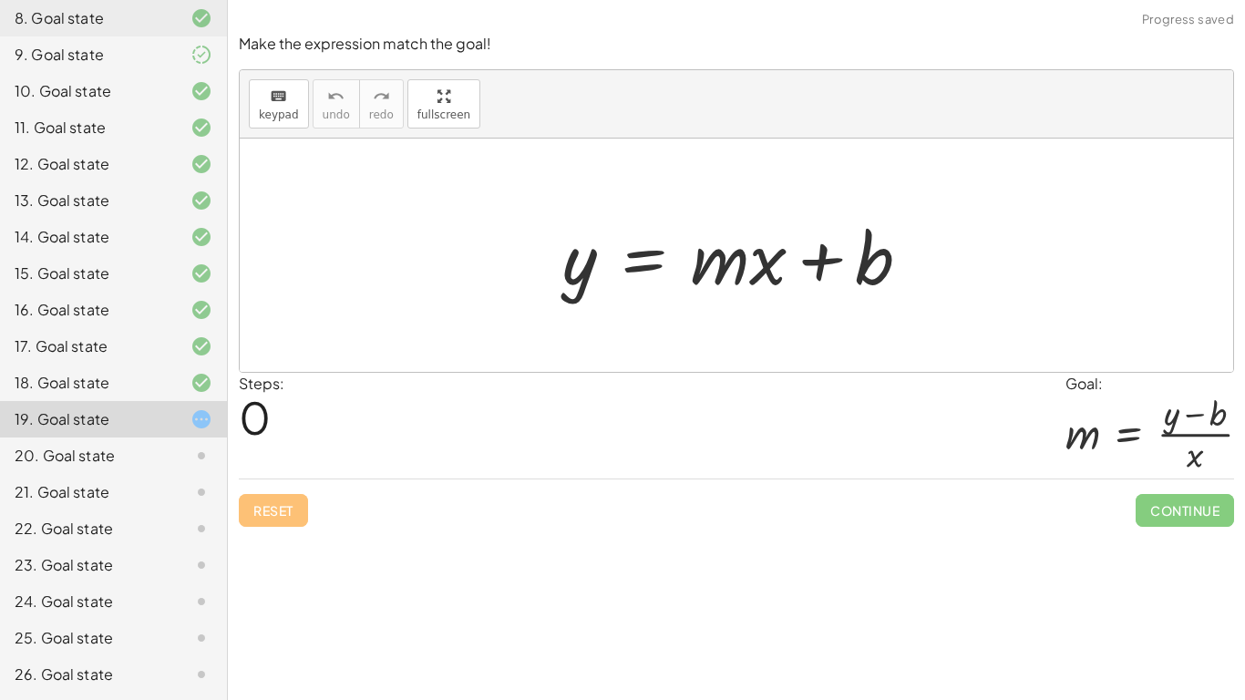
click at [762, 263] on div at bounding box center [743, 256] width 381 height 94
drag, startPoint x: 766, startPoint y: 267, endPoint x: 863, endPoint y: 328, distance: 114.3
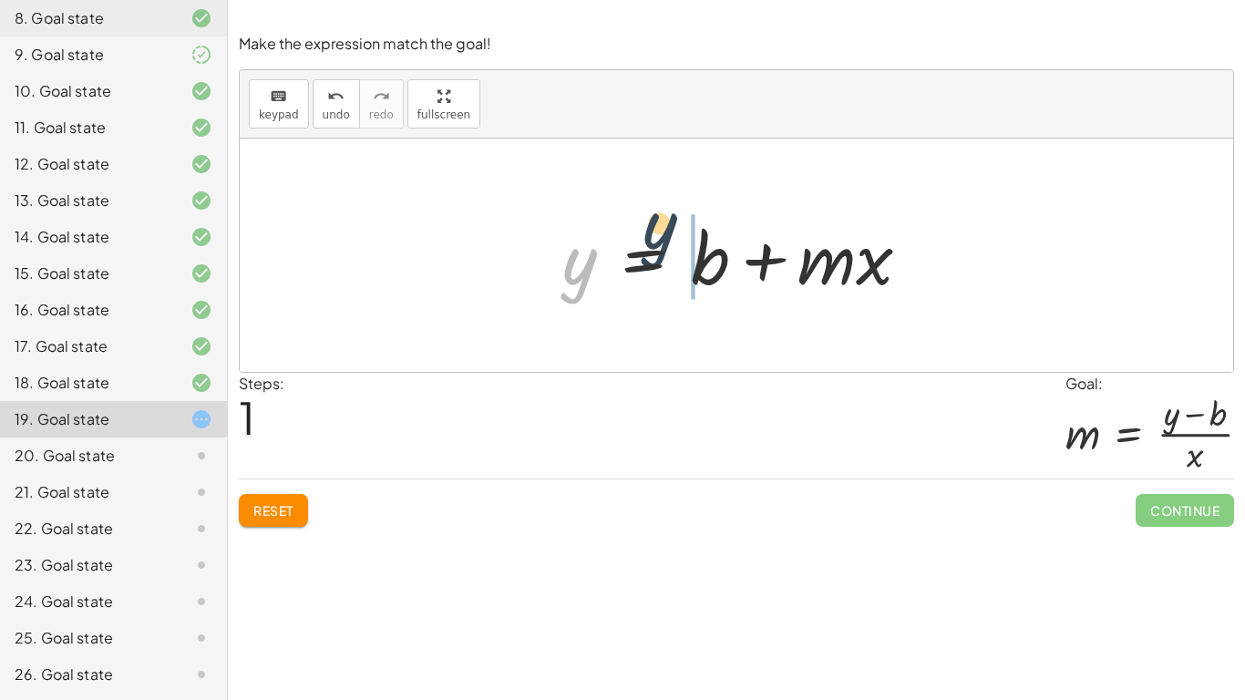
drag, startPoint x: 572, startPoint y: 285, endPoint x: 680, endPoint y: 251, distance: 113.0
click at [680, 251] on div at bounding box center [743, 256] width 381 height 94
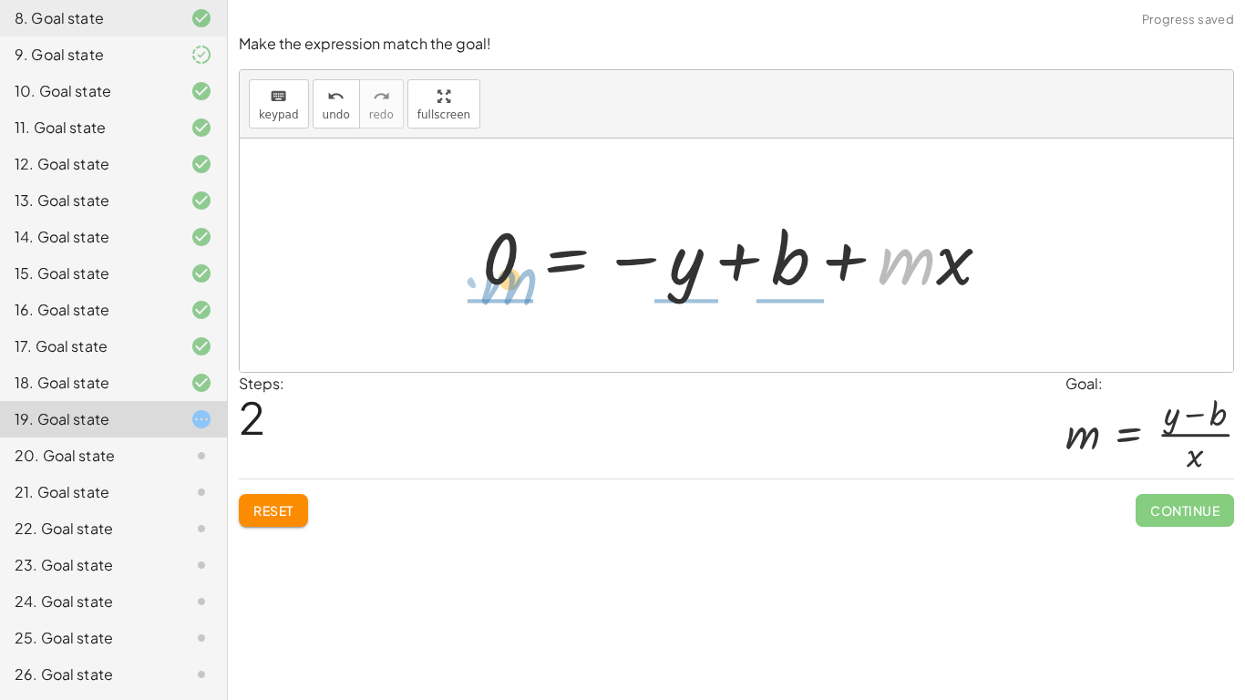
drag, startPoint x: 897, startPoint y: 270, endPoint x: 493, endPoint y: 285, distance: 403.9
click at [493, 285] on div at bounding box center [743, 256] width 541 height 94
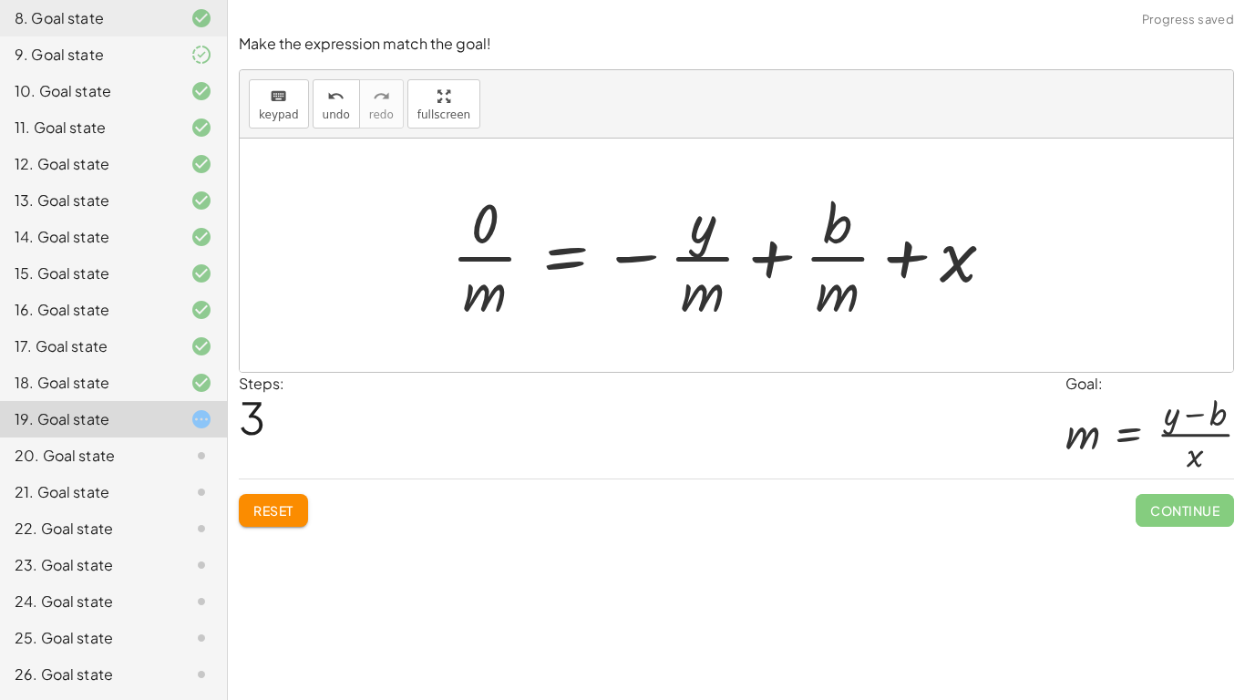
click at [292, 493] on div "Reset Continue" at bounding box center [736, 502] width 995 height 48
click at [298, 520] on button "Reset" at bounding box center [273, 510] width 69 height 33
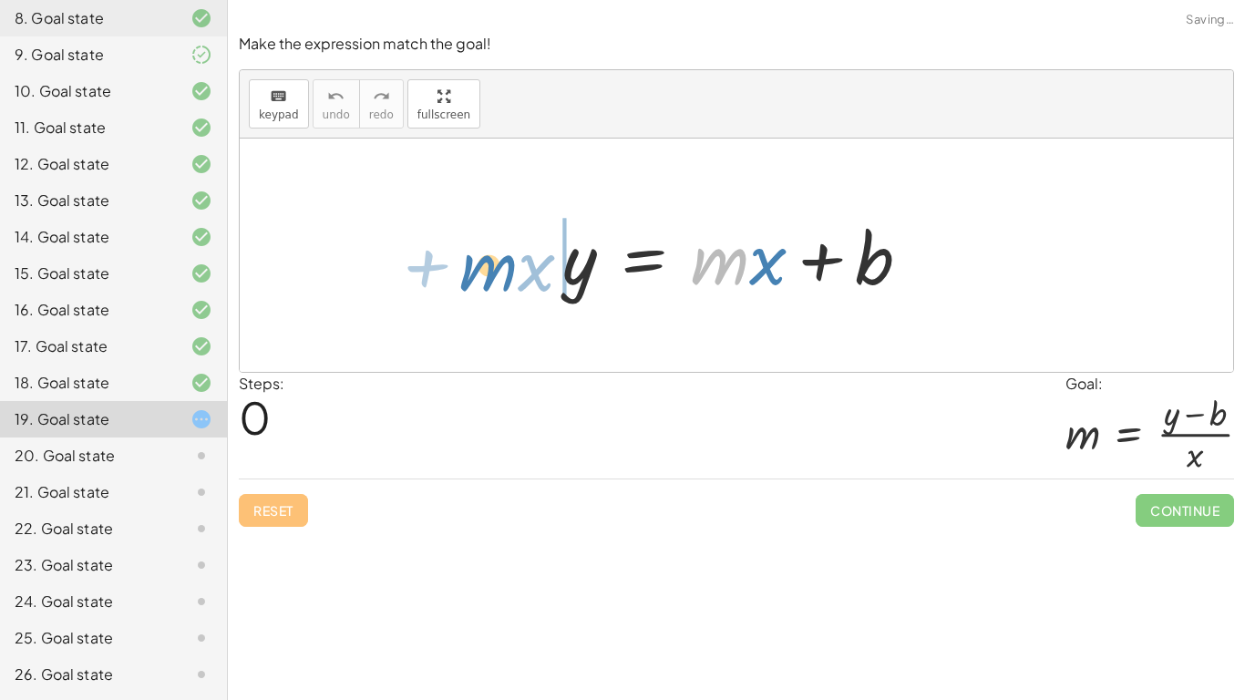
drag, startPoint x: 725, startPoint y: 273, endPoint x: 494, endPoint y: 280, distance: 231.5
click at [494, 280] on div "· m + · x y = + · m · x + b" at bounding box center [736, 254] width 993 height 233
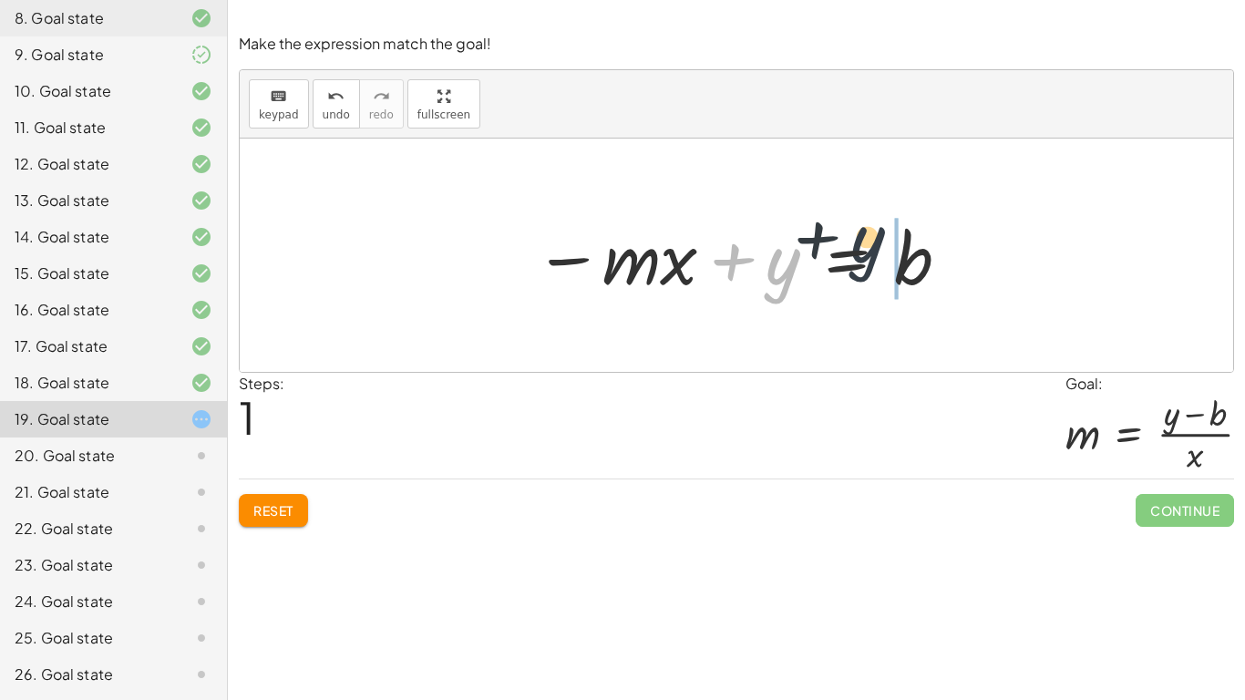
drag, startPoint x: 777, startPoint y: 282, endPoint x: 869, endPoint y: 261, distance: 94.4
click at [869, 261] on div at bounding box center [743, 256] width 436 height 94
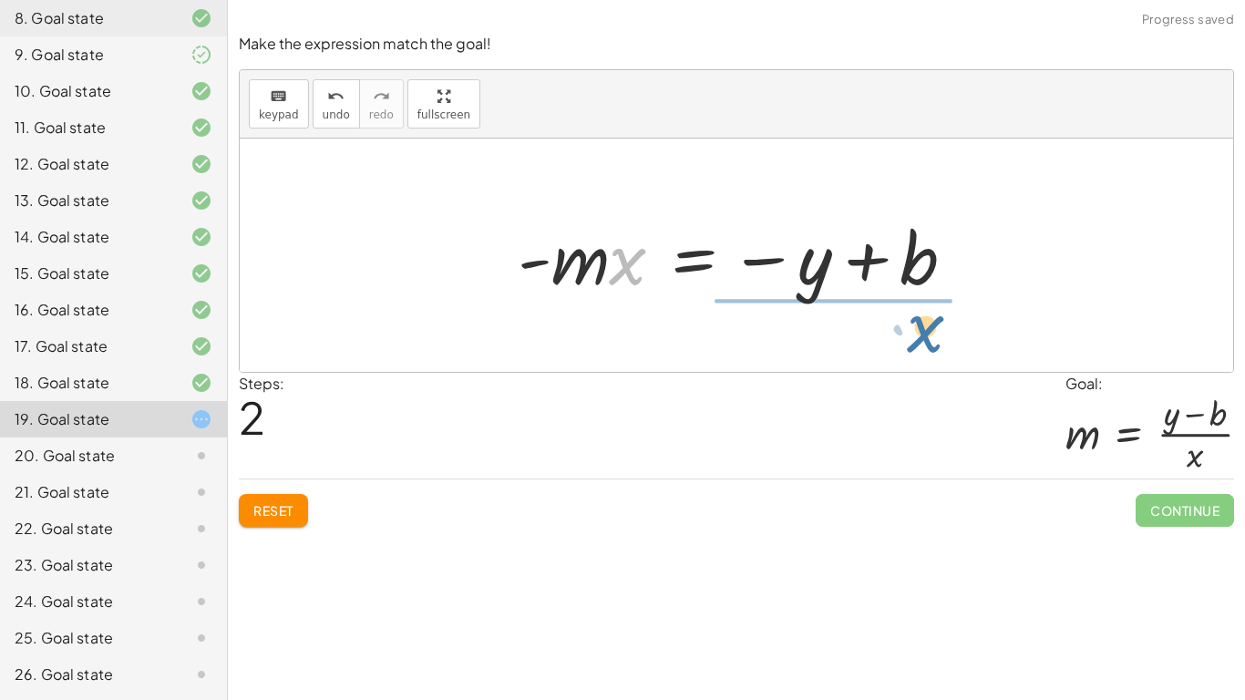
drag, startPoint x: 620, startPoint y: 273, endPoint x: 863, endPoint y: 323, distance: 247.5
click at [863, 323] on div "y = + · m · x + b − · m · x + y = b · x y = · m · x b - − +" at bounding box center [736, 254] width 993 height 233
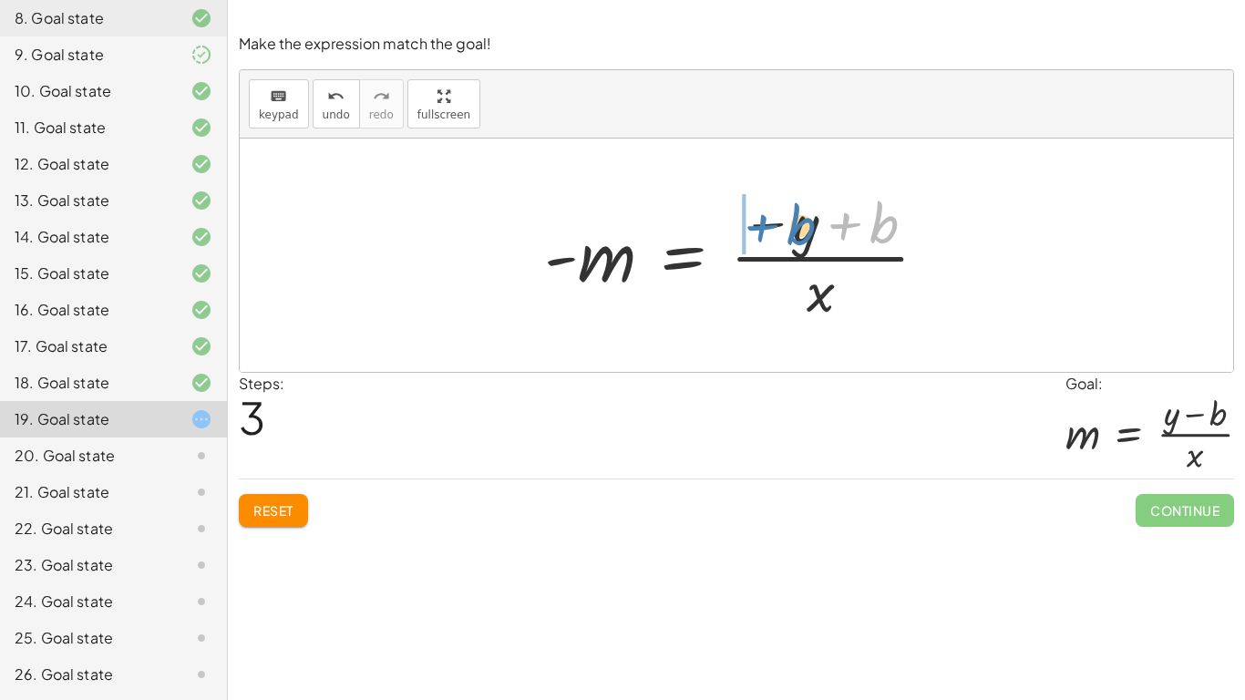
drag, startPoint x: 876, startPoint y: 243, endPoint x: 793, endPoint y: 245, distance: 82.9
click at [793, 245] on div at bounding box center [743, 255] width 416 height 140
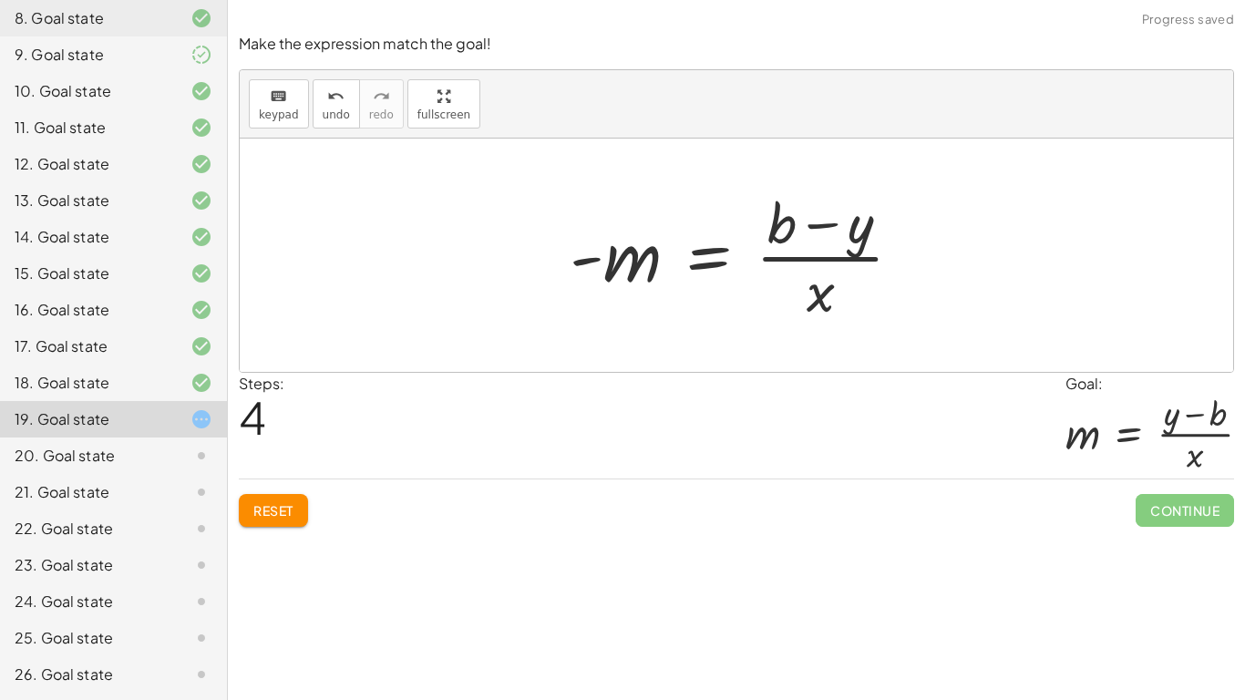
click at [640, 277] on div at bounding box center [742, 255] width 365 height 140
drag, startPoint x: 638, startPoint y: 274, endPoint x: 1056, endPoint y: 198, distance: 425.2
click at [1056, 198] on div "y = + · m · x + b − · m · x + y = b · - m · x = − y + b - m = · ( − y + b ) · x…" at bounding box center [736, 254] width 993 height 233
drag, startPoint x: 613, startPoint y: 267, endPoint x: 1003, endPoint y: 268, distance: 390.0
click at [1003, 268] on div "y = + · m · x + b − · m · x + y = b · - m · x = − y + b - m = · ( − y + b ) · x…" at bounding box center [736, 254] width 993 height 233
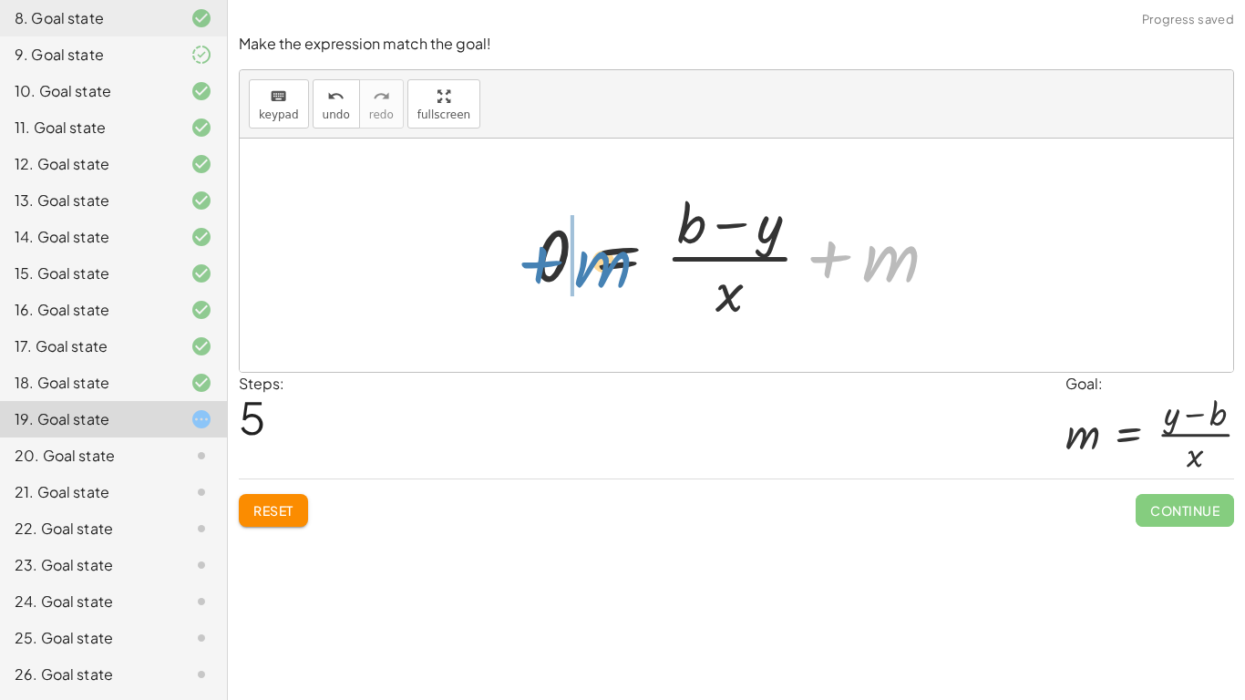
drag, startPoint x: 887, startPoint y: 265, endPoint x: 596, endPoint y: 269, distance: 290.7
click at [596, 269] on div at bounding box center [743, 255] width 436 height 140
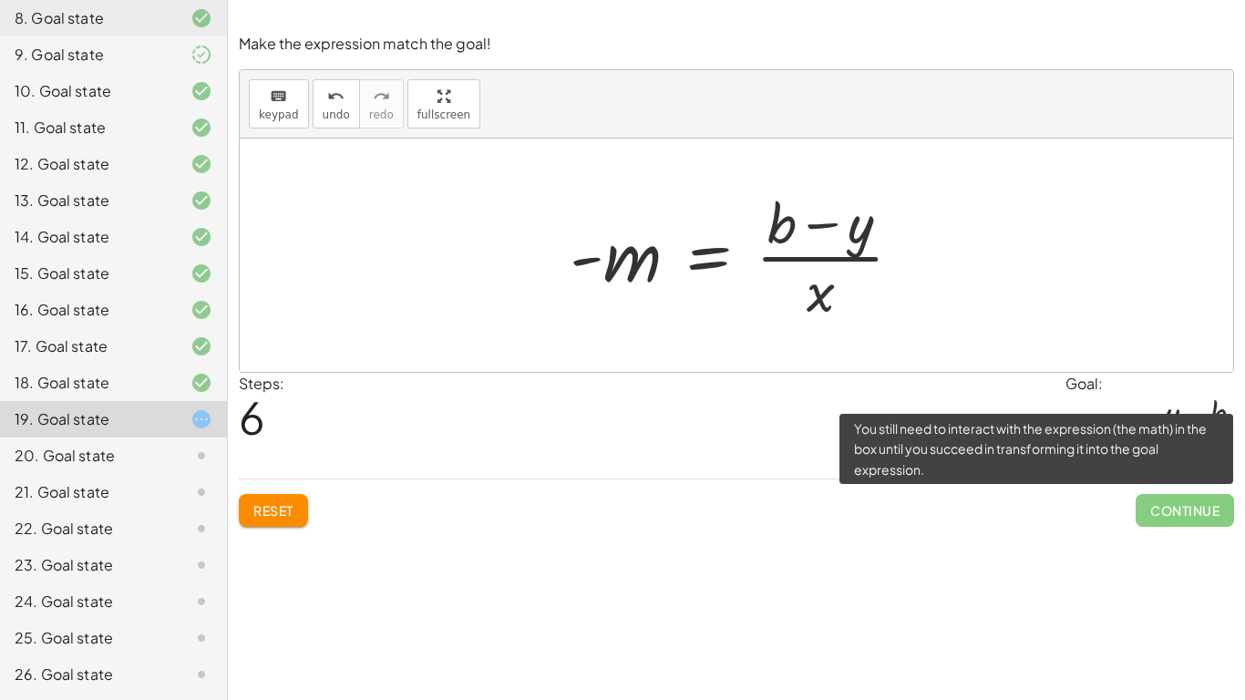
click at [1151, 506] on span "Continue" at bounding box center [1184, 510] width 98 height 33
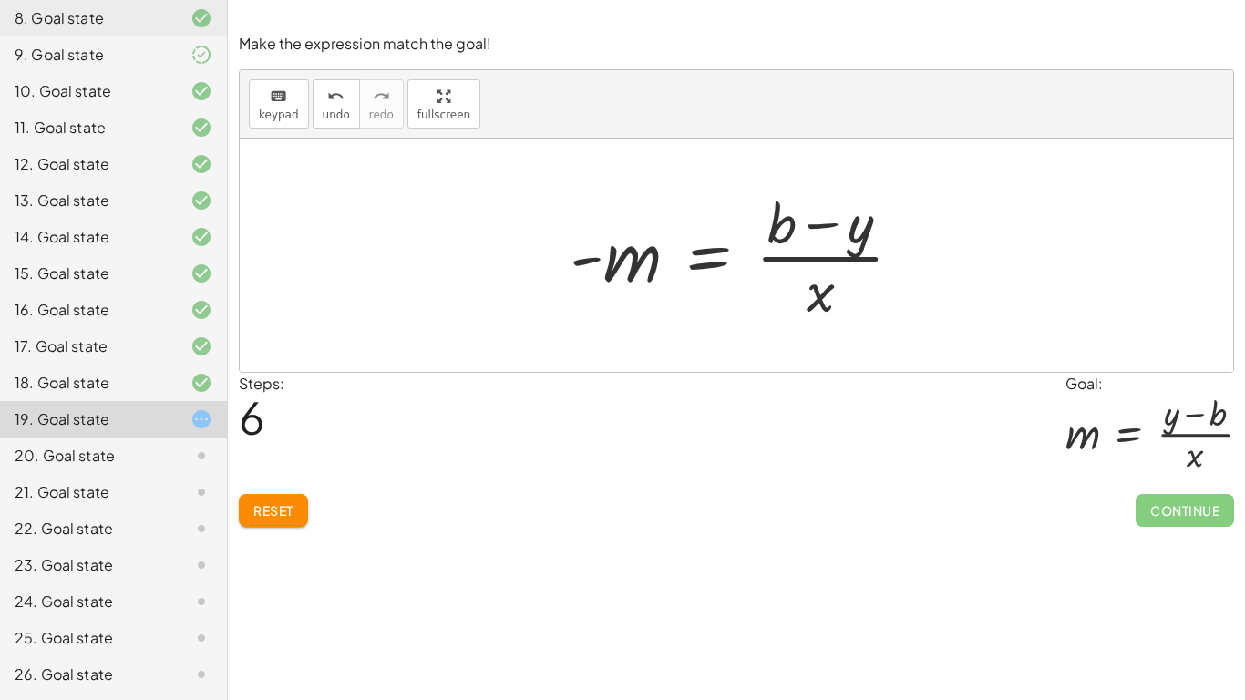
click at [283, 505] on span "Reset" at bounding box center [273, 510] width 40 height 16
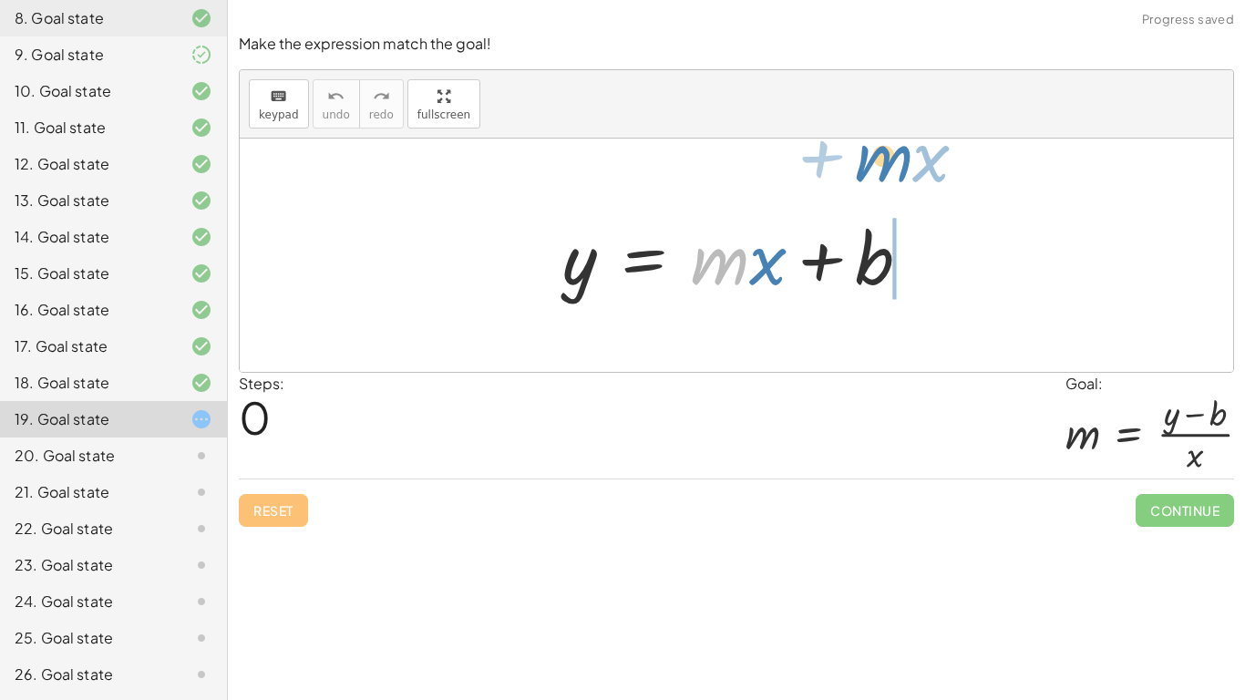
drag, startPoint x: 729, startPoint y: 282, endPoint x: 895, endPoint y: 193, distance: 187.9
click at [895, 193] on div "· m + · x y = + · m · x + b" at bounding box center [736, 254] width 993 height 233
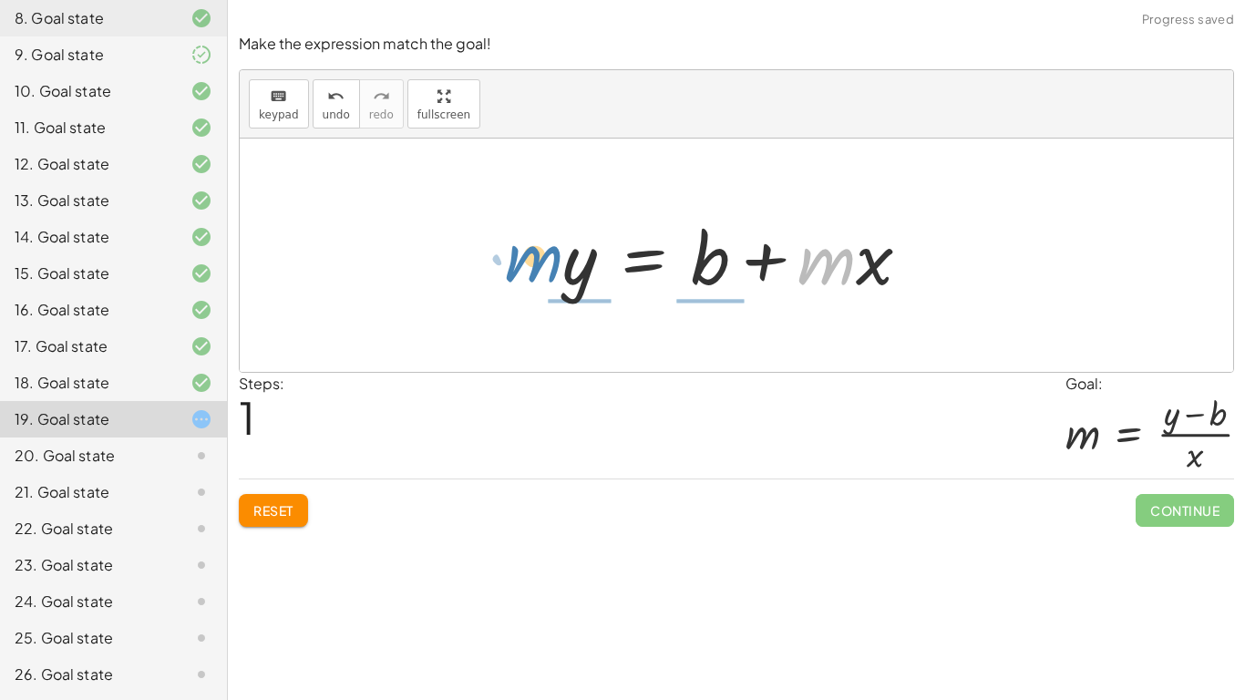
drag, startPoint x: 817, startPoint y: 269, endPoint x: 524, endPoint y: 266, distance: 293.4
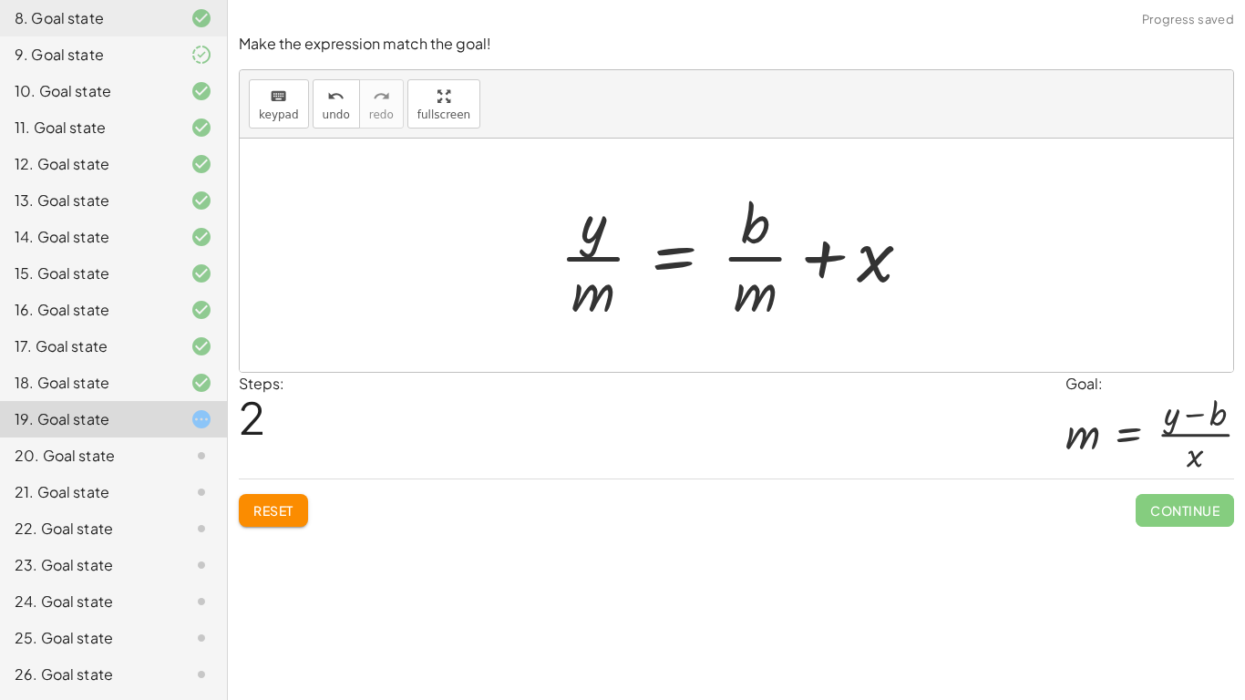
click at [581, 261] on div at bounding box center [742, 255] width 385 height 140
drag, startPoint x: 587, startPoint y: 241, endPoint x: 828, endPoint y: 218, distance: 242.6
click at [828, 218] on div at bounding box center [742, 255] width 385 height 140
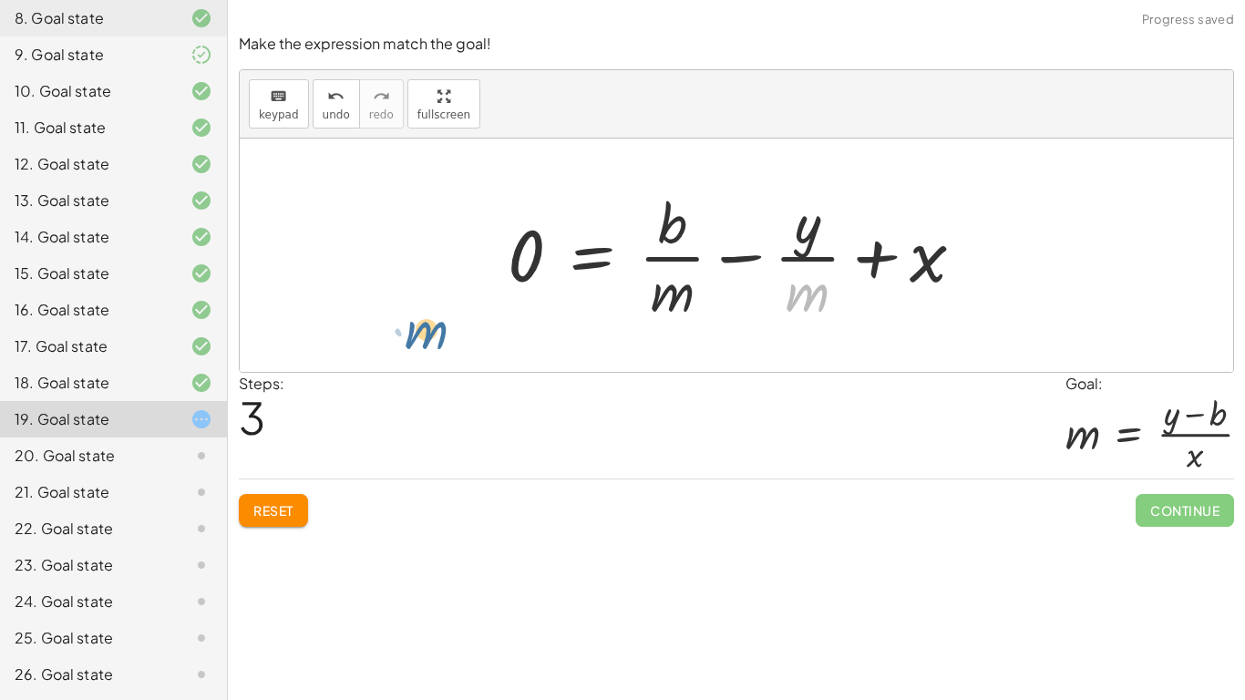
drag, startPoint x: 817, startPoint y: 298, endPoint x: 426, endPoint y: 302, distance: 391.8
click at [426, 302] on div "y = + · m · x + b y = + b + · m · x · y · m = + · b · m + x · m y = + x + b · ·…" at bounding box center [736, 254] width 993 height 233
drag, startPoint x: 807, startPoint y: 298, endPoint x: 544, endPoint y: 260, distance: 266.1
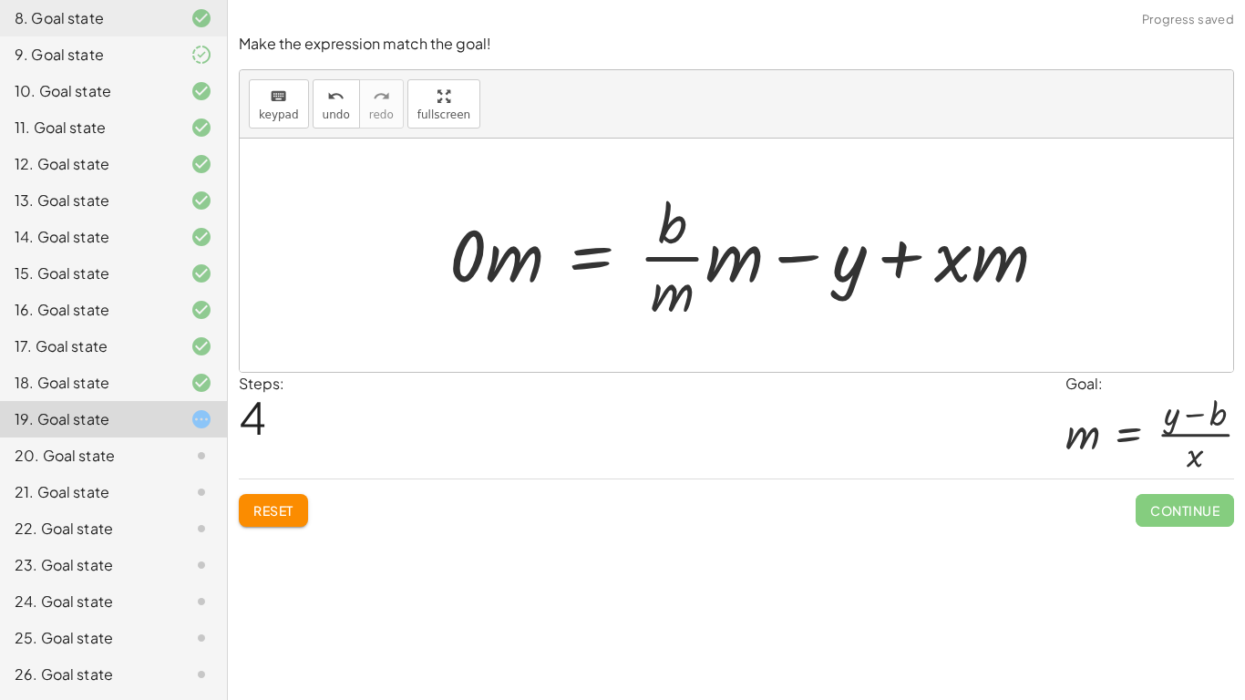
click at [491, 262] on div at bounding box center [755, 255] width 631 height 140
drag, startPoint x: 682, startPoint y: 303, endPoint x: 510, endPoint y: 264, distance: 176.4
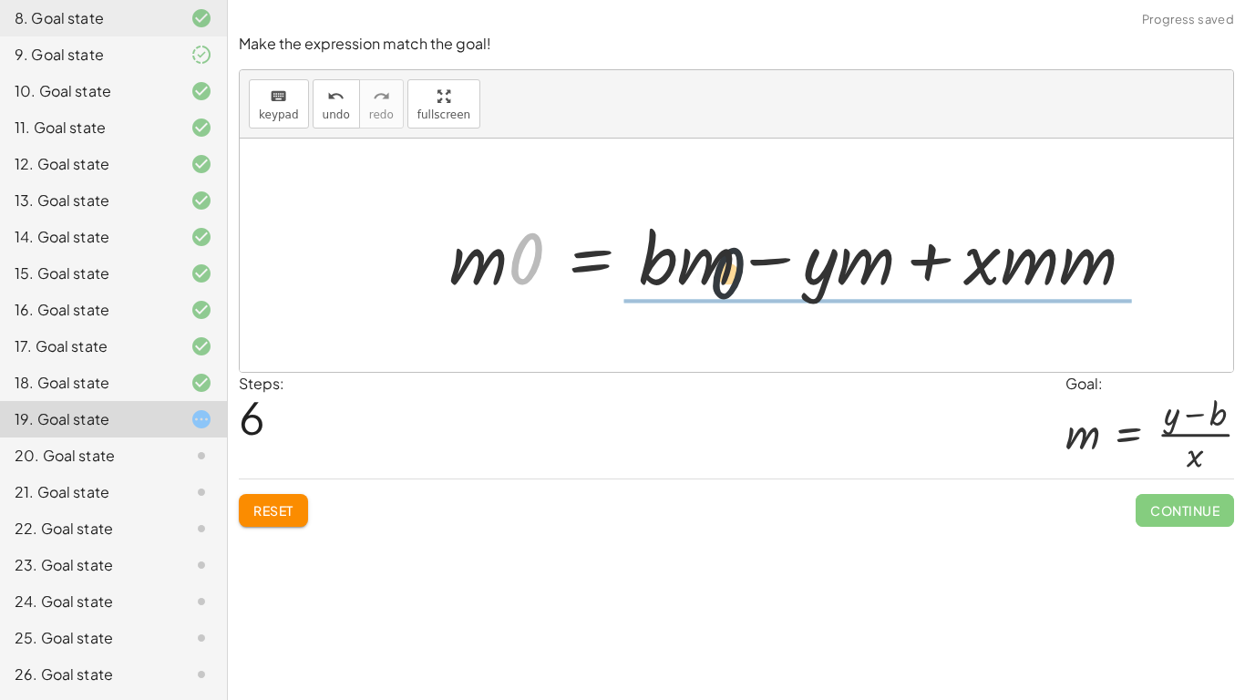
drag, startPoint x: 518, startPoint y: 267, endPoint x: 766, endPoint y: 275, distance: 248.9
click at [766, 275] on div at bounding box center [798, 256] width 717 height 94
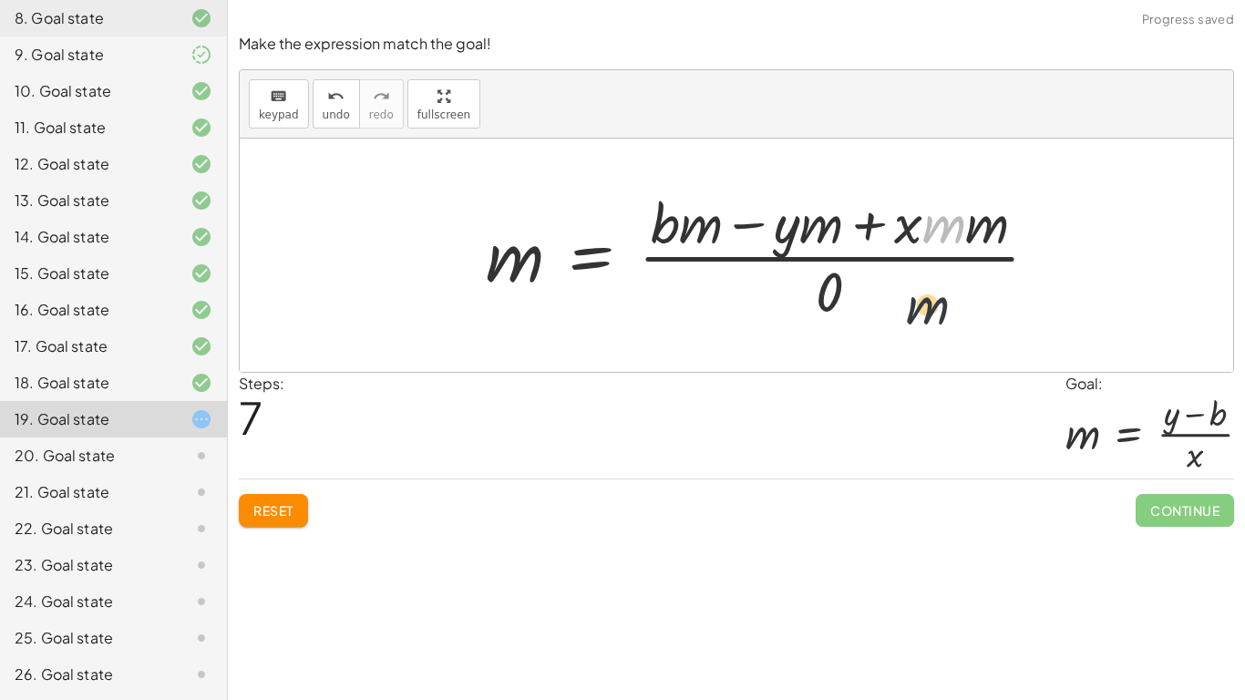
drag, startPoint x: 943, startPoint y: 218, endPoint x: 805, endPoint y: 415, distance: 240.9
click at [0, 0] on div "Make the expression match the goal! keyboard keypad undo undo redo redo fullscr…" at bounding box center [0, 0] width 0 height 0
click at [963, 222] on div at bounding box center [769, 255] width 585 height 140
click at [777, 231] on div at bounding box center [769, 255] width 585 height 140
drag, startPoint x: 916, startPoint y: 231, endPoint x: 867, endPoint y: 285, distance: 72.9
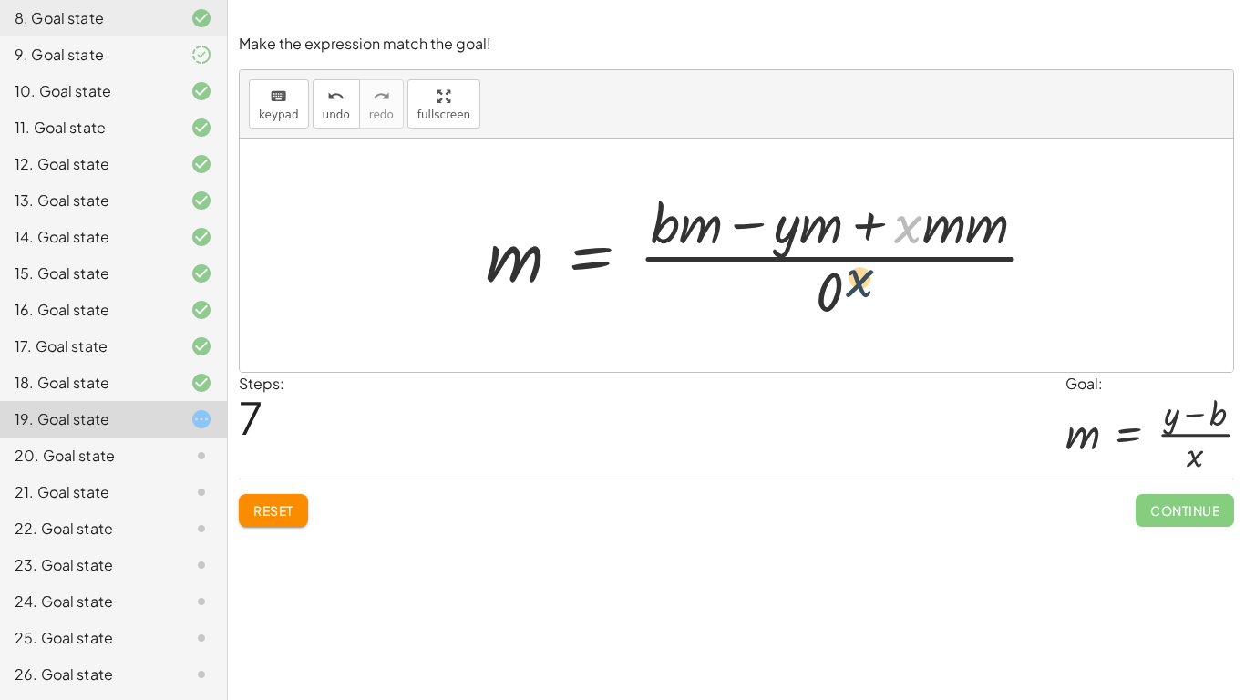
click at [867, 285] on div at bounding box center [769, 255] width 585 height 140
drag, startPoint x: 904, startPoint y: 227, endPoint x: 824, endPoint y: 297, distance: 106.5
click at [824, 297] on div at bounding box center [769, 255] width 585 height 140
click at [289, 512] on span "Reset" at bounding box center [273, 510] width 40 height 16
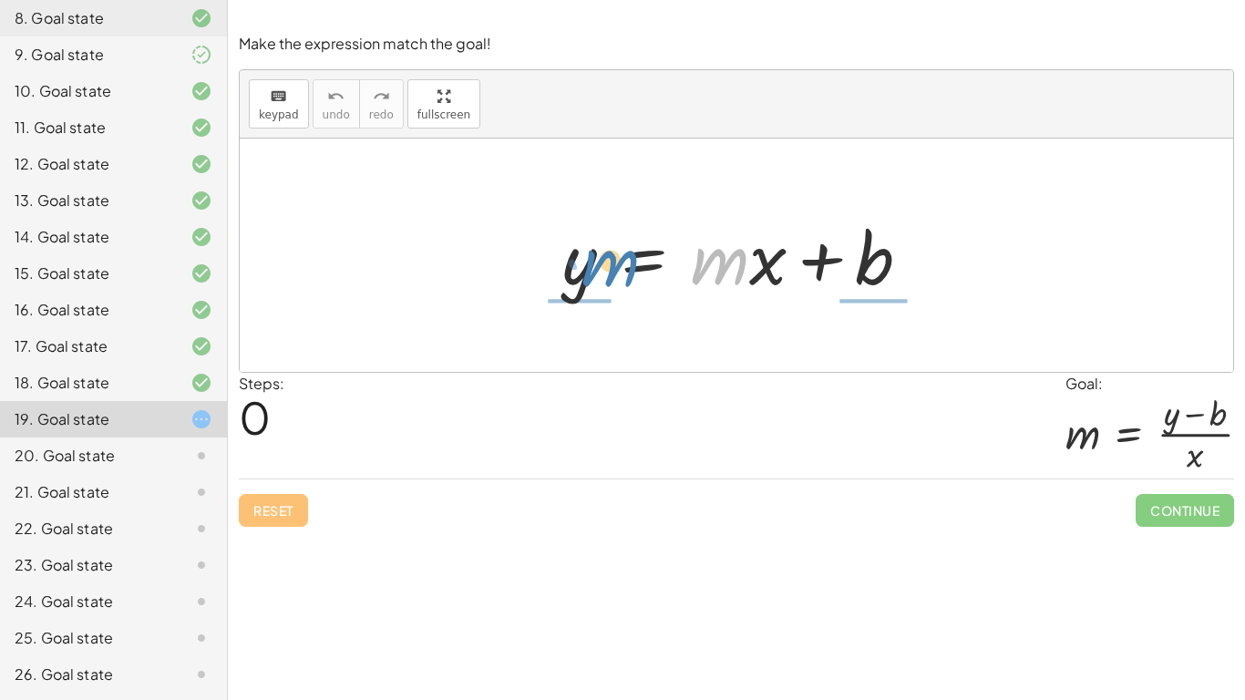
drag, startPoint x: 725, startPoint y: 286, endPoint x: 615, endPoint y: 288, distance: 110.3
click at [615, 288] on div at bounding box center [743, 256] width 381 height 94
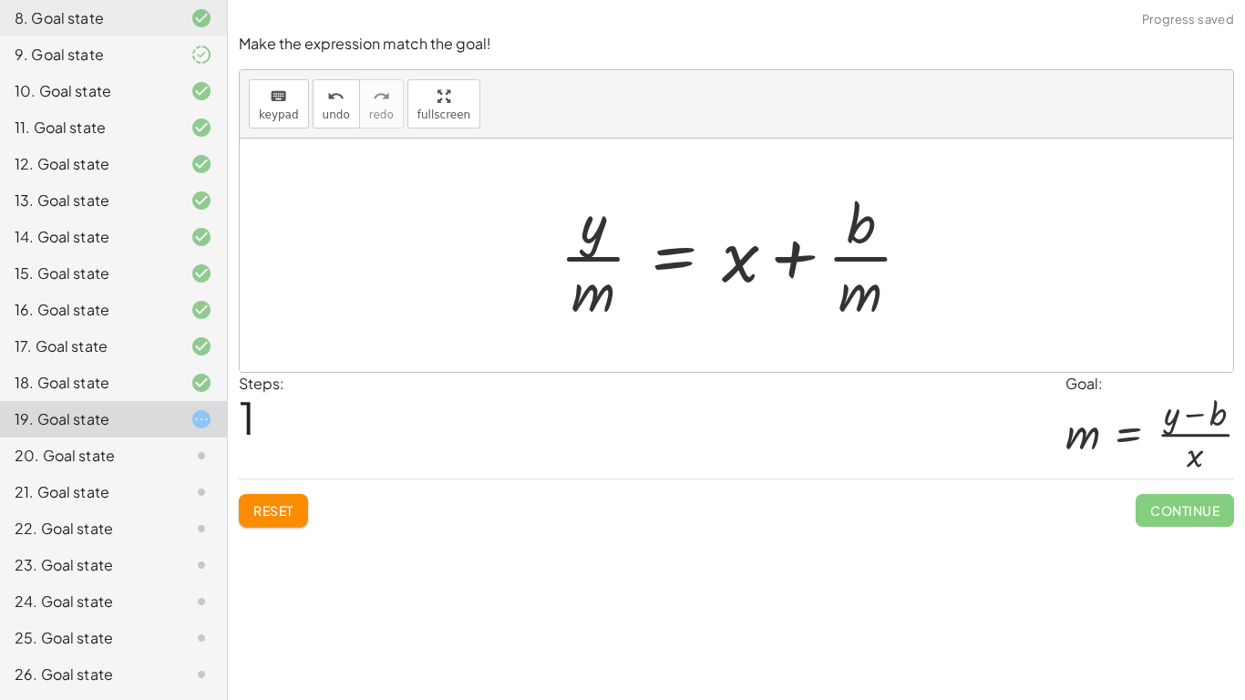
click at [285, 509] on span "Reset" at bounding box center [273, 510] width 40 height 16
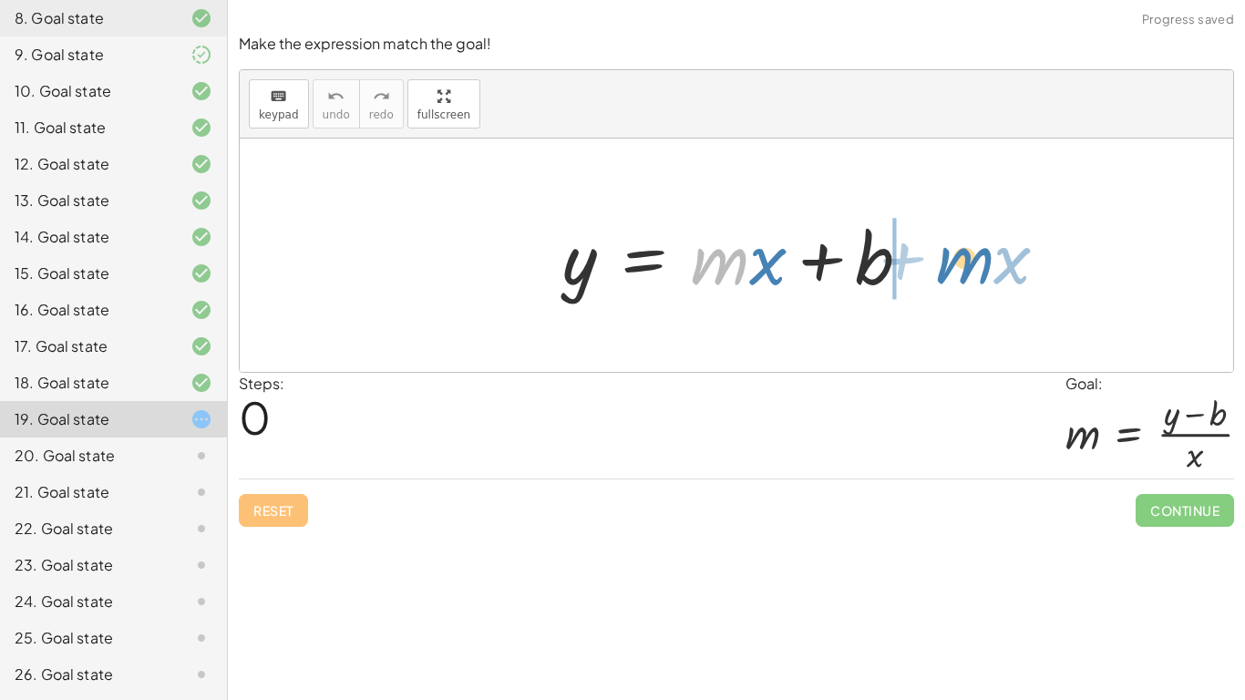
drag, startPoint x: 734, startPoint y: 261, endPoint x: 976, endPoint y: 256, distance: 241.5
click at [976, 256] on div "· m + · x y = + · m · x + b" at bounding box center [736, 254] width 993 height 233
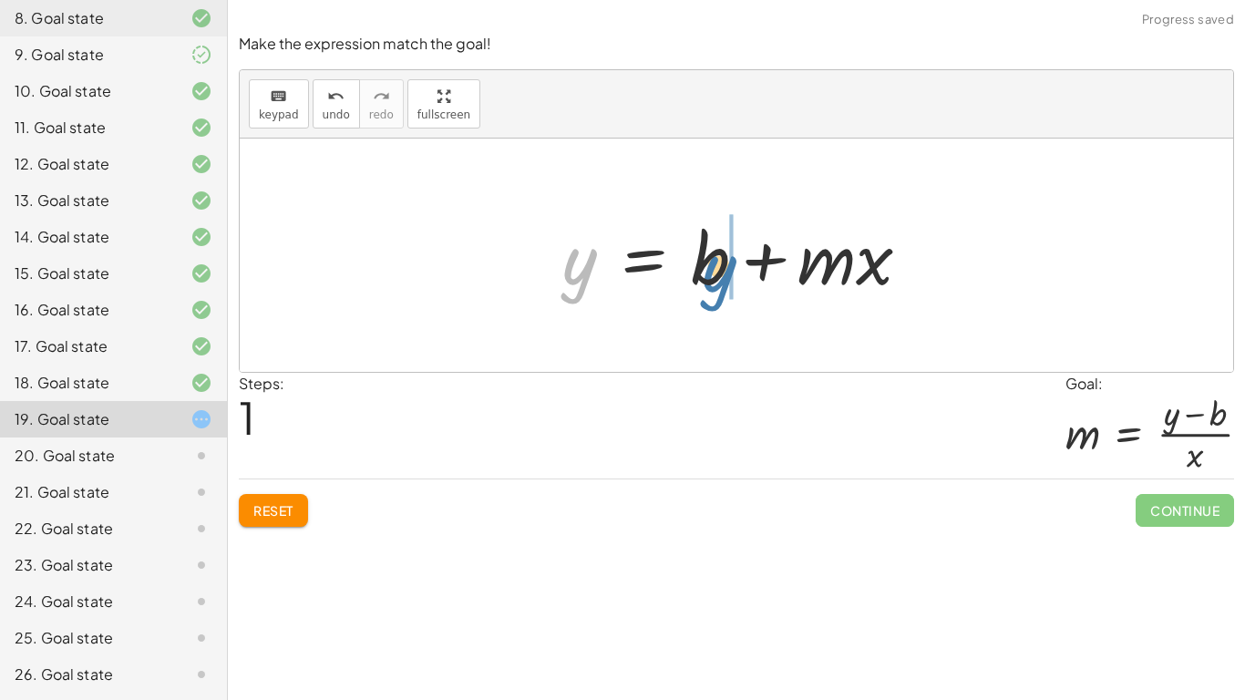
drag, startPoint x: 565, startPoint y: 291, endPoint x: 705, endPoint y: 293, distance: 140.3
click at [705, 293] on div at bounding box center [743, 256] width 381 height 94
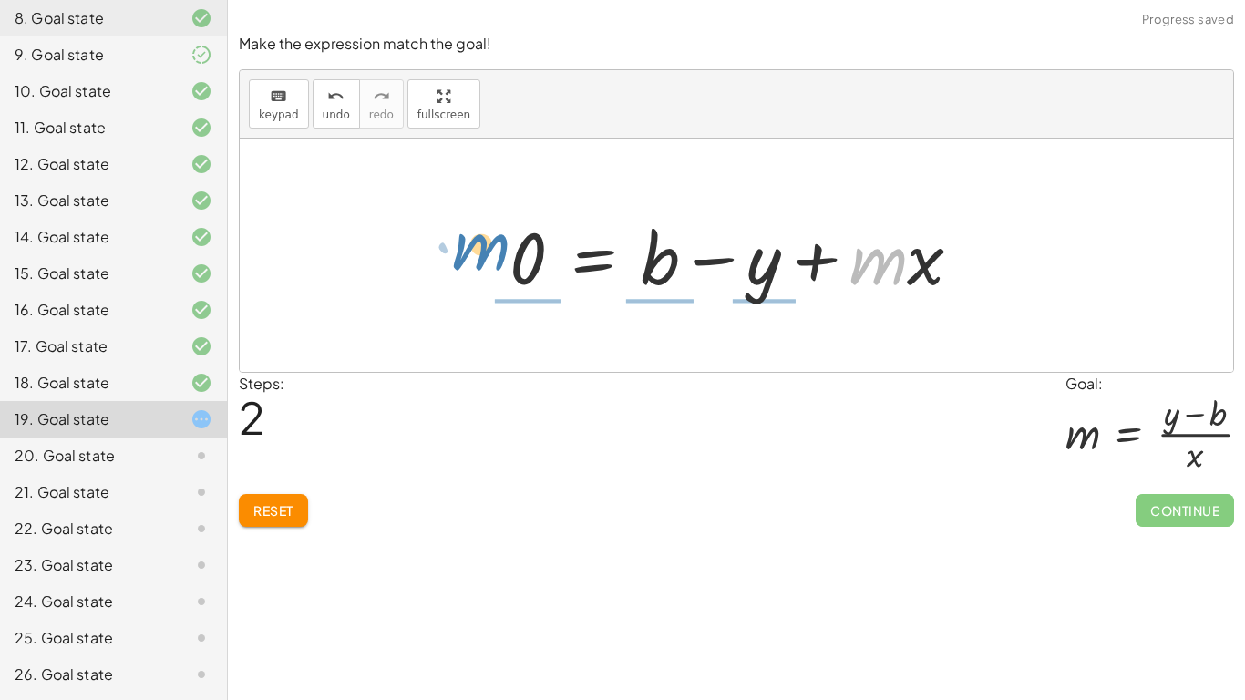
drag, startPoint x: 896, startPoint y: 265, endPoint x: 487, endPoint y: 248, distance: 408.6
click at [487, 248] on div "y = + · m · x + b y = + b + · m · x · m + · x y = + · m · x + b 0 −" at bounding box center [736, 255] width 508 height 103
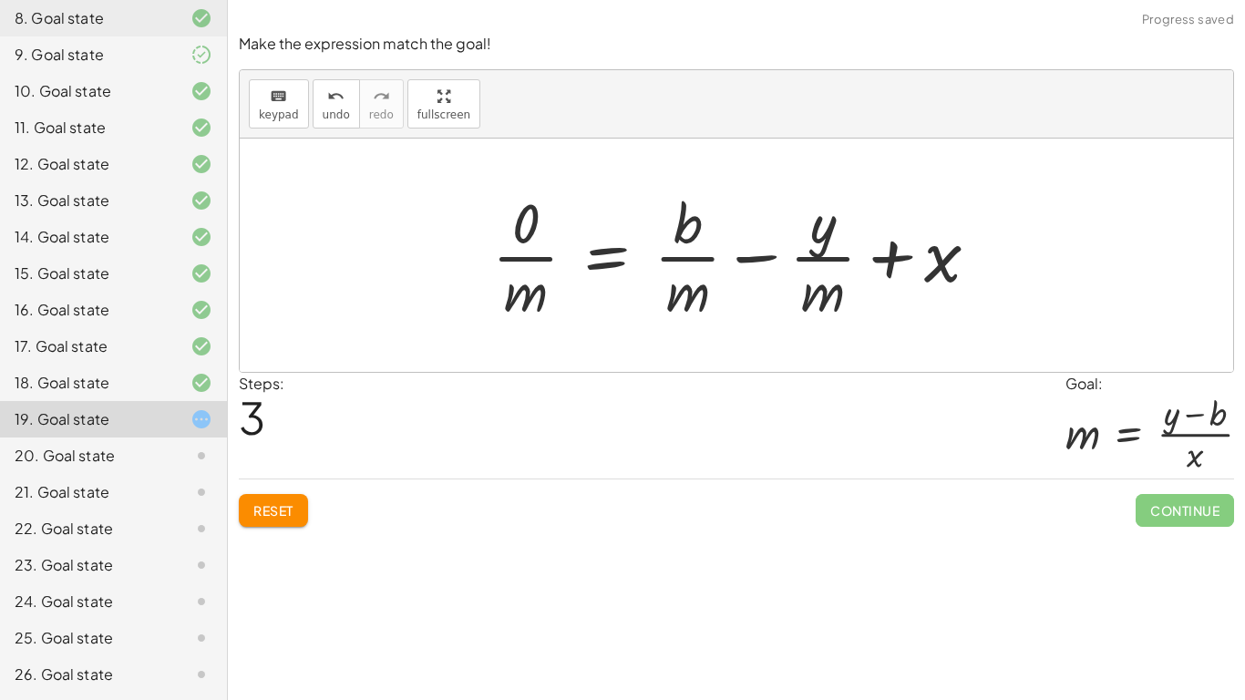
click at [512, 254] on div at bounding box center [743, 255] width 520 height 140
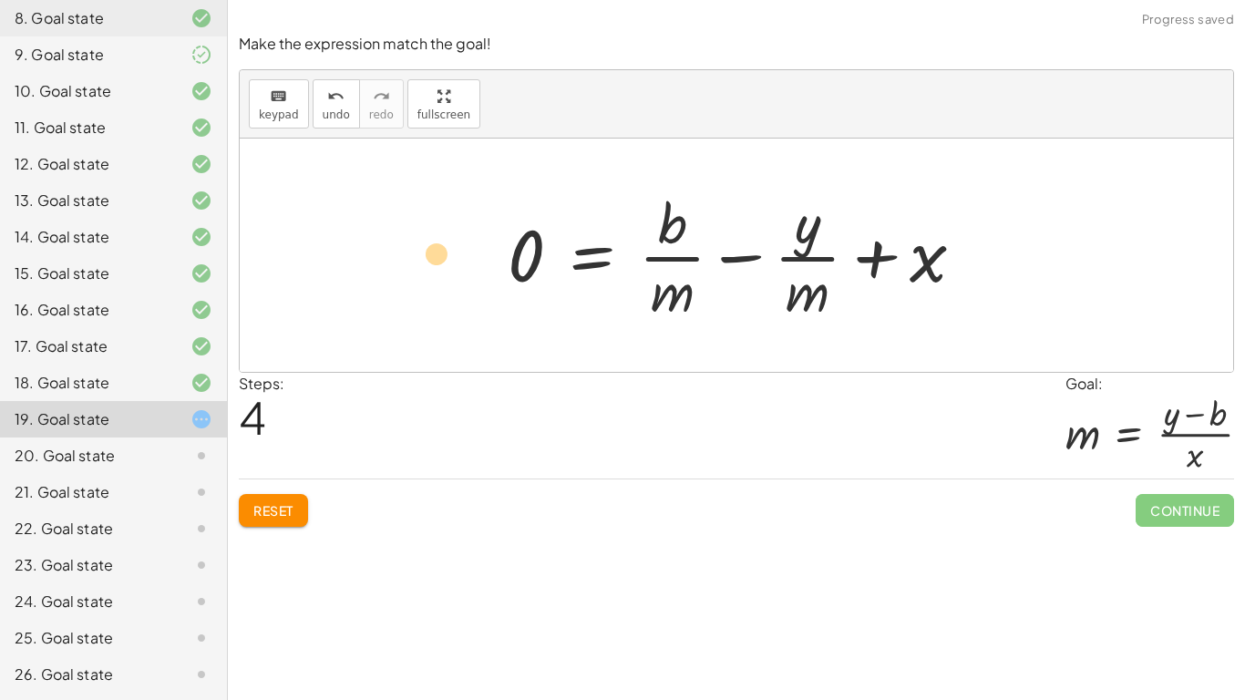
drag, startPoint x: 678, startPoint y: 306, endPoint x: 442, endPoint y: 268, distance: 239.1
click at [442, 268] on div "y = + · m · x + b y = + b + · m · x 0 = + b − y + · m · x · 0 · m = + · b · m −…" at bounding box center [736, 254] width 993 height 233
drag, startPoint x: 667, startPoint y: 310, endPoint x: 486, endPoint y: 262, distance: 187.4
click at [486, 262] on div "y = + · m · x + b y = + b + · m · x 0 = + b − y + · m · x · 0 · m = + · b · m −…" at bounding box center [736, 254] width 512 height 149
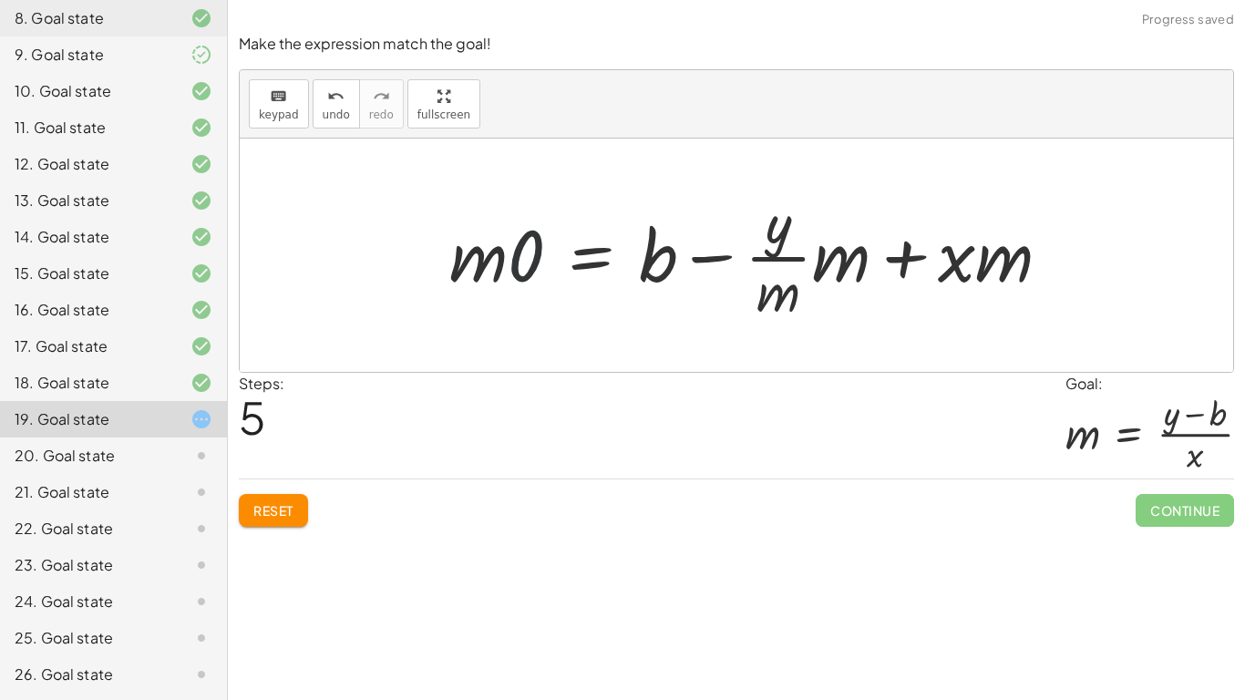
click at [522, 264] on div at bounding box center [757, 255] width 634 height 140
click at [520, 264] on div at bounding box center [786, 255] width 576 height 140
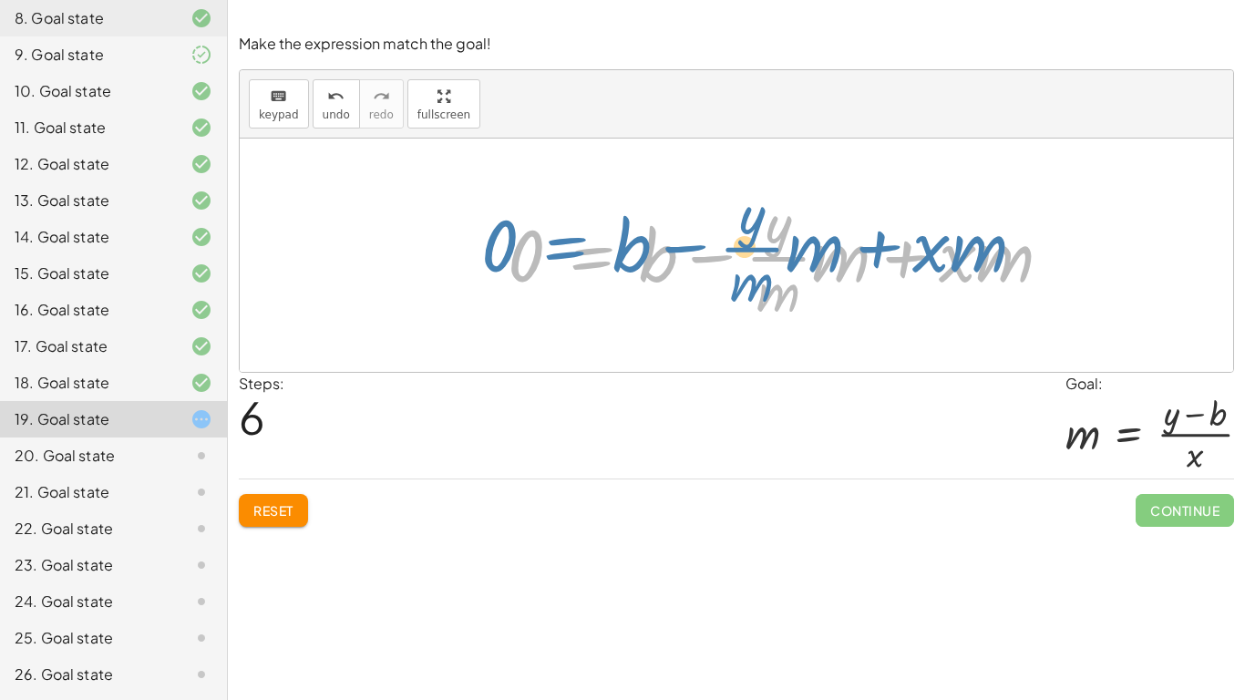
drag, startPoint x: 621, startPoint y: 266, endPoint x: 574, endPoint y: 153, distance: 122.5
click at [574, 153] on div "y = + · m · x + b y = + b + · m · x 0 = + b − y + · m · x · 0 · m = + · b · m −…" at bounding box center [736, 254] width 993 height 233
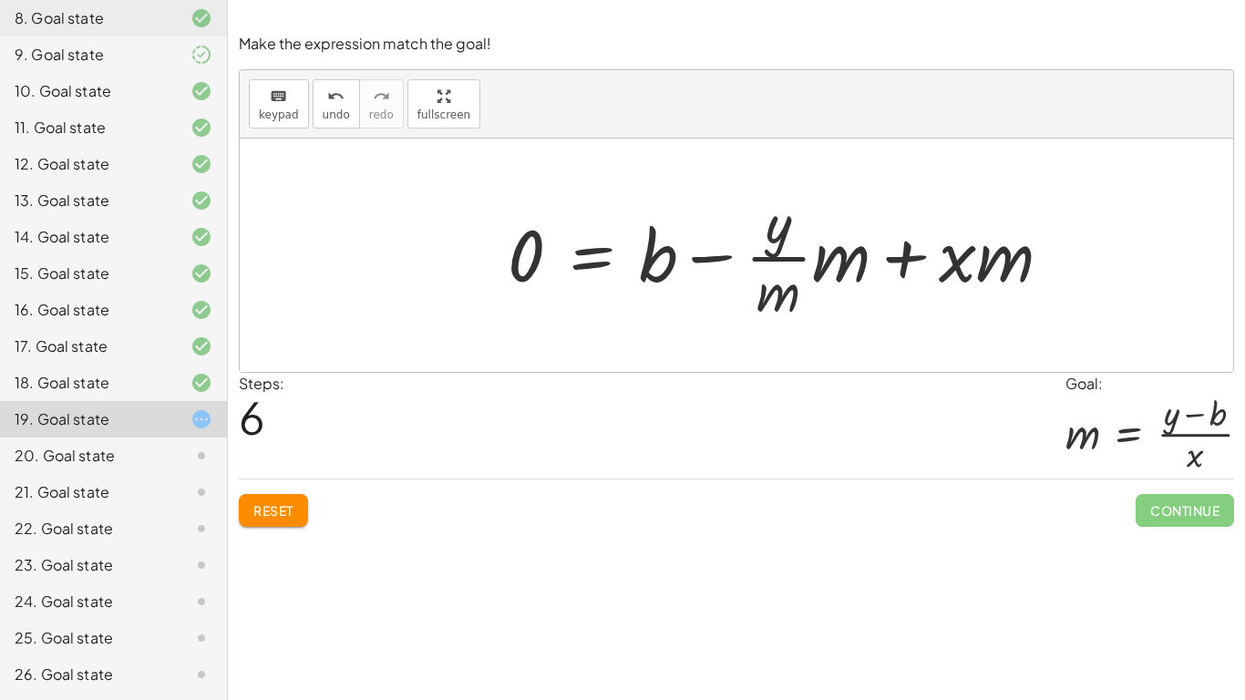
click at [0, 0] on div "Make the expression match the goal! keyboard keypad undo undo redo redo fullscr…" at bounding box center [0, 0] width 0 height 0
click at [271, 519] on button "Reset" at bounding box center [273, 510] width 69 height 33
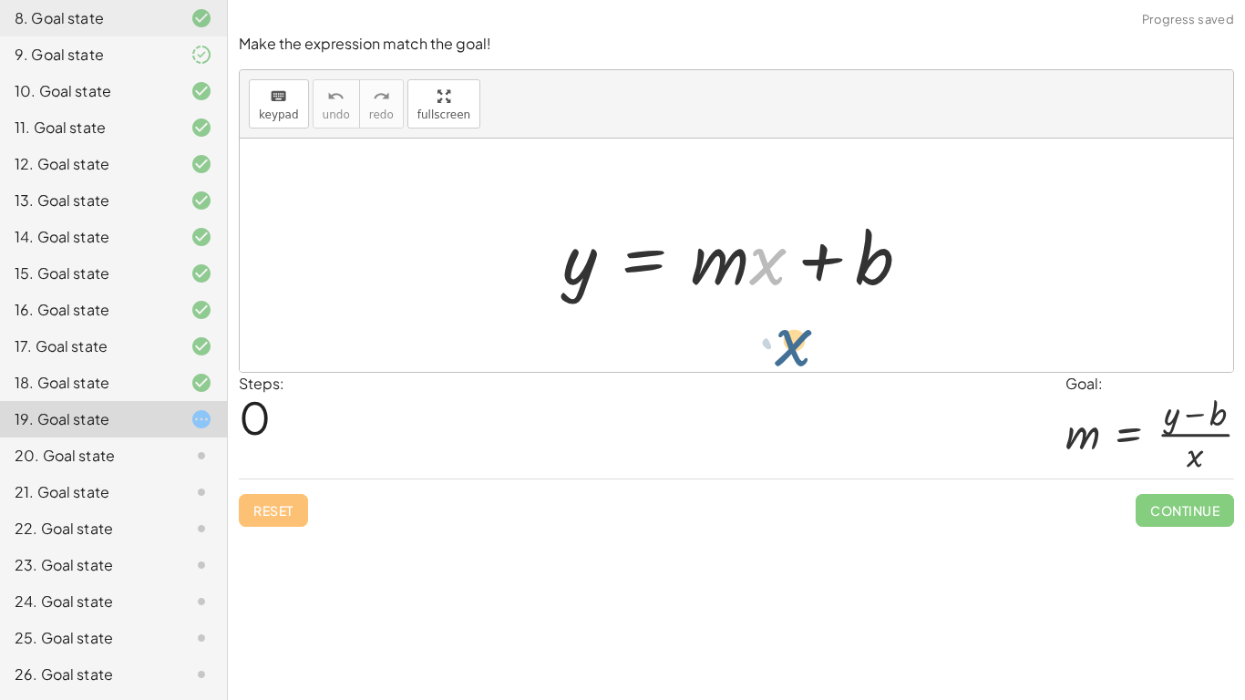
drag, startPoint x: 760, startPoint y: 262, endPoint x: 785, endPoint y: 344, distance: 86.5
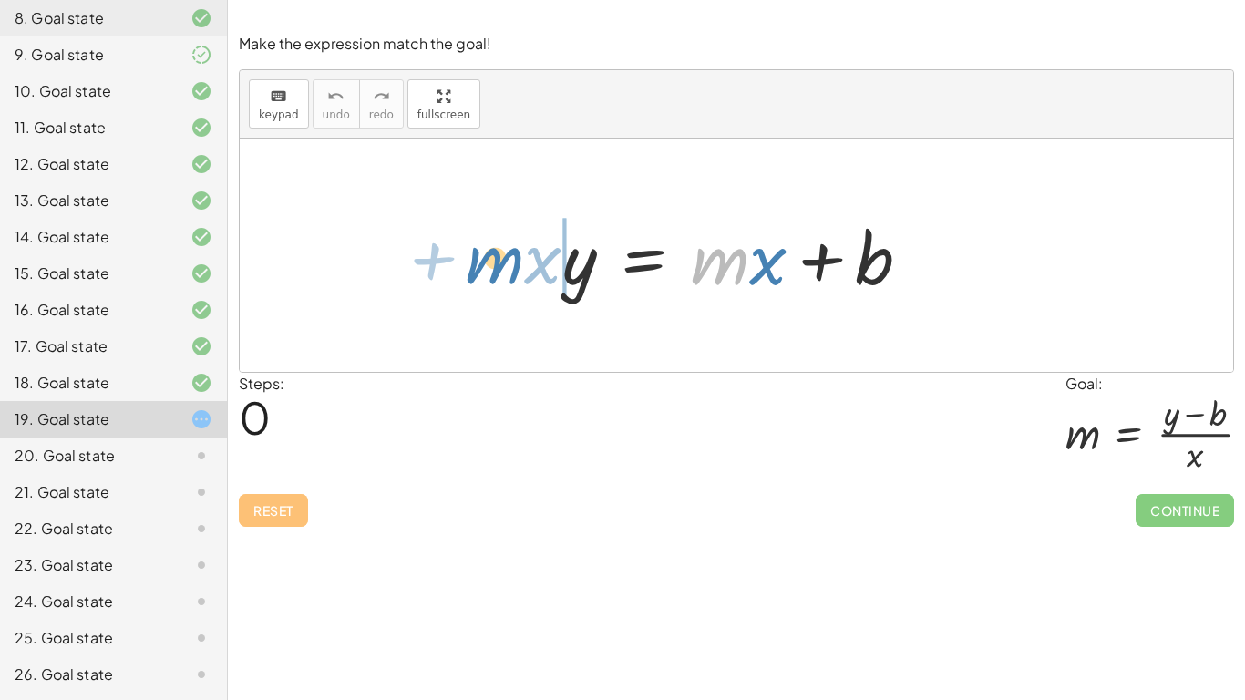
drag, startPoint x: 726, startPoint y: 264, endPoint x: 501, endPoint y: 263, distance: 225.1
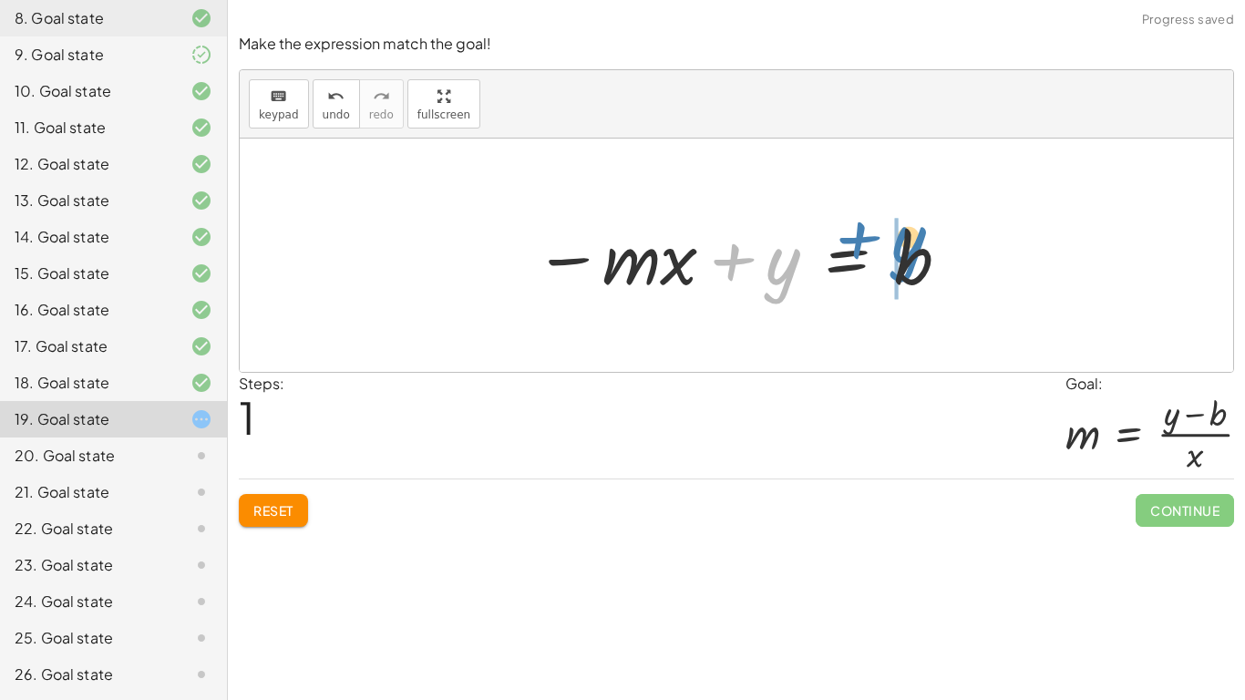
drag, startPoint x: 782, startPoint y: 267, endPoint x: 907, endPoint y: 245, distance: 126.7
click at [907, 245] on div at bounding box center [743, 256] width 436 height 94
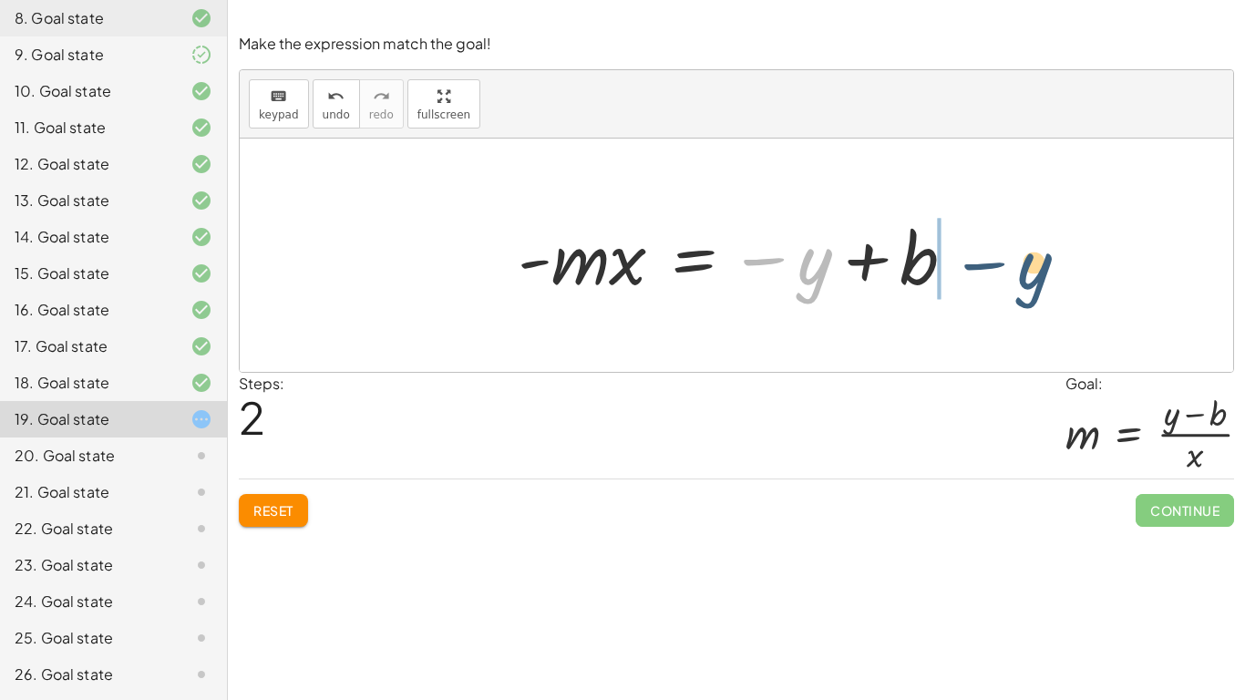
drag, startPoint x: 810, startPoint y: 286, endPoint x: 1031, endPoint y: 291, distance: 221.5
click at [1031, 291] on div "y = + · m · x + b − · m · x + y = b − y y = · m · x b - − +" at bounding box center [736, 254] width 993 height 233
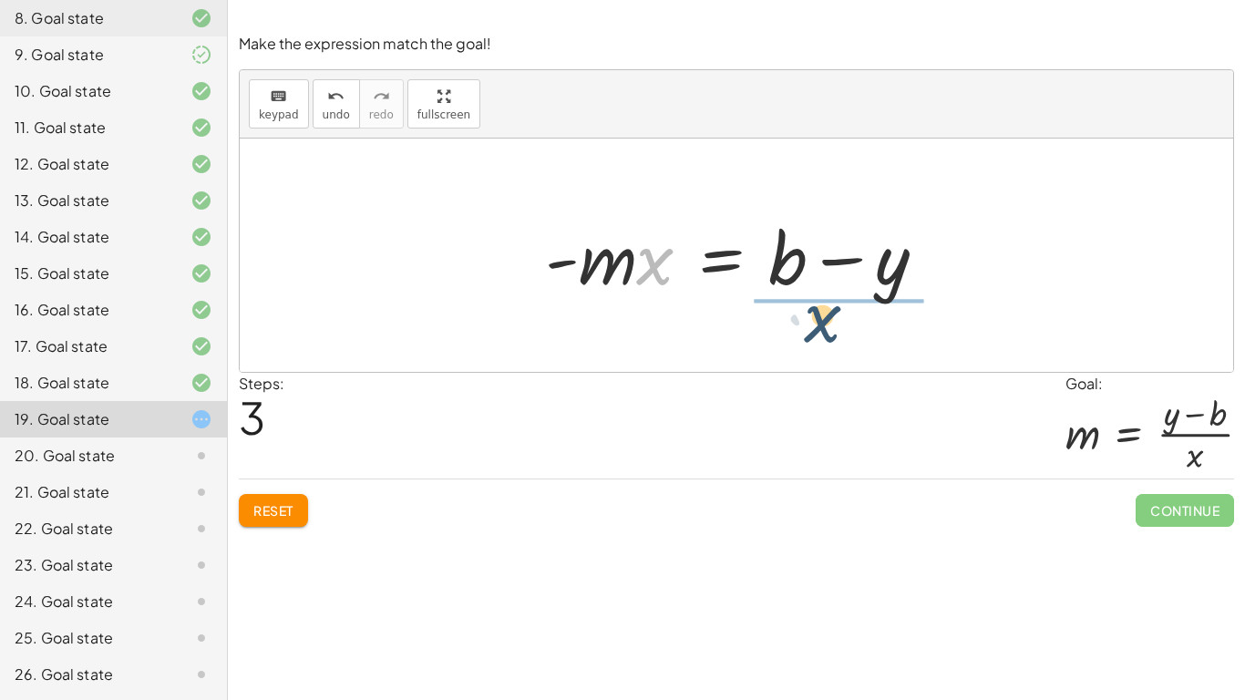
drag, startPoint x: 660, startPoint y: 267, endPoint x: 830, endPoint y: 322, distance: 178.9
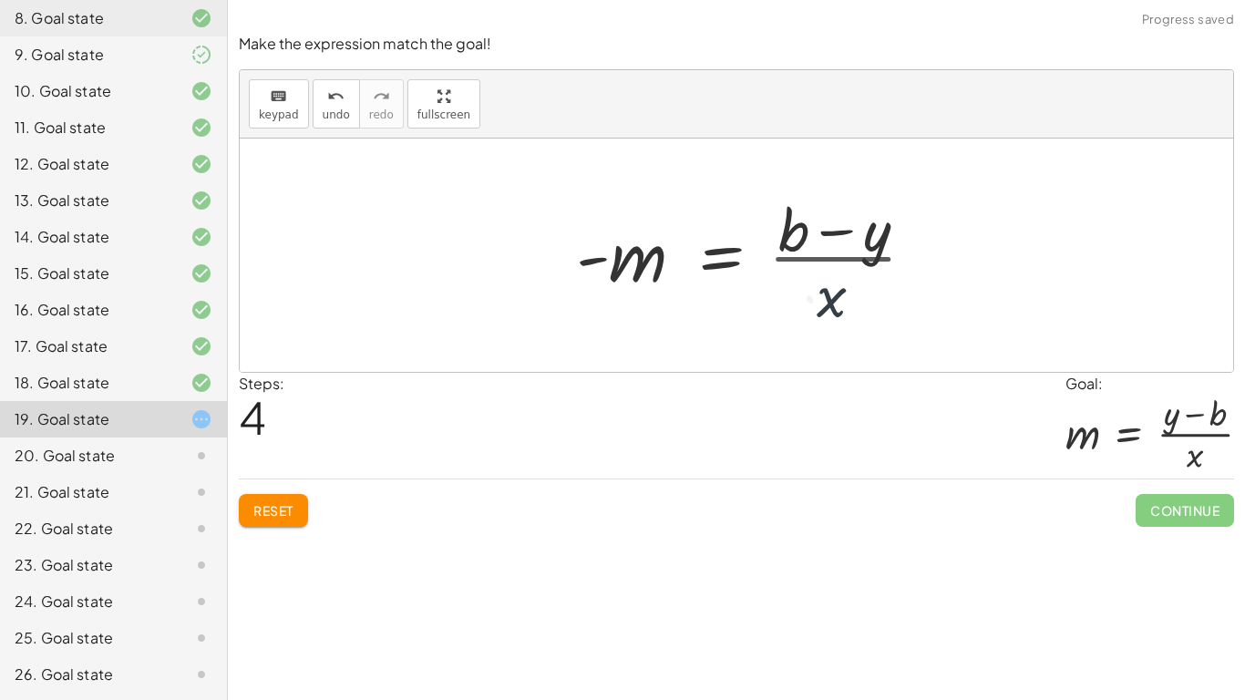
click at [830, 322] on div at bounding box center [755, 255] width 365 height 140
click at [830, 322] on div at bounding box center [742, 255] width 365 height 140
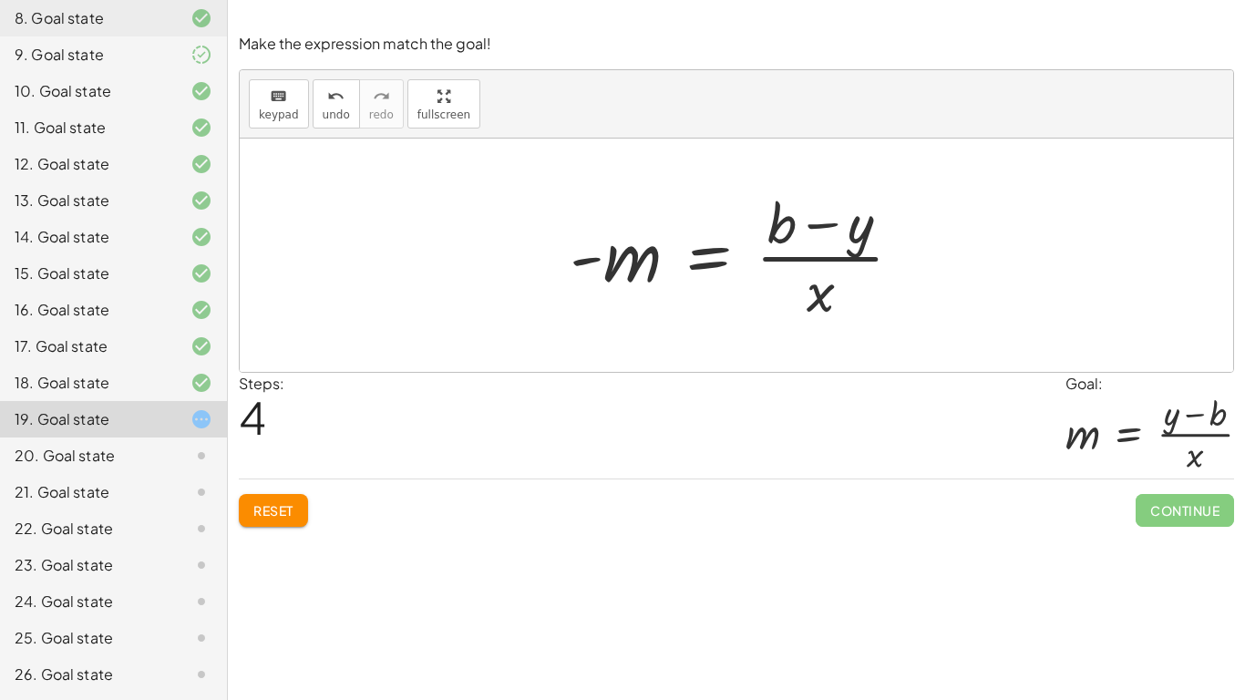
click at [0, 0] on div "Make the expression match the goal! keyboard keypad undo undo redo redo fullscr…" at bounding box center [0, 0] width 0 height 0
click at [278, 518] on span "Reset" at bounding box center [273, 510] width 40 height 16
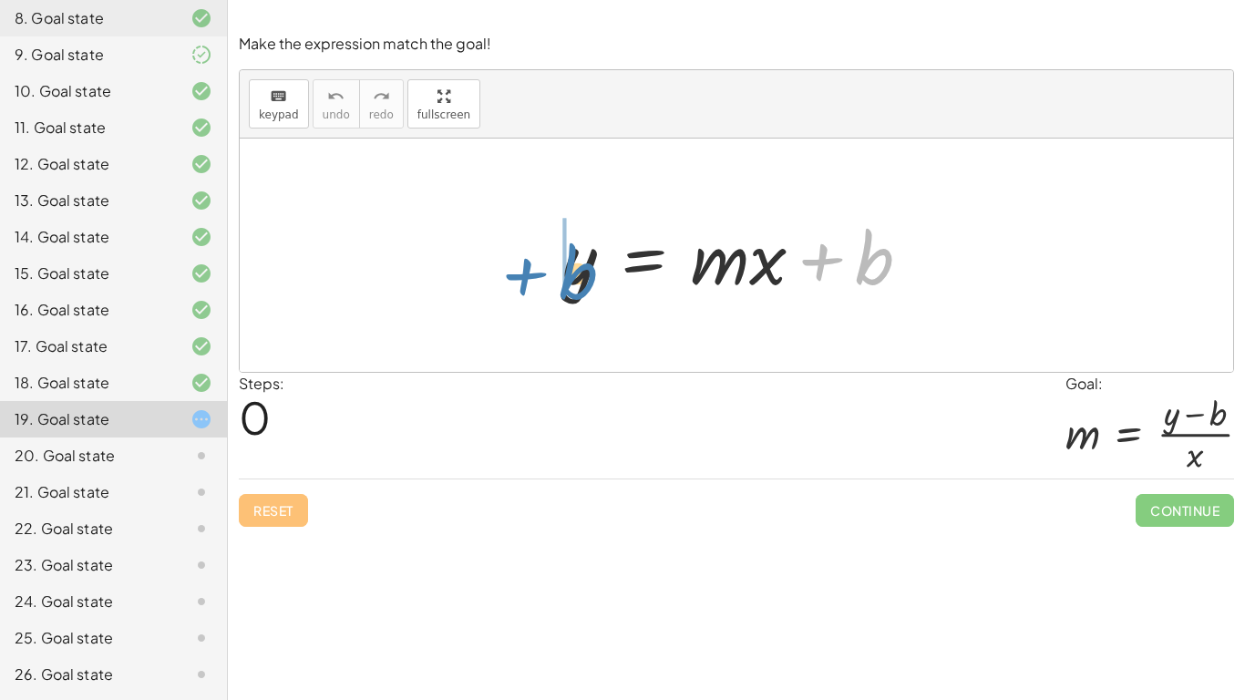
drag, startPoint x: 867, startPoint y: 270, endPoint x: 571, endPoint y: 283, distance: 296.4
click at [571, 283] on div at bounding box center [743, 256] width 381 height 94
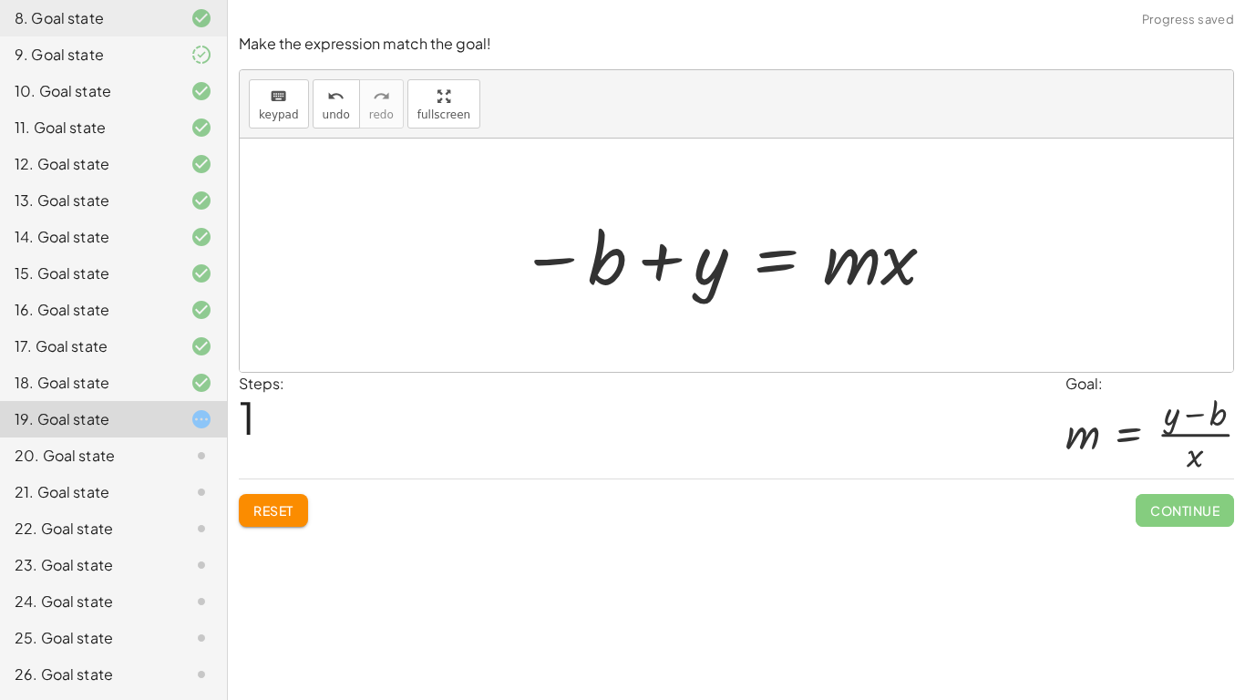
click at [571, 282] on div at bounding box center [728, 256] width 436 height 94
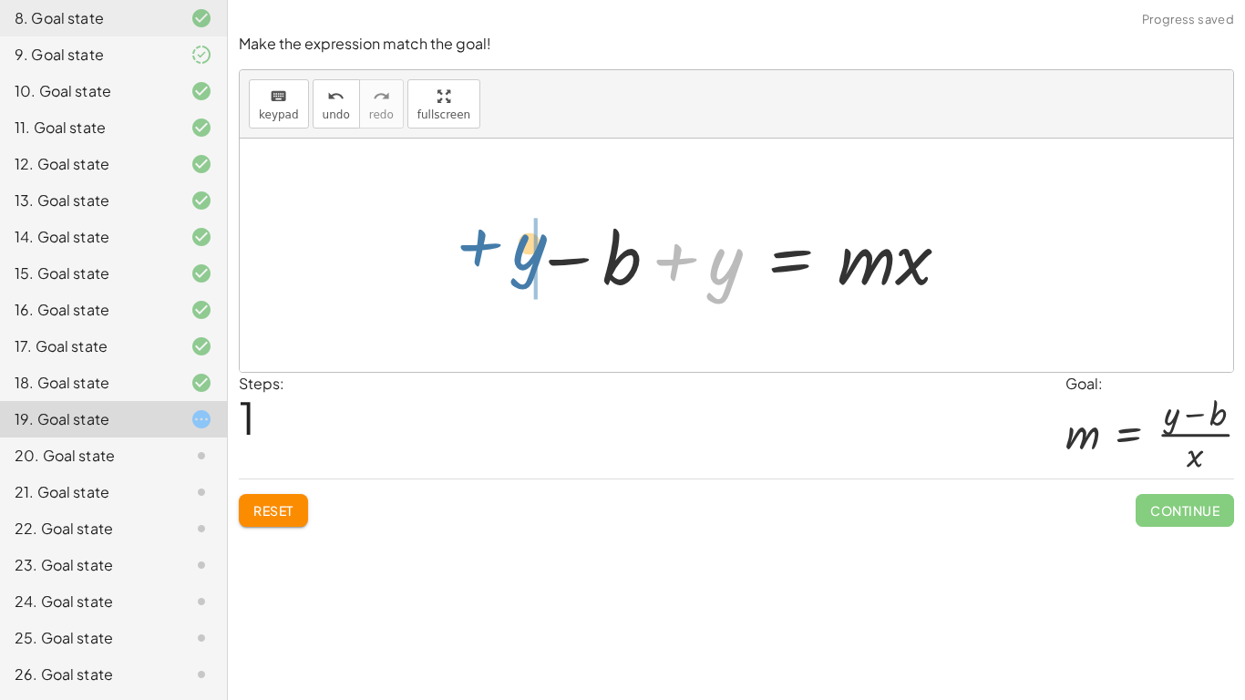
drag, startPoint x: 740, startPoint y: 280, endPoint x: 533, endPoint y: 263, distance: 207.5
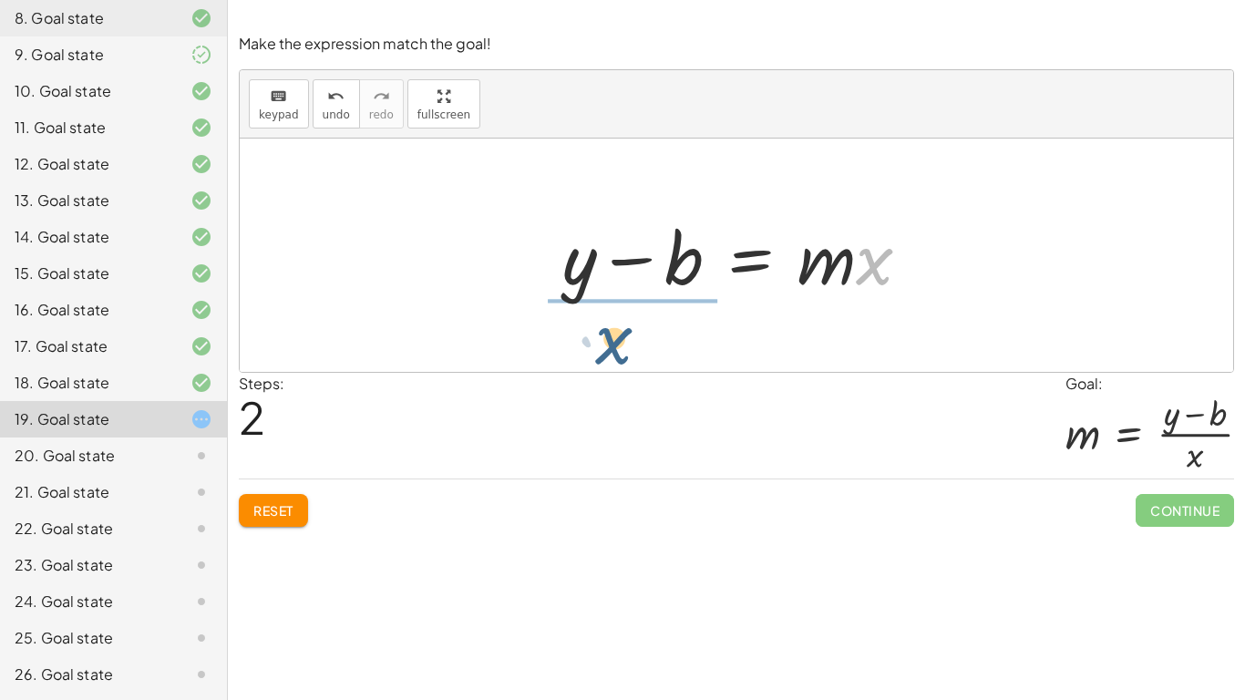
drag, startPoint x: 873, startPoint y: 267, endPoint x: 599, endPoint y: 342, distance: 284.3
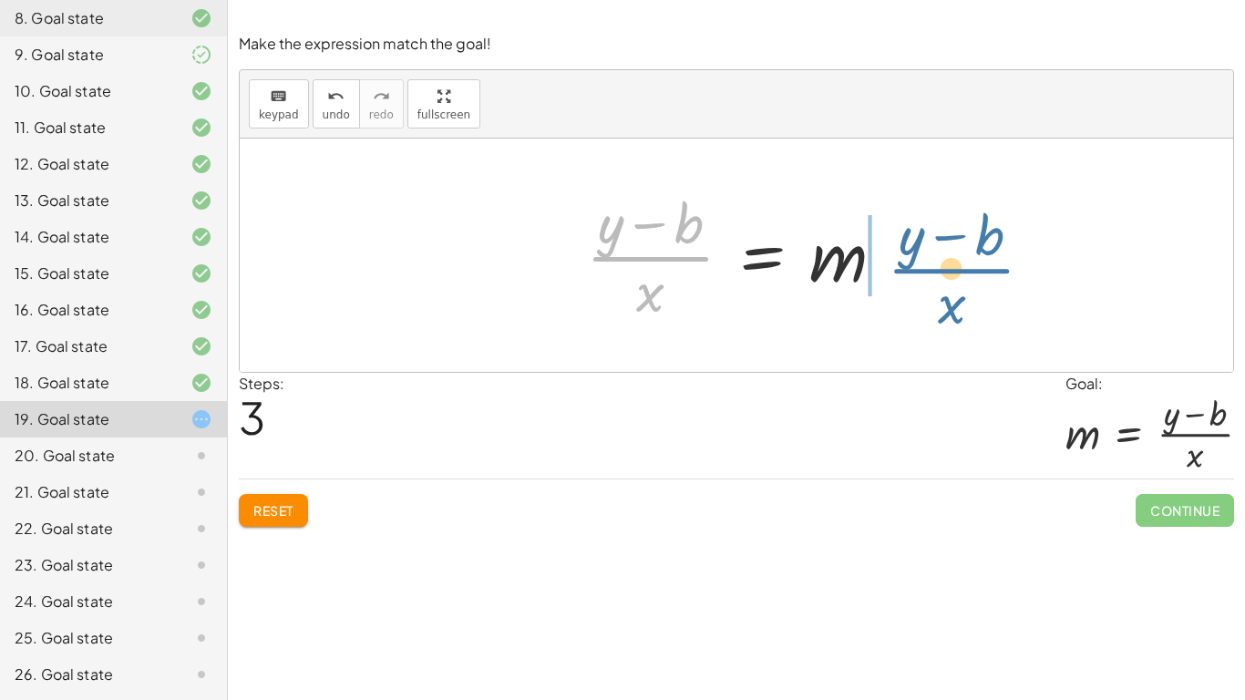
drag, startPoint x: 652, startPoint y: 254, endPoint x: 952, endPoint y: 260, distance: 299.8
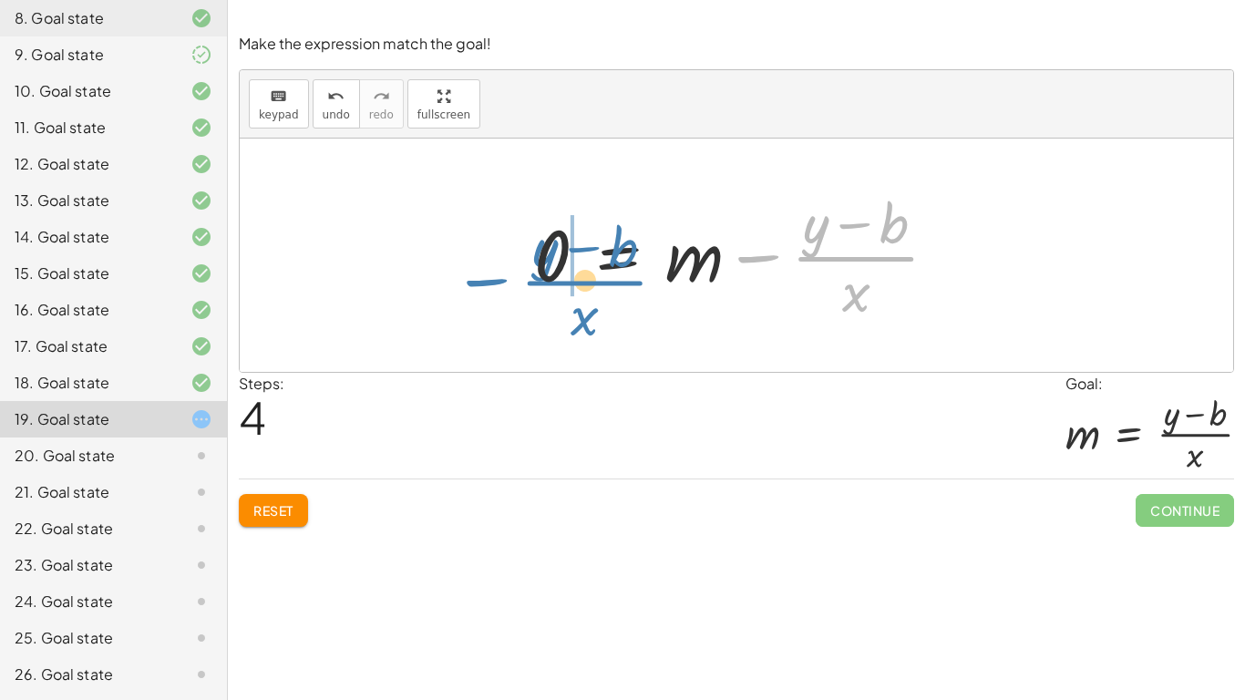
drag, startPoint x: 874, startPoint y: 257, endPoint x: 597, endPoint y: 276, distance: 277.7
click at [597, 276] on div at bounding box center [743, 255] width 436 height 140
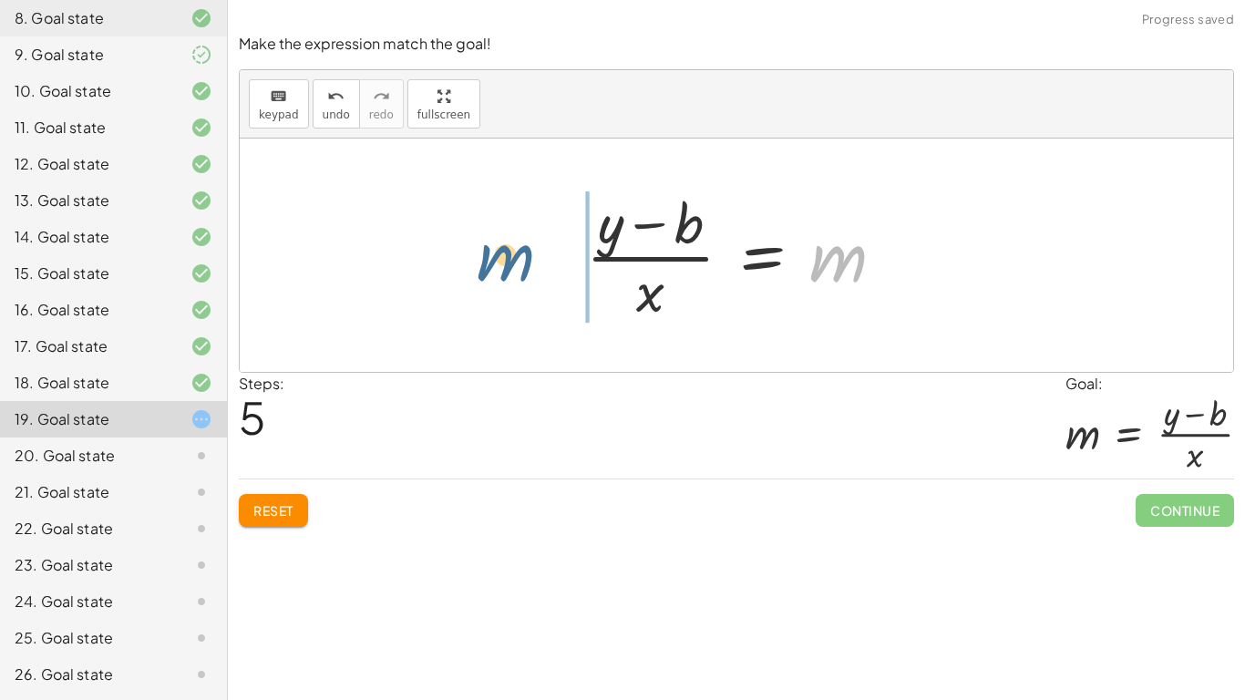
drag, startPoint x: 835, startPoint y: 256, endPoint x: 497, endPoint y: 250, distance: 337.2
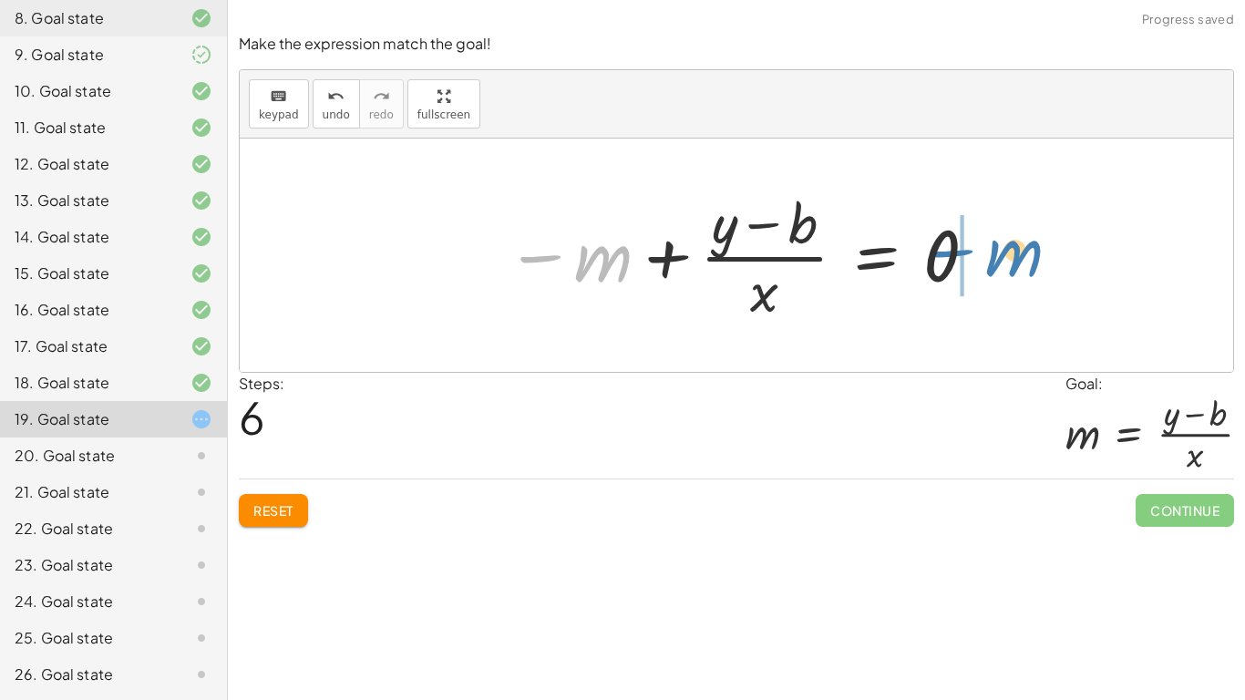
drag, startPoint x: 610, startPoint y: 265, endPoint x: 1023, endPoint y: 260, distance: 412.8
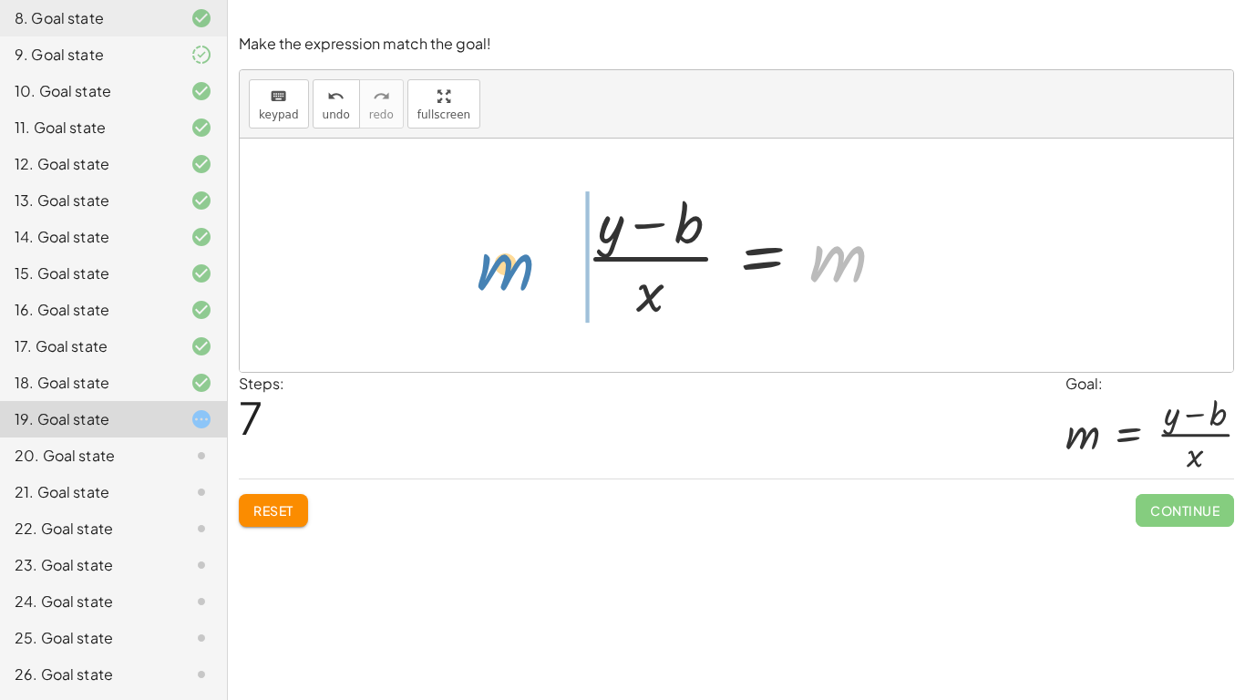
drag, startPoint x: 861, startPoint y: 258, endPoint x: 542, endPoint y: 267, distance: 319.0
click at [542, 267] on div "y = + · m · x + b − b + y = · m · x + y − b = · m · x · ( + y − b ) · x = m 0 =…" at bounding box center [736, 254] width 993 height 233
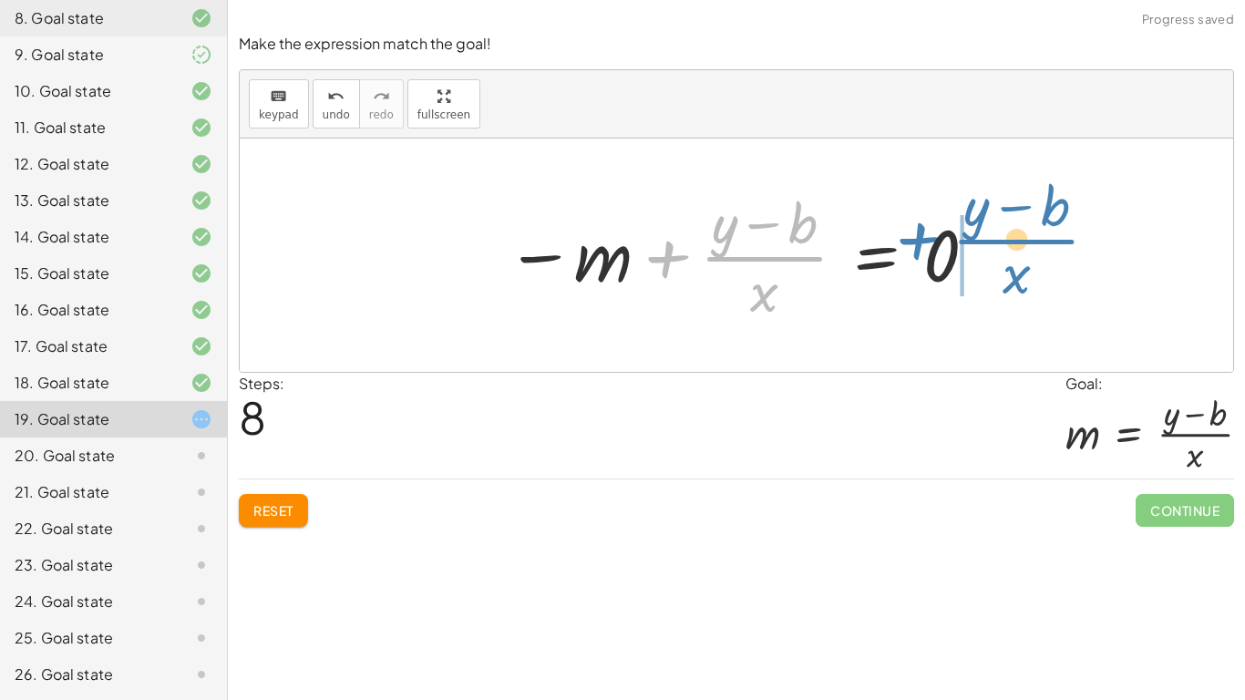
drag, startPoint x: 649, startPoint y: 254, endPoint x: 921, endPoint y: 228, distance: 273.7
click at [921, 228] on div at bounding box center [743, 255] width 492 height 140
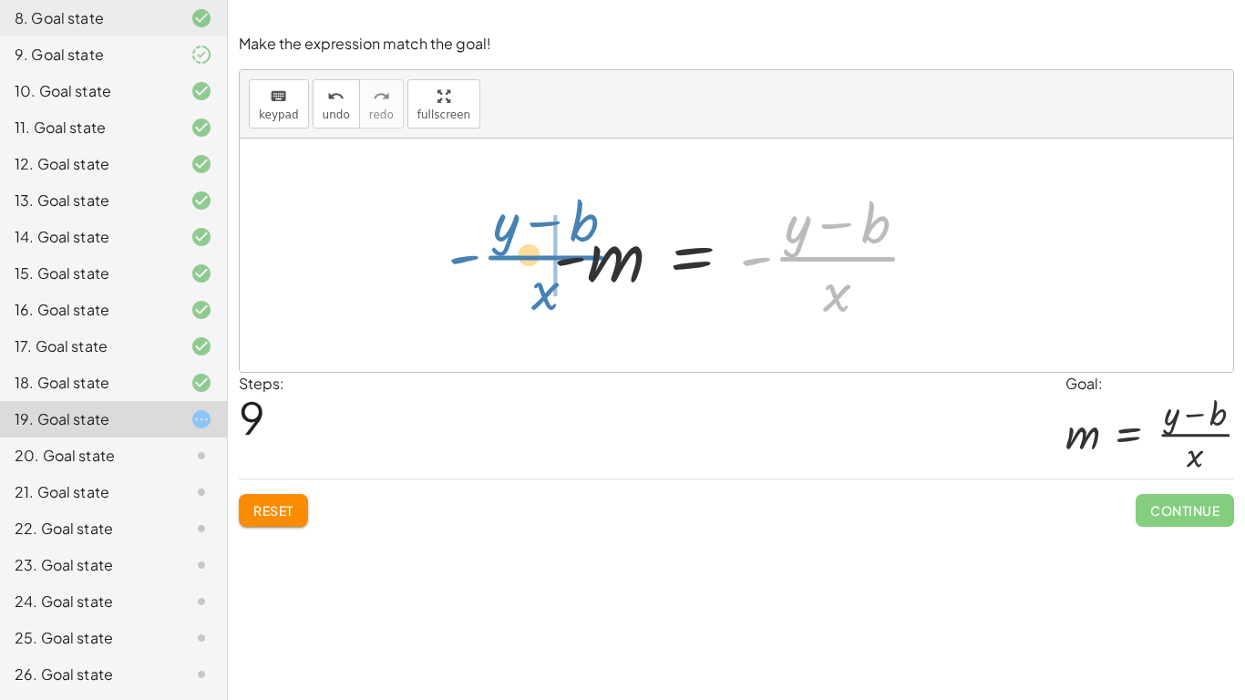
drag, startPoint x: 832, startPoint y: 259, endPoint x: 515, endPoint y: 250, distance: 317.2
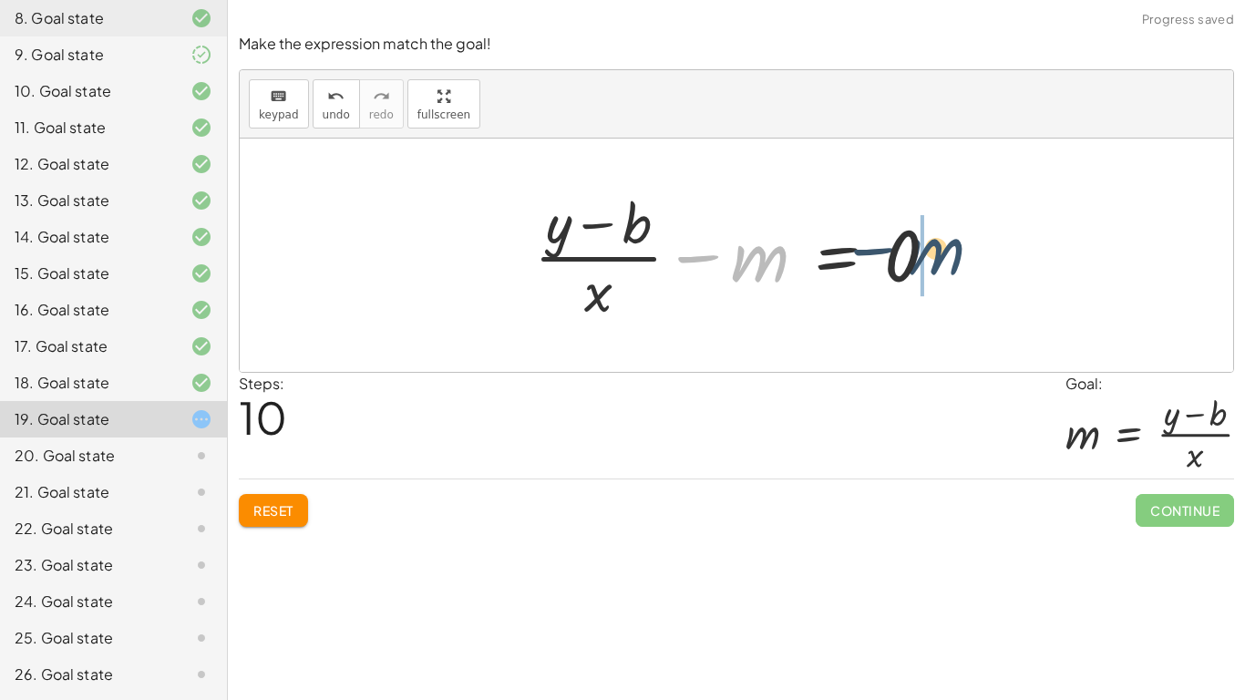
drag, startPoint x: 751, startPoint y: 264, endPoint x: 948, endPoint y: 254, distance: 197.1
click at [948, 254] on div at bounding box center [743, 255] width 436 height 140
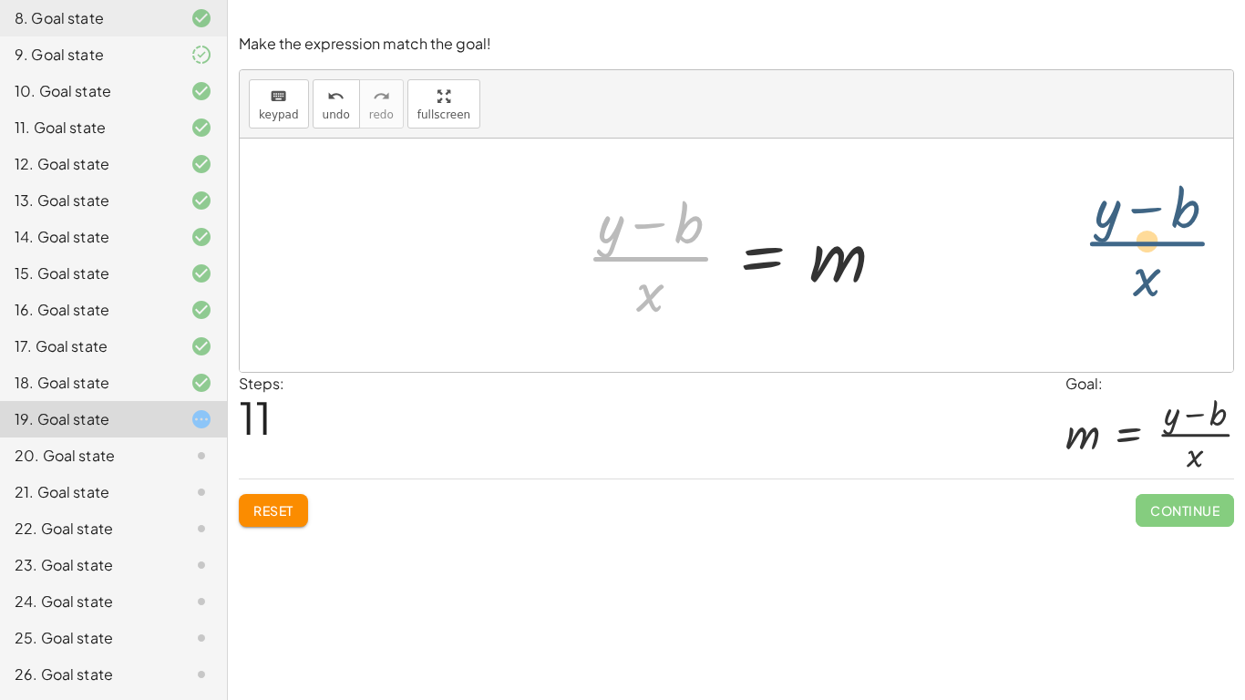
drag, startPoint x: 672, startPoint y: 262, endPoint x: 1020, endPoint y: 216, distance: 350.1
click at [1020, 216] on div "y = + · m · x + b − b + y = · m · x + y − b = · m · x · ( + y − b ) · x = m 0 =…" at bounding box center [736, 254] width 993 height 233
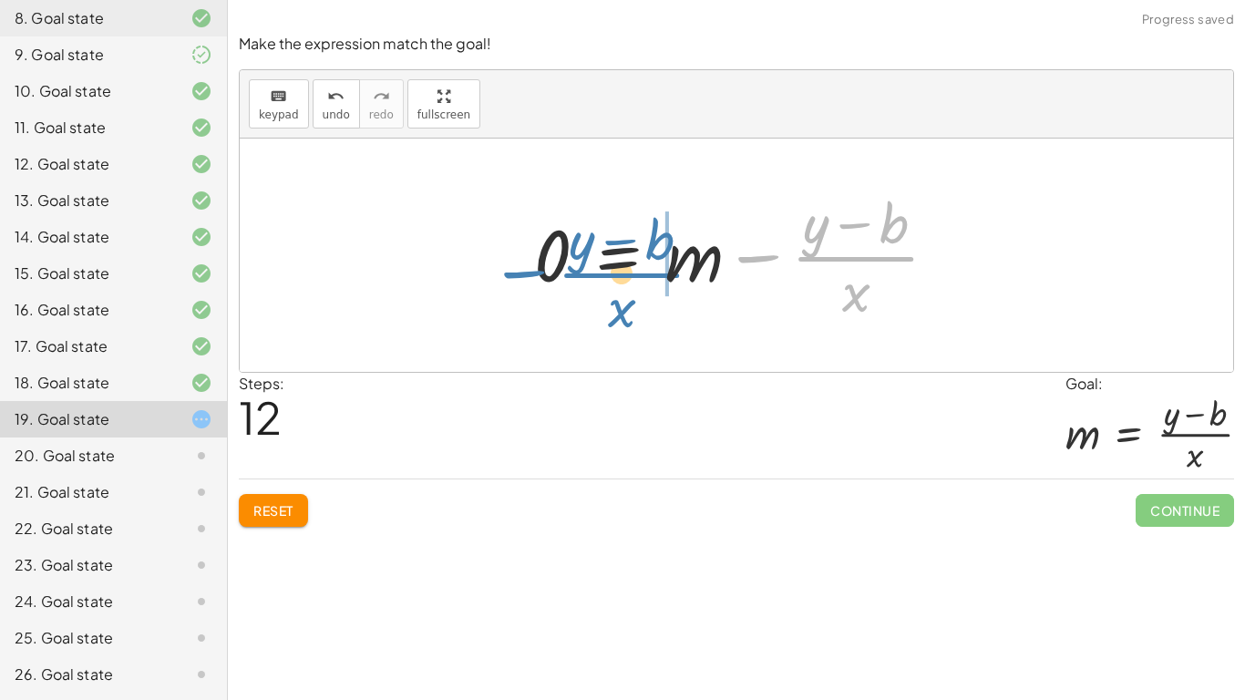
drag, startPoint x: 750, startPoint y: 259, endPoint x: 525, endPoint y: 265, distance: 225.1
click at [525, 265] on div at bounding box center [743, 255] width 436 height 140
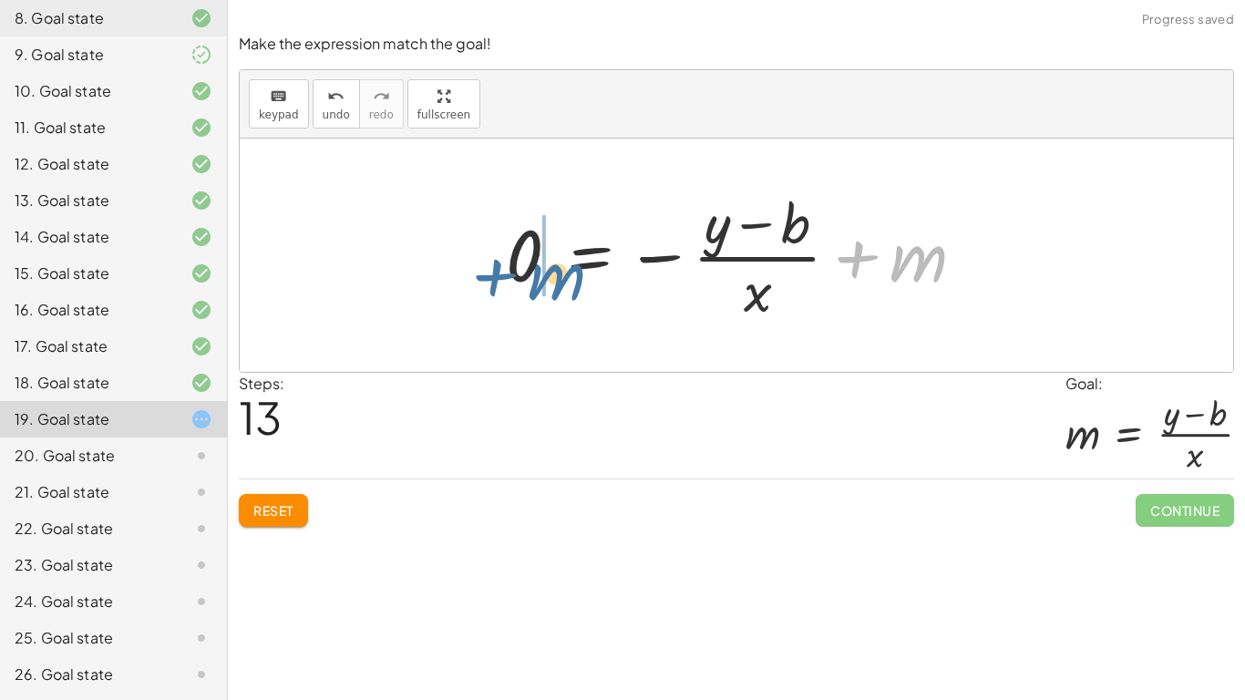
drag, startPoint x: 923, startPoint y: 259, endPoint x: 557, endPoint y: 275, distance: 366.7
click at [557, 275] on div at bounding box center [743, 255] width 492 height 140
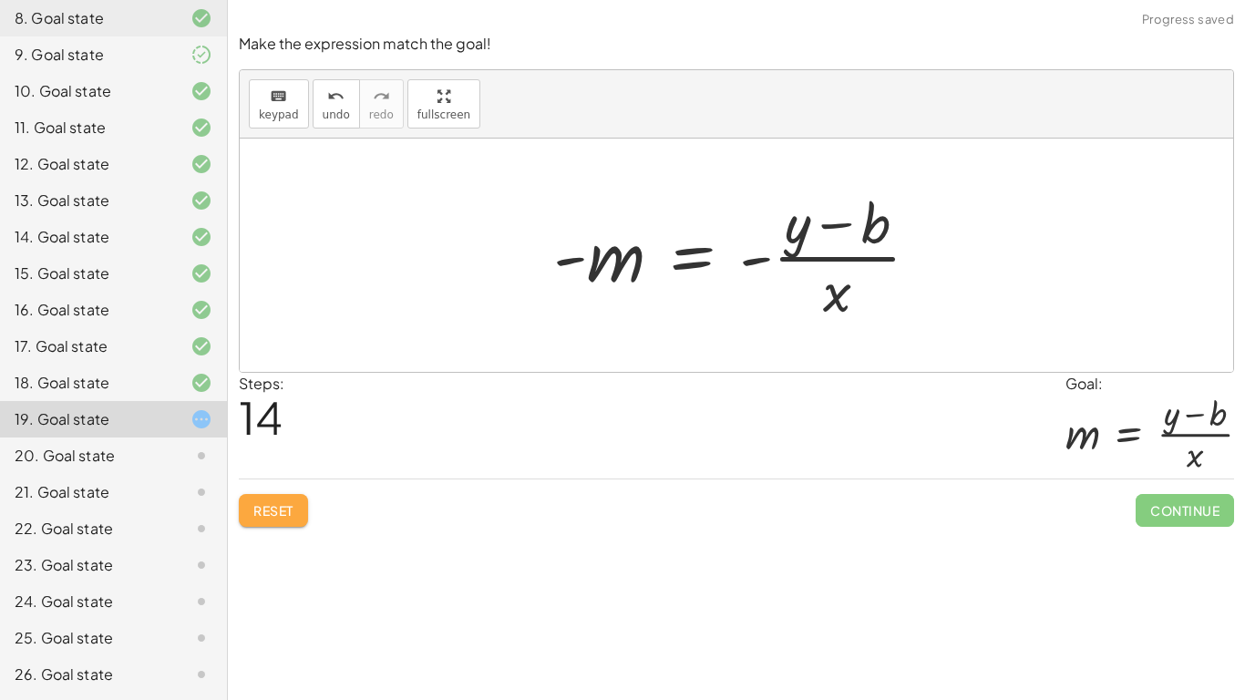
click at [279, 495] on button "Reset" at bounding box center [273, 510] width 69 height 33
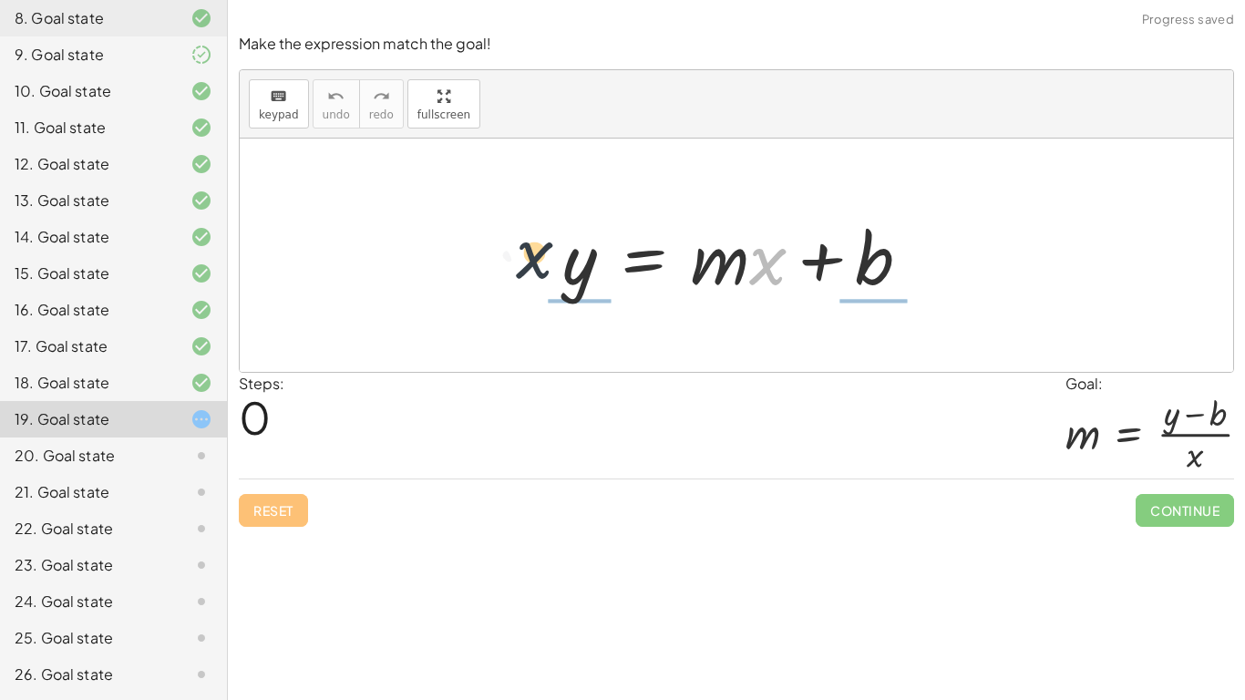
drag, startPoint x: 774, startPoint y: 274, endPoint x: 504, endPoint y: 266, distance: 270.7
click at [504, 266] on div "· x y = + · m · x + b" at bounding box center [736, 254] width 993 height 233
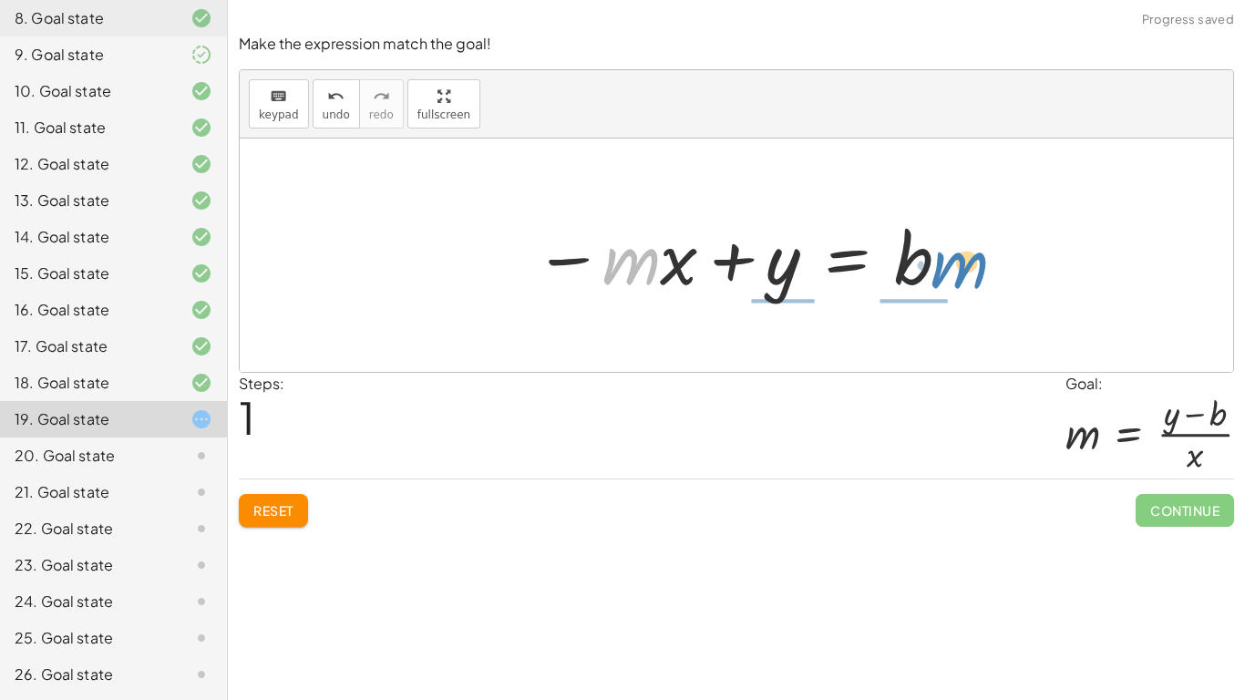
drag, startPoint x: 641, startPoint y: 269, endPoint x: 895, endPoint y: 277, distance: 254.3
click at [895, 277] on div at bounding box center [743, 256] width 436 height 94
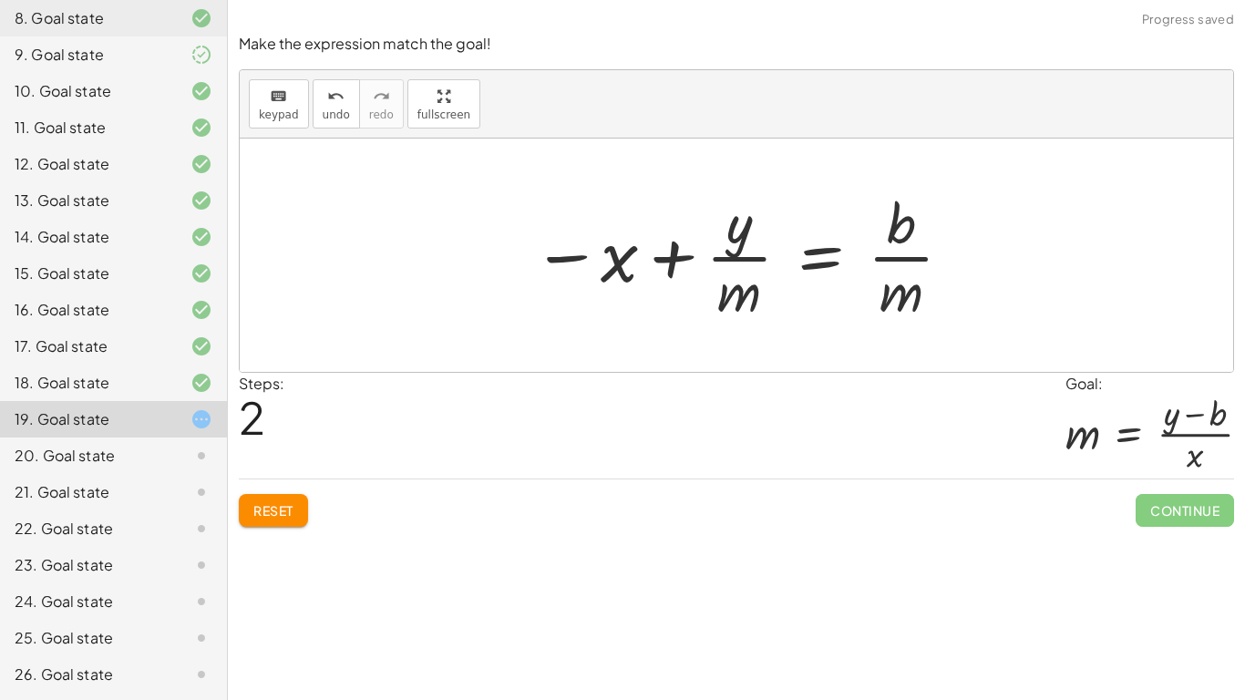
click at [286, 518] on button "Reset" at bounding box center [273, 510] width 69 height 33
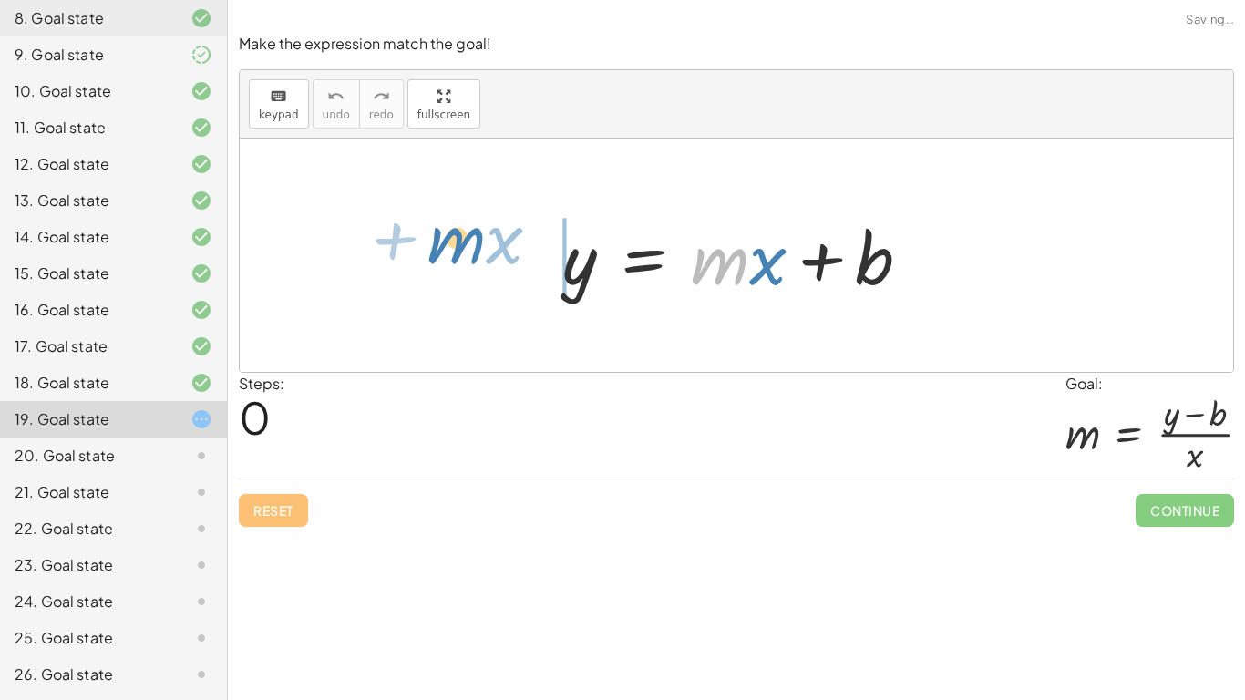
drag, startPoint x: 731, startPoint y: 274, endPoint x: 468, endPoint y: 255, distance: 263.1
click at [468, 255] on div "· m + · x y = + · m · x + b" at bounding box center [736, 254] width 993 height 233
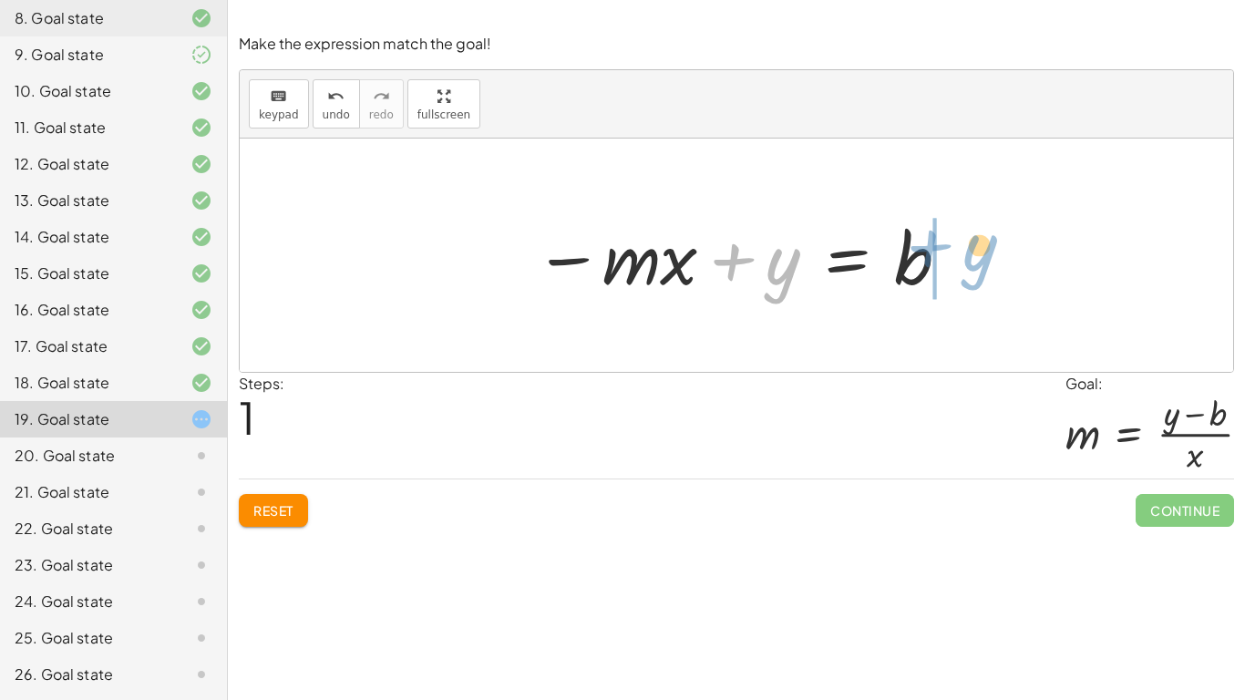
drag, startPoint x: 786, startPoint y: 266, endPoint x: 979, endPoint y: 251, distance: 192.8
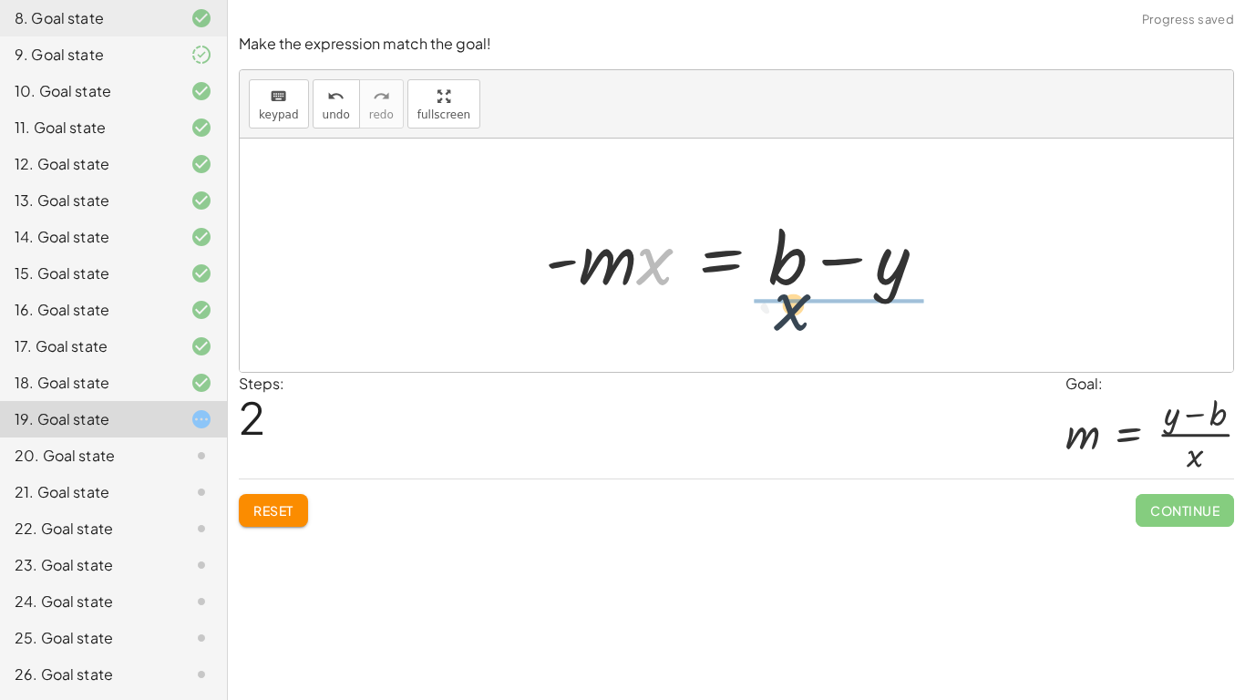
drag, startPoint x: 658, startPoint y: 267, endPoint x: 829, endPoint y: 322, distance: 179.8
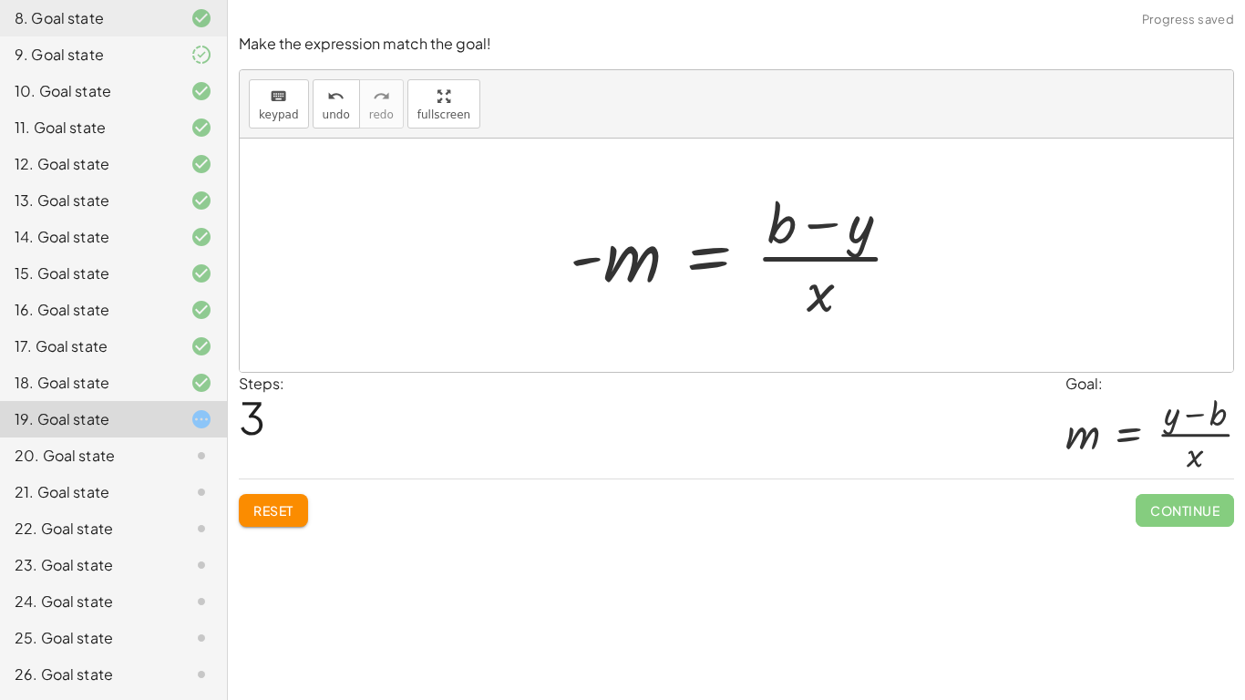
click at [286, 518] on button "Reset" at bounding box center [273, 510] width 69 height 33
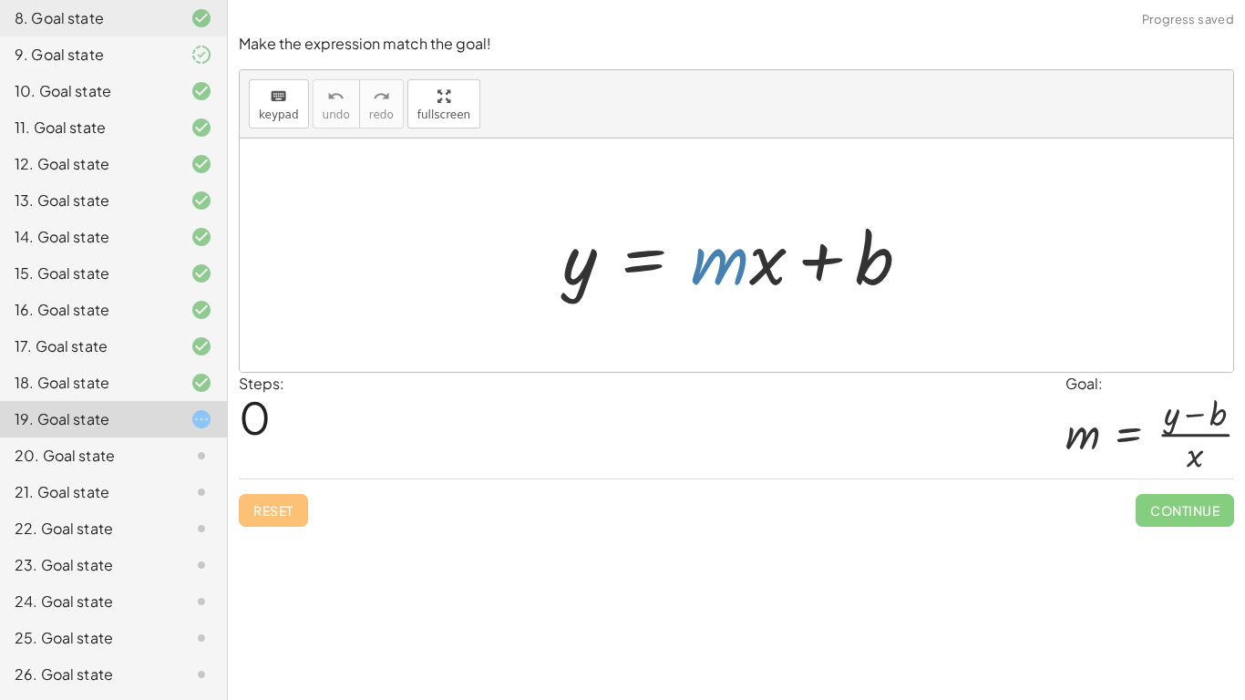
click at [732, 266] on div at bounding box center [743, 256] width 381 height 94
drag, startPoint x: 769, startPoint y: 278, endPoint x: 939, endPoint y: 292, distance: 171.0
click at [939, 292] on div "· x + · m y = + · m · x + b" at bounding box center [736, 254] width 993 height 233
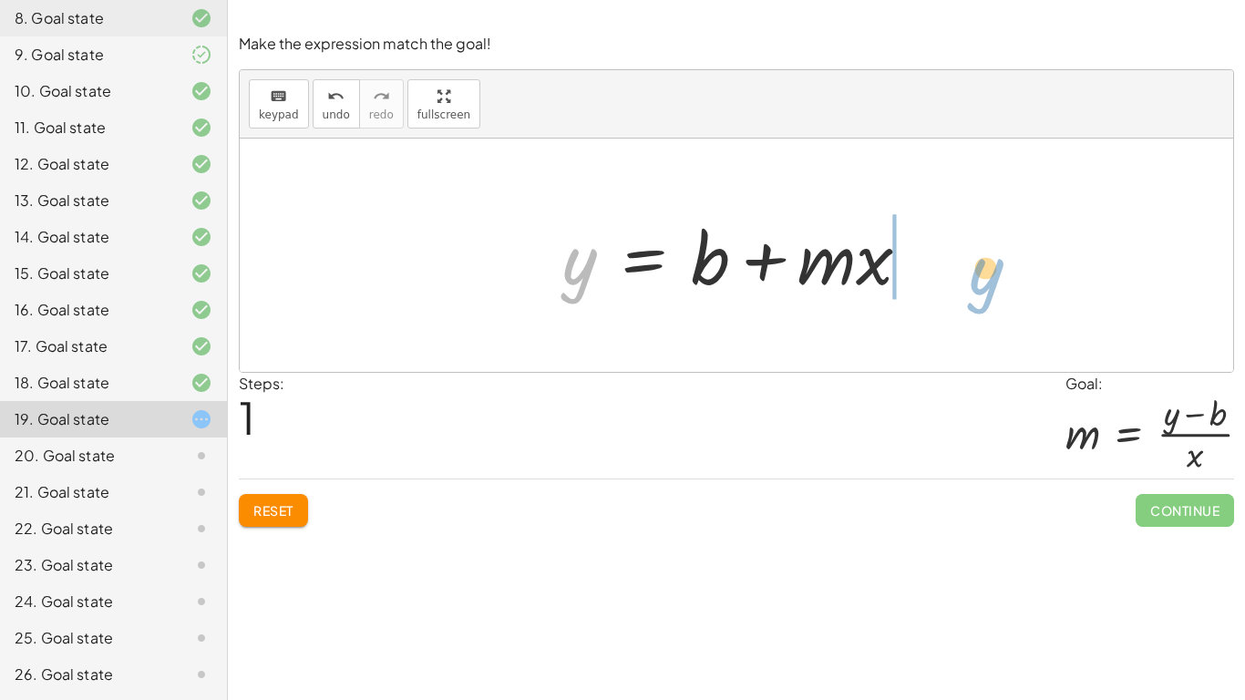
drag, startPoint x: 585, startPoint y: 265, endPoint x: 940, endPoint y: 275, distance: 355.5
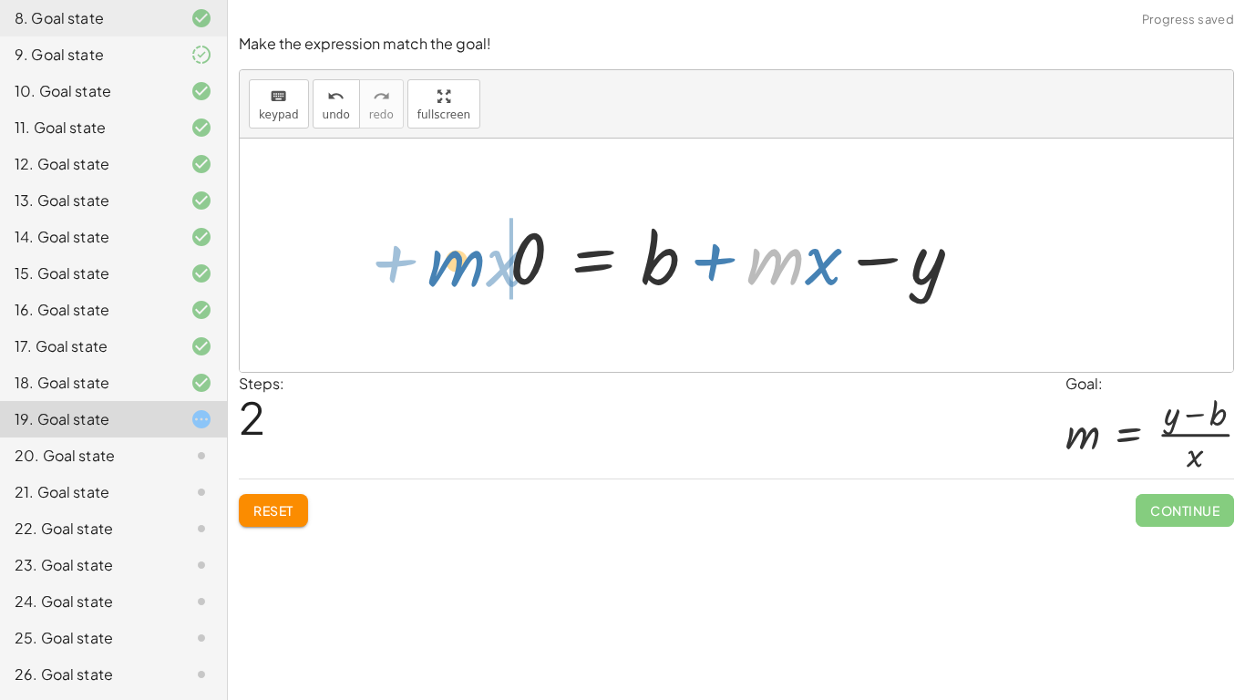
drag, startPoint x: 787, startPoint y: 269, endPoint x: 469, endPoint y: 270, distance: 318.0
click at [469, 270] on div "y = + · m · x + b y = + b + · m · x · m + · x y = + · m · x + b 0 −" at bounding box center [736, 254] width 993 height 233
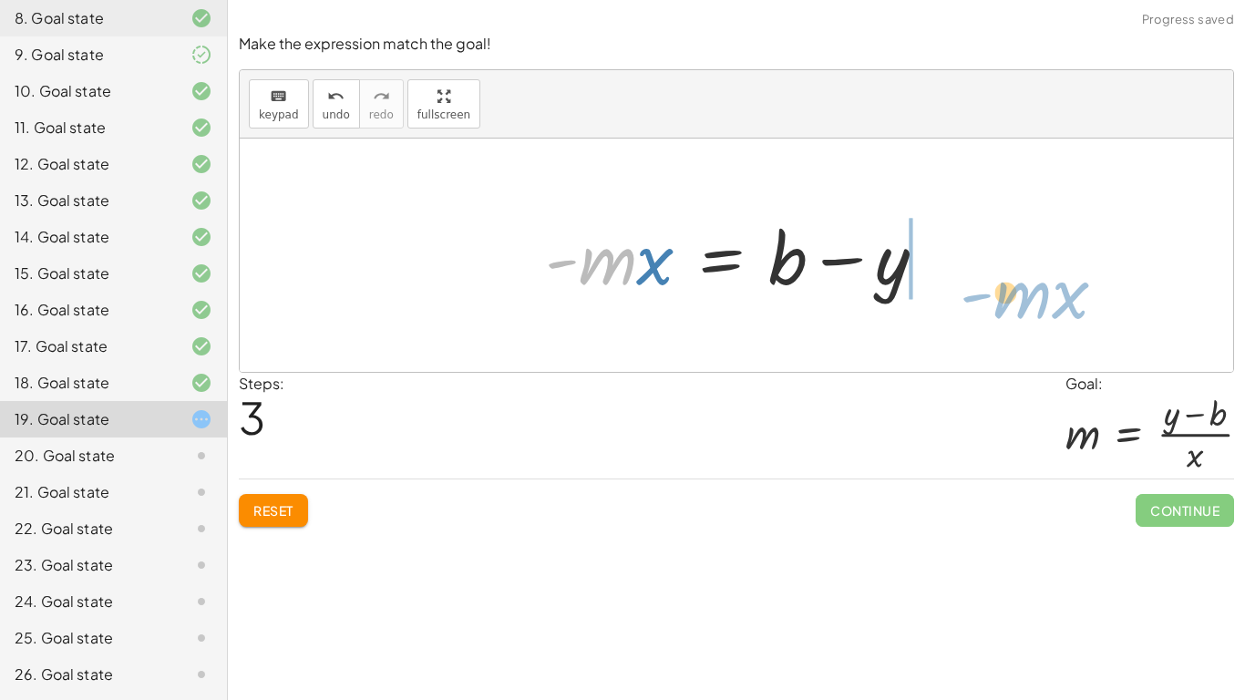
drag, startPoint x: 629, startPoint y: 258, endPoint x: 1034, endPoint y: 275, distance: 405.8
click at [1034, 275] on div "y = + · m · x + b y = + b + · m · x 0 = + b + · m · x − y − · m · x + 0 = + b −…" at bounding box center [736, 254] width 993 height 233
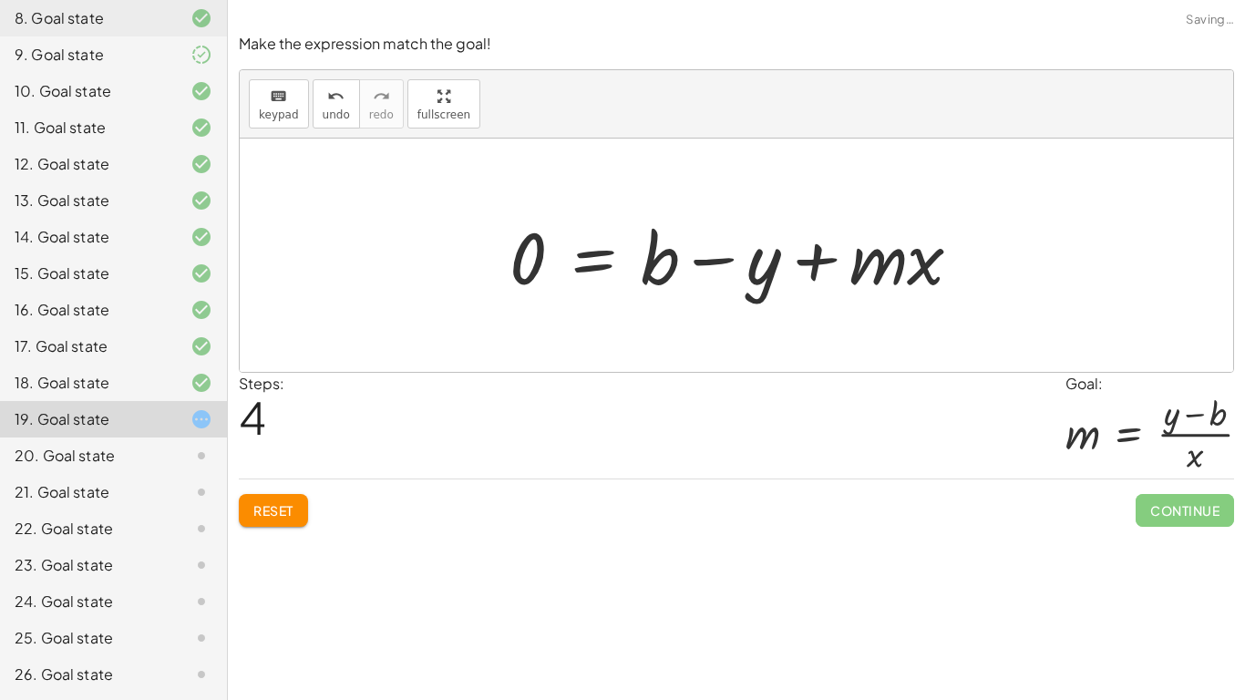
click at [1031, 274] on div at bounding box center [736, 254] width 993 height 233
drag, startPoint x: 870, startPoint y: 271, endPoint x: 489, endPoint y: 274, distance: 380.9
click at [489, 274] on div "y = + · m · x + b y = + b + · m · x 0 = + b + · m · x − y − · m · x + 0 = + b −…" at bounding box center [736, 255] width 508 height 103
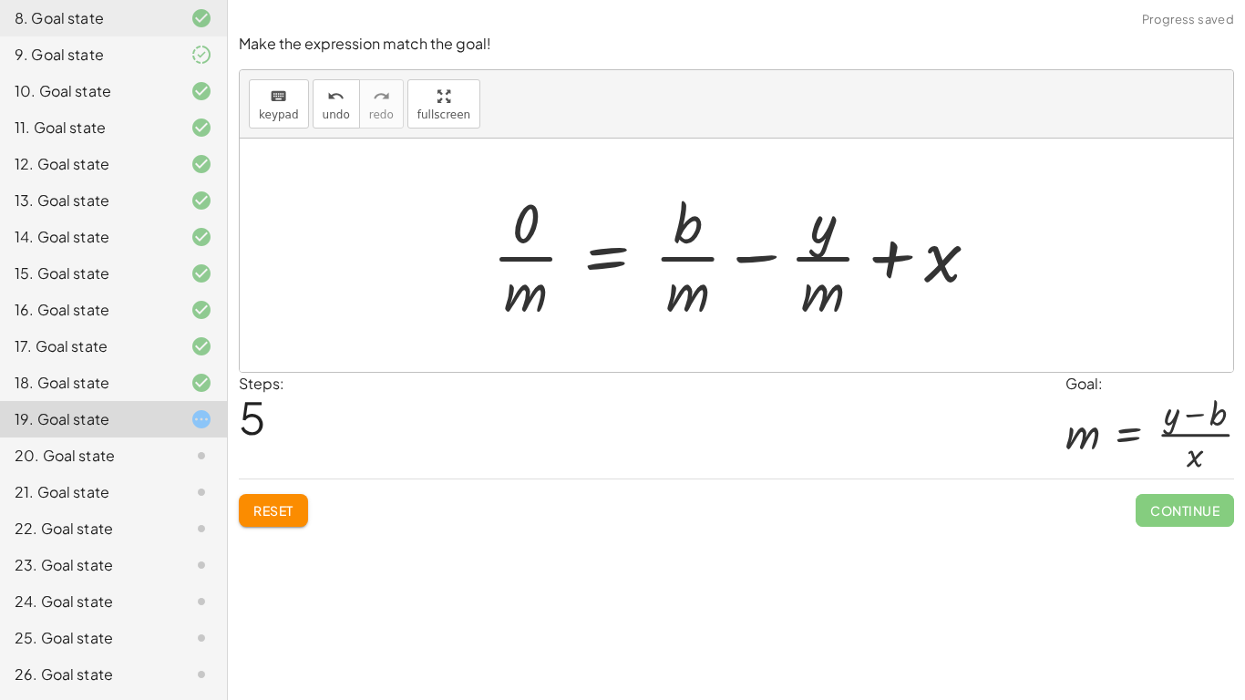
click at [535, 289] on div at bounding box center [743, 255] width 520 height 140
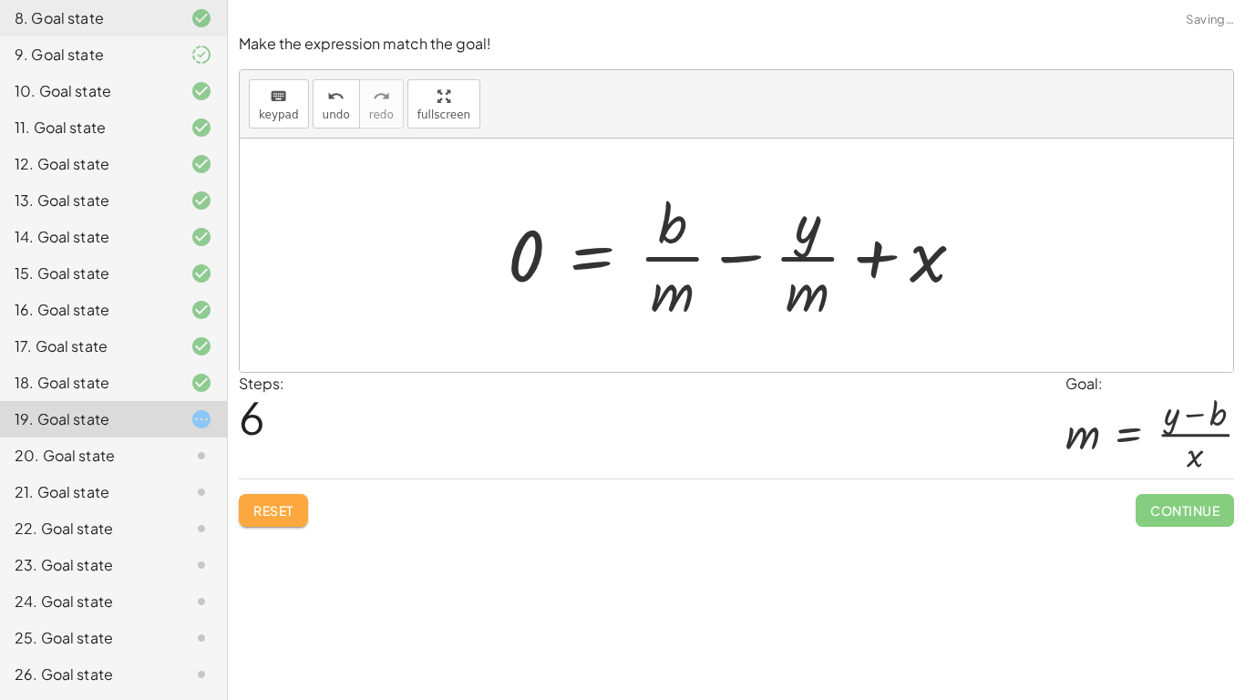
click at [268, 511] on span "Reset" at bounding box center [273, 510] width 40 height 16
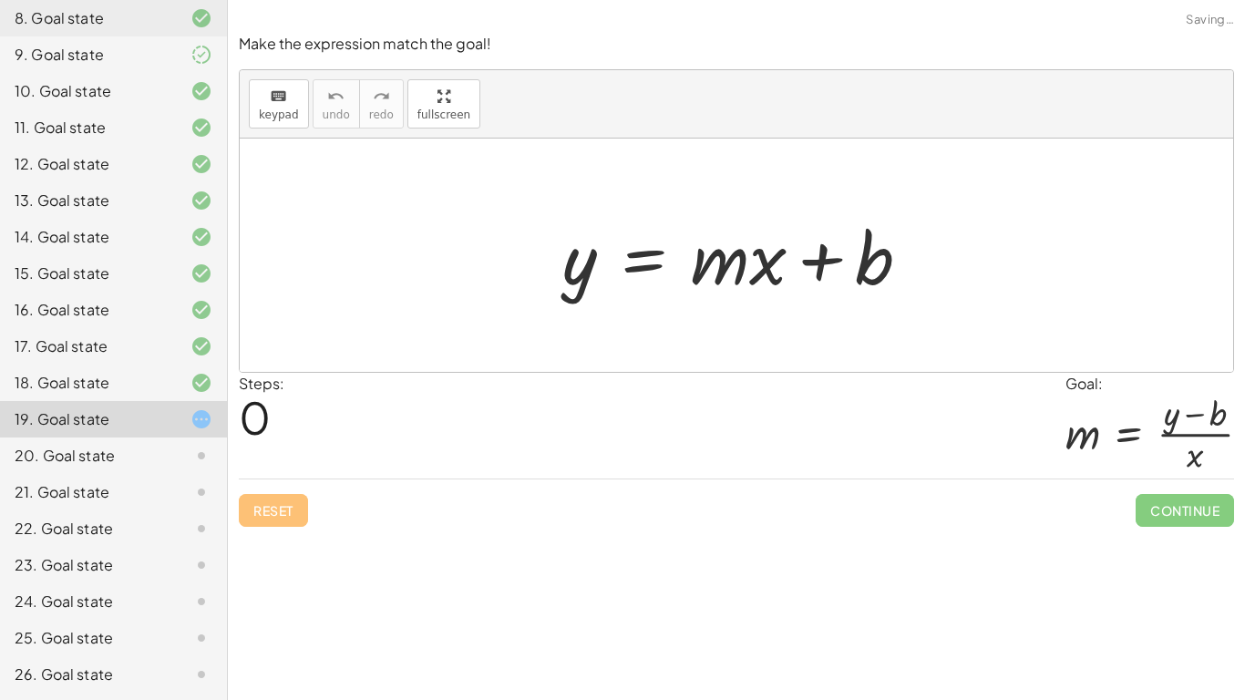
drag, startPoint x: 446, startPoint y: 226, endPoint x: 827, endPoint y: 330, distance: 395.7
click at [827, 330] on div at bounding box center [736, 254] width 993 height 233
click at [713, 238] on div at bounding box center [743, 256] width 381 height 94
drag, startPoint x: 748, startPoint y: 265, endPoint x: 515, endPoint y: 247, distance: 234.0
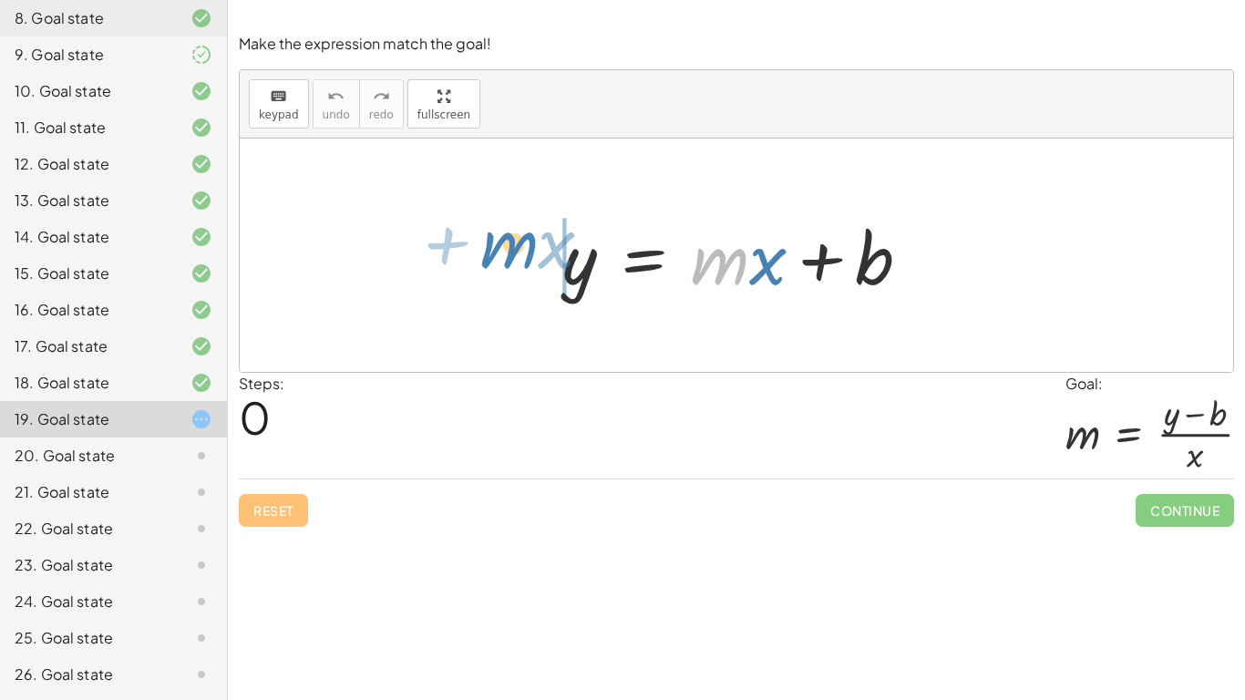
click at [515, 247] on div "· m + · x y = + · m · x + b" at bounding box center [736, 254] width 993 height 233
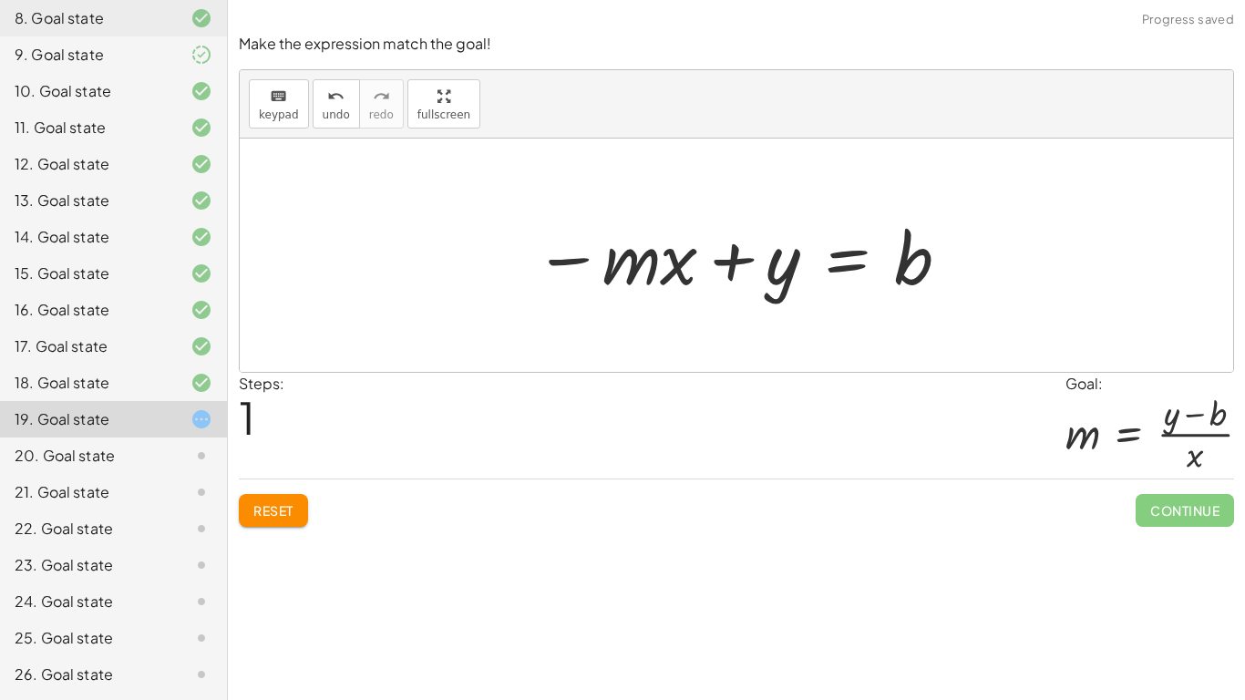
click at [592, 259] on div at bounding box center [743, 256] width 436 height 94
drag, startPoint x: 690, startPoint y: 254, endPoint x: 925, endPoint y: 310, distance: 241.6
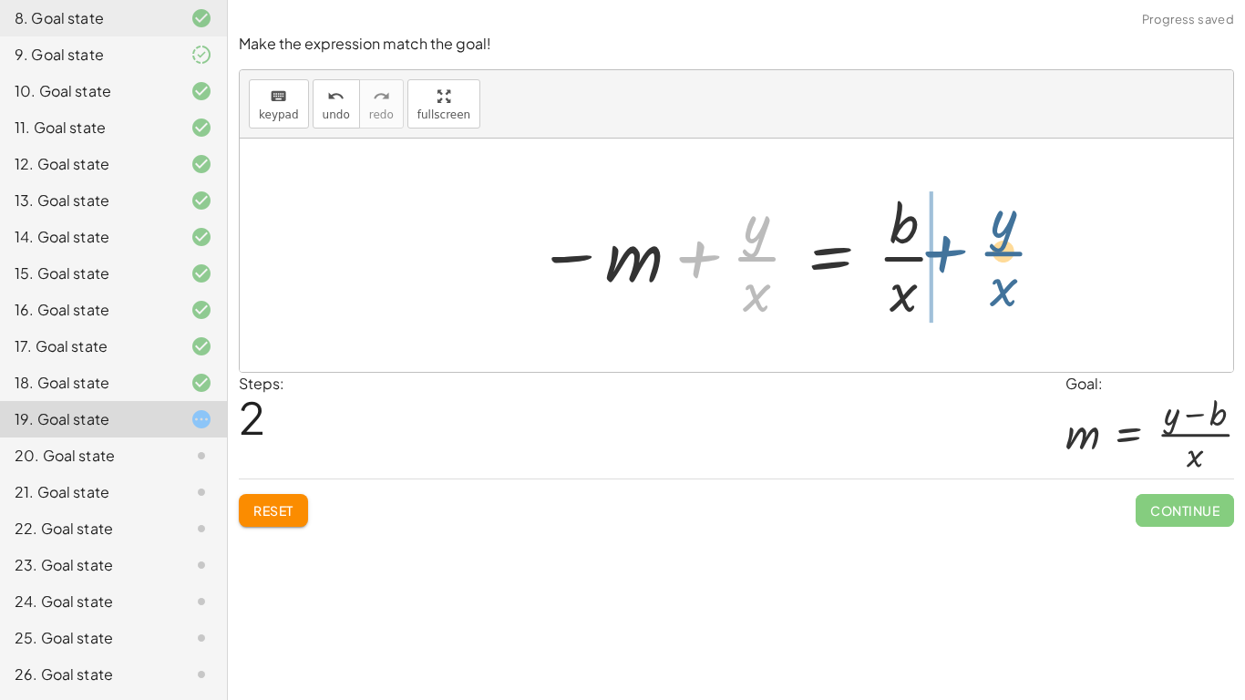
drag, startPoint x: 751, startPoint y: 253, endPoint x: 1000, endPoint y: 247, distance: 248.8
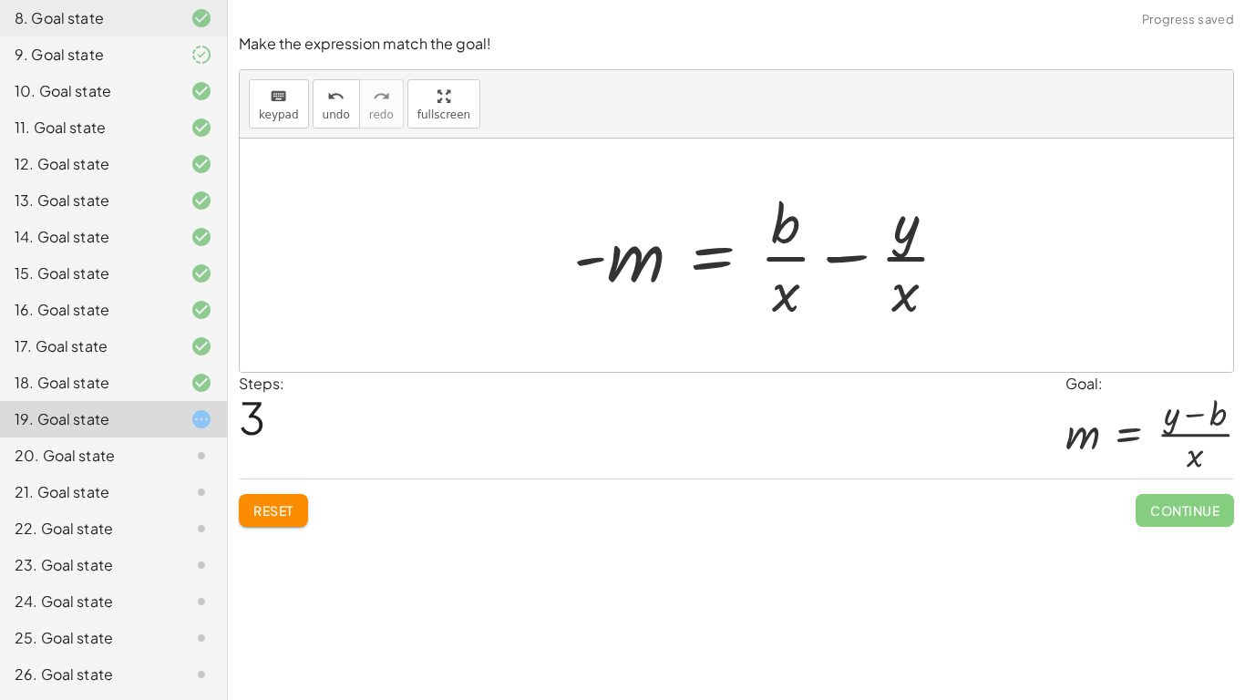
click at [989, 251] on div at bounding box center [736, 254] width 993 height 233
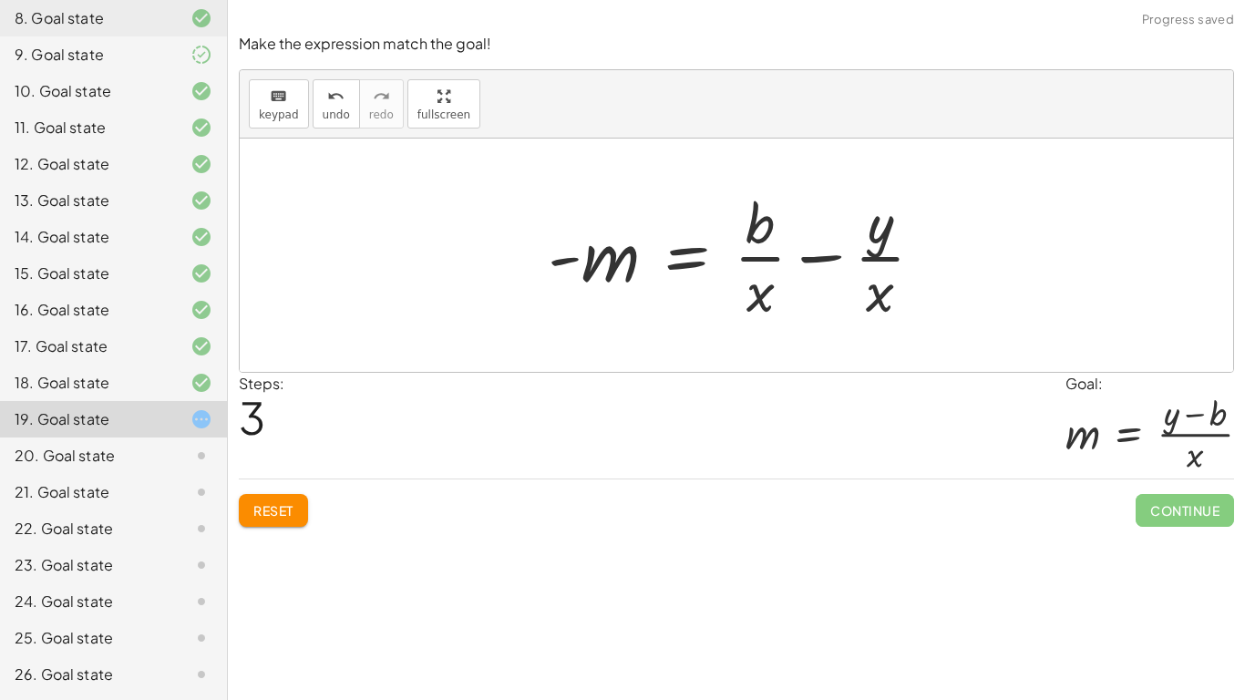
click at [828, 250] on div at bounding box center [742, 255] width 408 height 140
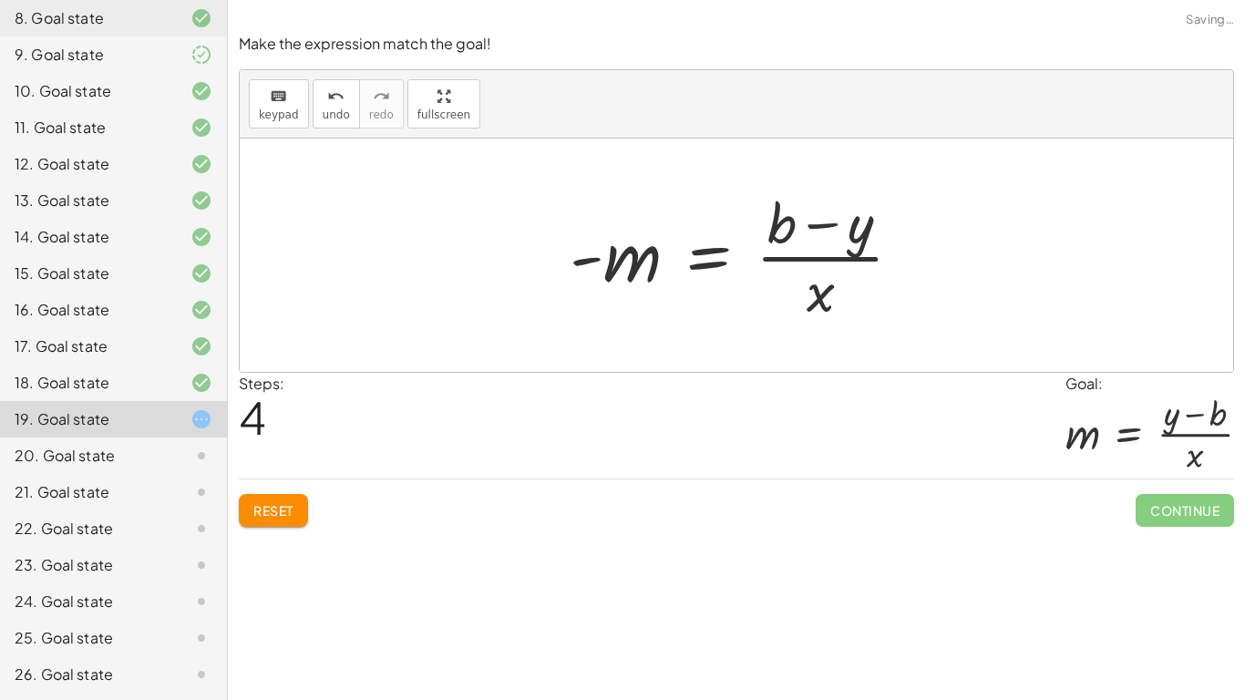
click at [826, 250] on div at bounding box center [742, 255] width 365 height 140
click at [253, 518] on button "Reset" at bounding box center [273, 510] width 69 height 33
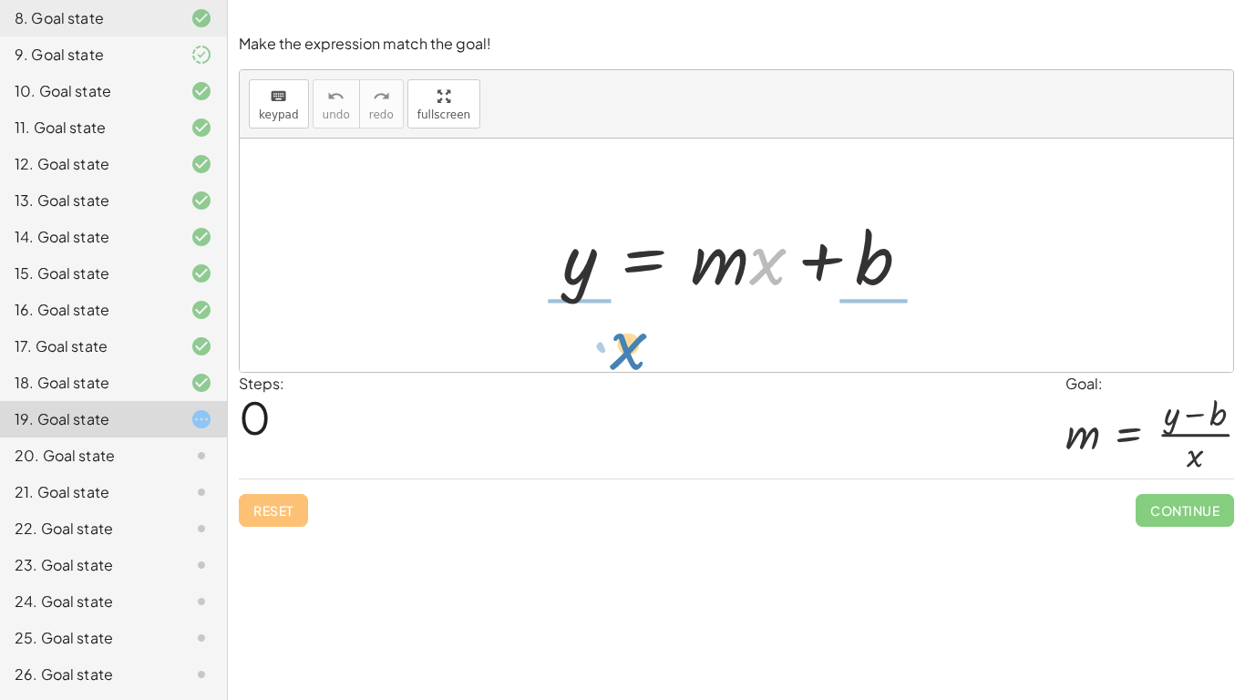
drag, startPoint x: 773, startPoint y: 267, endPoint x: 633, endPoint y: 352, distance: 163.1
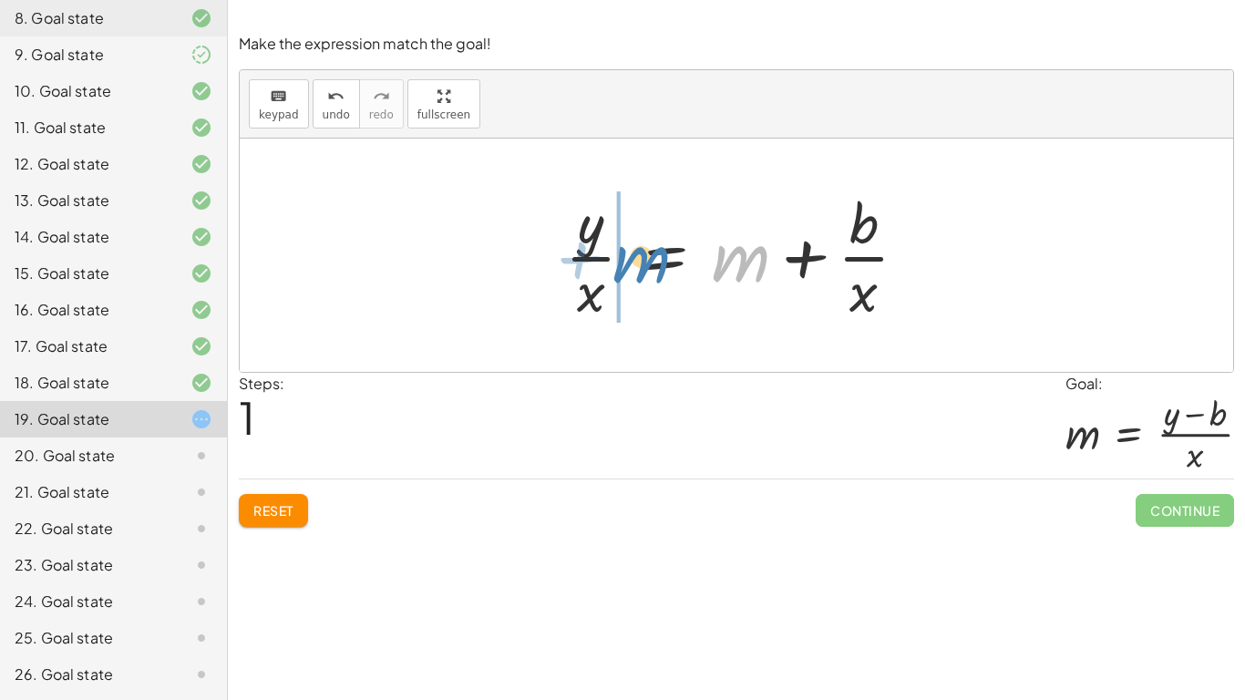
drag, startPoint x: 755, startPoint y: 259, endPoint x: 656, endPoint y: 260, distance: 99.3
click at [656, 260] on div at bounding box center [743, 255] width 375 height 140
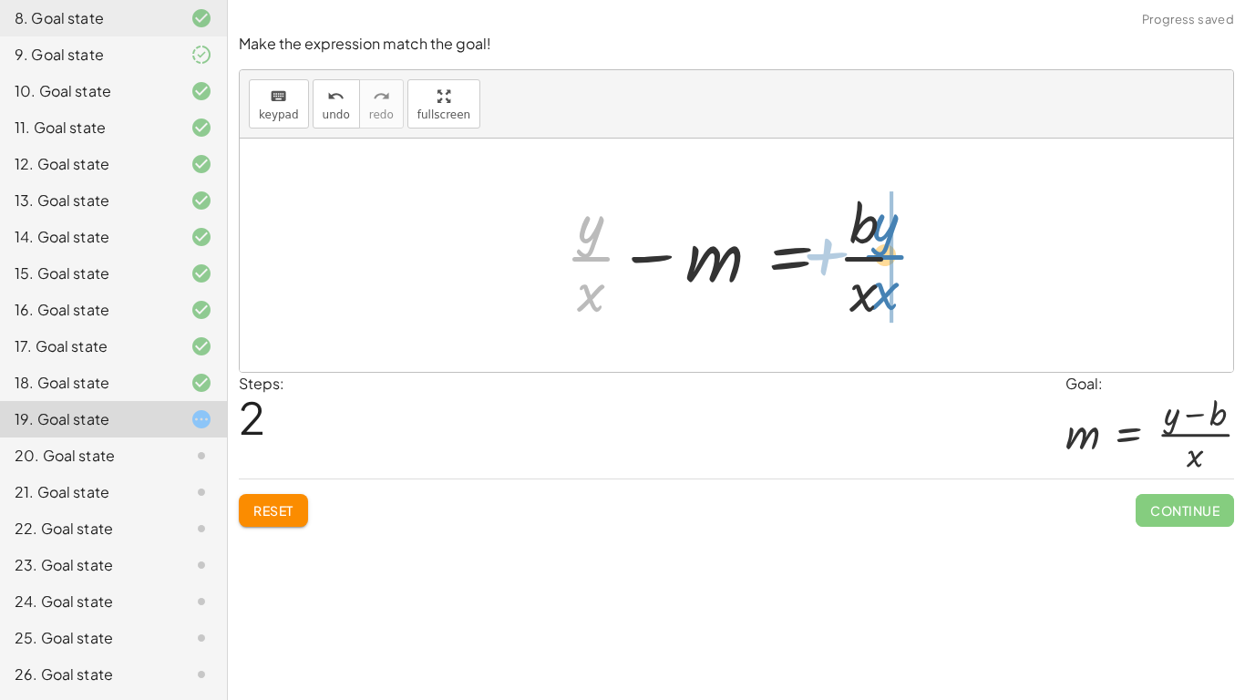
drag, startPoint x: 598, startPoint y: 258, endPoint x: 900, endPoint y: 257, distance: 302.5
click at [900, 257] on div at bounding box center [743, 255] width 375 height 140
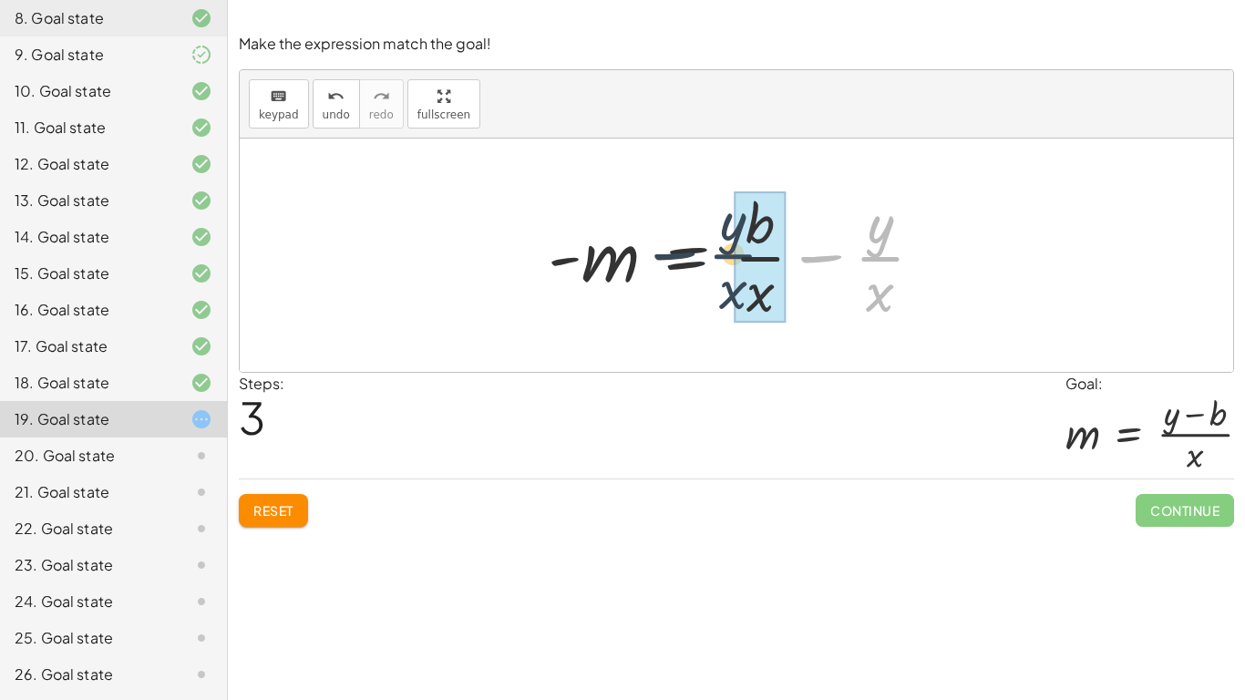
drag, startPoint x: 886, startPoint y: 262, endPoint x: 736, endPoint y: 259, distance: 149.5
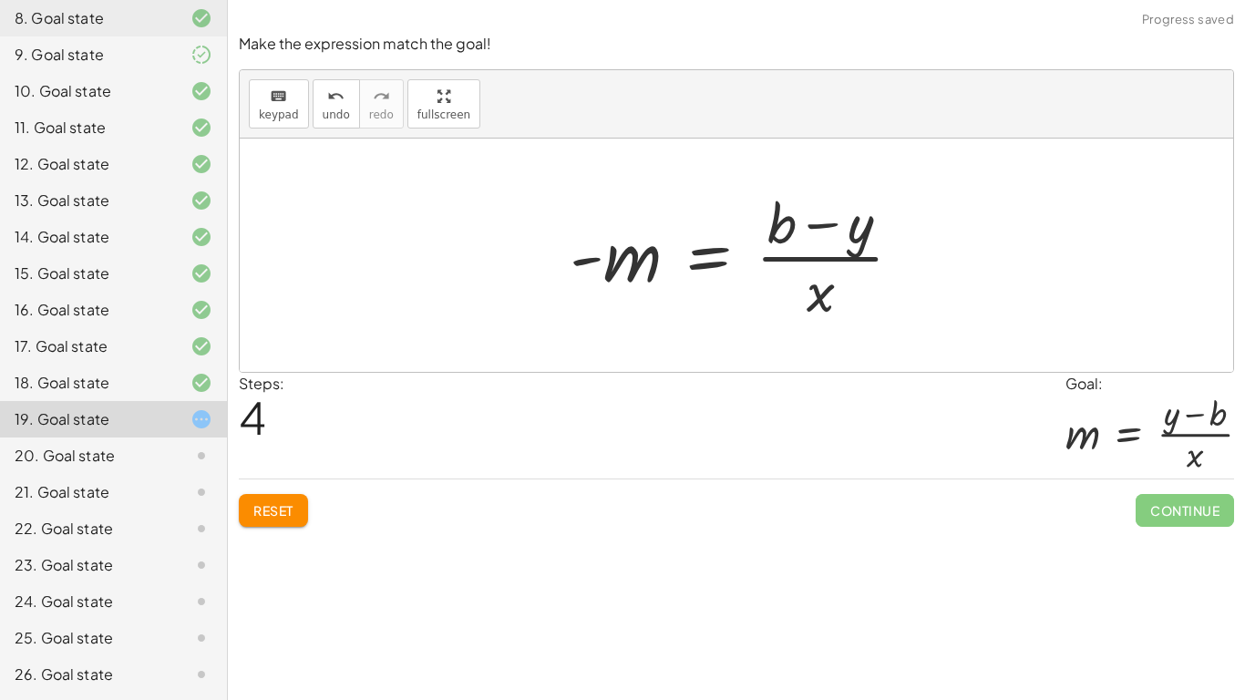
click at [255, 504] on span "Reset" at bounding box center [273, 510] width 40 height 16
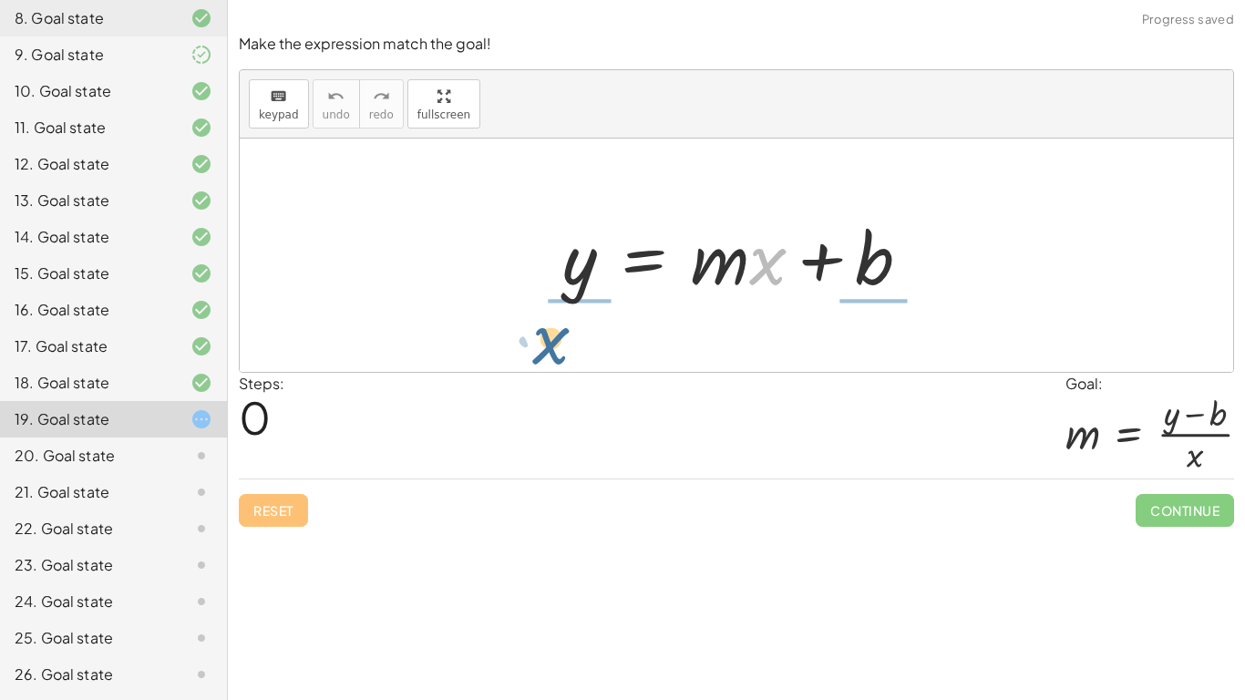
drag, startPoint x: 760, startPoint y: 272, endPoint x: 539, endPoint y: 353, distance: 234.9
click at [539, 353] on div "· x y = + · m · x + b" at bounding box center [736, 254] width 993 height 233
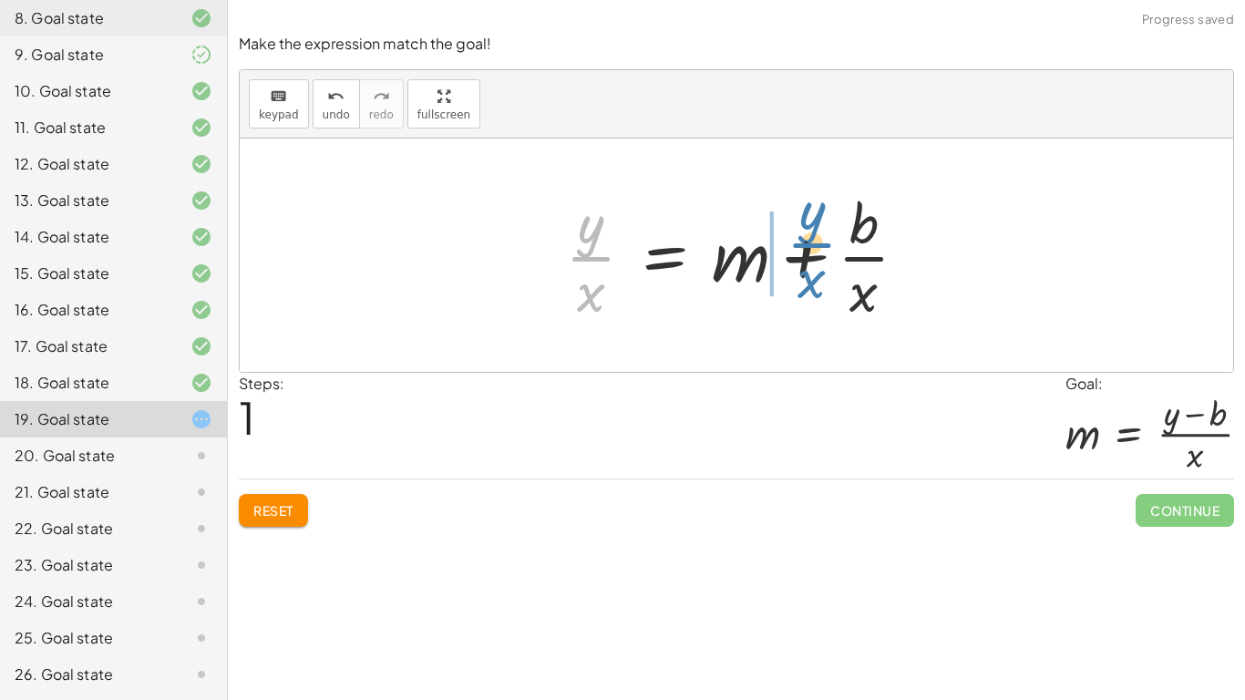
drag, startPoint x: 579, startPoint y: 258, endPoint x: 803, endPoint y: 244, distance: 224.6
click at [803, 244] on div at bounding box center [743, 255] width 375 height 140
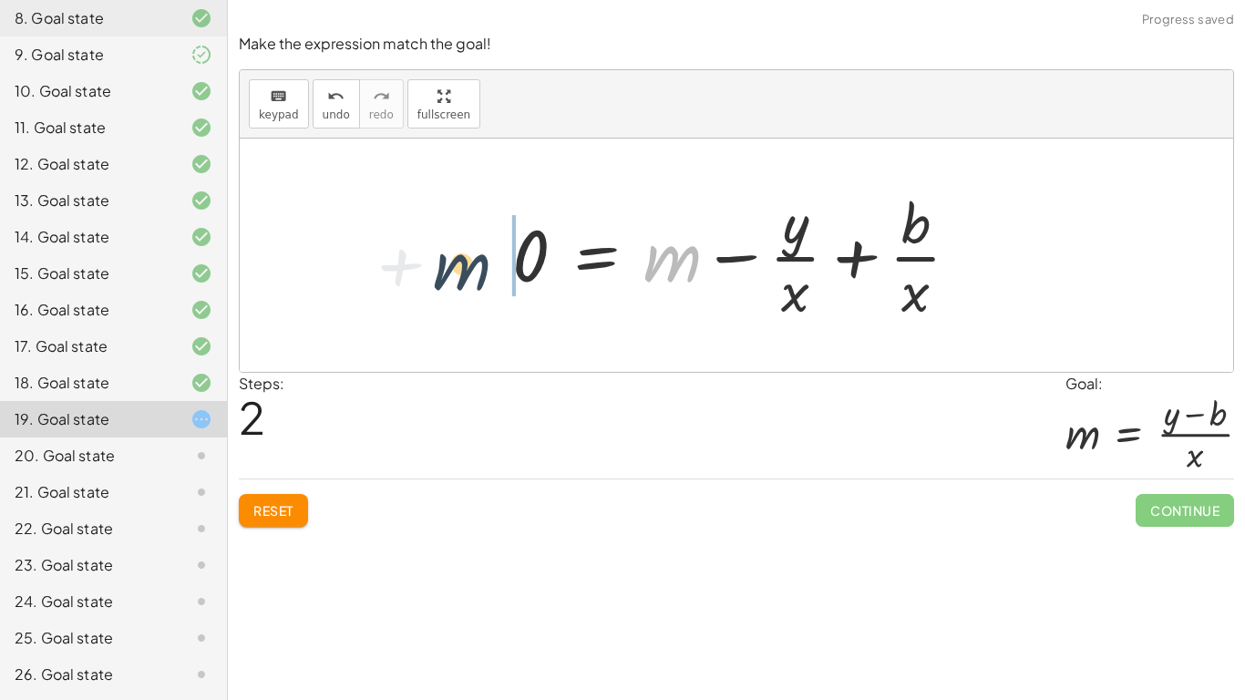
drag, startPoint x: 688, startPoint y: 275, endPoint x: 522, endPoint y: 286, distance: 166.2
click at [522, 286] on div at bounding box center [742, 255] width 479 height 140
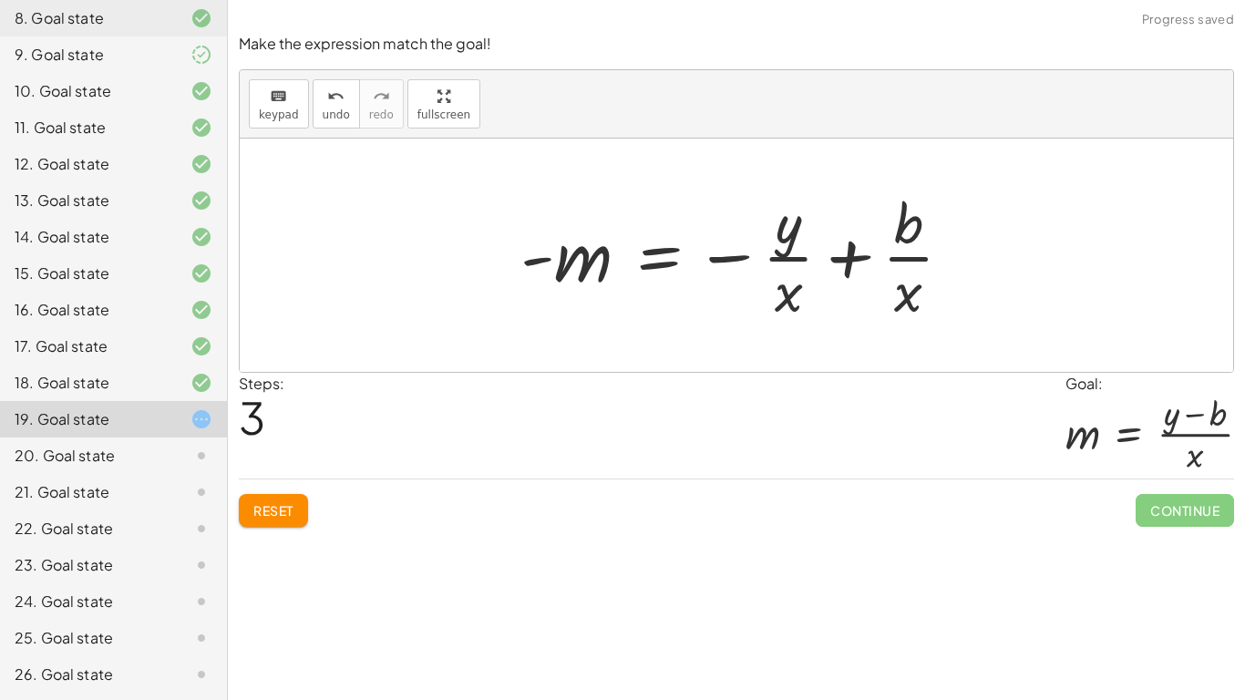
click at [808, 257] on div at bounding box center [743, 255] width 465 height 140
click at [831, 258] on div at bounding box center [743, 255] width 465 height 140
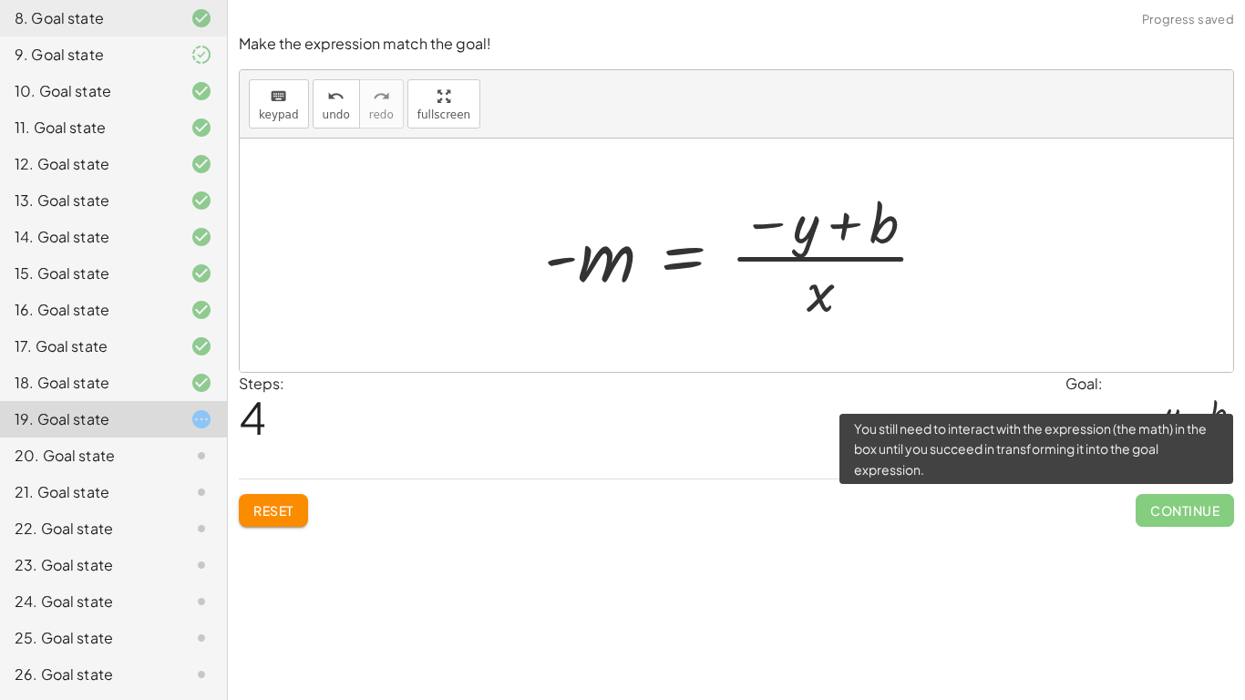
click at [1154, 497] on span "Continue" at bounding box center [1184, 510] width 98 height 33
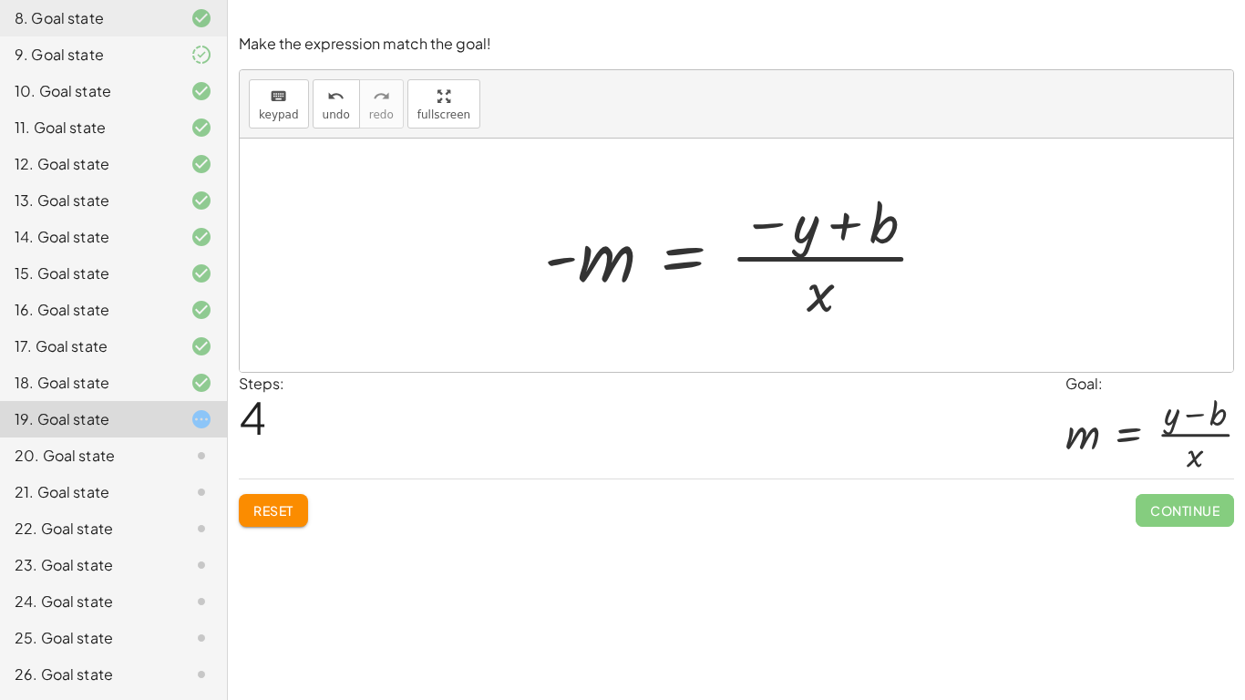
click at [274, 514] on span "Reset" at bounding box center [273, 510] width 40 height 16
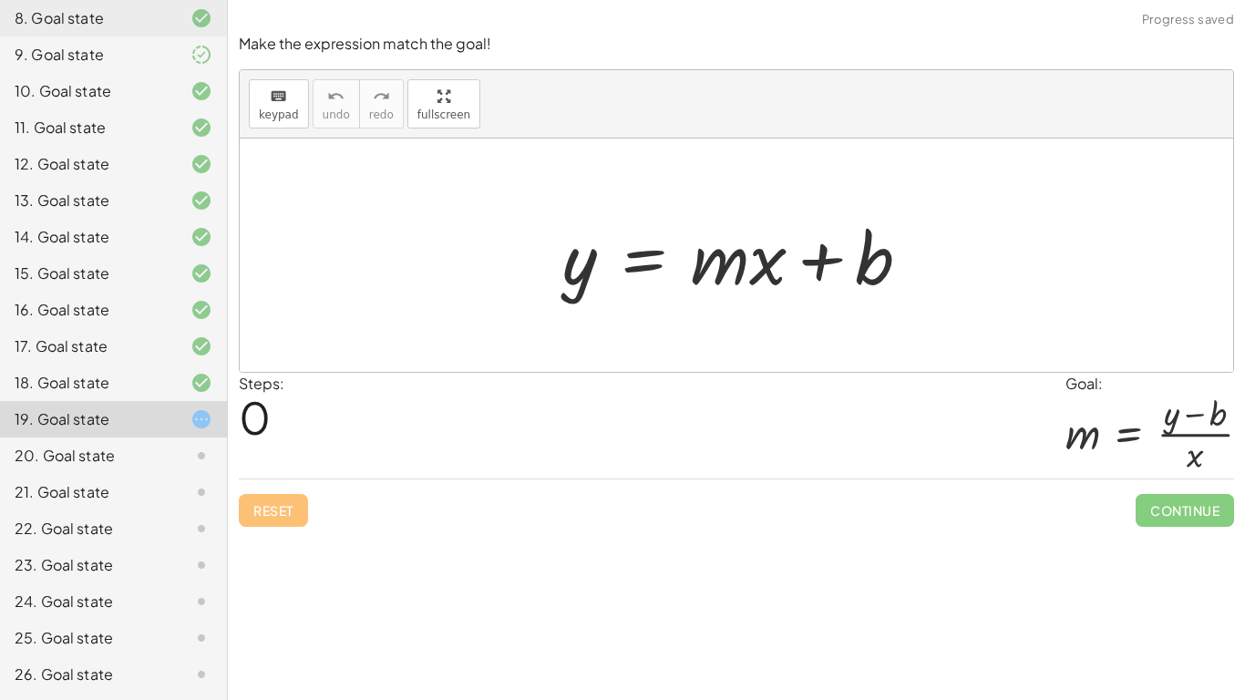
click at [194, 446] on icon at bounding box center [201, 456] width 22 height 22
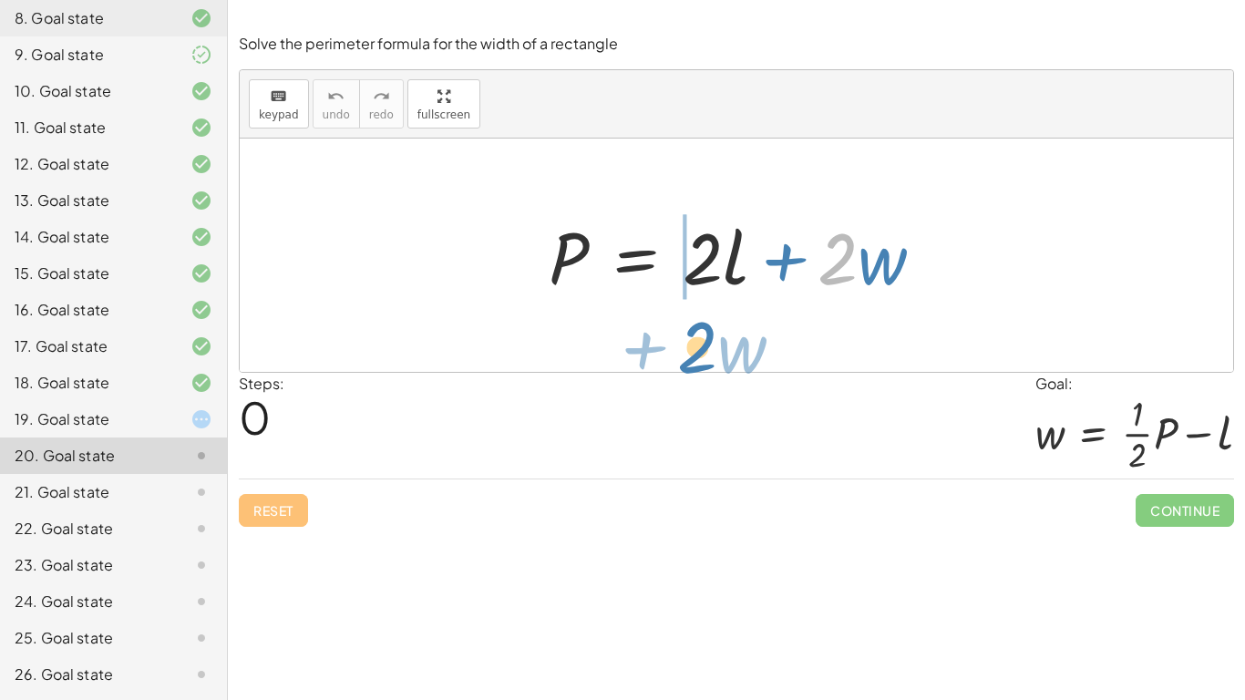
drag, startPoint x: 853, startPoint y: 274, endPoint x: 712, endPoint y: 362, distance: 166.1
click at [712, 362] on div "· 2 + · w P = + · 2 · l + · 2 · w" at bounding box center [736, 254] width 993 height 233
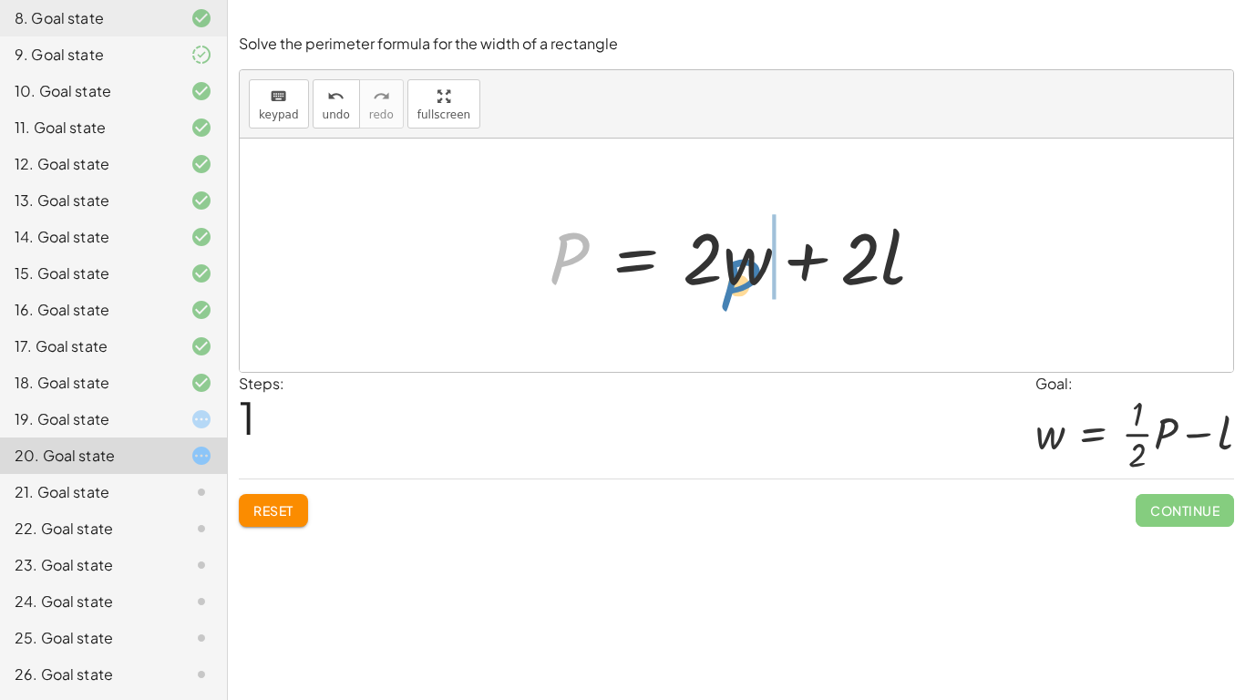
drag, startPoint x: 558, startPoint y: 254, endPoint x: 729, endPoint y: 278, distance: 172.9
click at [729, 278] on div at bounding box center [743, 256] width 408 height 94
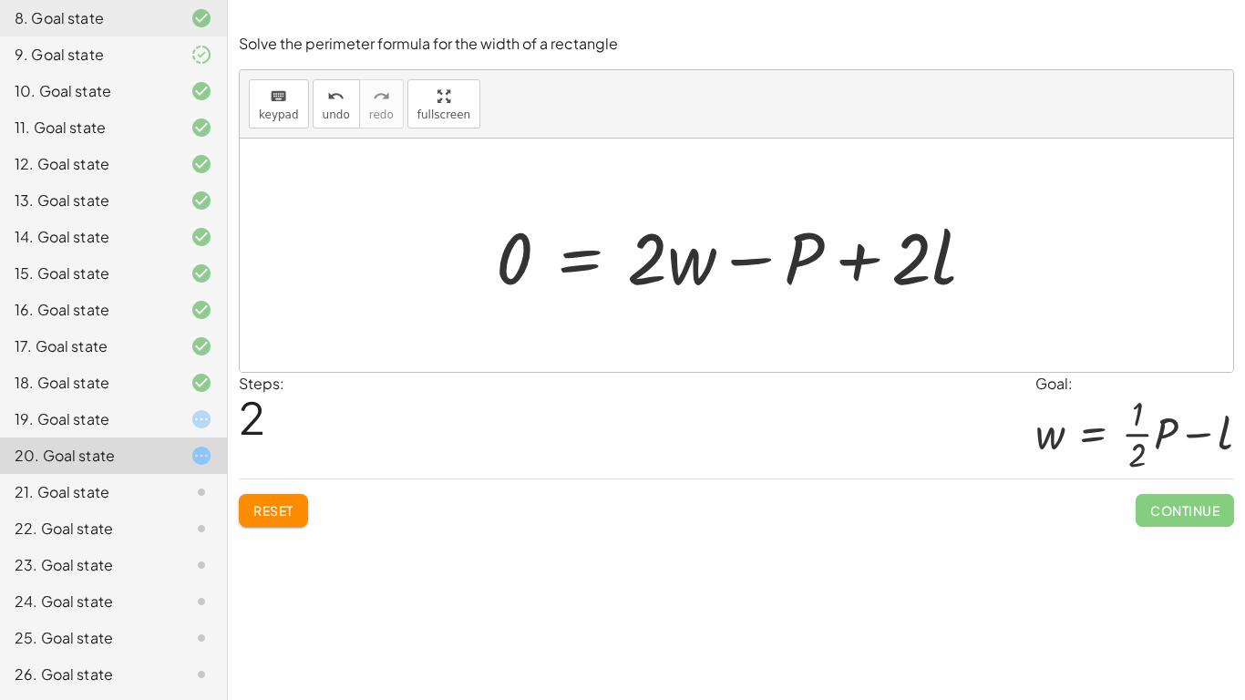
click at [902, 251] on div at bounding box center [743, 256] width 512 height 94
drag, startPoint x: 948, startPoint y: 277, endPoint x: 475, endPoint y: 282, distance: 472.9
click at [475, 282] on div "P = + · 2 · l + · 2 · w P = + · 2 · w + · 2 · l · l + · 2 P = + · 2 · l + · 2 ·…" at bounding box center [736, 255] width 536 height 103
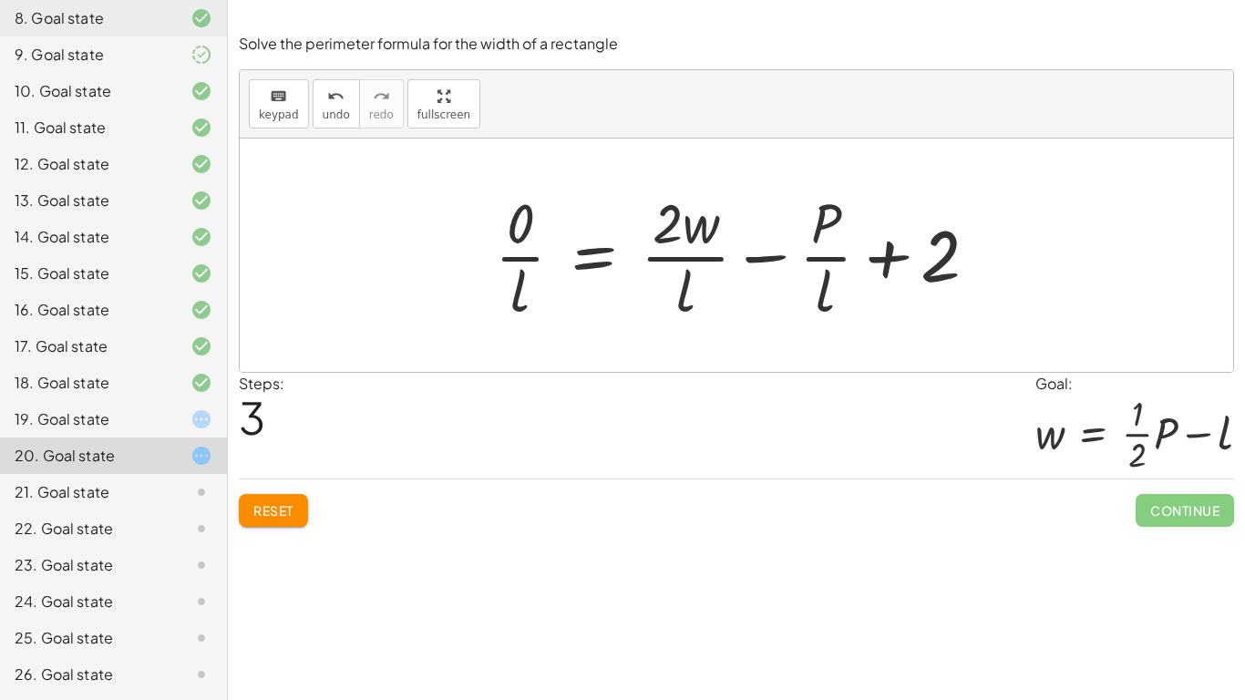
click at [801, 235] on div at bounding box center [744, 255] width 516 height 140
click at [821, 253] on div at bounding box center [744, 255] width 516 height 140
click at [276, 514] on span "Reset" at bounding box center [273, 510] width 40 height 16
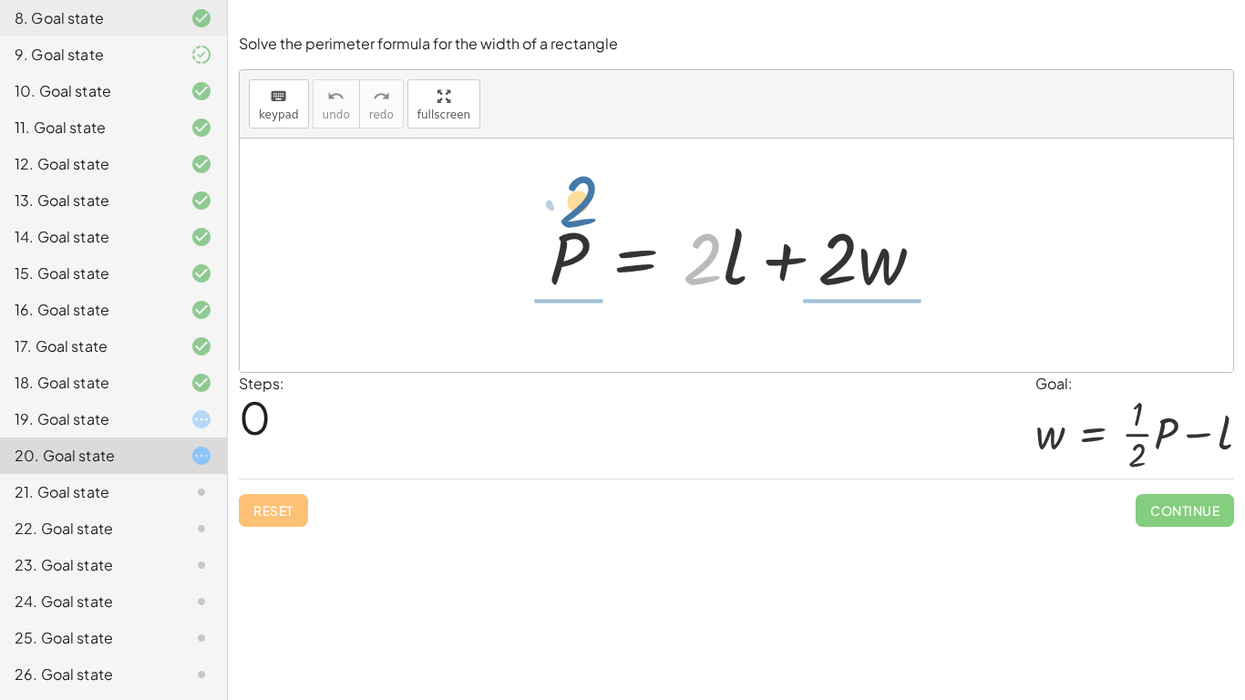
drag, startPoint x: 703, startPoint y: 265, endPoint x: 578, endPoint y: 207, distance: 138.6
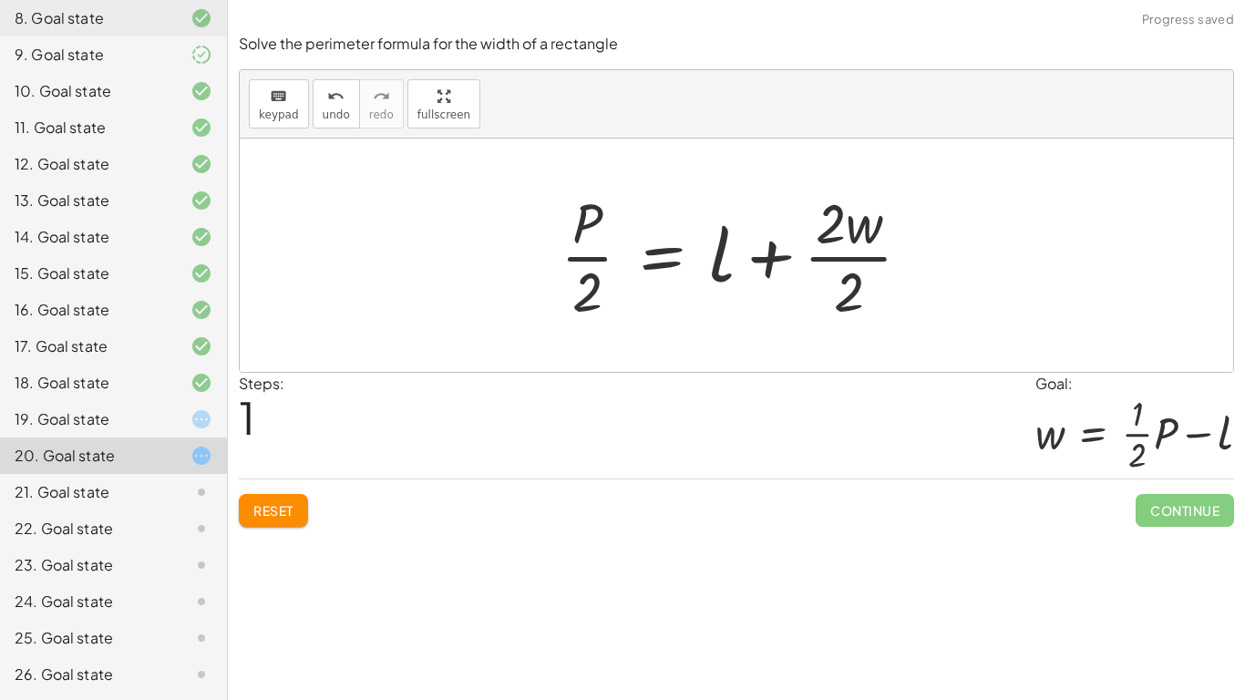
click at [587, 261] on div at bounding box center [743, 255] width 384 height 140
drag, startPoint x: 590, startPoint y: 289, endPoint x: 593, endPoint y: 164, distance: 124.9
click at [587, 220] on div at bounding box center [743, 255] width 384 height 140
click at [0, 0] on div "Solve the perimeter formula for the width of a rectangle keyboard keypad undo u…" at bounding box center [0, 0] width 0 height 0
click at [282, 504] on span "Reset" at bounding box center [273, 510] width 40 height 16
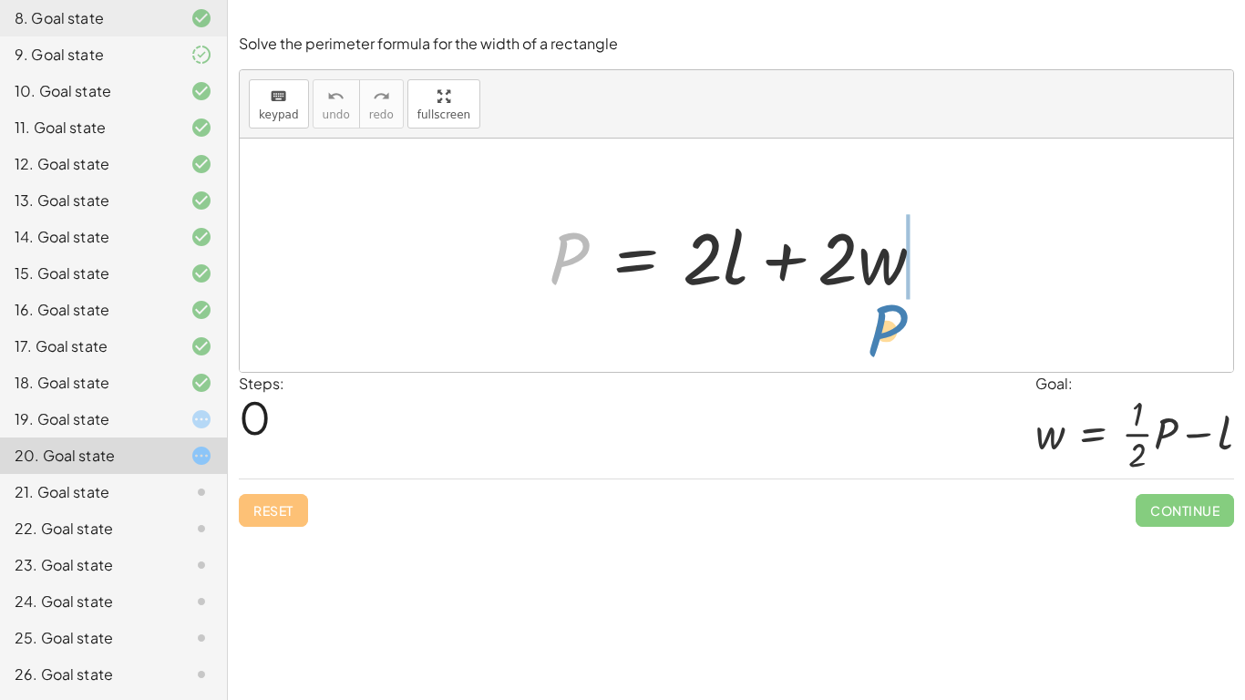
drag, startPoint x: 579, startPoint y: 251, endPoint x: 882, endPoint y: 324, distance: 312.0
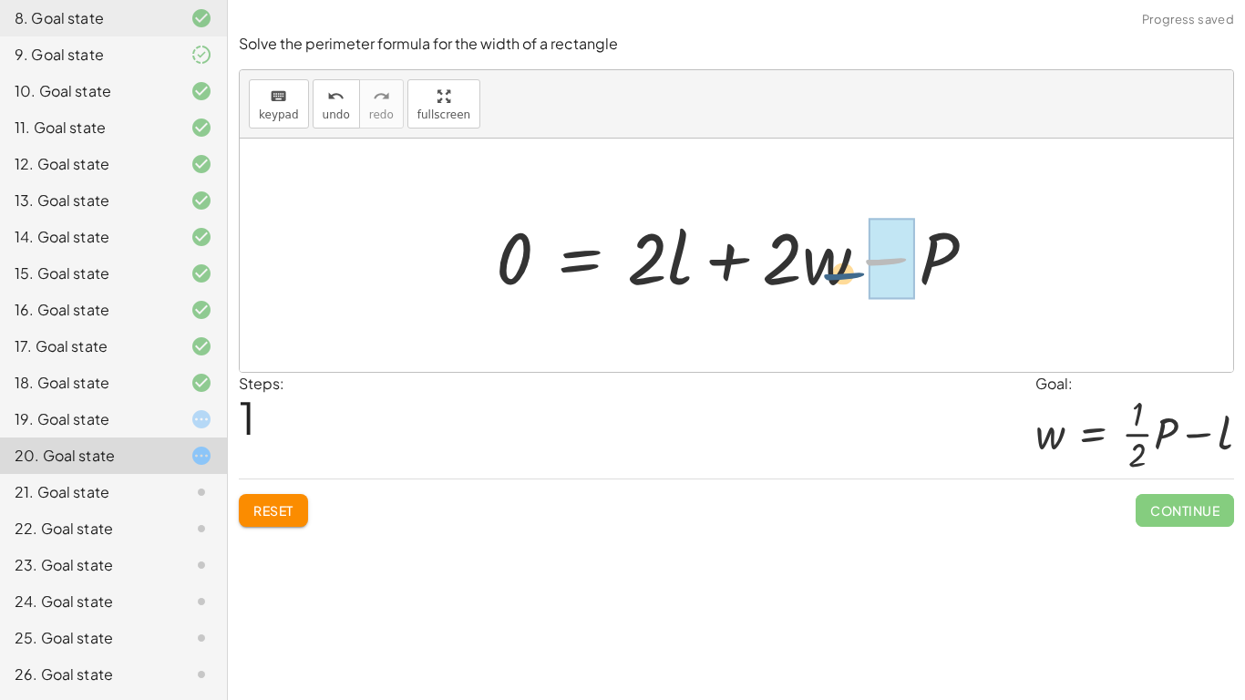
drag, startPoint x: 887, startPoint y: 275, endPoint x: 844, endPoint y: 289, distance: 45.0
click at [844, 289] on div at bounding box center [743, 256] width 512 height 94
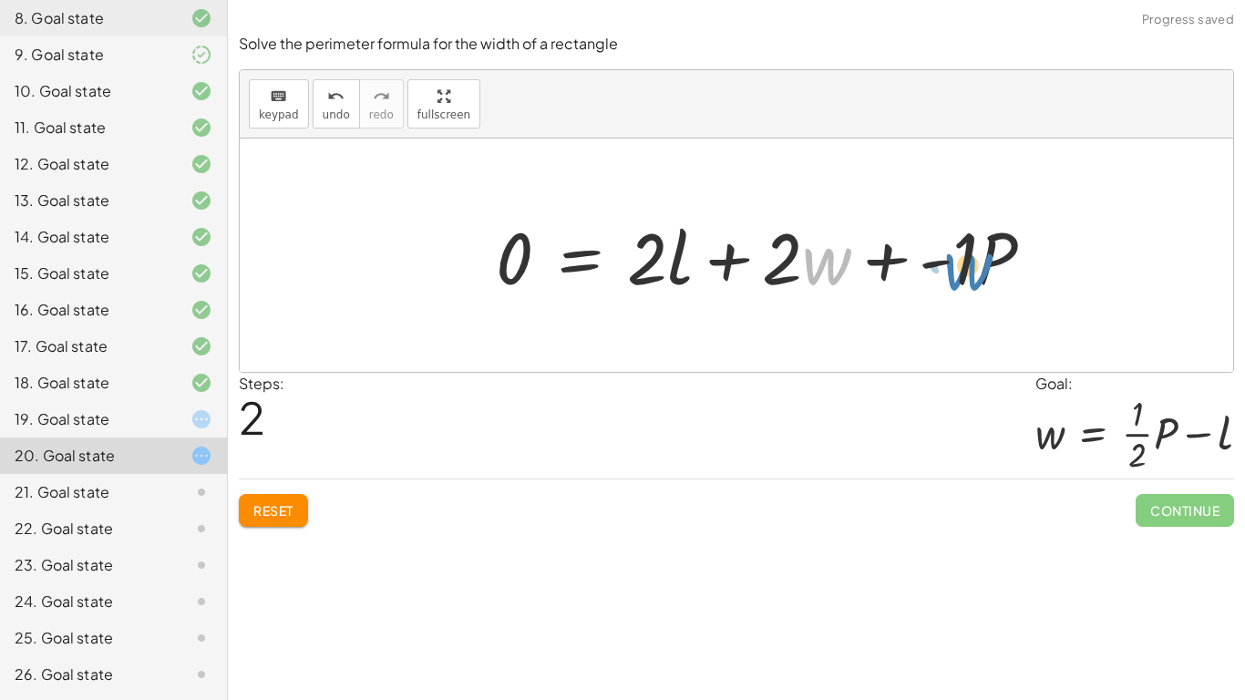
drag, startPoint x: 836, startPoint y: 266, endPoint x: 978, endPoint y: 270, distance: 142.2
click at [978, 270] on div at bounding box center [772, 256] width 571 height 94
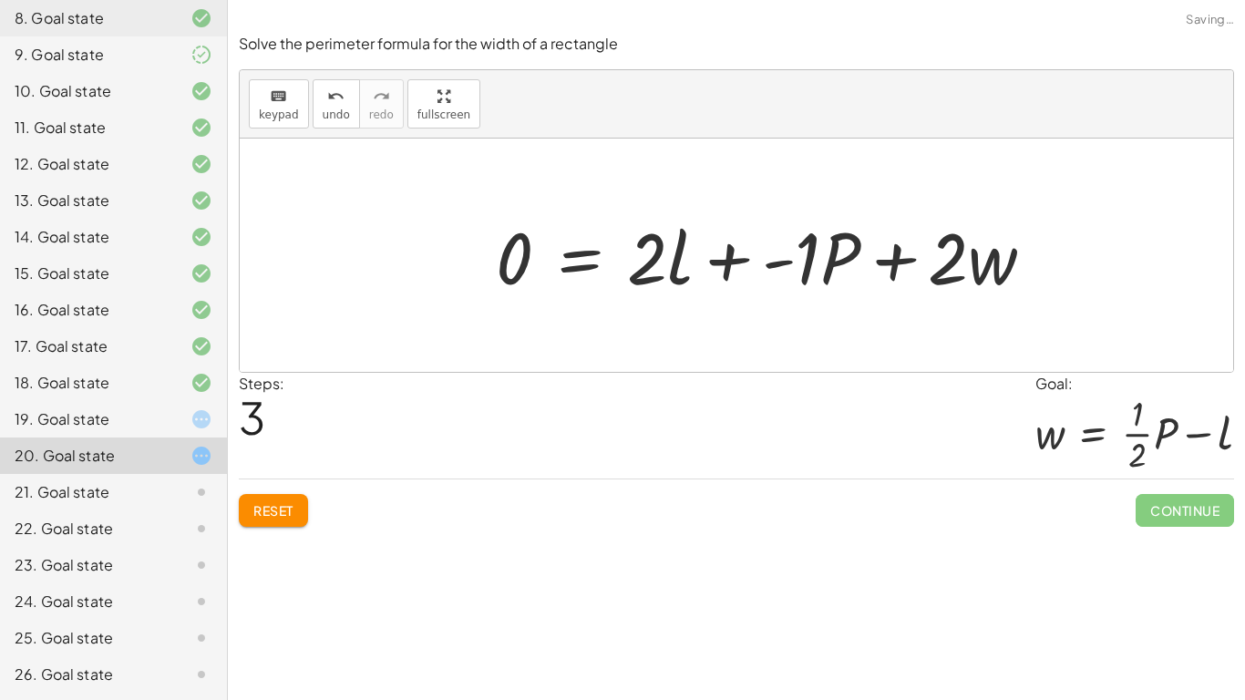
click at [974, 271] on div at bounding box center [772, 256] width 571 height 94
drag, startPoint x: 662, startPoint y: 267, endPoint x: 600, endPoint y: 267, distance: 62.0
click at [600, 267] on div at bounding box center [772, 256] width 571 height 94
drag, startPoint x: 952, startPoint y: 266, endPoint x: 813, endPoint y: 328, distance: 152.6
click at [272, 524] on button "Reset" at bounding box center [273, 510] width 69 height 33
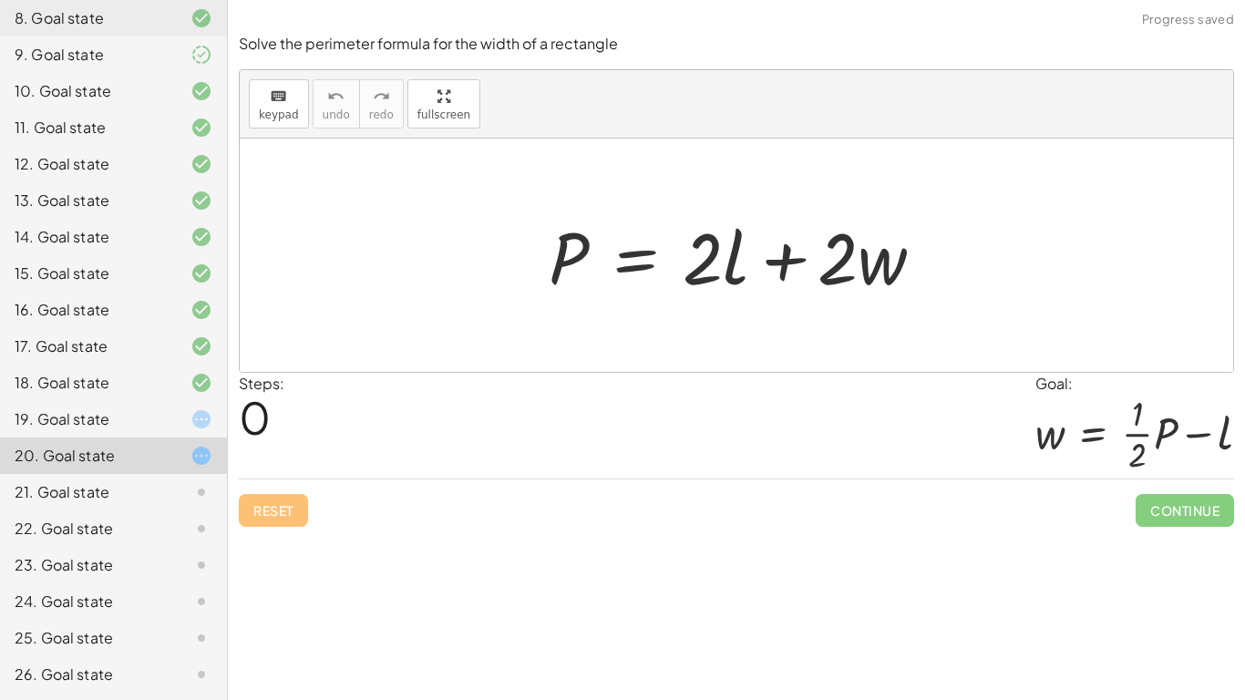
click at [173, 428] on div at bounding box center [186, 419] width 51 height 22
